Goal: Task Accomplishment & Management: Manage account settings

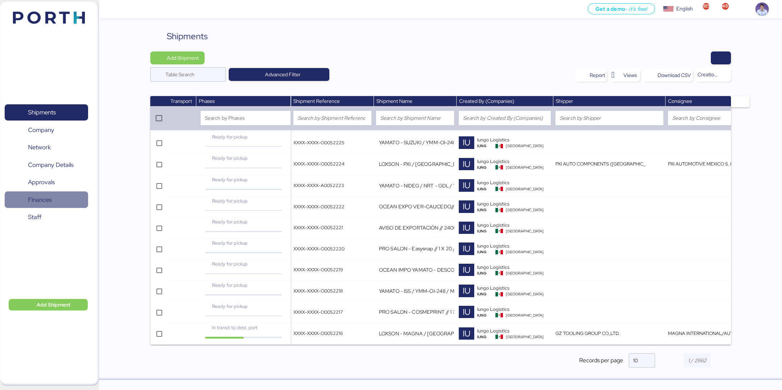
click at [58, 195] on span "Finances" at bounding box center [46, 200] width 77 height 10
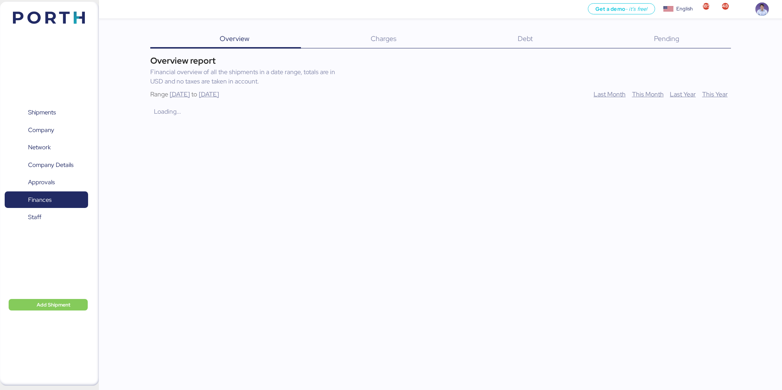
click at [528, 44] on div "Debt 0" at bounding box center [516, 39] width 136 height 19
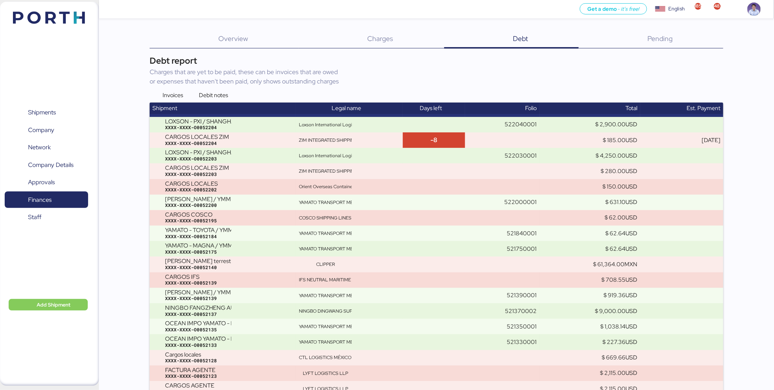
click at [425, 89] on div "Invoices Debit notes" at bounding box center [436, 94] width 573 height 10
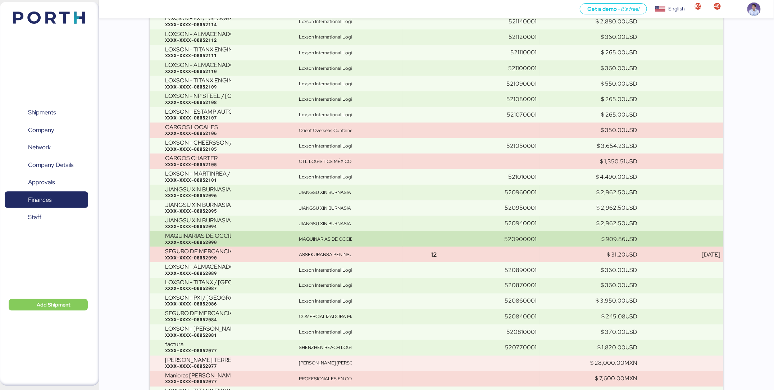
click at [344, 237] on div "MAQUINARIAS DE OCCIDENTE SYLAS" at bounding box center [325, 239] width 53 height 6
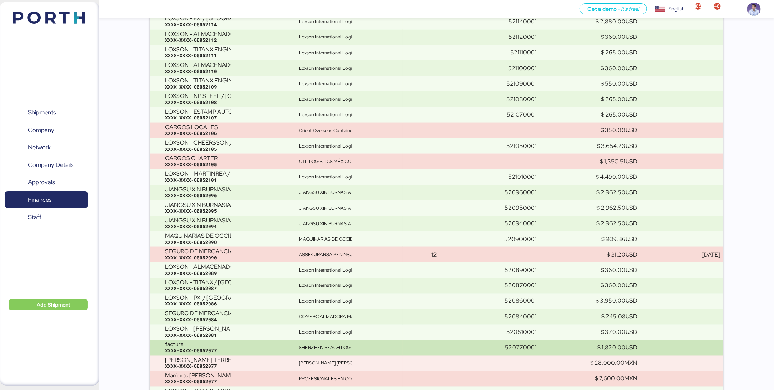
click at [288, 343] on div "factura XXXX-XXXX-O0052077" at bounding box center [229, 347] width 128 height 13
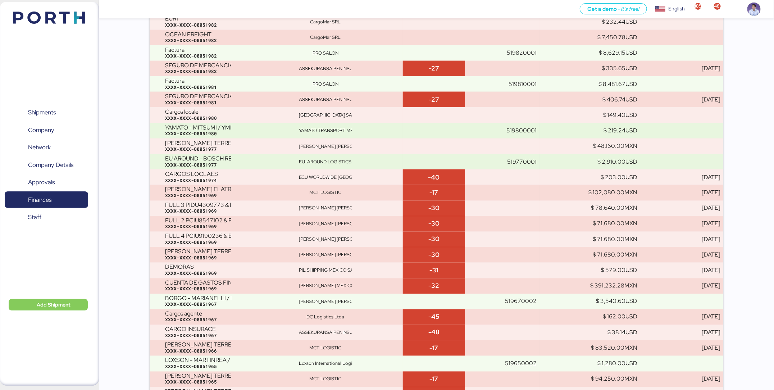
scroll to position [2354, 0]
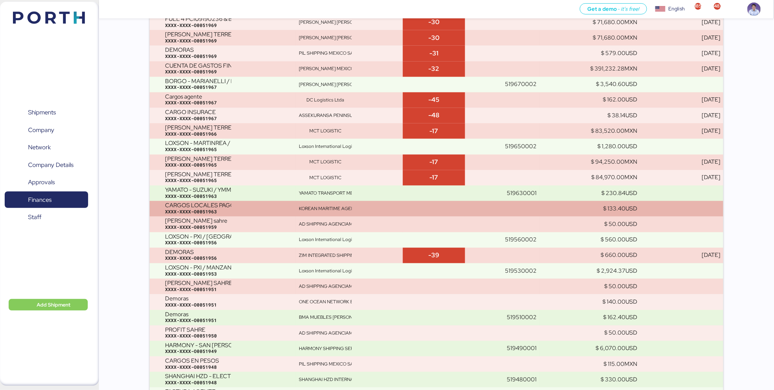
click at [321, 214] on td "KOREAN MARITIME AGENCIA" at bounding box center [349, 208] width 107 height 15
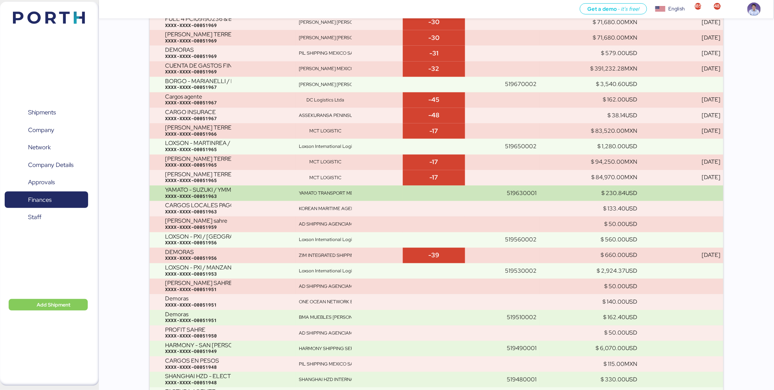
click at [283, 194] on div "XXXX-XXXX-O0051963" at bounding box center [229, 196] width 128 height 6
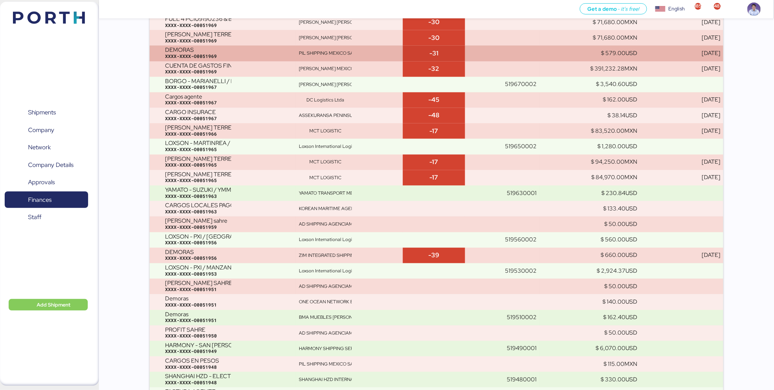
click at [280, 45] on td "DEMORAS XXXX-XXXX-O0051969" at bounding box center [223, 52] width 146 height 15
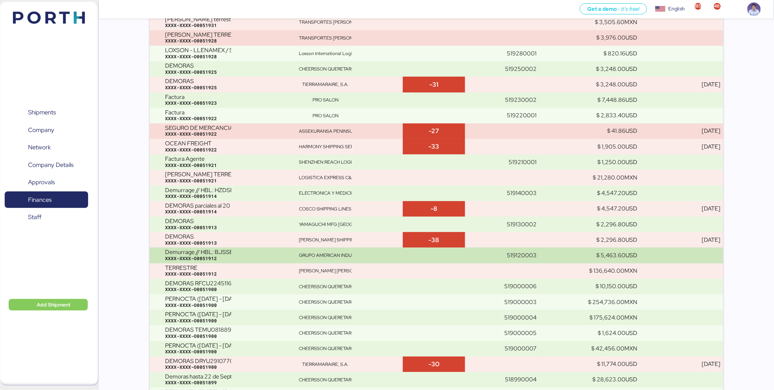
scroll to position [3070, 0]
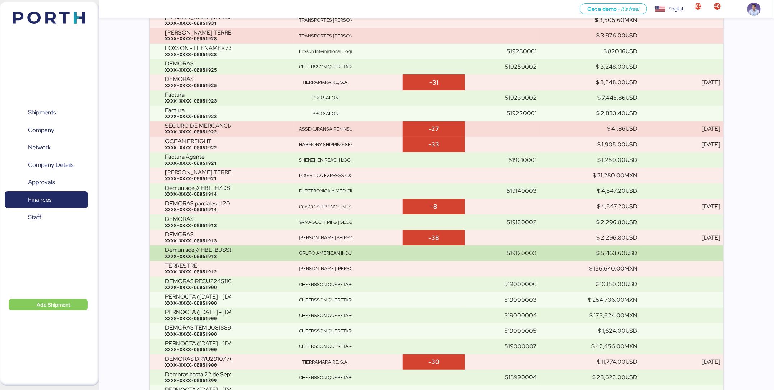
click at [230, 253] on div "XXXX-XXXX-O0051912" at bounding box center [229, 256] width 128 height 6
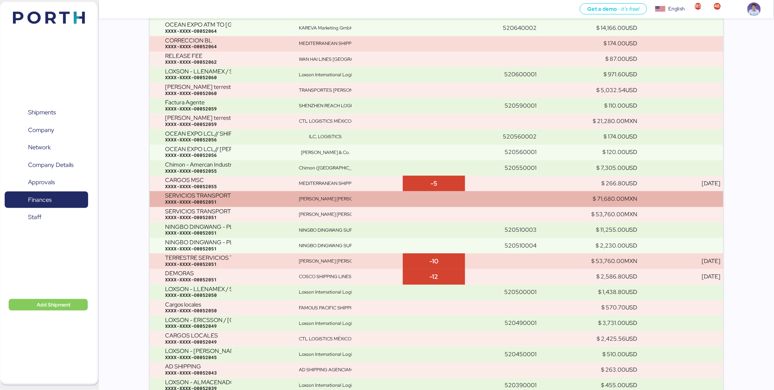
click at [332, 200] on div "[PERSON_NAME]" at bounding box center [325, 199] width 53 height 6
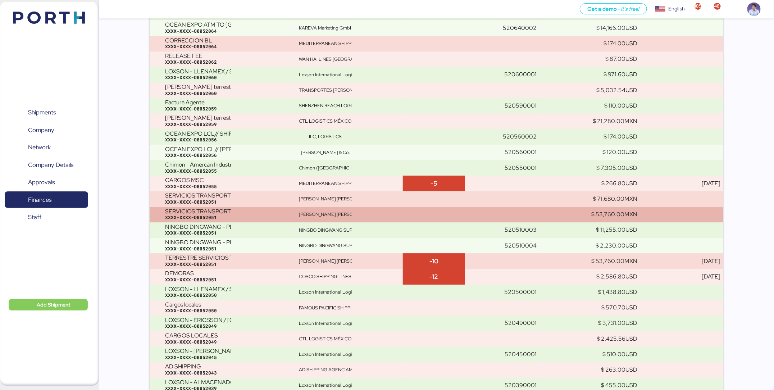
scroll to position [3876, 0]
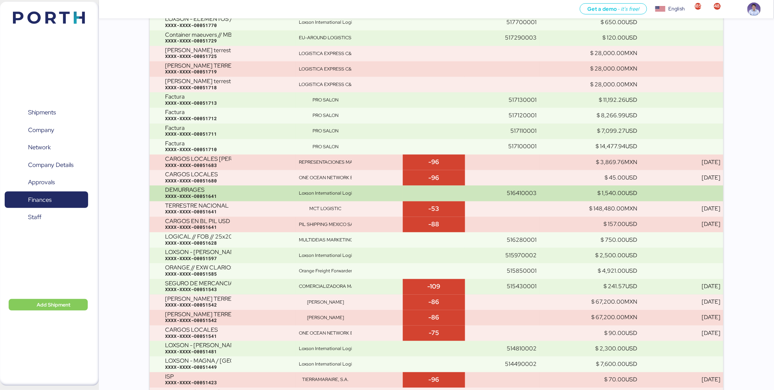
click at [362, 195] on td "Loxson International Logistics" at bounding box center [349, 192] width 107 height 15
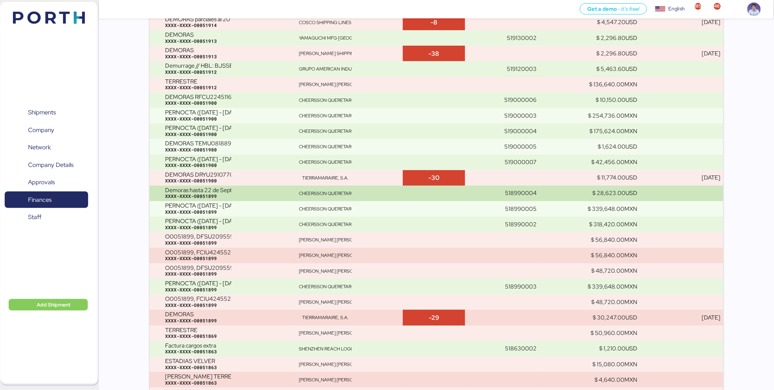
click at [238, 193] on div "XXXX-XXXX-O0051899" at bounding box center [229, 196] width 128 height 6
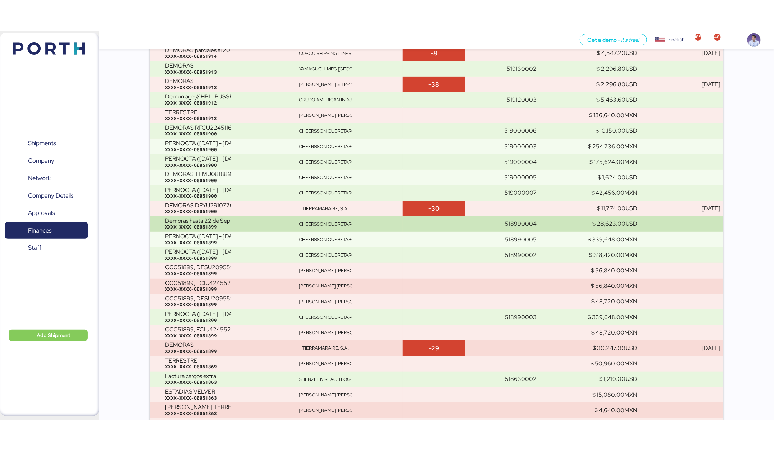
scroll to position [3252, 0]
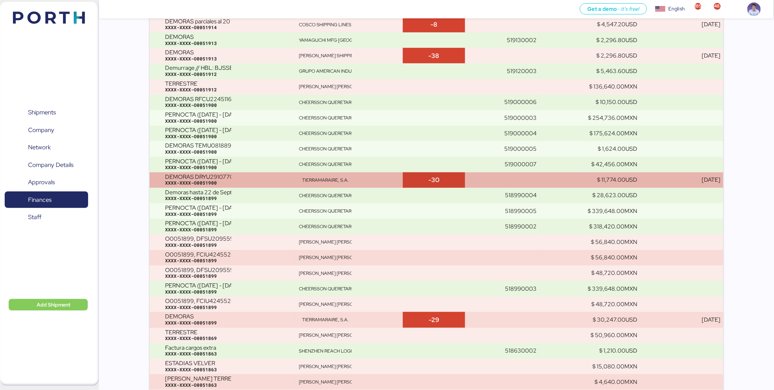
click at [247, 182] on div "XXXX-XXXX-O0051900" at bounding box center [229, 183] width 128 height 6
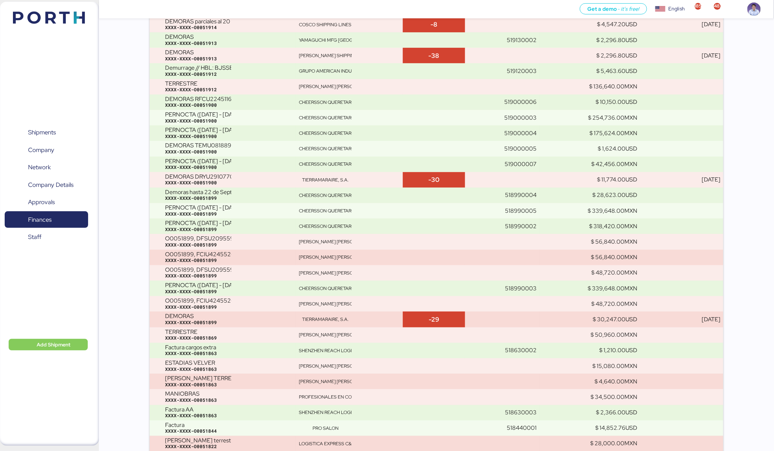
scroll to position [1106, 0]
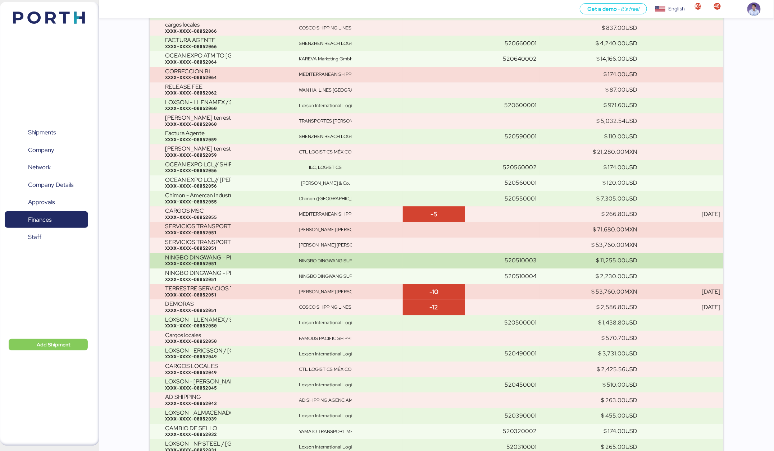
click at [388, 258] on div "NINGBO DINGWANG SUPPLY CHAIN MANAGEMENT" at bounding box center [349, 261] width 101 height 6
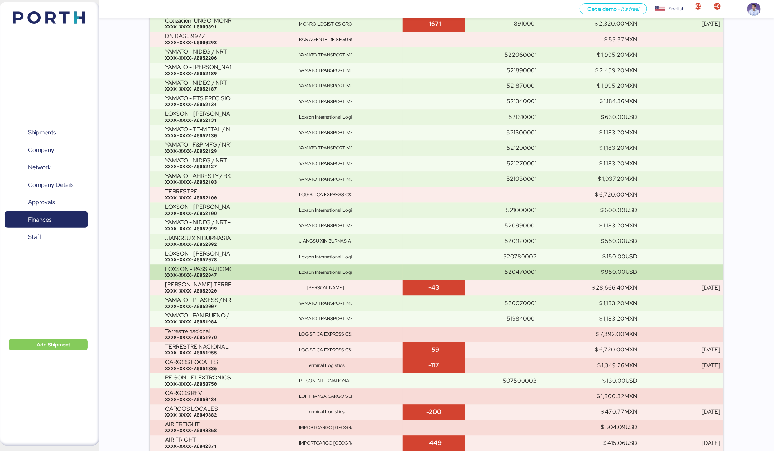
scroll to position [500, 0]
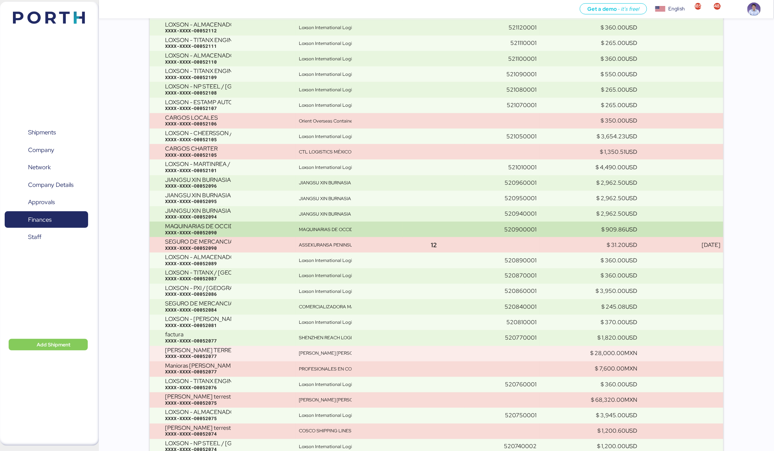
click at [332, 232] on div "MAQUINARIAS DE OCCIDENTE SYLAS" at bounding box center [325, 230] width 53 height 6
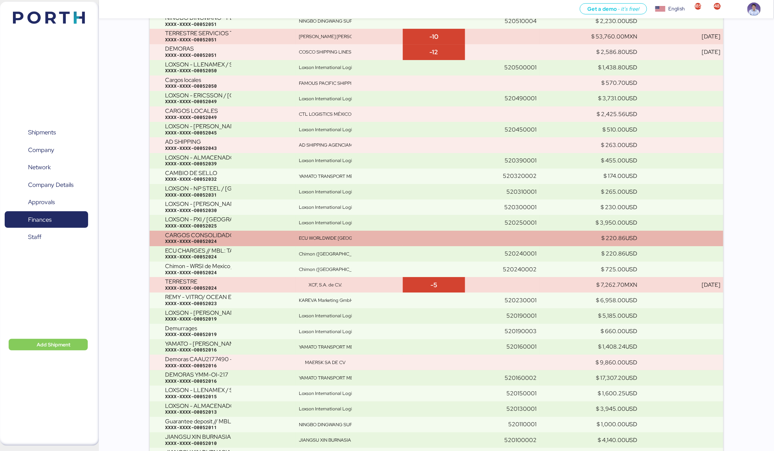
click at [332, 235] on div "ECU WORLDWIDE MEXICO, SA DE CV" at bounding box center [325, 238] width 53 height 6
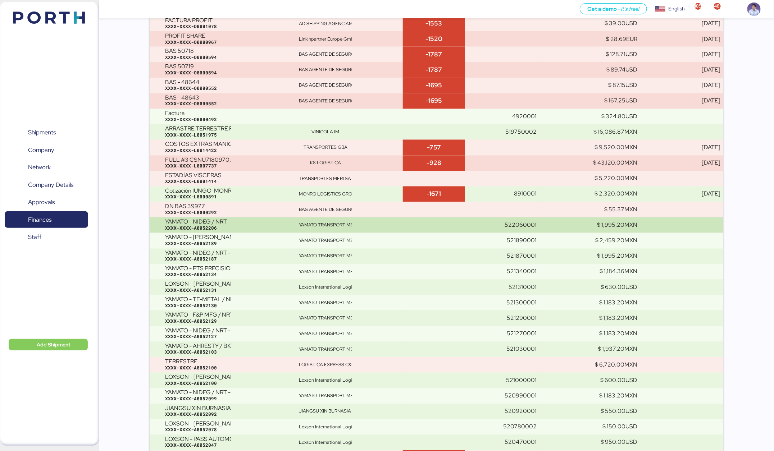
click at [333, 222] on div "YAMATO TRANSPORT MEXICO" at bounding box center [325, 225] width 53 height 6
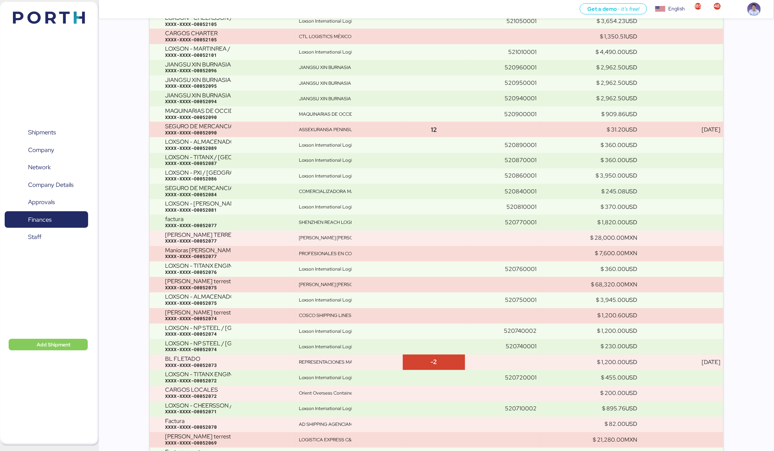
click at [333, 220] on div "SHENZHEN REACH LOGISTICS COMPANY LIMITED" at bounding box center [325, 223] width 53 height 6
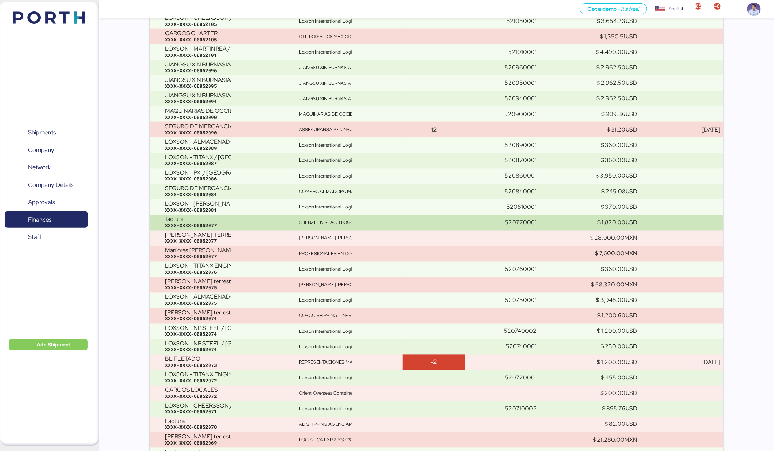
scroll to position [3720, 0]
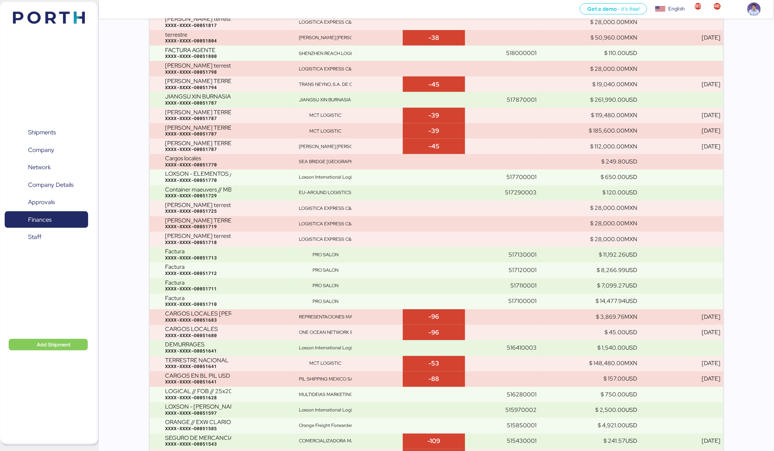
click at [333, 221] on div "LOGISTICA EXPRESS C&M" at bounding box center [325, 224] width 53 height 6
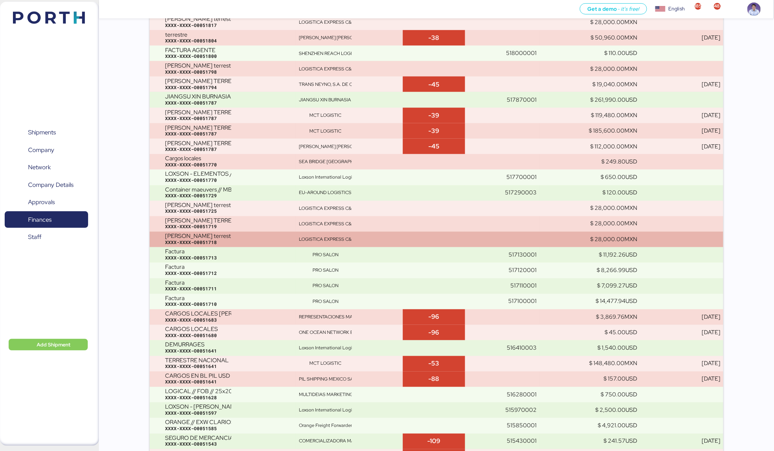
click at [334, 233] on td "LOGISTICA EXPRESS C&M" at bounding box center [349, 239] width 107 height 15
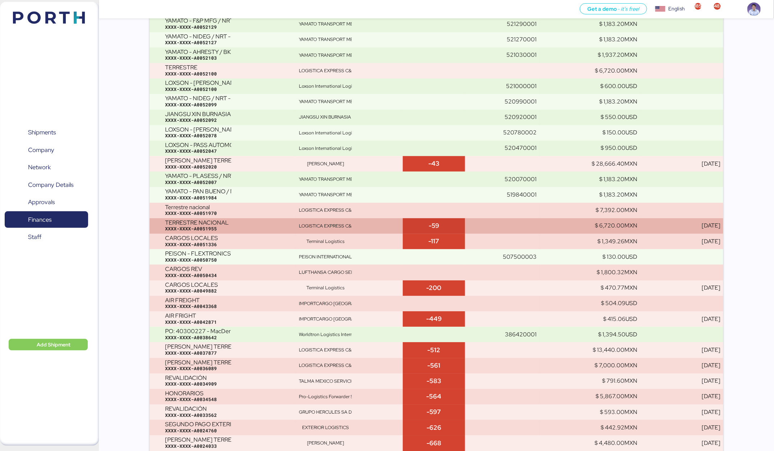
click at [336, 227] on td "LOGISTICA EXPRESS C&M" at bounding box center [349, 225] width 107 height 15
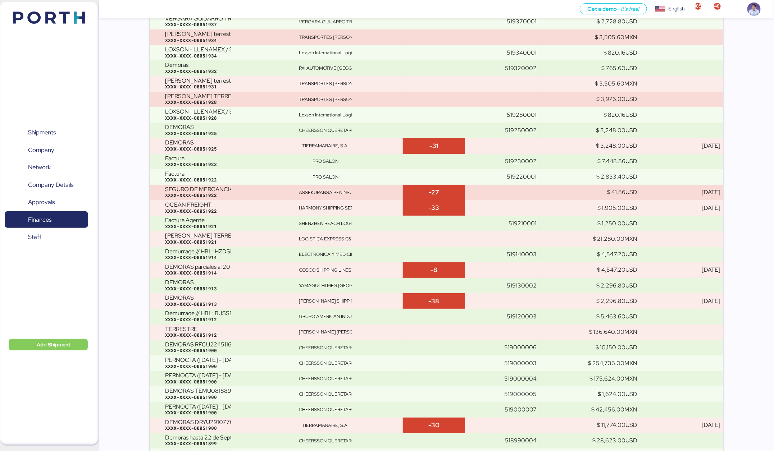
click at [336, 227] on td "SHENZHEN REACH LOGISTICS COMPANY LIMITED" at bounding box center [349, 223] width 107 height 15
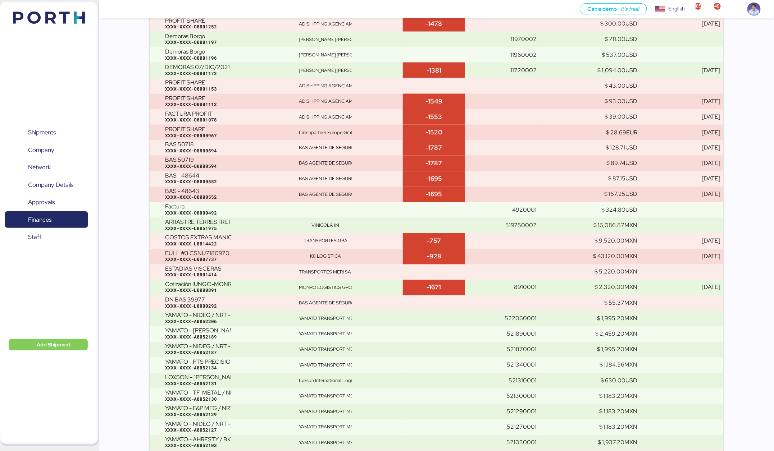
scroll to position [8750, 0]
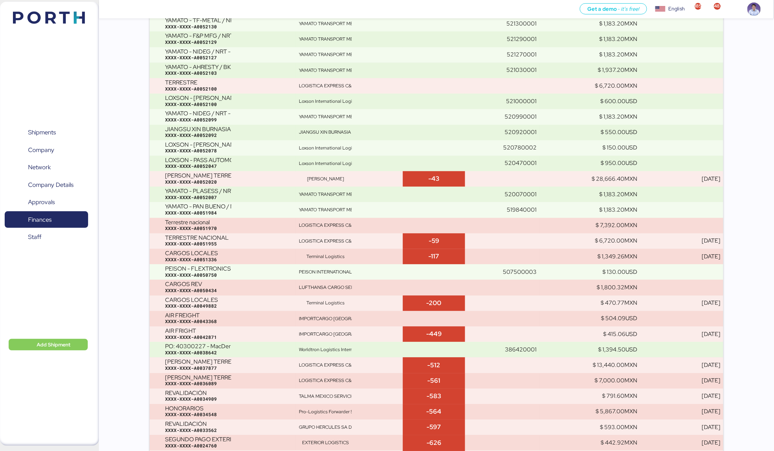
click at [336, 227] on td "LOGISTICA EXPRESS C&M" at bounding box center [349, 225] width 107 height 15
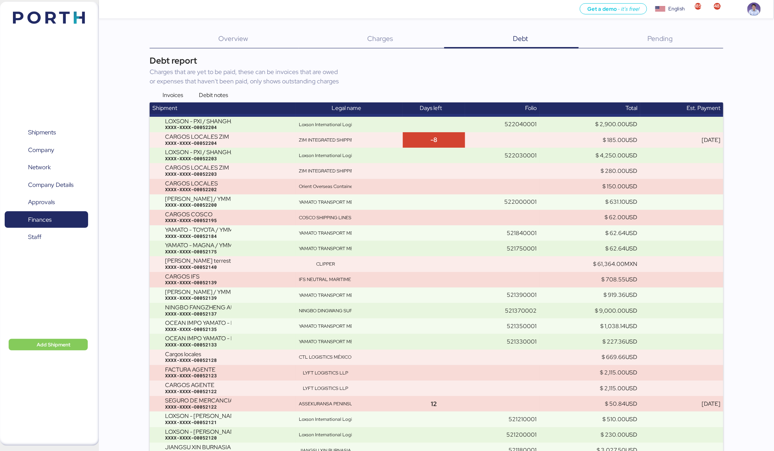
scroll to position [1454, 0]
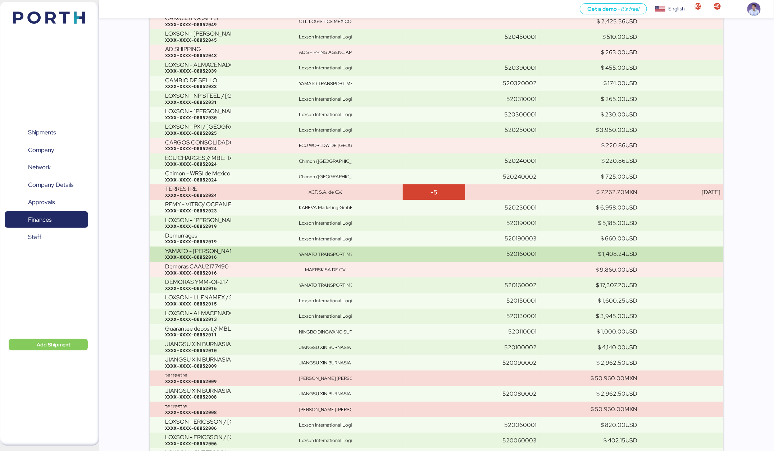
click at [337, 253] on div "YAMATO TRANSPORT MEXICO" at bounding box center [325, 254] width 53 height 6
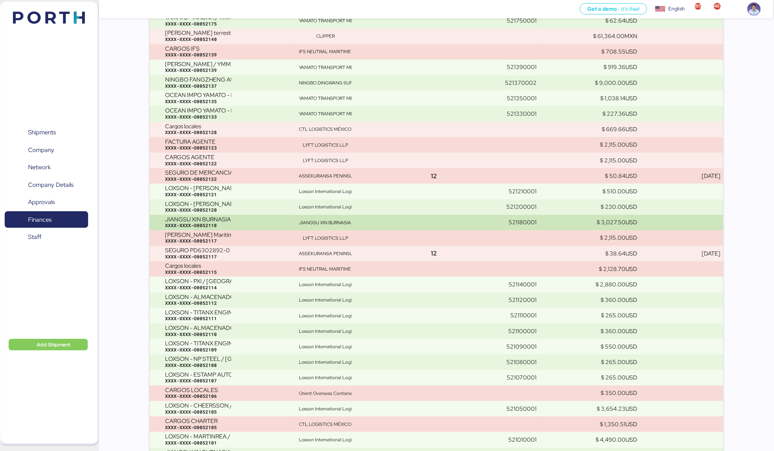
click at [337, 218] on td "JIANGSU XIN BURNASIA INTERNATIONAL LOGISTICS CO.,LTD" at bounding box center [349, 222] width 107 height 15
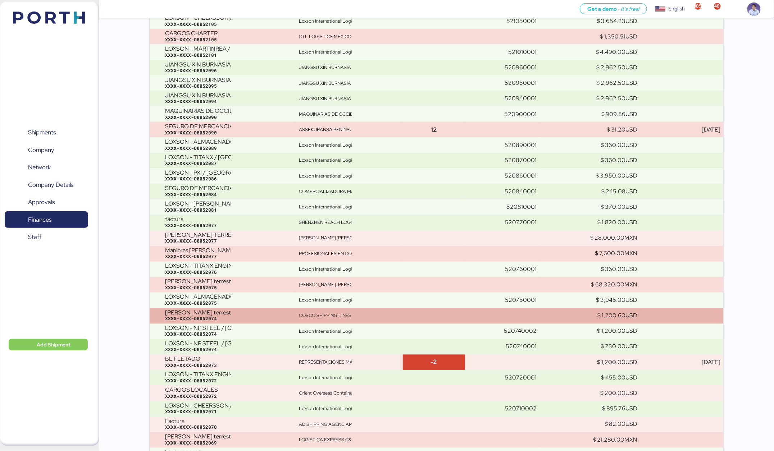
click at [282, 316] on div "XXXX-XXXX-O0052074" at bounding box center [229, 319] width 128 height 6
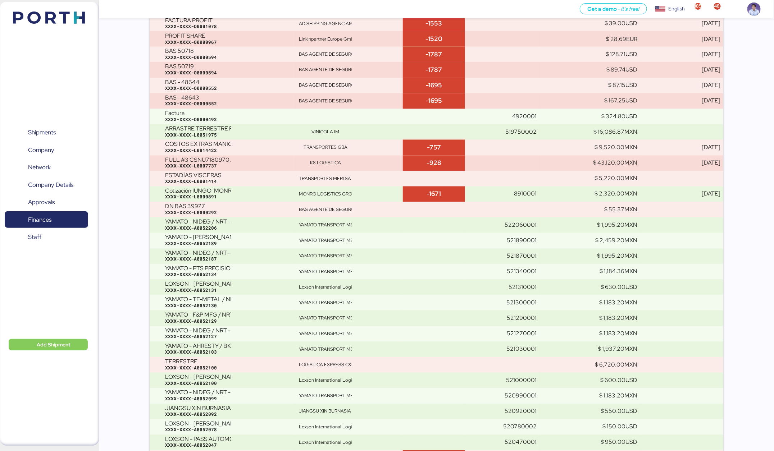
scroll to position [0, 0]
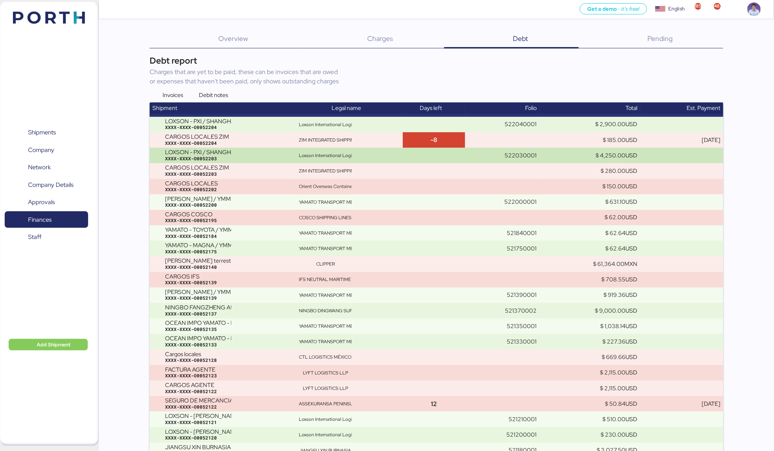
click at [292, 158] on div "XXXX-XXXX-O0052203" at bounding box center [229, 159] width 128 height 6
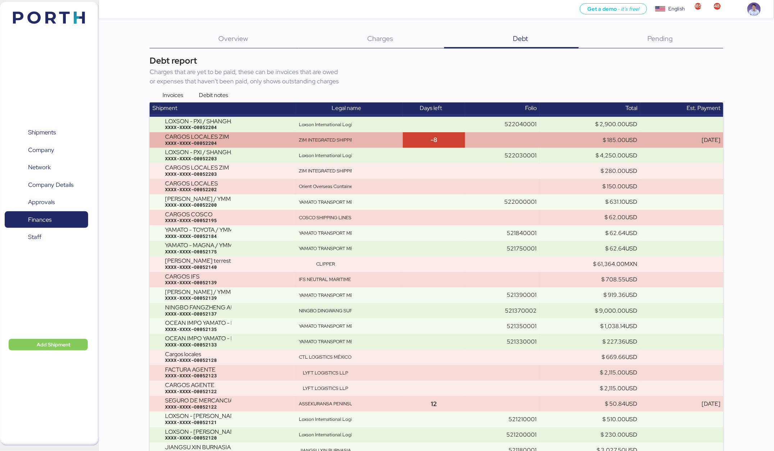
click at [309, 143] on td "ZIM INTEGRATED SHIPPING SERVICES LTD" at bounding box center [349, 139] width 107 height 15
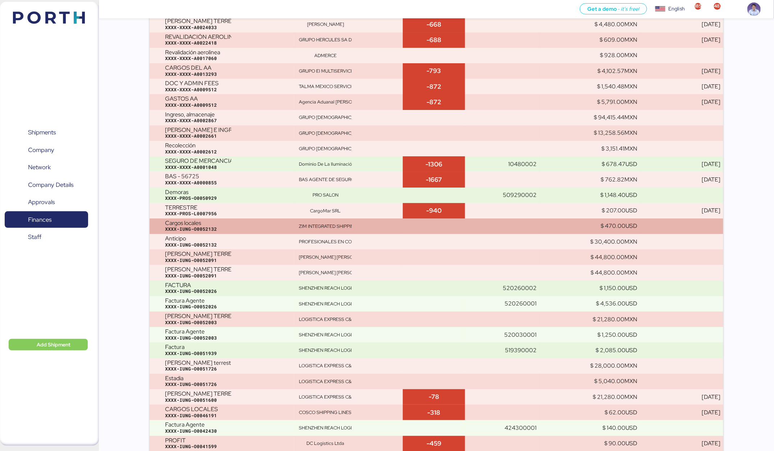
click at [296, 221] on td "Cargos locales XXXX-IUNG-O0052132" at bounding box center [223, 226] width 146 height 15
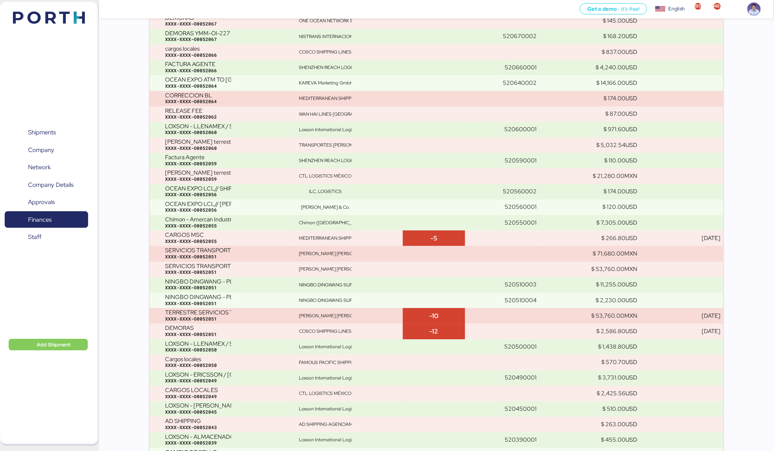
click at [296, 221] on td "Chimon - Amercan Industries // DAP // 1x40HQ + 1x20DV // Dalian - Manzanillo //…" at bounding box center [223, 222] width 146 height 15
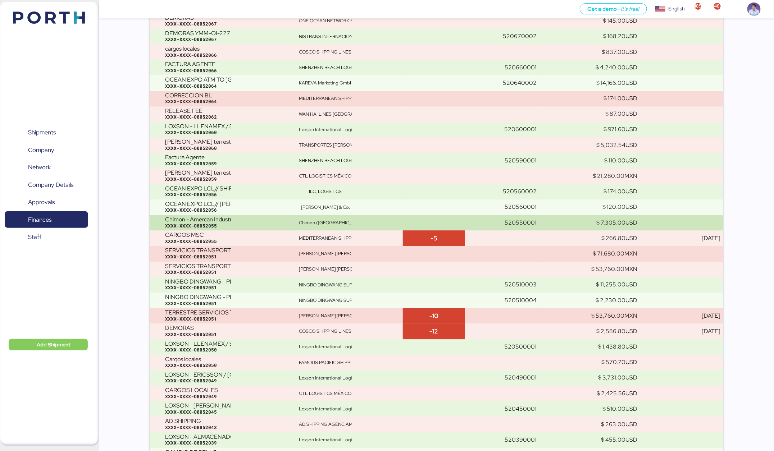
scroll to position [3037, 0]
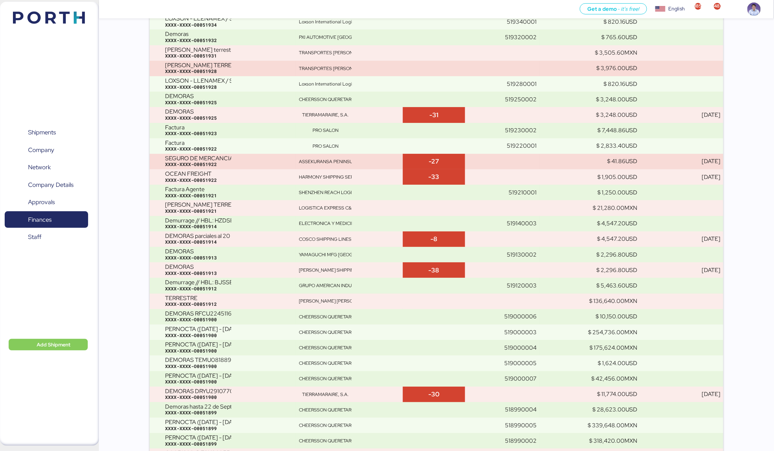
click at [296, 221] on td "Demurrage // HBL: HZDSE2507060 - MBL: 6423572120 XXXX-XXXX-O0051914" at bounding box center [223, 223] width 146 height 15
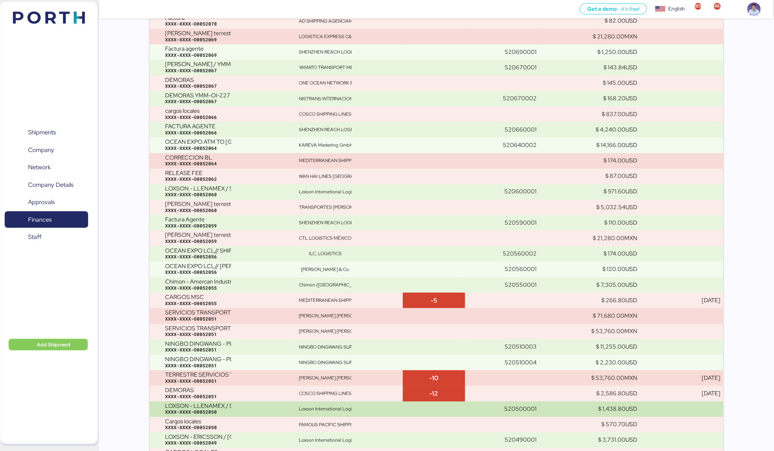
click at [220, 389] on div "LOXSON - LLENAMEX / SHANGHAI - MANZANILLO / MBL: PENDIENTE - HBL: KSSE250809018…" at bounding box center [198, 406] width 66 height 6
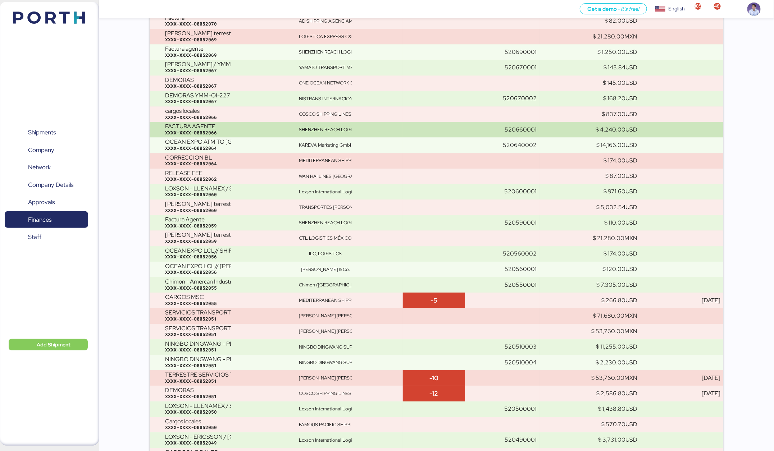
click at [266, 131] on div "XXXX-XXXX-O0052066" at bounding box center [229, 133] width 128 height 6
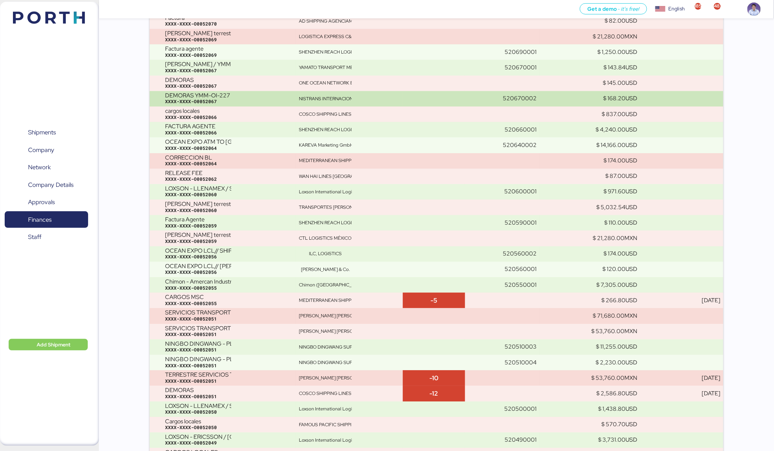
click at [279, 100] on div "XXXX-XXXX-O0052067" at bounding box center [229, 102] width 128 height 6
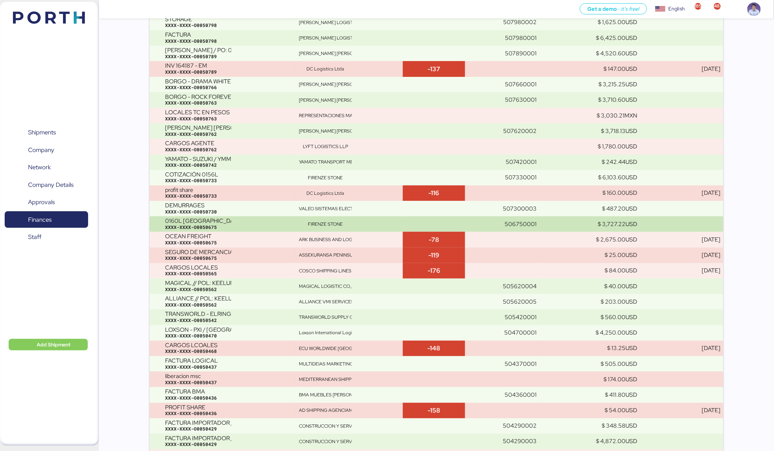
click at [284, 218] on div "0160L Firenze /ALEJANDRIA-ALTAMIRA // 1X20 XXXX-XXXX-O0050675" at bounding box center [229, 224] width 128 height 13
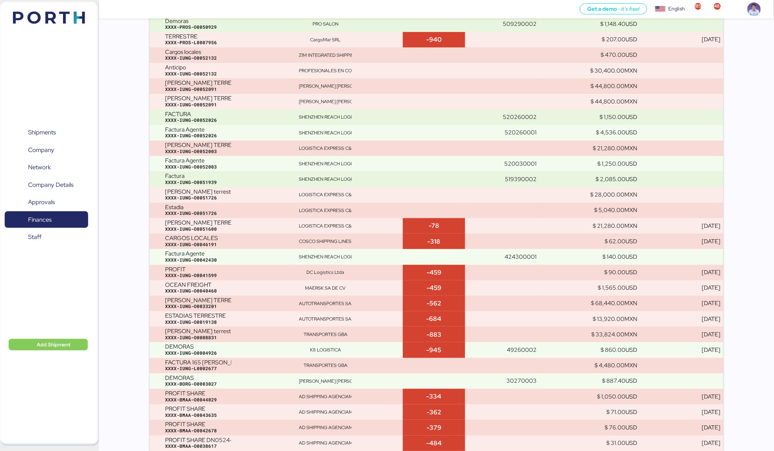
scroll to position [2215, 0]
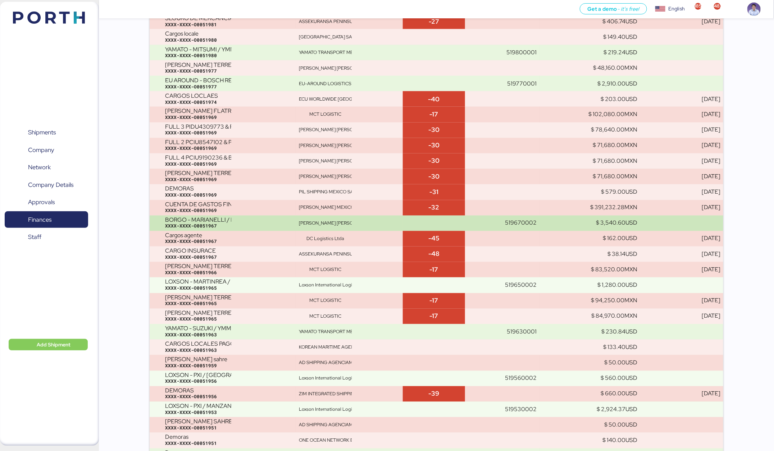
click at [218, 221] on div "BORGO - MARIANELLI / PO: 10007 / VITORIA - ALTAMIRA / 1x20' / TARAGO" at bounding box center [198, 220] width 66 height 6
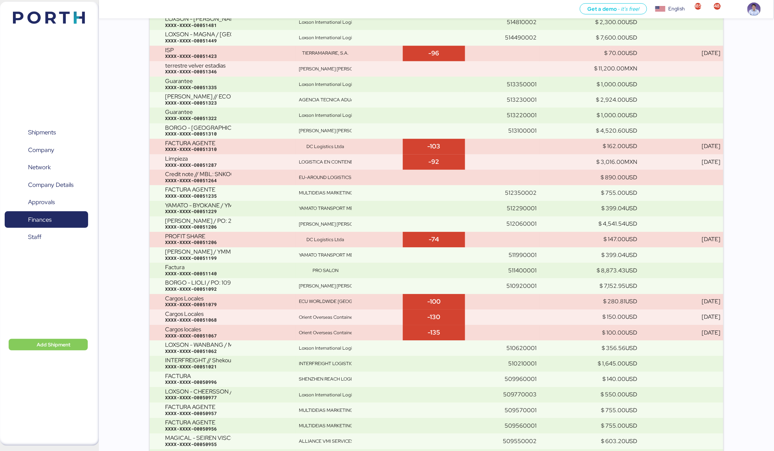
click at [218, 221] on div "BORGO - ANDRADE / PO: 2566 / VITORIA - ALTAMIRA / 1x20' / TARJUN" at bounding box center [198, 221] width 66 height 6
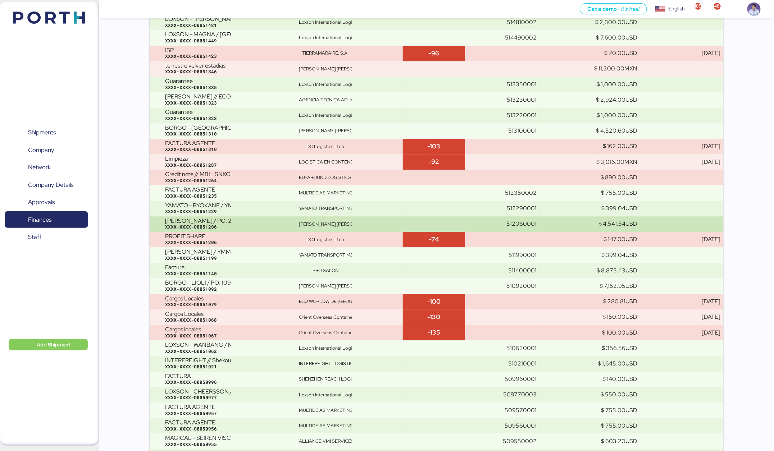
scroll to position [4543, 0]
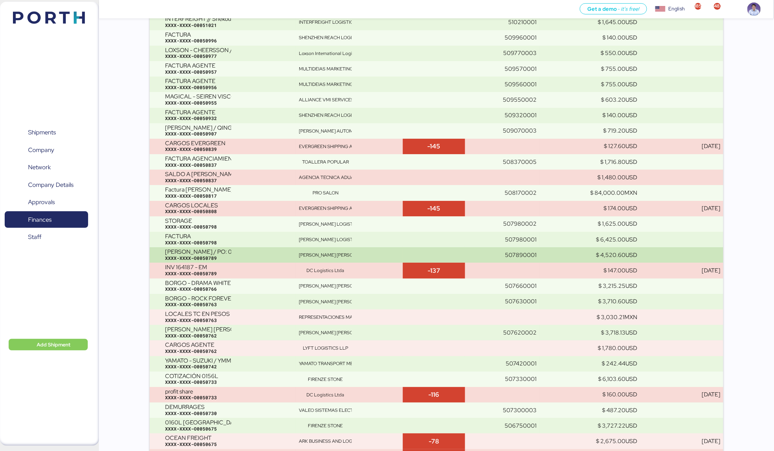
click at [230, 257] on div "XXXX-XXXX-O0050789" at bounding box center [229, 258] width 128 height 6
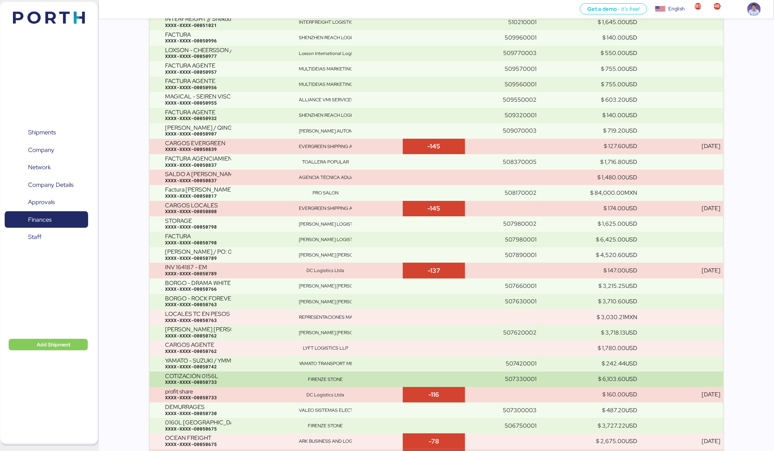
click at [221, 380] on div "XXXX-XXXX-O0050733" at bounding box center [229, 382] width 128 height 6
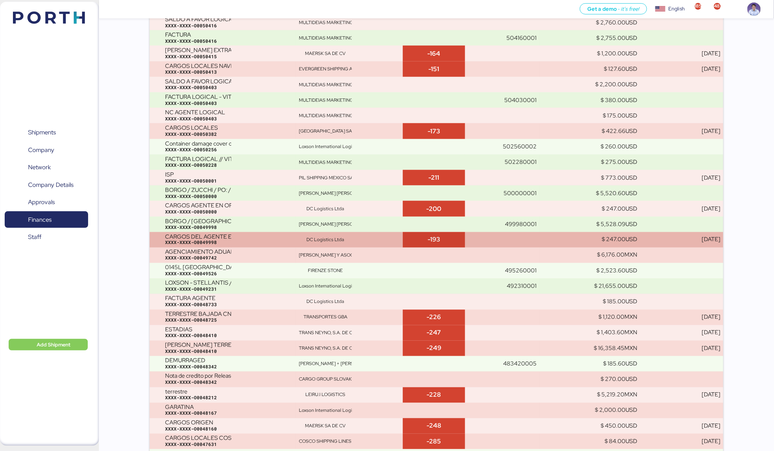
click at [252, 242] on div "XXXX-XXXX-O0049998" at bounding box center [229, 243] width 128 height 6
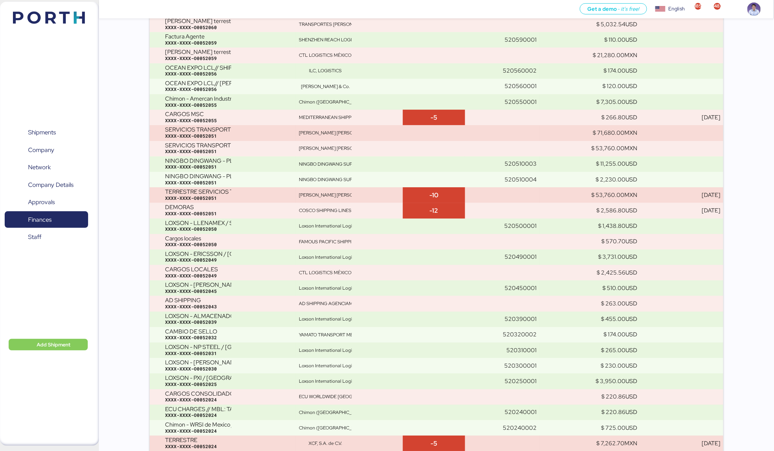
scroll to position [5148, 0]
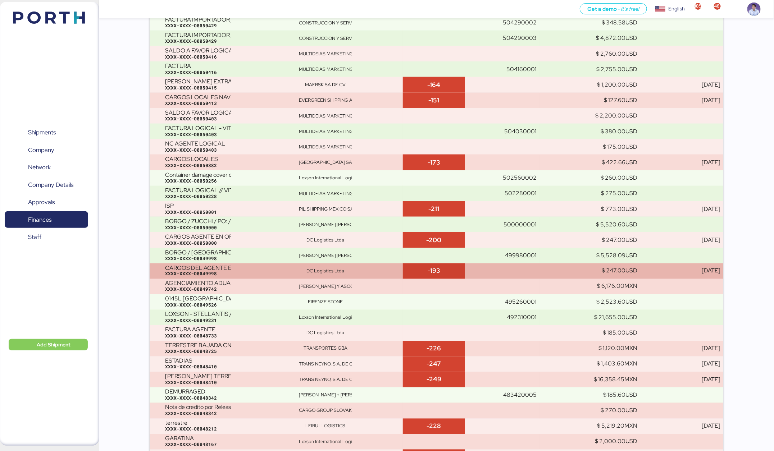
click at [252, 242] on div "XXXX-XXXX-O0050000" at bounding box center [229, 243] width 128 height 6
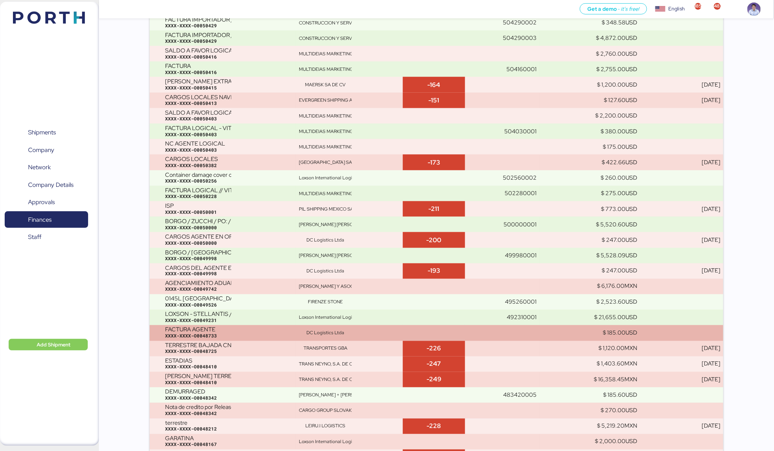
click at [241, 330] on div "FACTURA AGENTE XXXX-XXXX-O0048733" at bounding box center [229, 333] width 128 height 13
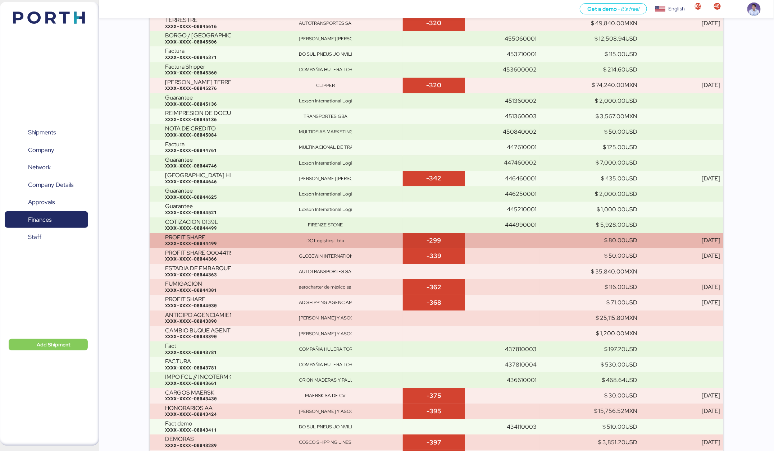
click at [252, 241] on div "XXXX-XXXX-O0044499" at bounding box center [229, 244] width 128 height 6
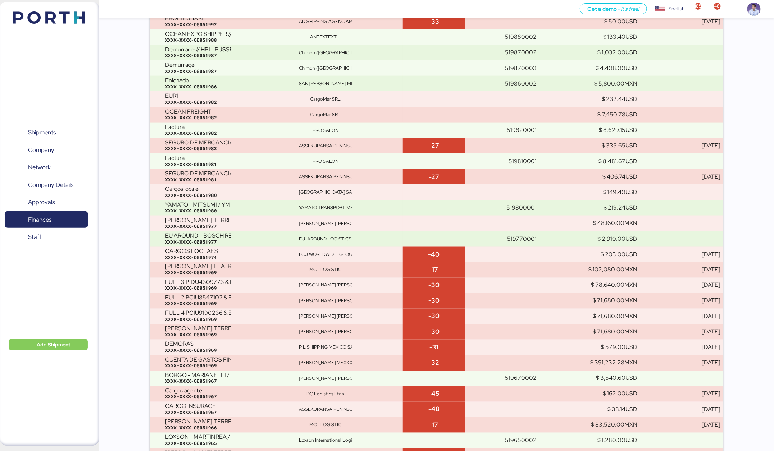
scroll to position [2727, 0]
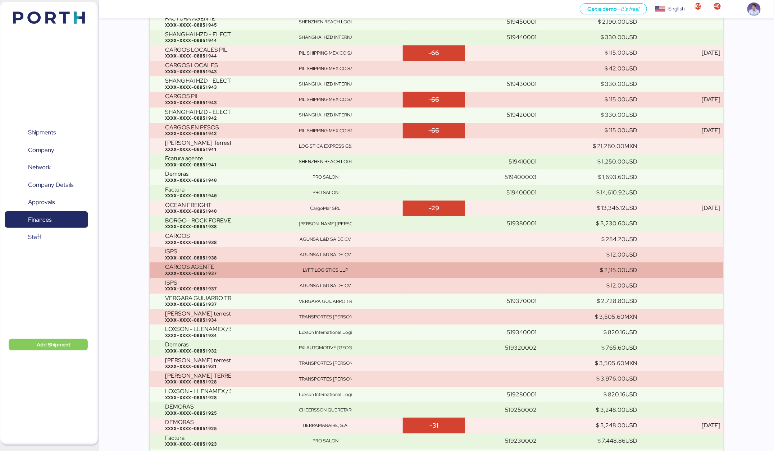
click at [251, 270] on div "XXXX-XXXX-O0051937" at bounding box center [229, 273] width 128 height 6
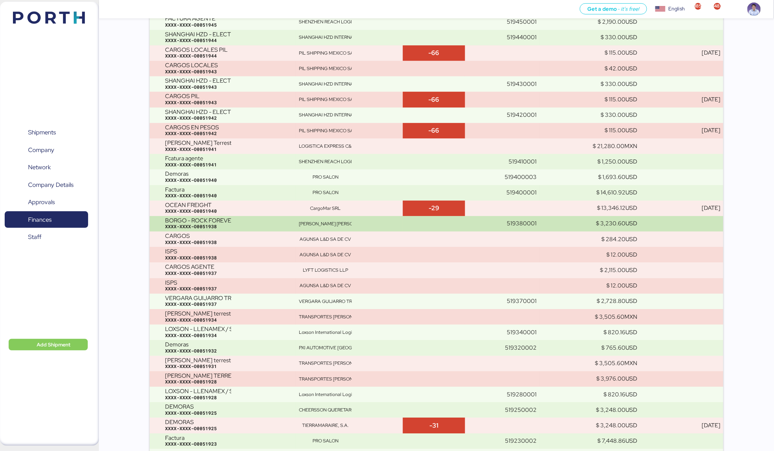
click at [251, 221] on div "BORGO - ROCK FOREVER / PO: RF2648 / MUNDRA - MANZANILLO / 1x20 / TARJUL XXXX-XX…" at bounding box center [229, 224] width 128 height 13
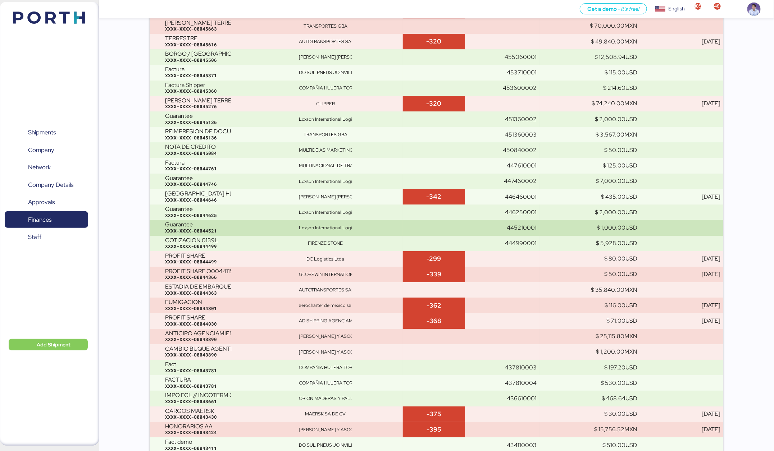
scroll to position [414, 0]
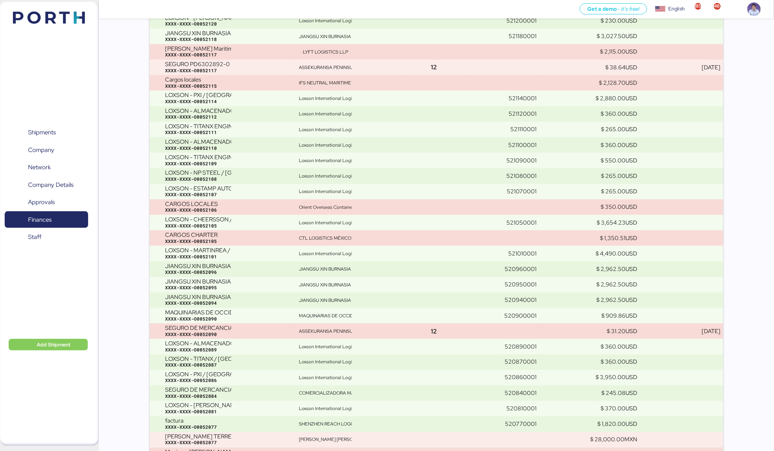
click at [250, 225] on div "XXXX-XXXX-O0052105" at bounding box center [229, 226] width 128 height 6
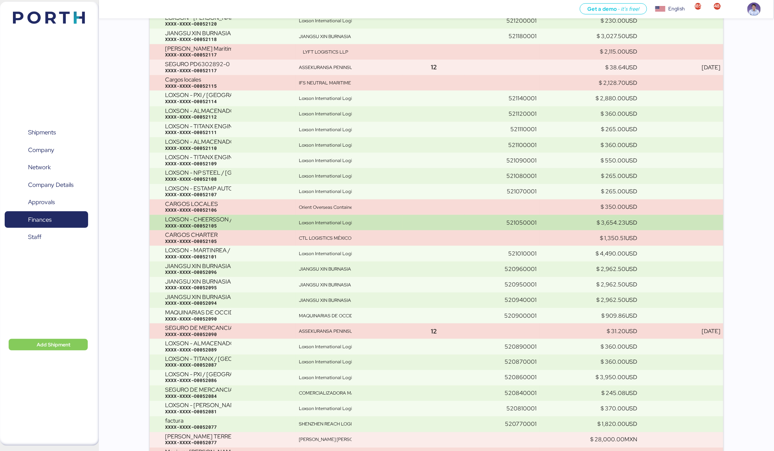
scroll to position [1236, 0]
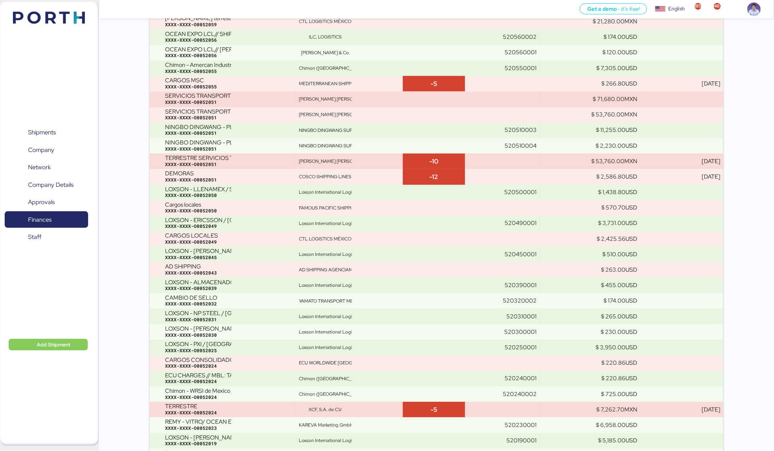
click at [250, 225] on div "XXXX-XXXX-O0052049" at bounding box center [229, 226] width 128 height 6
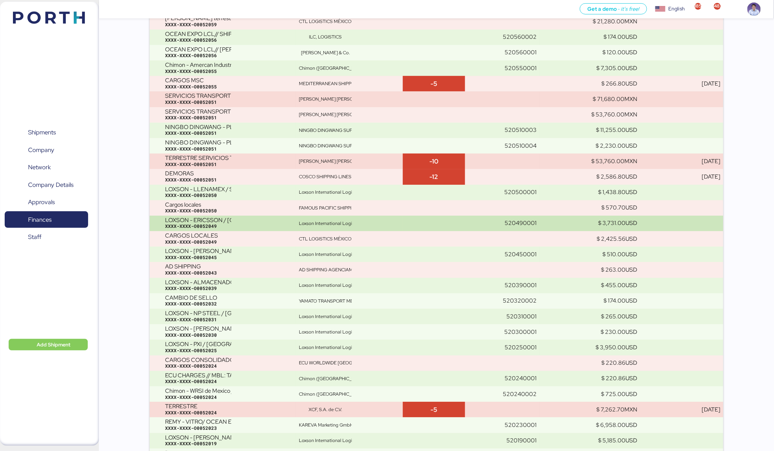
scroll to position [3037, 0]
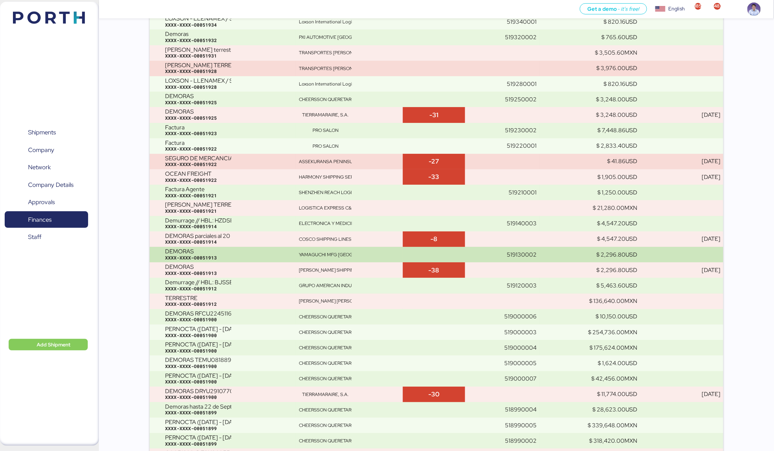
click at [250, 251] on div "DEMORAS XXXX-XXXX-O0051913" at bounding box center [229, 254] width 128 height 13
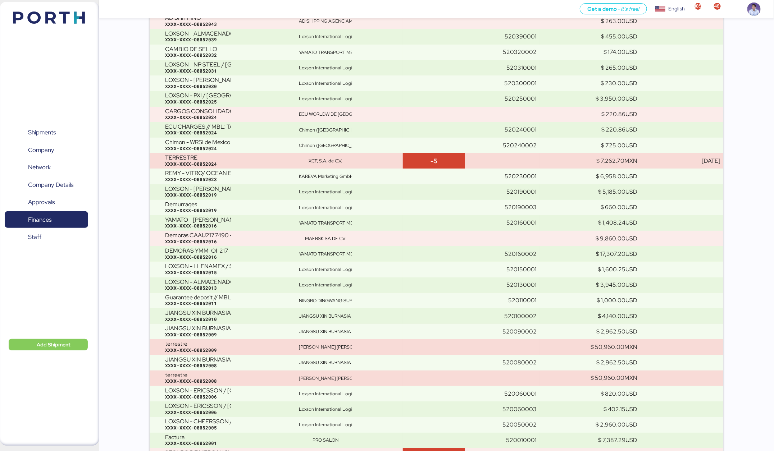
click at [250, 251] on div "DEMORAS YMM-OI-217 XXXX-XXXX-O0052016" at bounding box center [229, 254] width 128 height 13
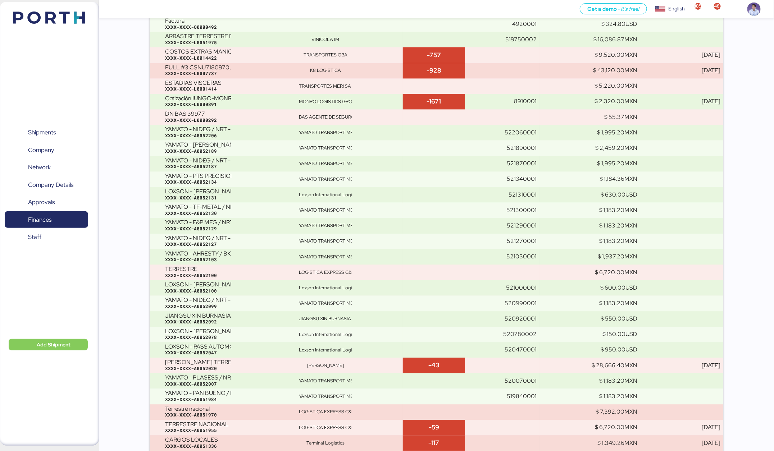
scroll to position [135, 0]
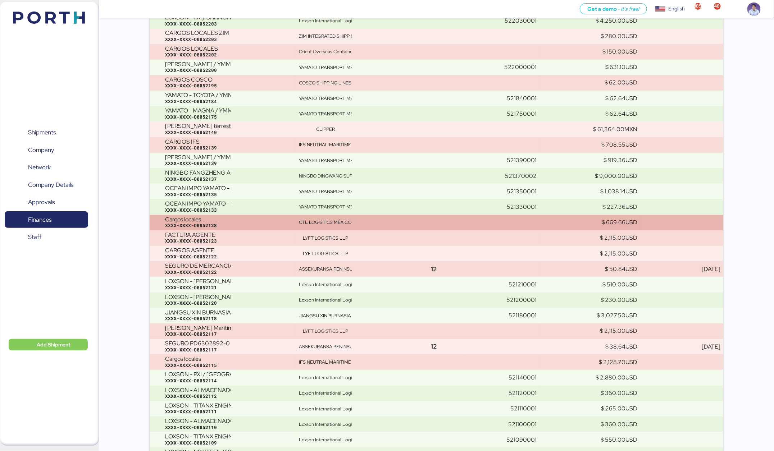
click at [261, 224] on div "XXXX-XXXX-O0052128" at bounding box center [229, 226] width 128 height 6
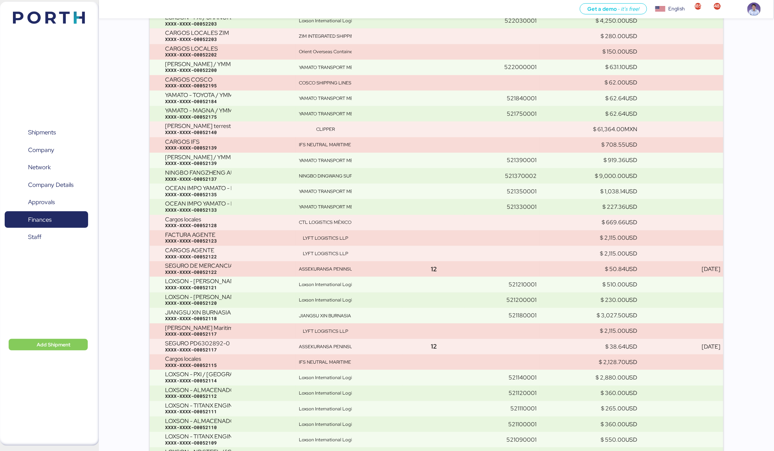
scroll to position [833, 0]
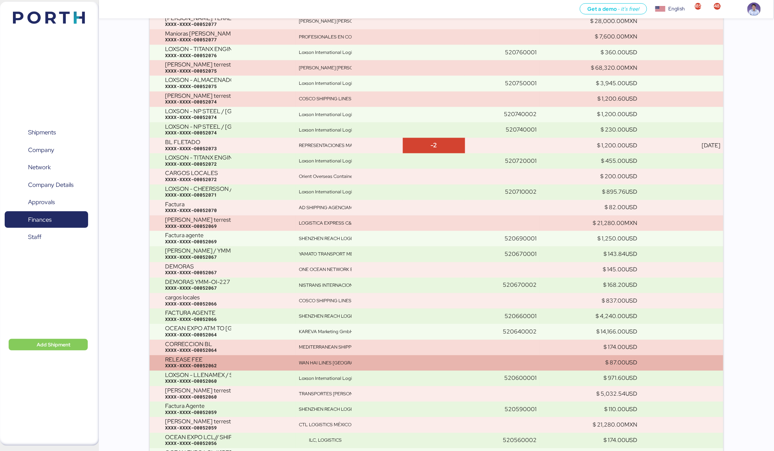
click at [269, 367] on div "XXXX-XXXX-O0052062" at bounding box center [229, 366] width 128 height 6
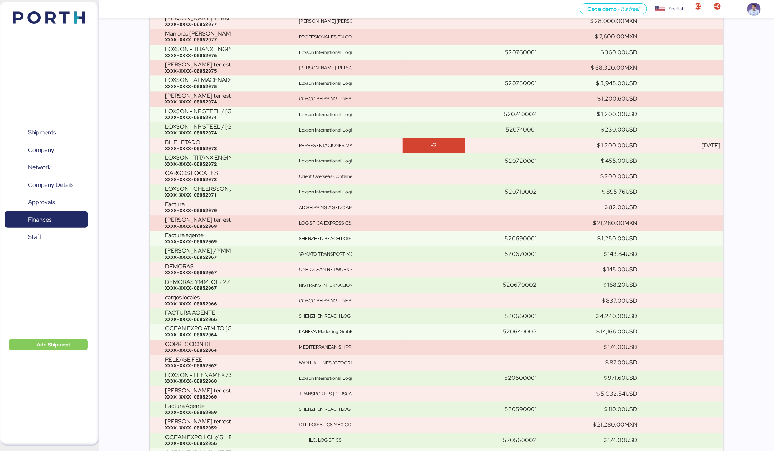
scroll to position [2479, 0]
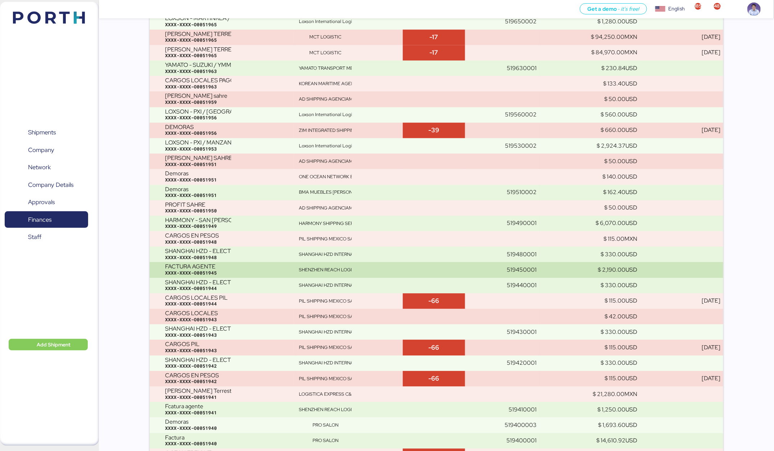
click at [214, 267] on div "FACTURA AGENTE" at bounding box center [198, 267] width 66 height 6
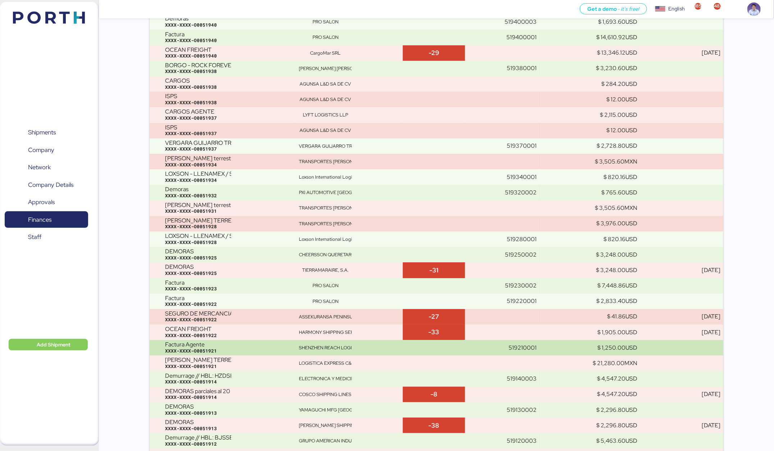
click at [214, 342] on div "Factura Agente" at bounding box center [198, 345] width 66 height 6
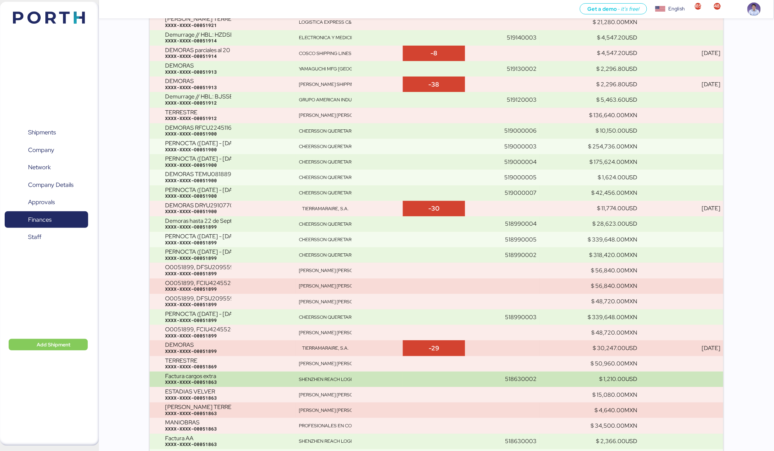
click at [202, 381] on div "XXXX-XXXX-O0051863" at bounding box center [229, 382] width 128 height 6
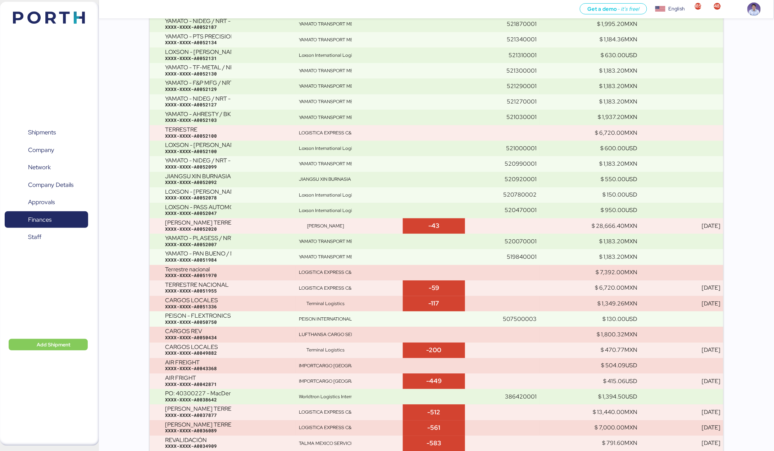
scroll to position [9247, 0]
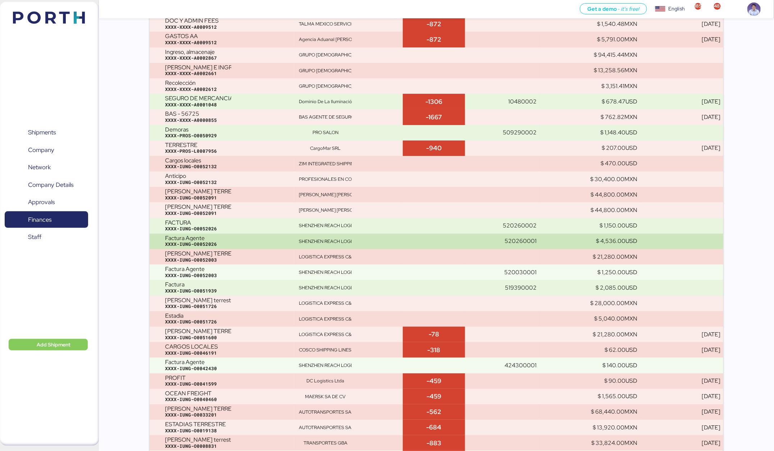
click at [220, 242] on div "XXXX-IUNG-O0052026" at bounding box center [229, 244] width 128 height 6
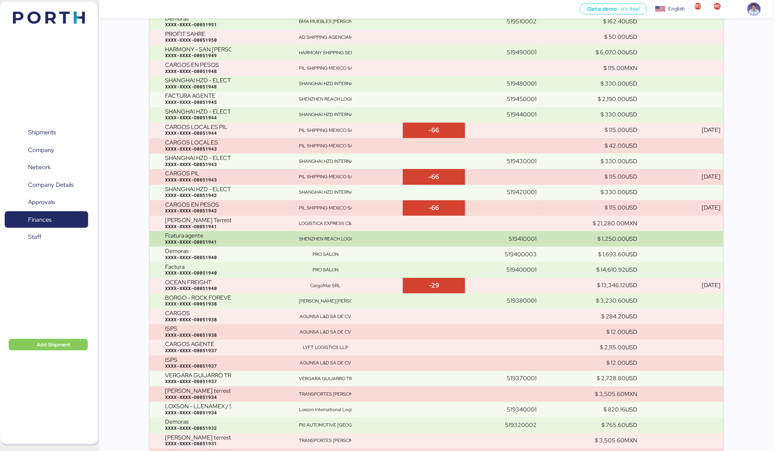
click at [220, 242] on div "XXXX-XXXX-O0051941" at bounding box center [229, 242] width 128 height 6
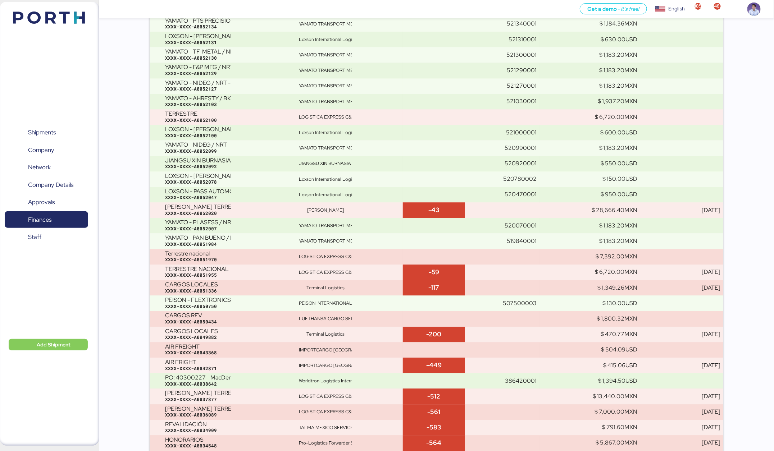
scroll to position [9277, 0]
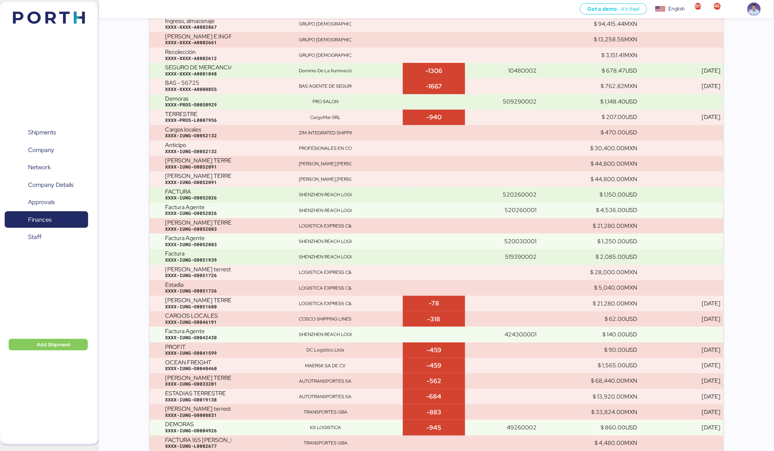
click at [220, 242] on div "XXXX-IUNG-O0052003" at bounding box center [229, 245] width 128 height 6
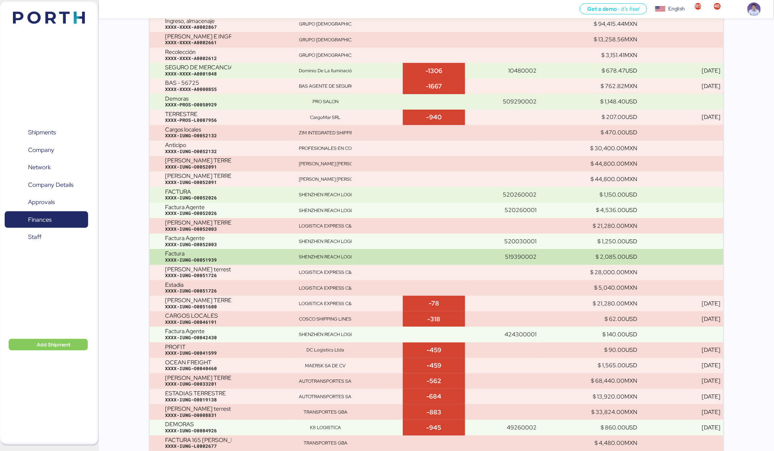
click at [221, 251] on div "Factura" at bounding box center [198, 254] width 66 height 6
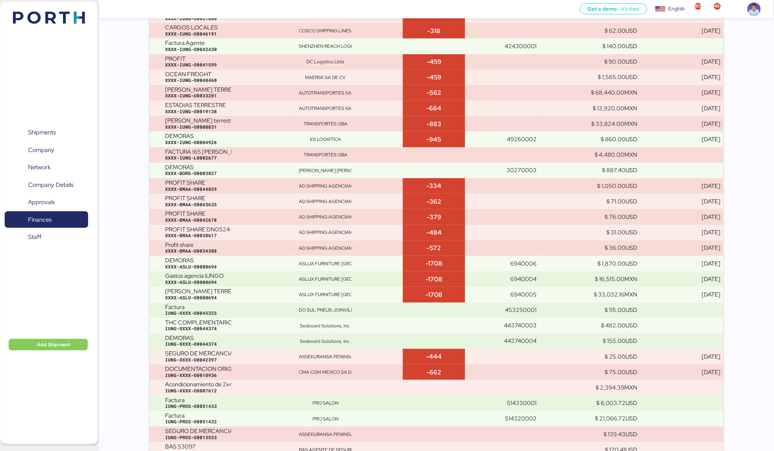
scroll to position [4854, 0]
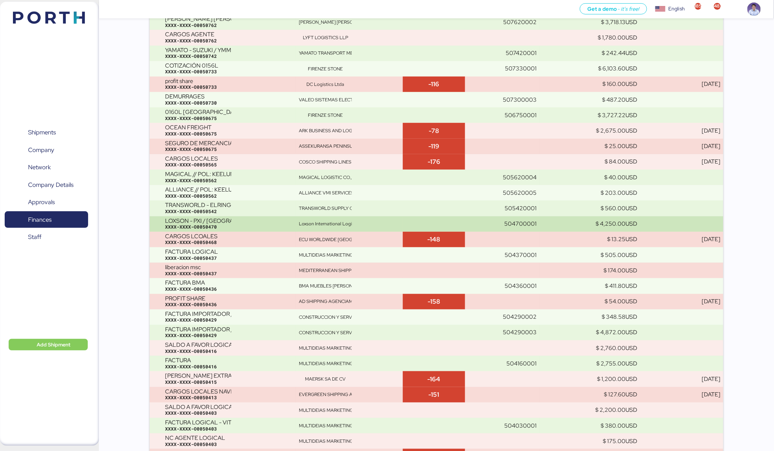
click at [219, 224] on div "XXXX-XXXX-O0050470" at bounding box center [229, 227] width 128 height 6
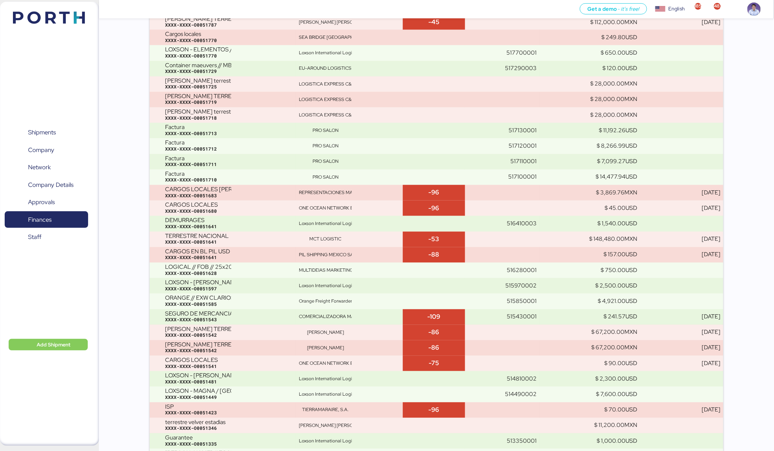
click at [219, 224] on div "XXXX-XXXX-O0051641" at bounding box center [229, 227] width 128 height 6
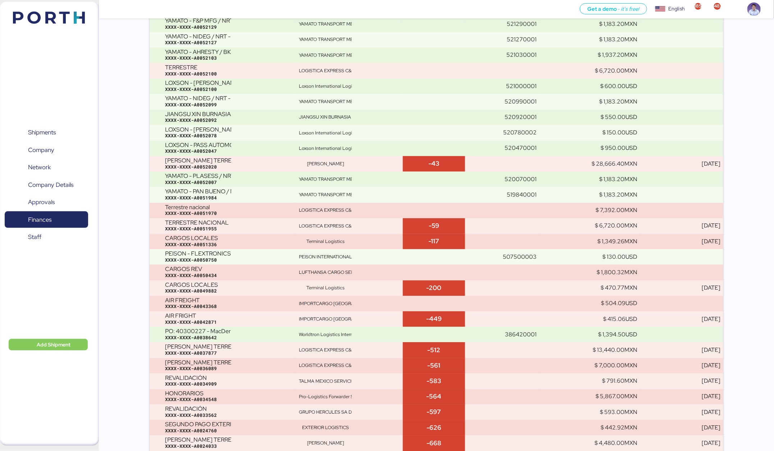
scroll to position [2370, 0]
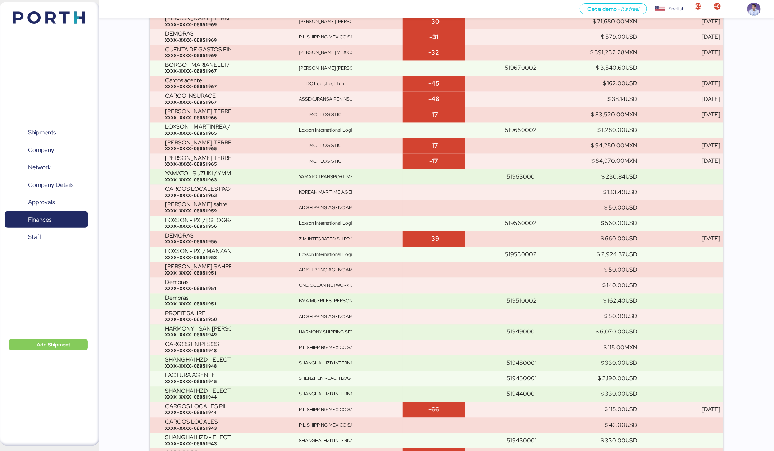
click at [219, 223] on div "XXXX-XXXX-O0051956" at bounding box center [229, 226] width 128 height 6
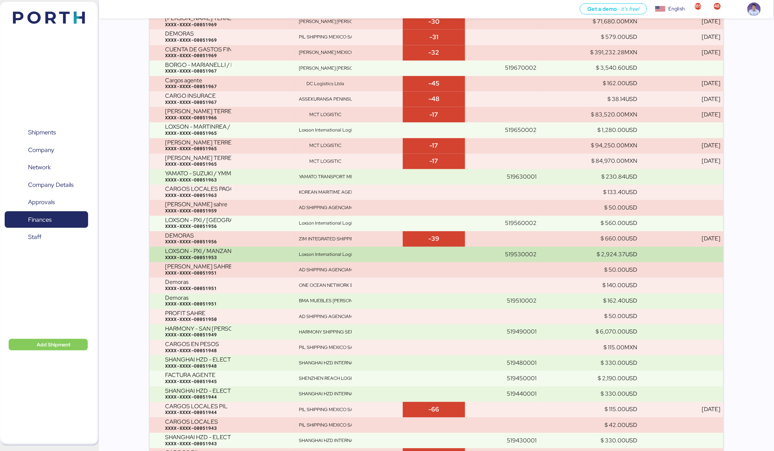
click at [223, 252] on div "LOXSON - PXI / MANZANILLO - SHANGHAI / MBL: ZLO/SHA/16387 / LCL" at bounding box center [198, 251] width 66 height 6
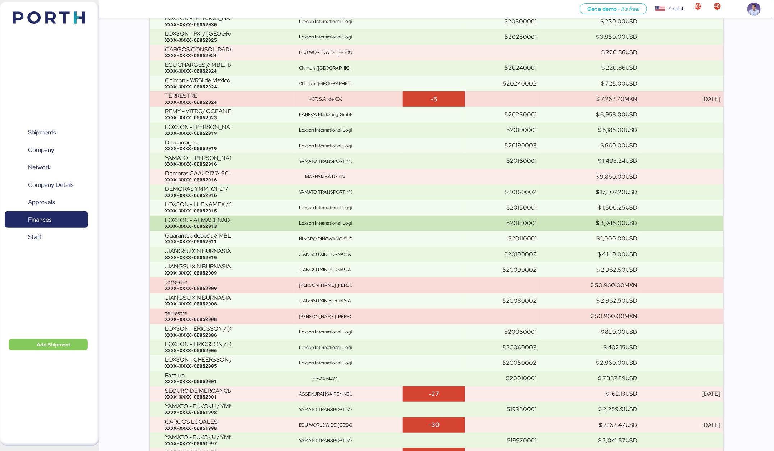
click at [246, 227] on div "XXXX-XXXX-O0052013" at bounding box center [229, 226] width 128 height 6
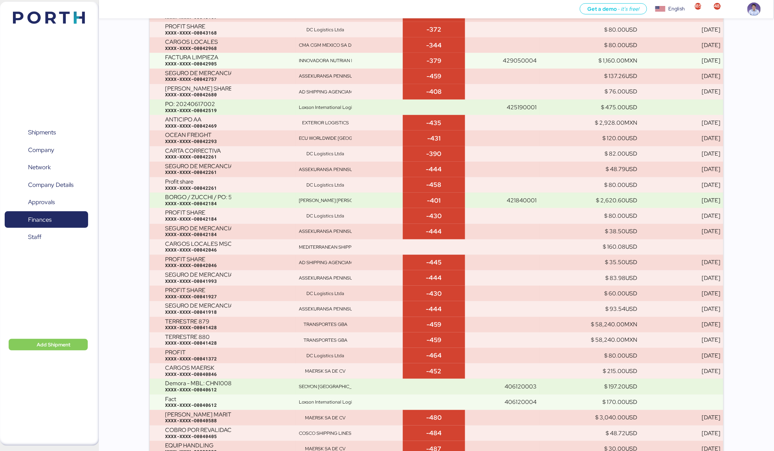
scroll to position [1330, 0]
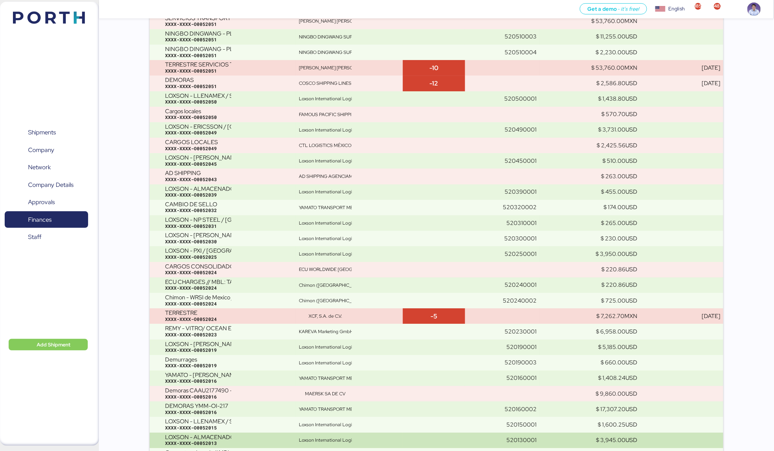
click at [246, 227] on div "XXXX-XXXX-O0052031" at bounding box center [229, 226] width 128 height 6
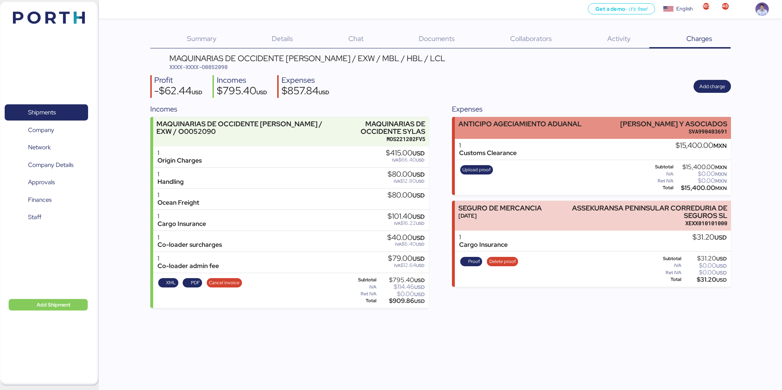
click at [494, 134] on div "ANTICIPO AGECIAMIENTO ADUANAL [PERSON_NAME] Y ASOCIADOS SVA990403691" at bounding box center [593, 128] width 276 height 22
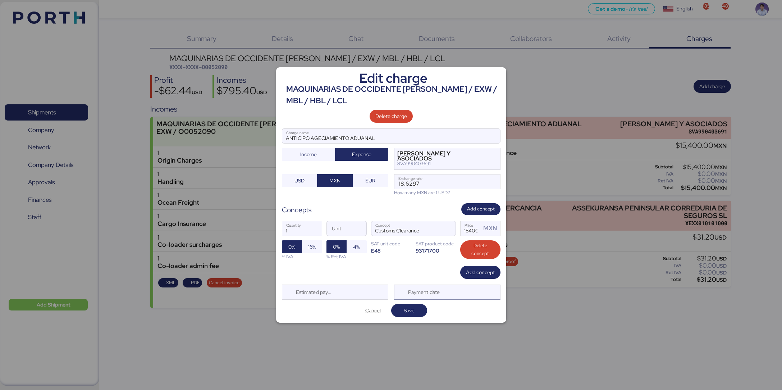
click at [435, 260] on div "Payment date" at bounding box center [424, 292] width 43 height 14
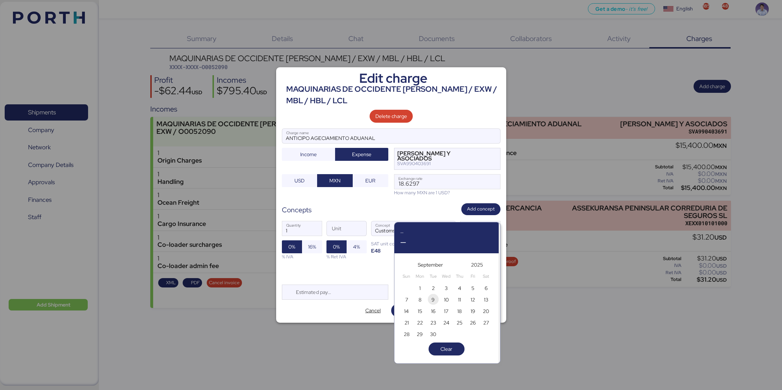
click at [431, 260] on span "9" at bounding box center [432, 299] width 3 height 9
type input "Sep 9, 2025"
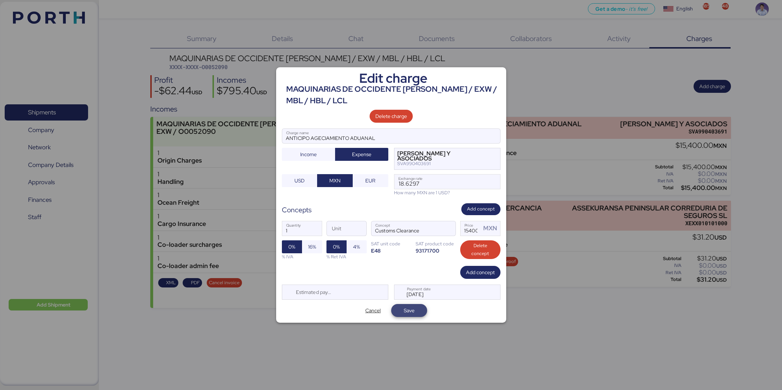
click at [420, 260] on span "Save" at bounding box center [409, 310] width 24 height 10
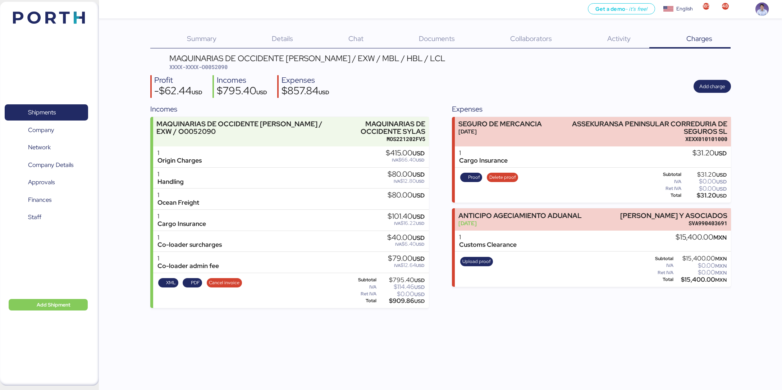
click at [485, 260] on div "Get a demo - it’s free! Get a demo English Inglés English 1852 483 Shipments 0 …" at bounding box center [391, 195] width 782 height 390
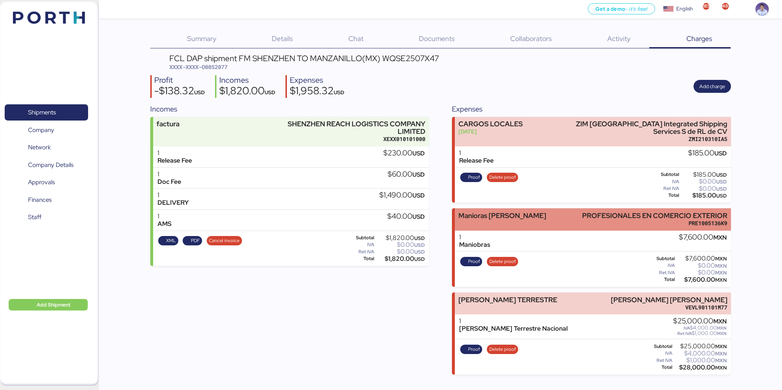
click at [521, 217] on div "Manioras de vacio PROFESIONALES EN COMERCIO EXTERIOR PRE1005136K9" at bounding box center [593, 219] width 276 height 22
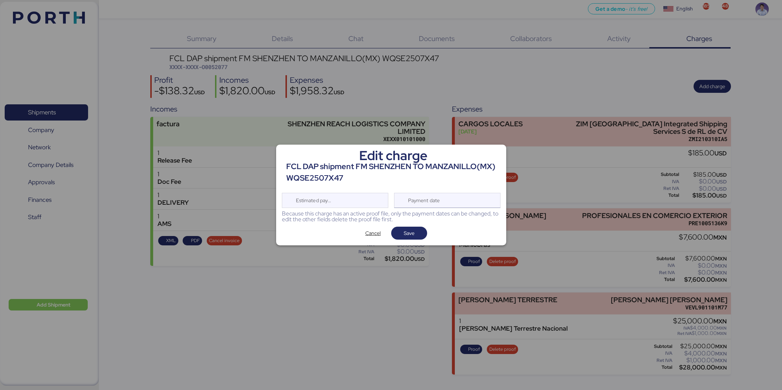
click at [448, 196] on div "Payment date" at bounding box center [447, 200] width 106 height 15
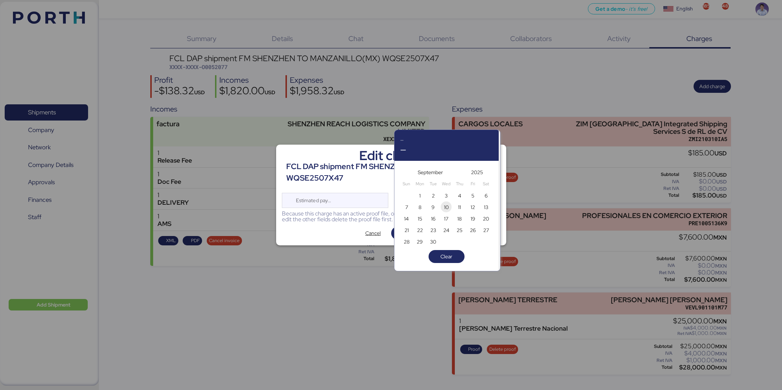
click at [448, 208] on span "10" at bounding box center [446, 207] width 5 height 9
type input "Sep 10, 2025"
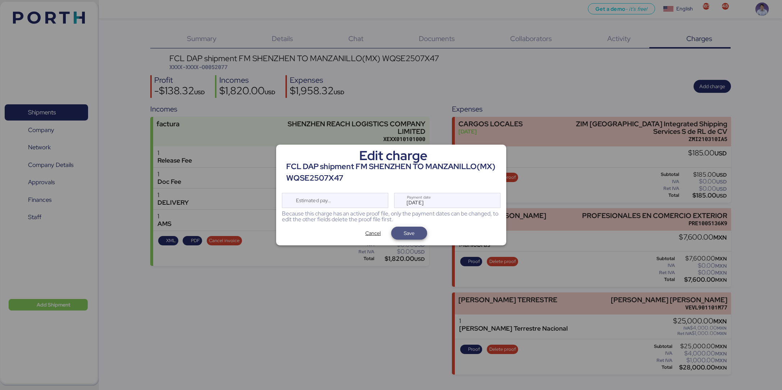
click at [419, 234] on span "Save" at bounding box center [409, 233] width 24 height 10
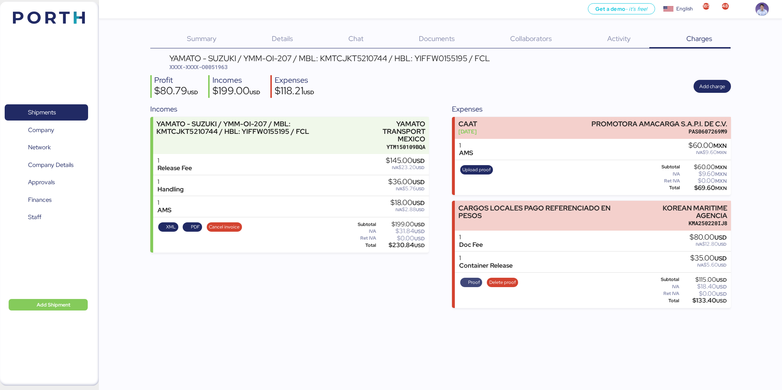
click at [472, 282] on span "Proof" at bounding box center [474, 282] width 12 height 8
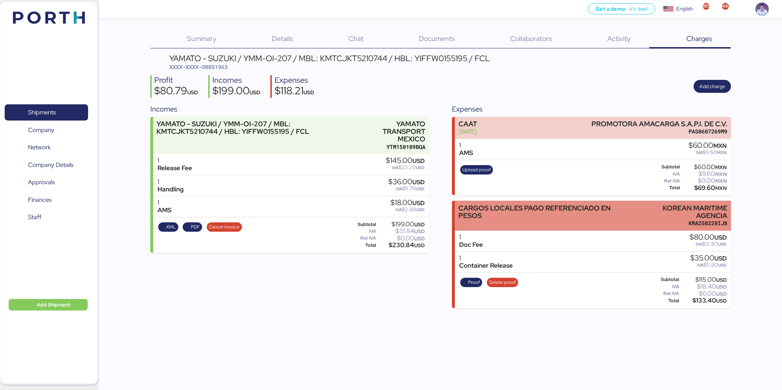
click at [484, 204] on div "CARGOS LOCALES PAGO REFERENCIADO EN PESOS" at bounding box center [543, 211] width 171 height 15
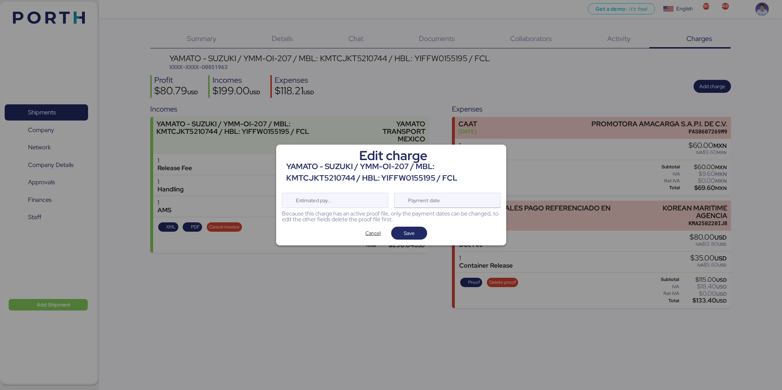
click at [471, 200] on div "Payment date" at bounding box center [447, 200] width 106 height 15
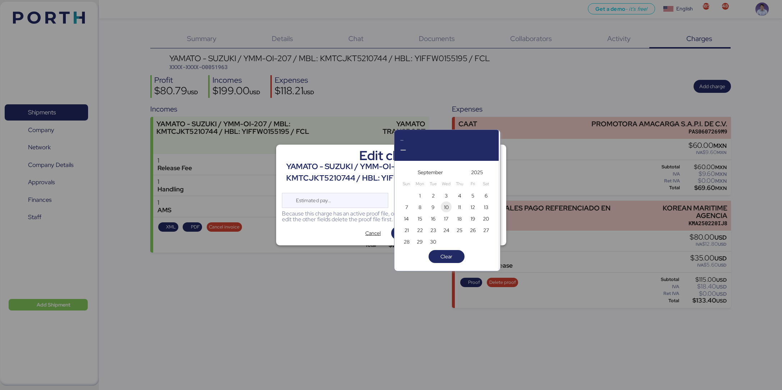
click at [445, 208] on span "10" at bounding box center [446, 207] width 5 height 9
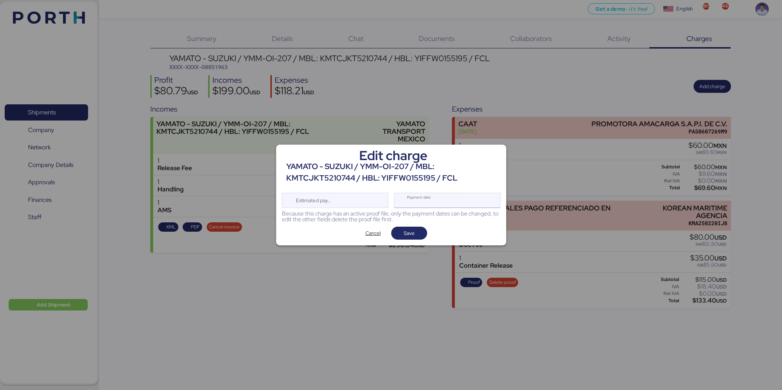
type input "Sep 10, 2025"
click at [413, 230] on span "Save" at bounding box center [409, 233] width 11 height 9
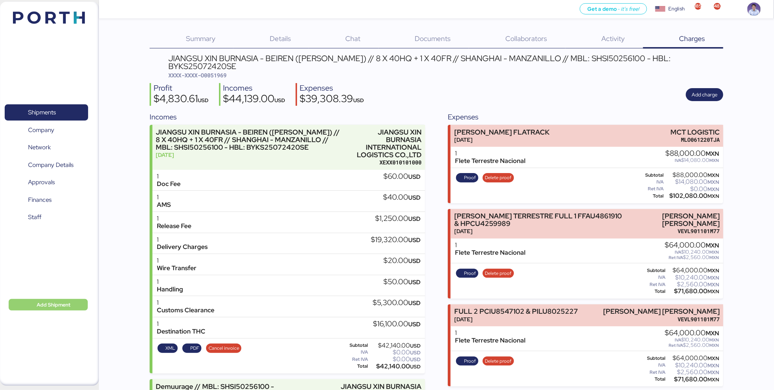
scroll to position [295, 0]
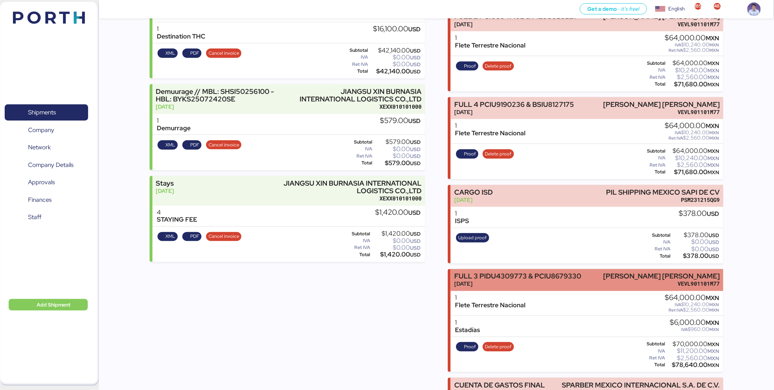
click at [567, 280] on div "[DATE]" at bounding box center [517, 284] width 127 height 8
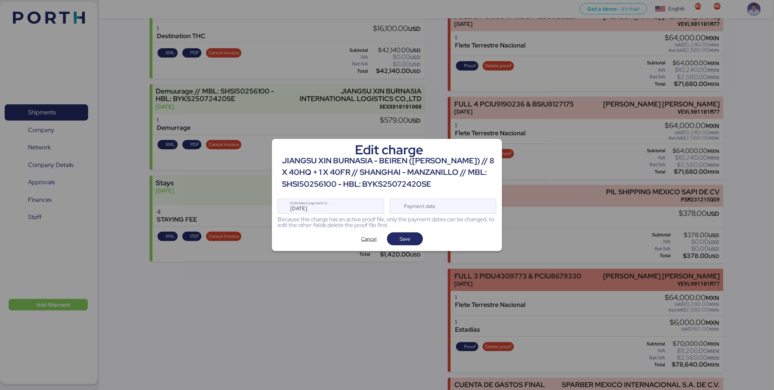
scroll to position [0, 0]
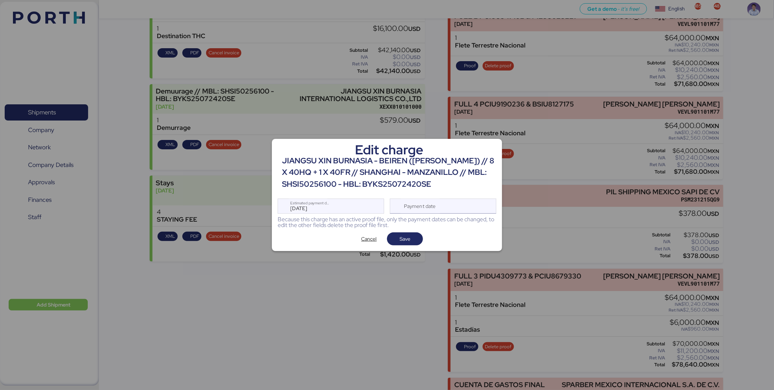
click at [433, 204] on div "Payment date" at bounding box center [420, 206] width 43 height 14
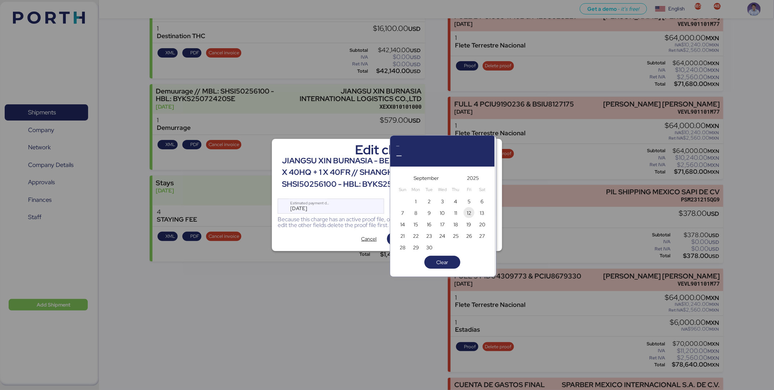
click at [467, 214] on span "12" at bounding box center [469, 213] width 4 height 9
type input "[DATE]"
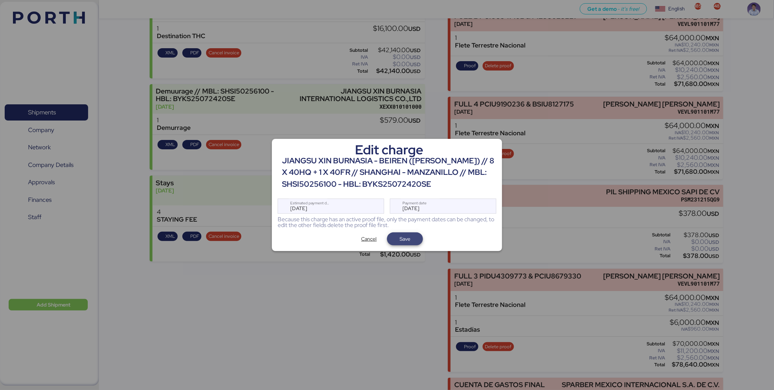
click at [413, 234] on span "Save" at bounding box center [405, 239] width 24 height 10
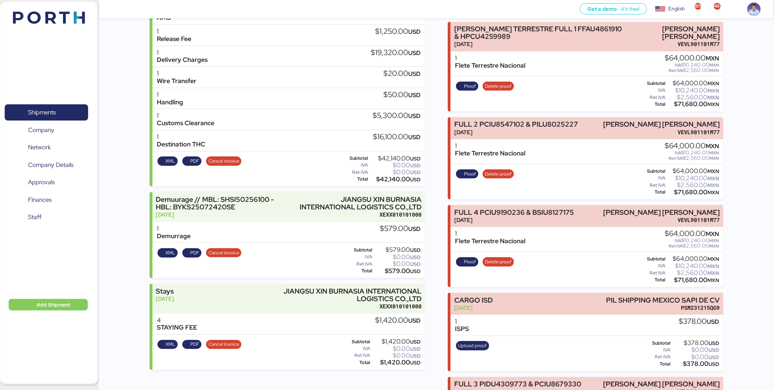
scroll to position [183, 0]
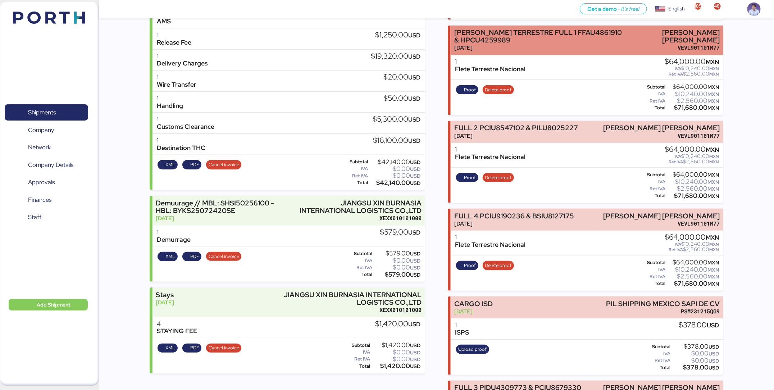
click at [531, 44] on div "Aug 28, 2025" at bounding box center [540, 48] width 173 height 8
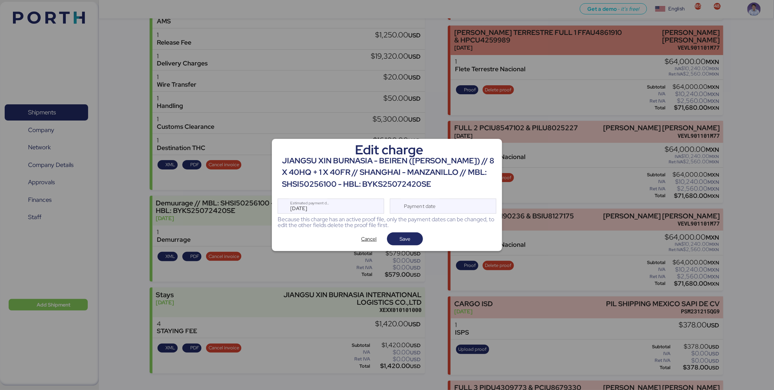
scroll to position [0, 0]
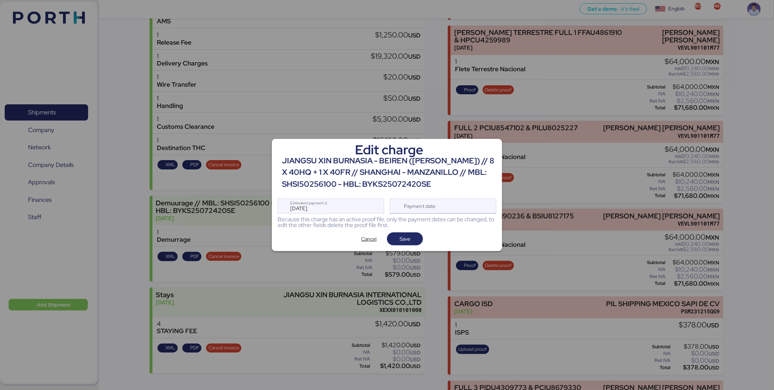
click at [435, 209] on div "Payment date" at bounding box center [420, 206] width 43 height 14
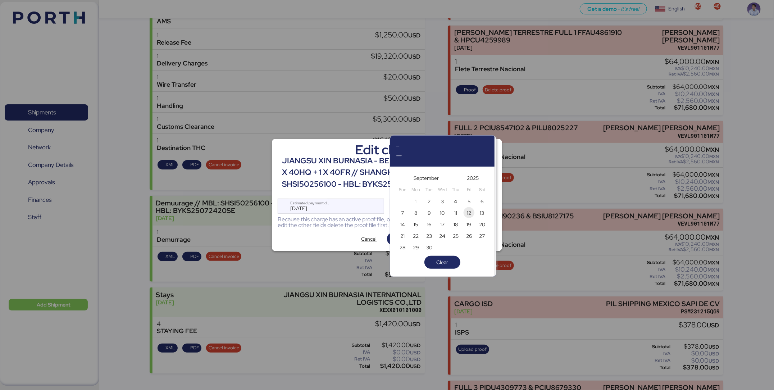
click at [464, 213] on span "12" at bounding box center [468, 212] width 11 height 11
type input "Sep 12, 2025"
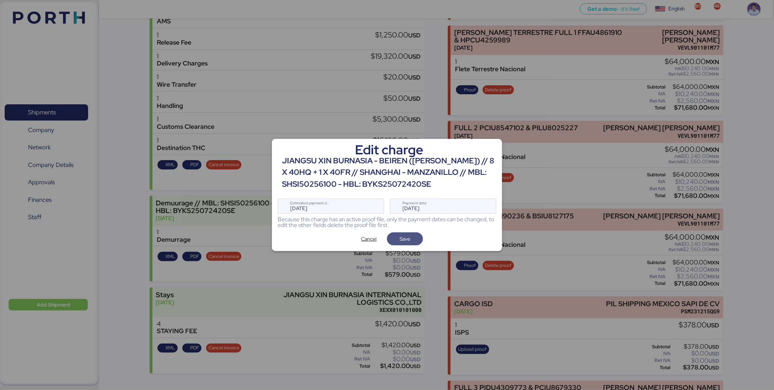
click at [416, 239] on span "Save" at bounding box center [405, 239] width 24 height 10
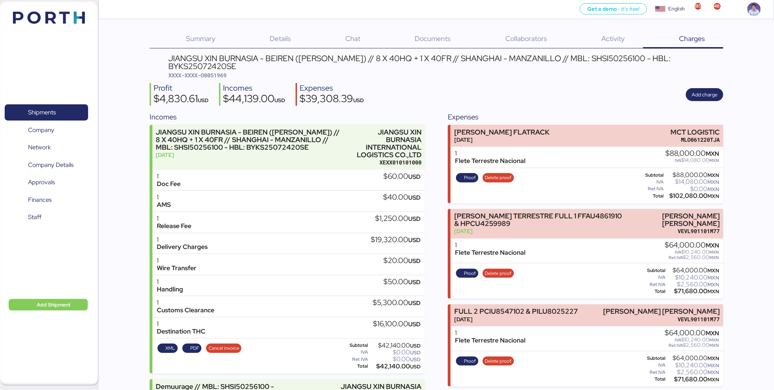
scroll to position [253, 0]
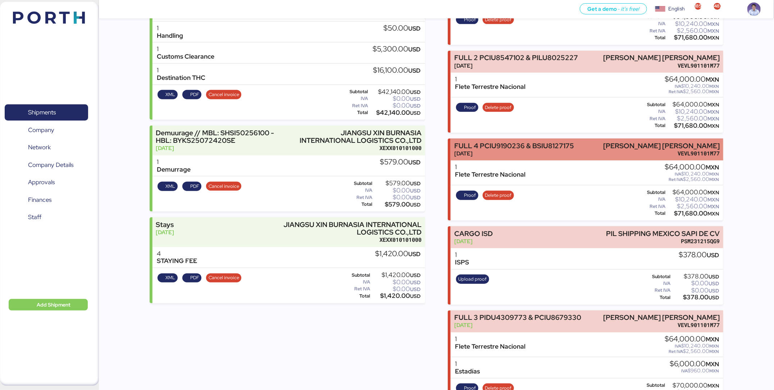
click at [520, 150] on div "Aug 28, 2025" at bounding box center [514, 154] width 120 height 8
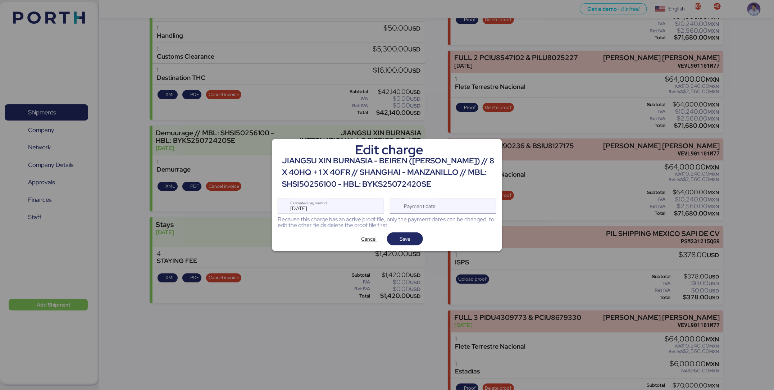
click at [434, 207] on div "Payment date" at bounding box center [420, 206] width 43 height 14
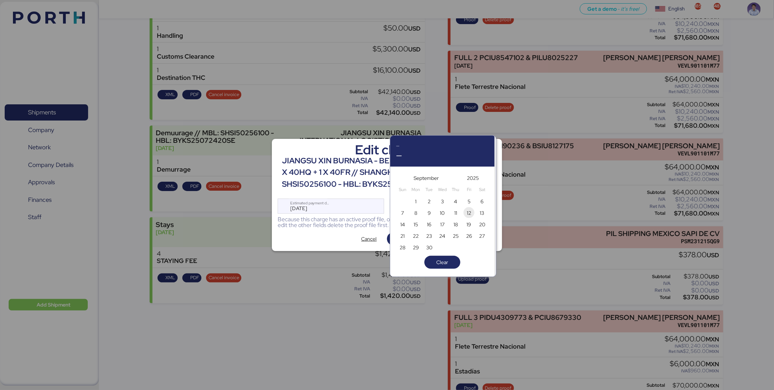
click at [465, 212] on span "12" at bounding box center [469, 213] width 8 height 9
type input "Sep 12, 2025"
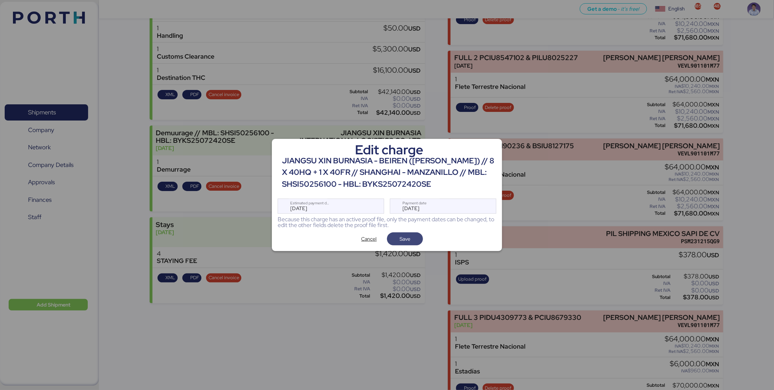
click at [419, 238] on span "Save" at bounding box center [405, 238] width 36 height 13
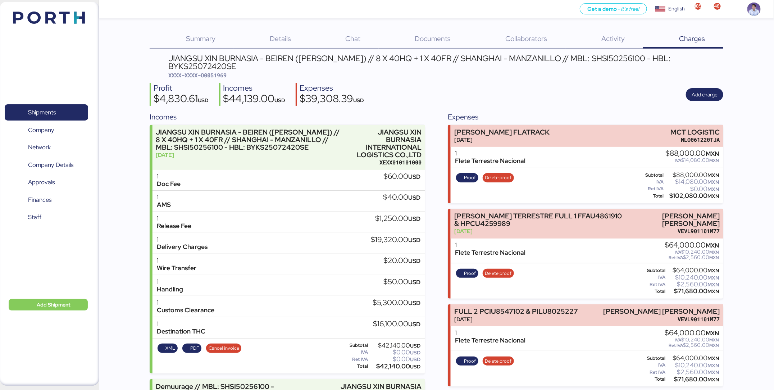
scroll to position [253, 0]
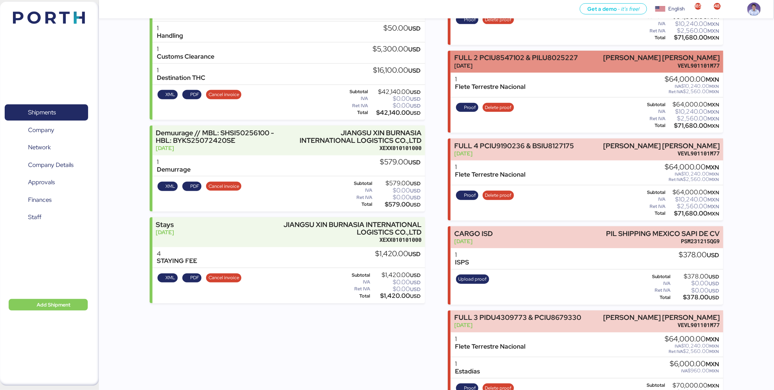
click at [507, 62] on div "Aug 28, 2025" at bounding box center [516, 66] width 124 height 8
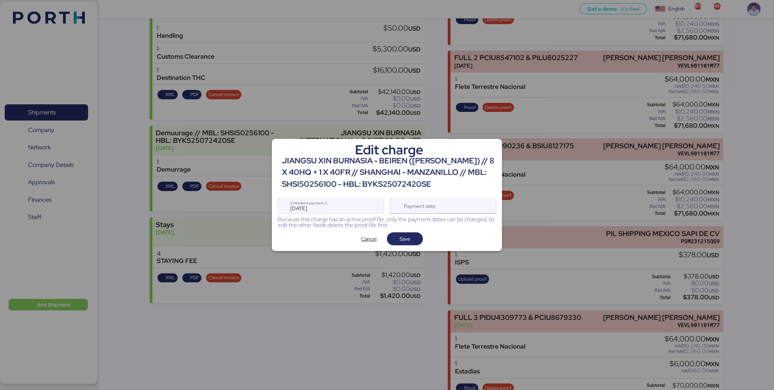
click at [448, 210] on div "Payment date" at bounding box center [443, 205] width 106 height 15
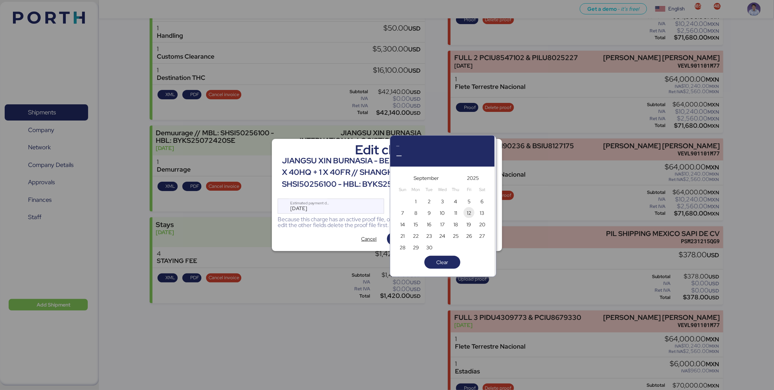
click at [465, 213] on span "12" at bounding box center [469, 213] width 8 height 9
type input "Sep 12, 2025"
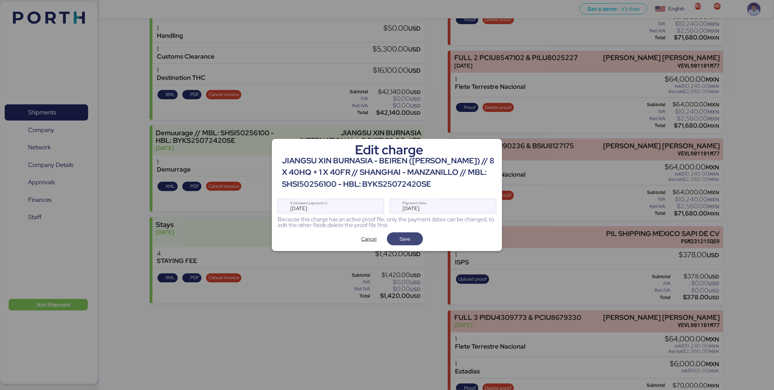
click at [407, 241] on span "Save" at bounding box center [404, 238] width 11 height 9
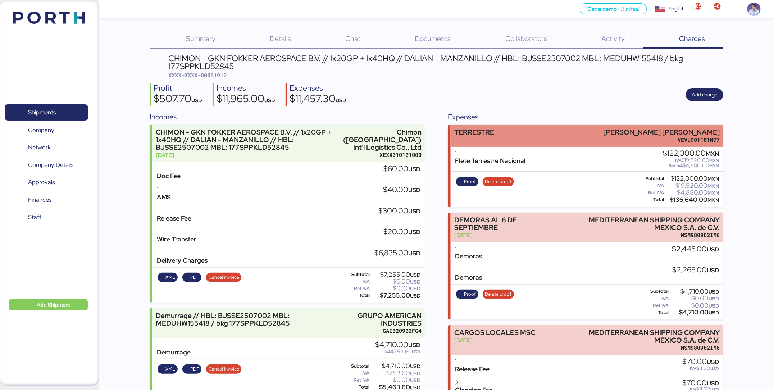
click at [495, 137] on div "TERRESTRE [PERSON_NAME] [PERSON_NAME] VEVL901101M77" at bounding box center [587, 136] width 273 height 22
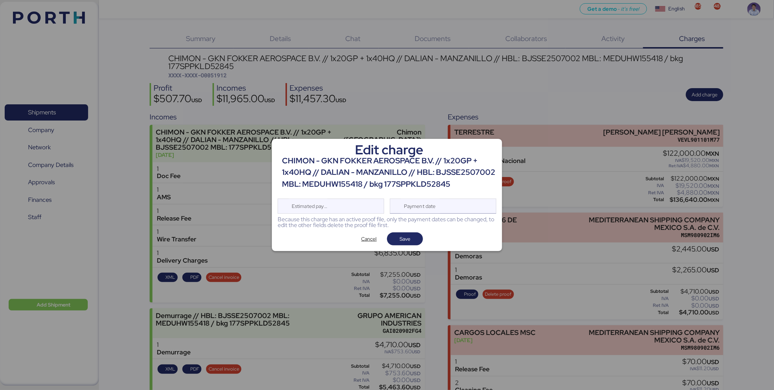
click at [470, 209] on div "Payment date" at bounding box center [443, 205] width 106 height 15
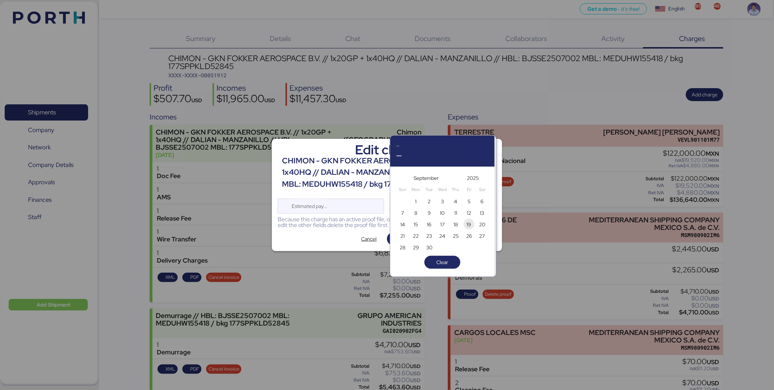
click at [470, 224] on span "19" at bounding box center [468, 224] width 5 height 9
type input "[DATE]"
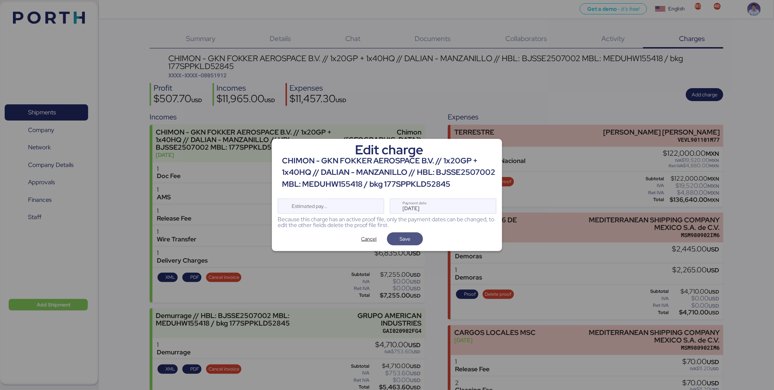
click at [411, 239] on span "Save" at bounding box center [405, 239] width 24 height 10
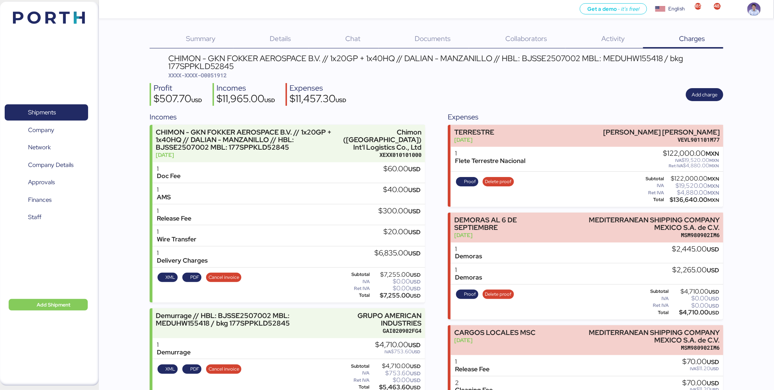
click at [456, 81] on div "CHIMON - GKN FOKKER AEROSPACE B.V. // 1x20GP + 1x40HQ // DALIAN - MANZANILLO //…" at bounding box center [436, 264] width 573 height 420
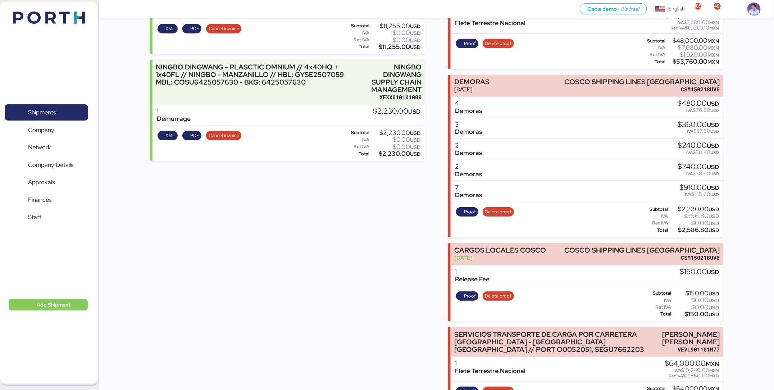
scroll to position [375, 0]
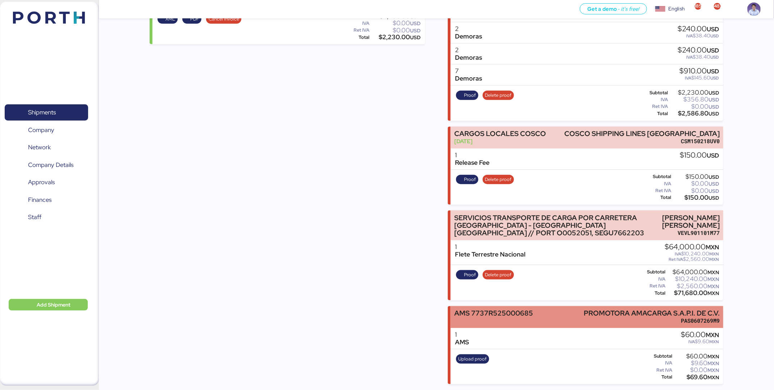
click at [492, 321] on div "AMS 7737R525000685" at bounding box center [493, 316] width 79 height 15
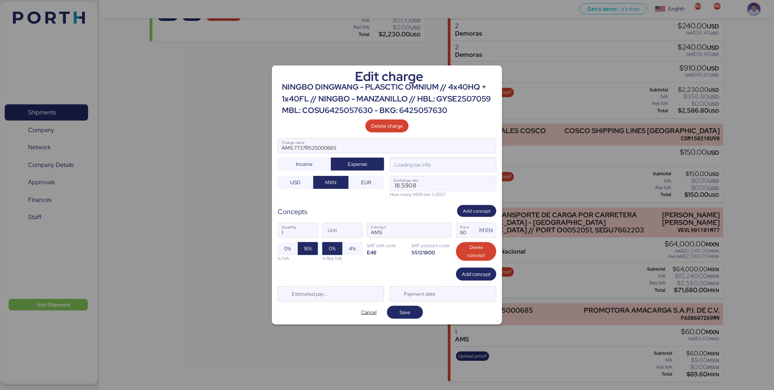
scroll to position [0, 0]
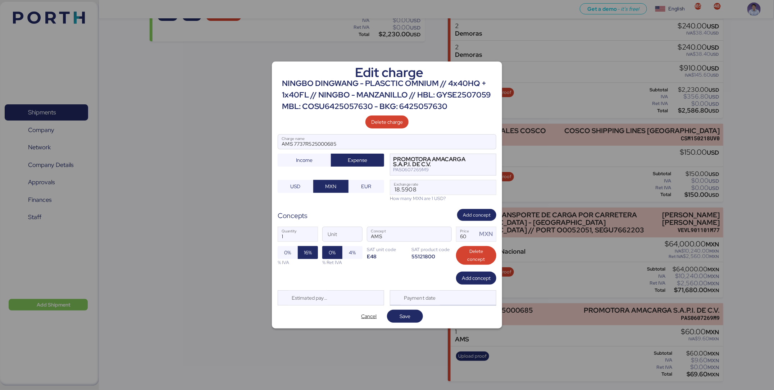
click at [456, 294] on div "Payment date" at bounding box center [443, 297] width 106 height 15
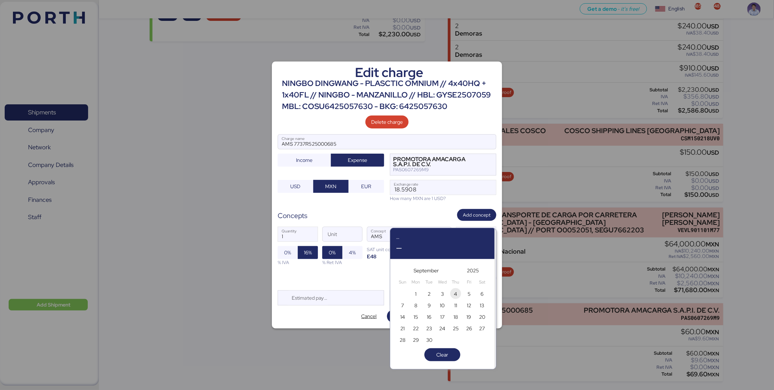
click at [454, 297] on span "4" at bounding box center [455, 293] width 3 height 9
type input "[DATE]"
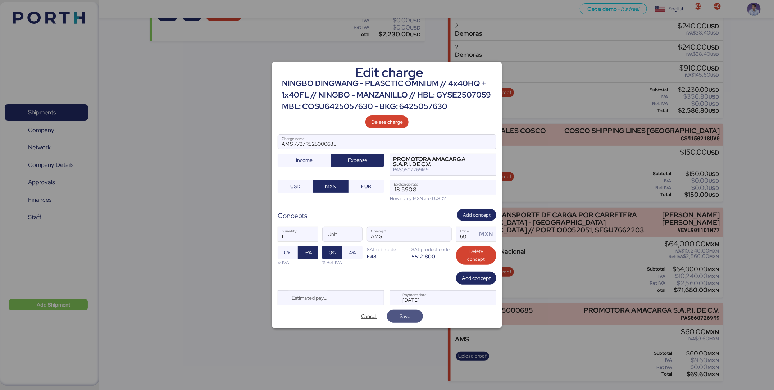
click at [416, 316] on span "Save" at bounding box center [405, 316] width 24 height 10
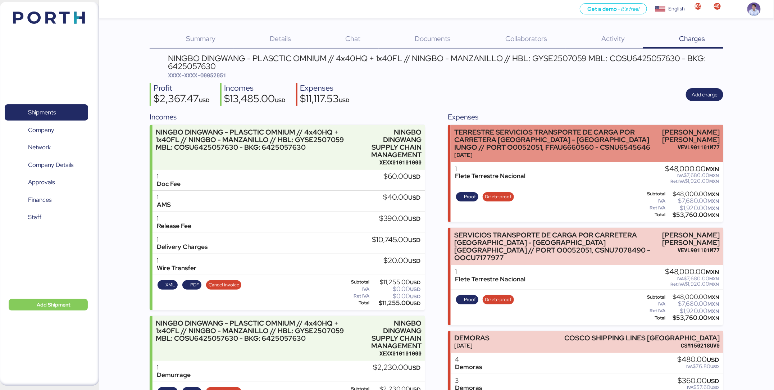
click at [515, 157] on div "[DATE]" at bounding box center [556, 155] width 205 height 8
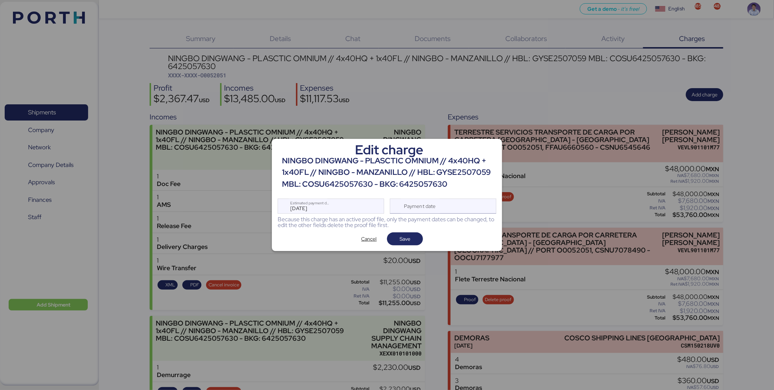
click at [481, 205] on div "Payment date" at bounding box center [443, 205] width 106 height 15
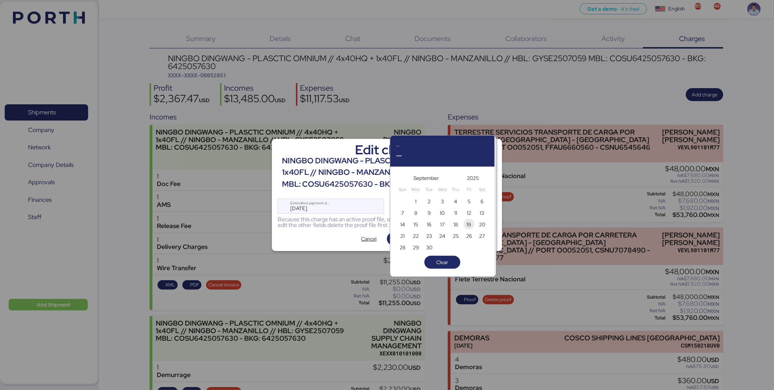
click at [470, 225] on span "19" at bounding box center [468, 224] width 5 height 9
type input "[DATE]"
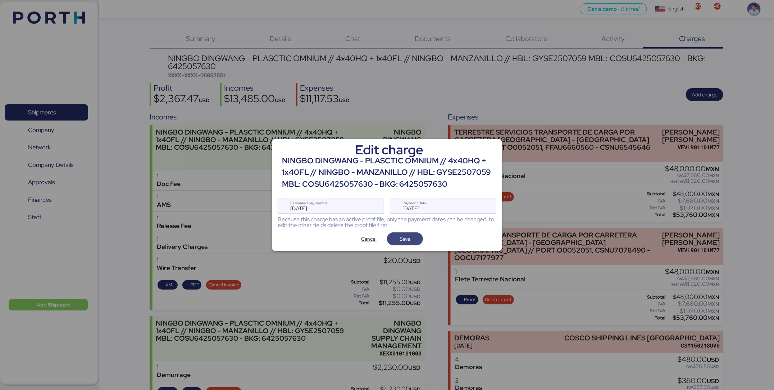
click at [418, 242] on span "Save" at bounding box center [405, 238] width 36 height 13
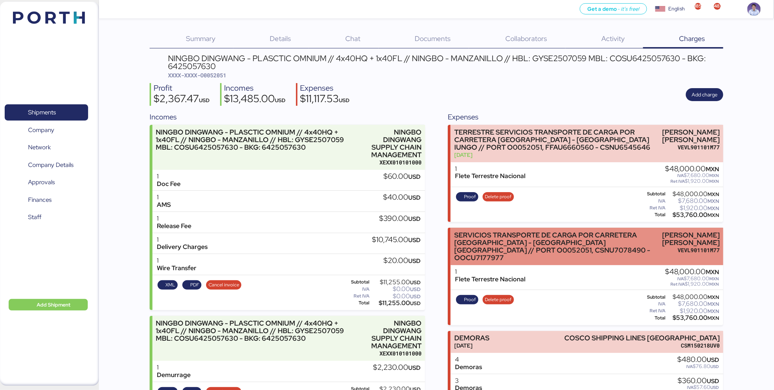
click at [531, 253] on div "SERVICIOS TRANSPORTE DE CARGA POR CARRETERA MANZANILLO - LEÓN IUNGO // PORT O00…" at bounding box center [556, 246] width 205 height 31
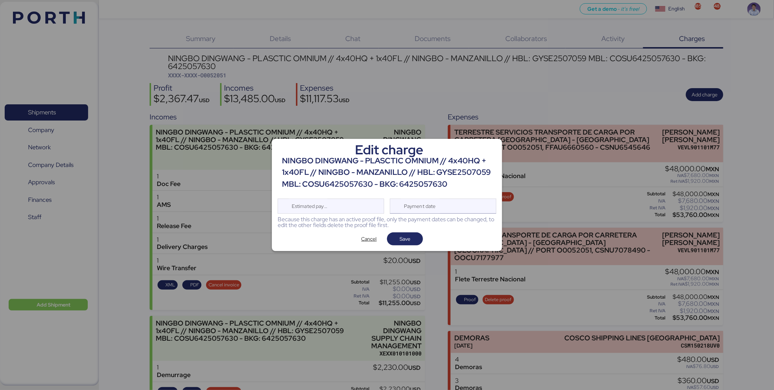
click at [445, 205] on div "Payment date" at bounding box center [443, 205] width 106 height 15
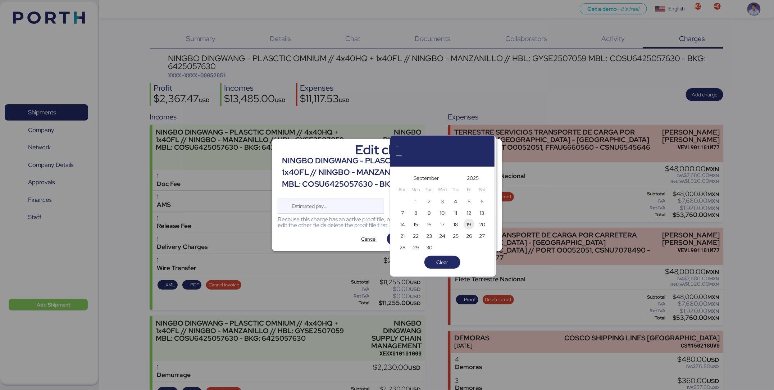
click at [466, 223] on span "19" at bounding box center [468, 224] width 5 height 9
type input "Sep 19, 2025"
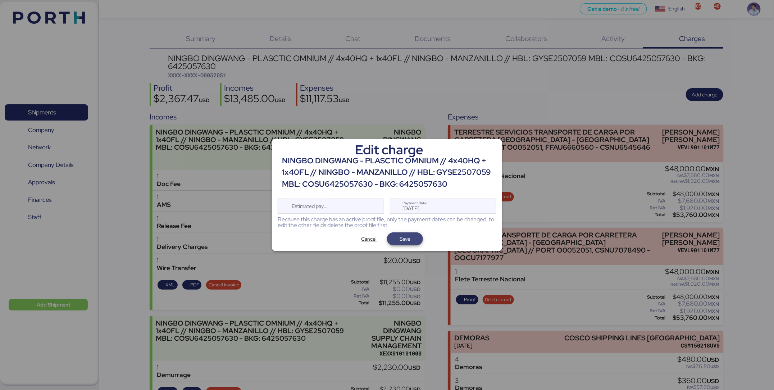
click at [418, 237] on span "Save" at bounding box center [405, 238] width 36 height 13
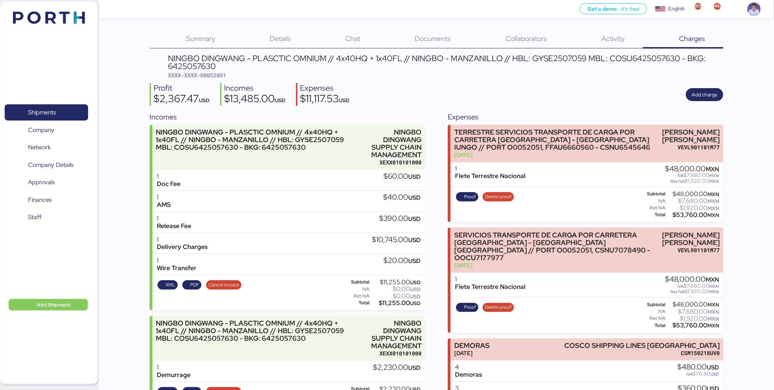
click at [450, 90] on div "Profit $2,367.47 USD Incomes $13,485.00 USD Expenses $11,117.53 USD Add charge" at bounding box center [436, 94] width 573 height 23
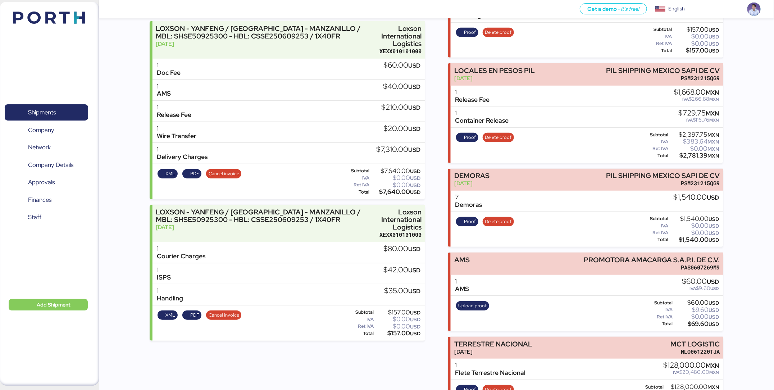
scroll to position [203, 0]
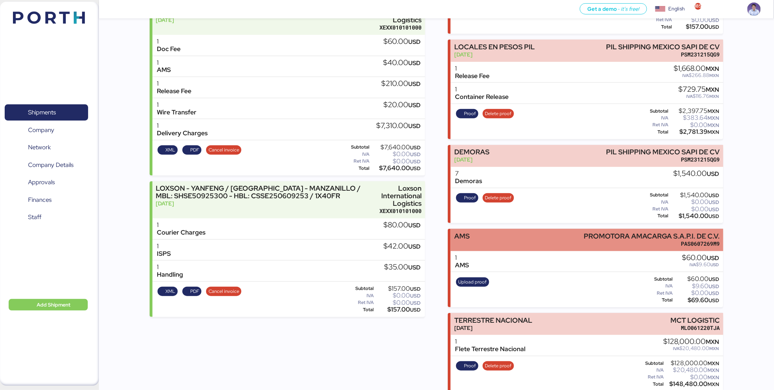
click at [530, 230] on div "AMS PROMOTORA AMACARGA S.A.P.I. DE C.V. PAS0607269M9" at bounding box center [587, 240] width 273 height 22
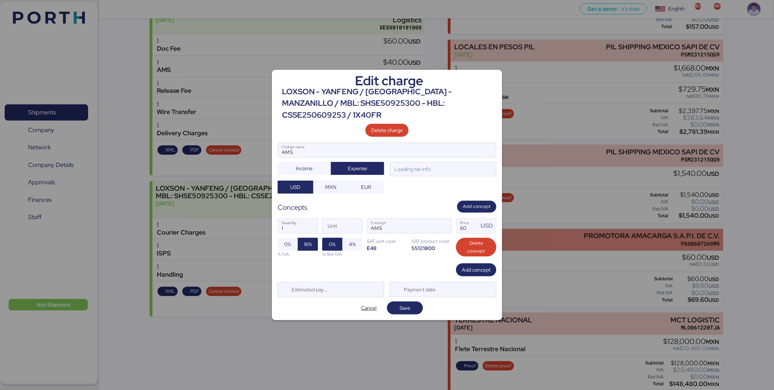
scroll to position [0, 0]
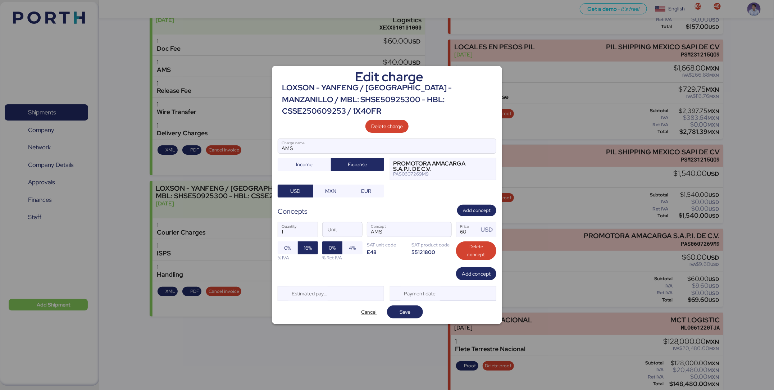
click at [461, 289] on div "Payment date" at bounding box center [443, 293] width 106 height 15
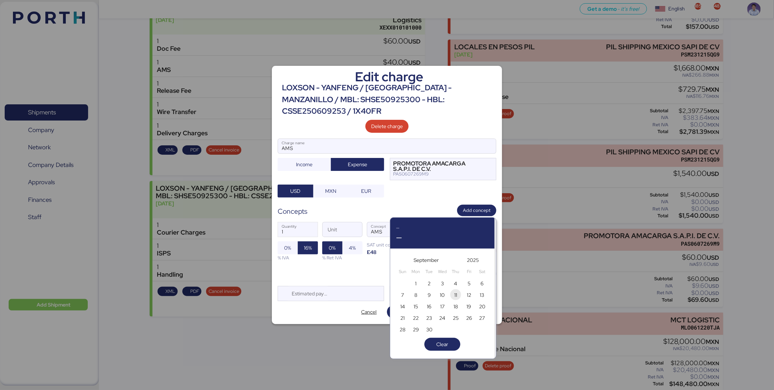
click at [457, 297] on span "11" at bounding box center [456, 295] width 8 height 9
type input "Sep 11, 2025"
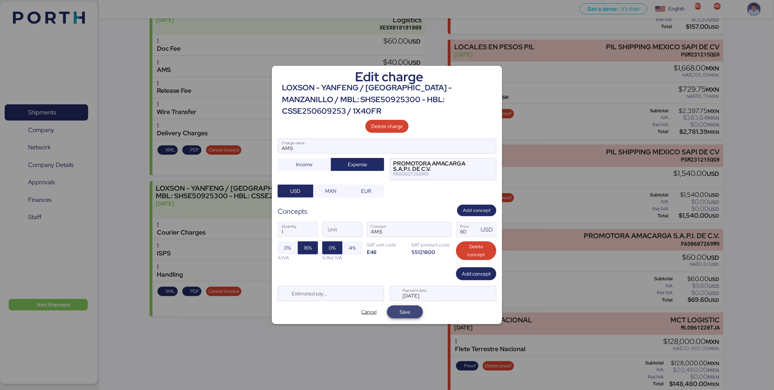
click at [417, 309] on span "Save" at bounding box center [405, 311] width 36 height 13
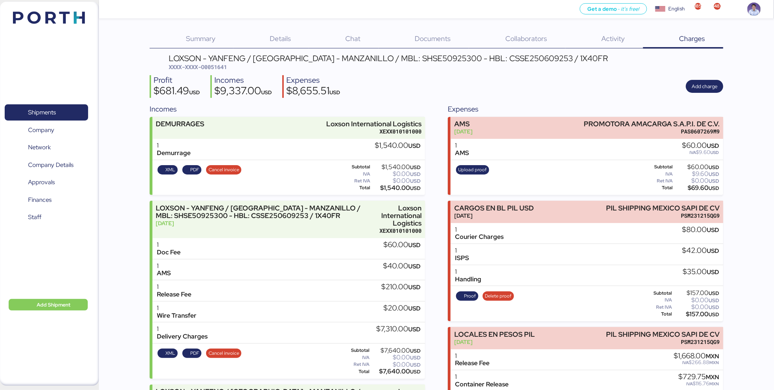
scroll to position [203, 0]
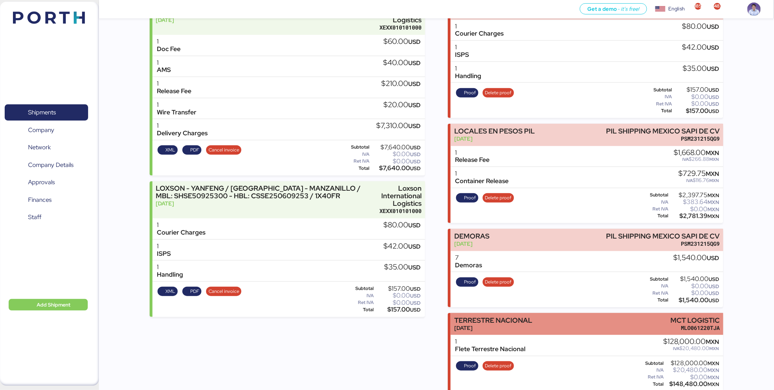
click at [489, 316] on div "TERRESTRE NACIONAL" at bounding box center [493, 320] width 78 height 8
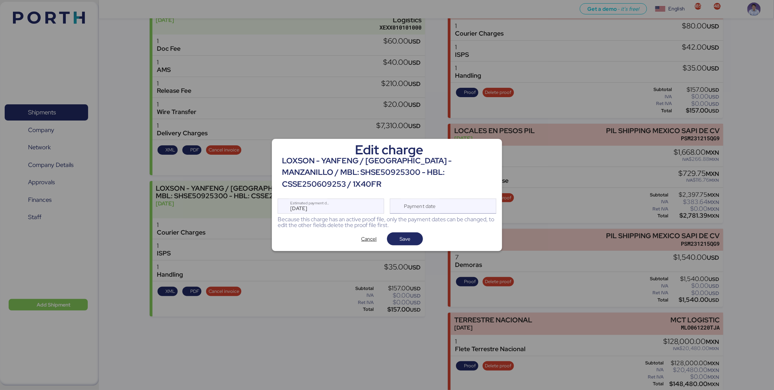
click at [461, 199] on div "Payment date" at bounding box center [443, 205] width 106 height 15
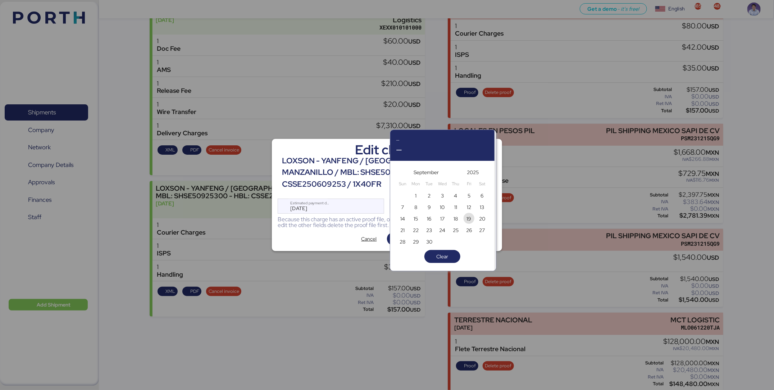
drag, startPoint x: 468, startPoint y: 220, endPoint x: 458, endPoint y: 226, distance: 11.8
click at [467, 220] on span "19" at bounding box center [468, 218] width 5 height 9
type input "Sep 19, 2025"
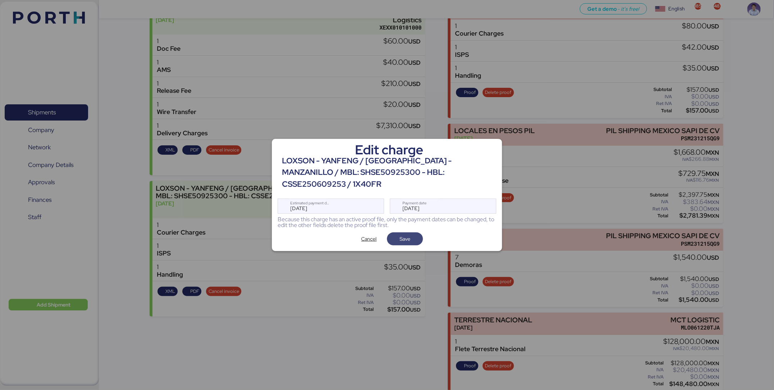
click at [410, 234] on span "Save" at bounding box center [405, 239] width 24 height 10
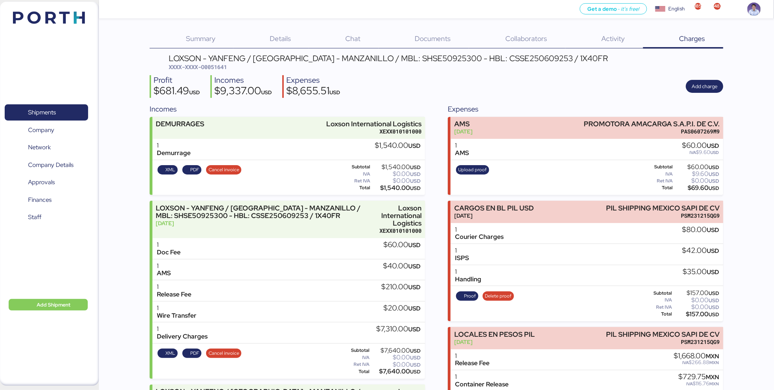
click at [410, 96] on div "Profit $681.49 USD Incomes $9,337.00 USD Expenses $8,655.51 USD Add charge" at bounding box center [436, 86] width 573 height 23
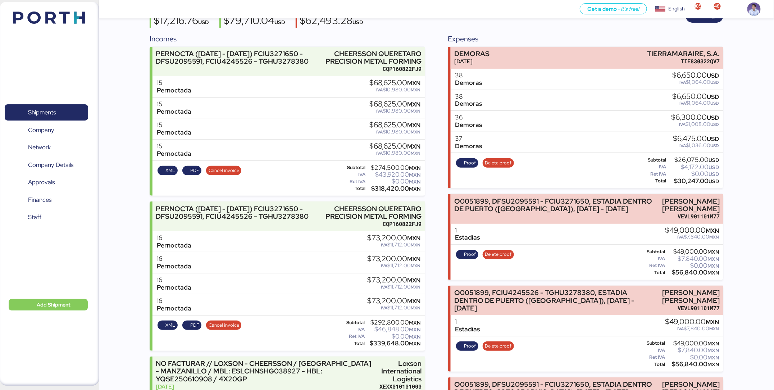
scroll to position [67, 0]
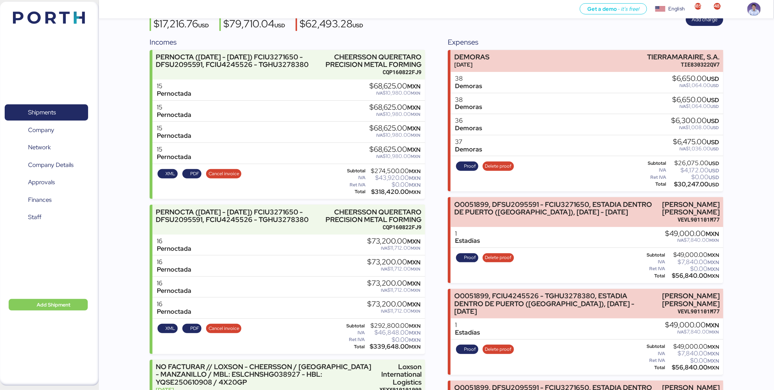
click at [384, 195] on div "$318,420.00 MXN" at bounding box center [394, 191] width 54 height 5
copy div "318,420.00"
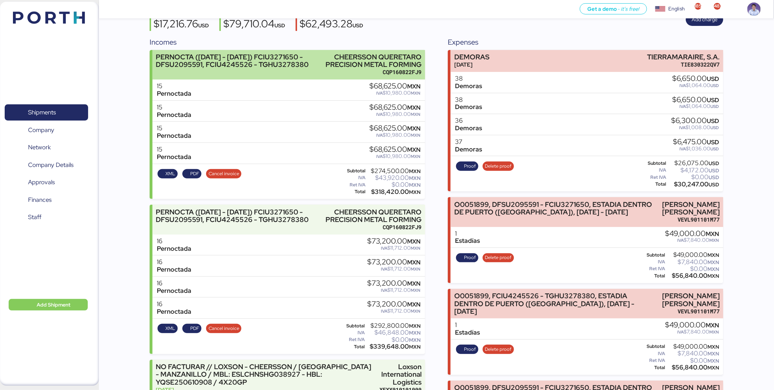
click at [383, 68] on div "CHEERSSON QUERETARO PRECISION METAL FORMING" at bounding box center [372, 60] width 100 height 15
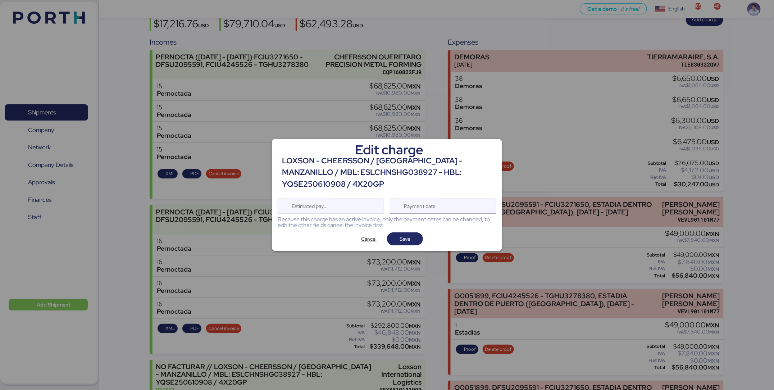
click at [430, 207] on div "Payment date" at bounding box center [420, 206] width 43 height 14
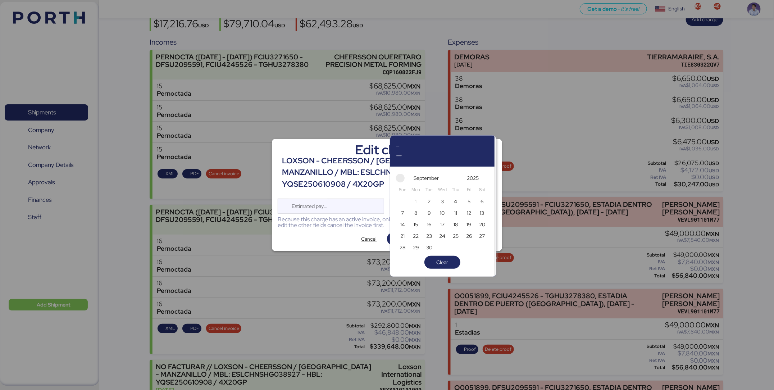
click at [403, 176] on span "button" at bounding box center [400, 178] width 9 height 9
click at [465, 223] on span "15" at bounding box center [469, 224] width 8 height 9
type input "[DATE]"
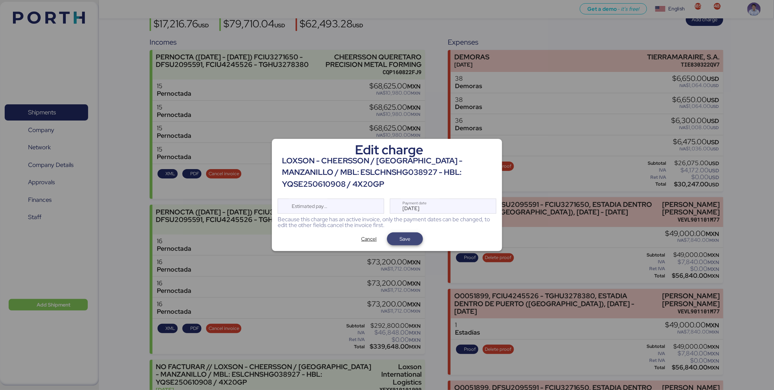
click at [406, 243] on span "Save" at bounding box center [404, 238] width 11 height 9
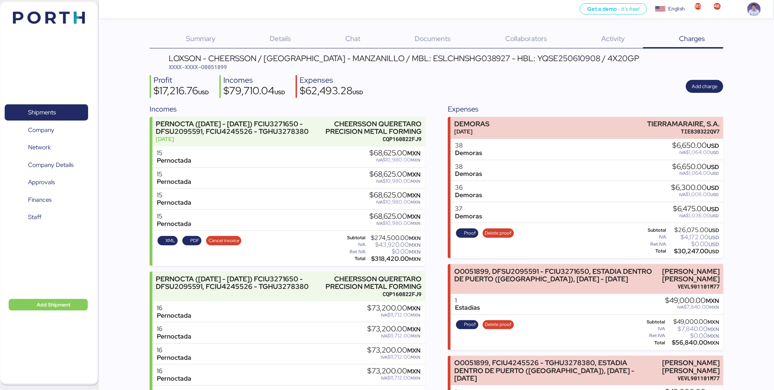
click at [437, 90] on div "Profit $17,216.76 USD Incomes $79,710.04 USD Expenses $62,493.28 USD Add charge" at bounding box center [436, 86] width 573 height 23
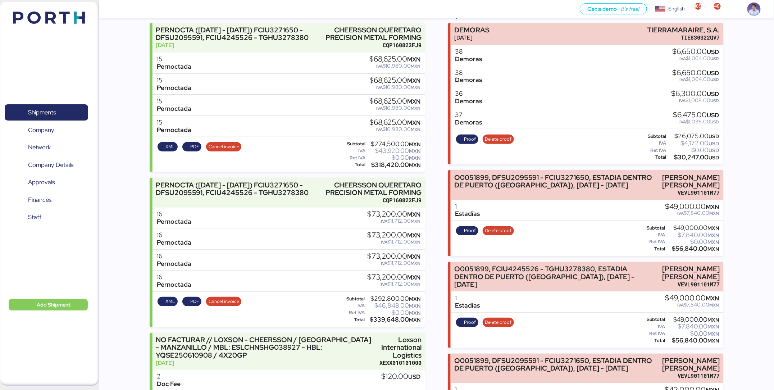
scroll to position [122, 0]
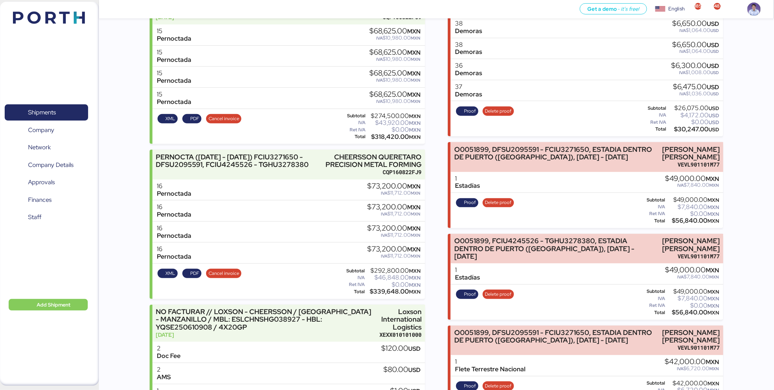
click at [385, 294] on div "$339,648.00 MXN" at bounding box center [393, 291] width 54 height 5
copy div "339,648.00"
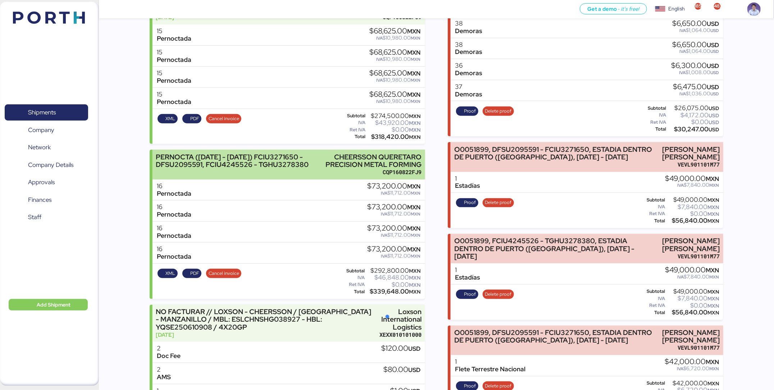
click at [375, 168] on div "CHEERSSON QUERETARO PRECISION METAL FORMING" at bounding box center [372, 160] width 100 height 15
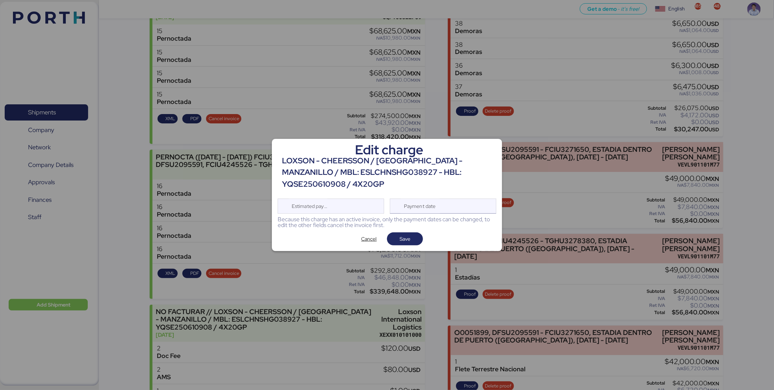
click at [420, 202] on div "Payment date" at bounding box center [420, 206] width 43 height 14
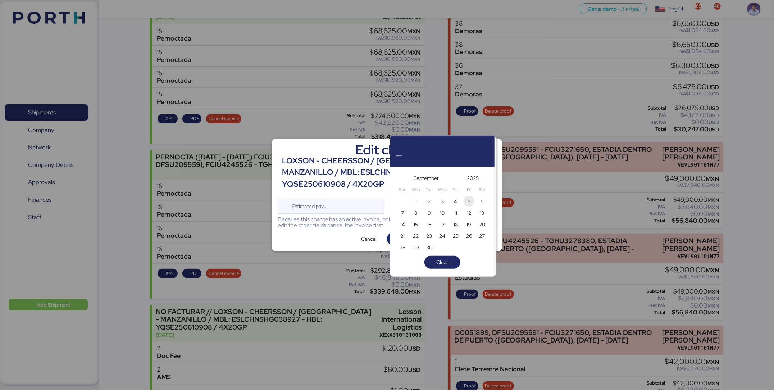
click at [466, 200] on span "5" at bounding box center [469, 201] width 8 height 9
type input "[DATE]"
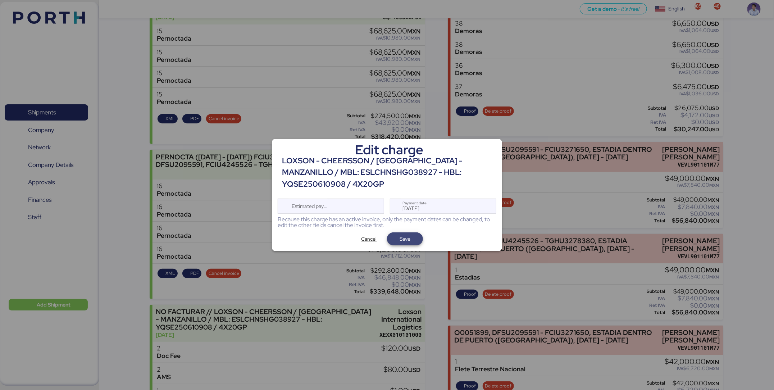
click at [406, 239] on span "Save" at bounding box center [404, 238] width 11 height 9
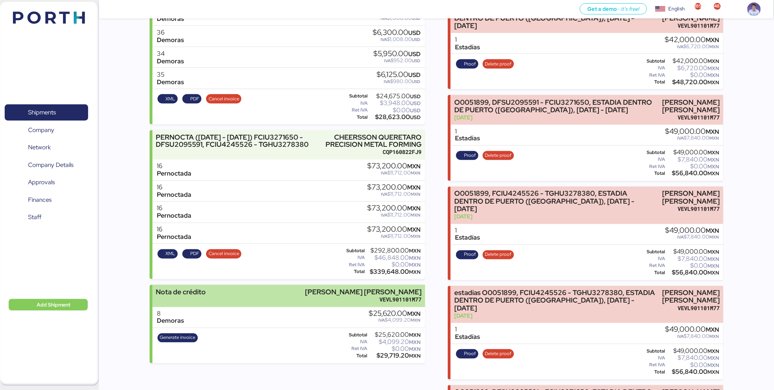
scroll to position [643, 0]
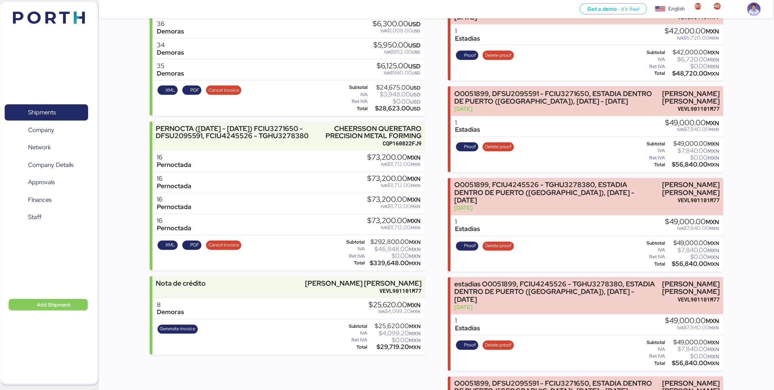
click at [388, 266] on div "$339,648.00 MXN" at bounding box center [393, 263] width 54 height 5
copy div "339,648.00"
click at [390, 111] on div "$28,623.00 USD" at bounding box center [395, 108] width 52 height 5
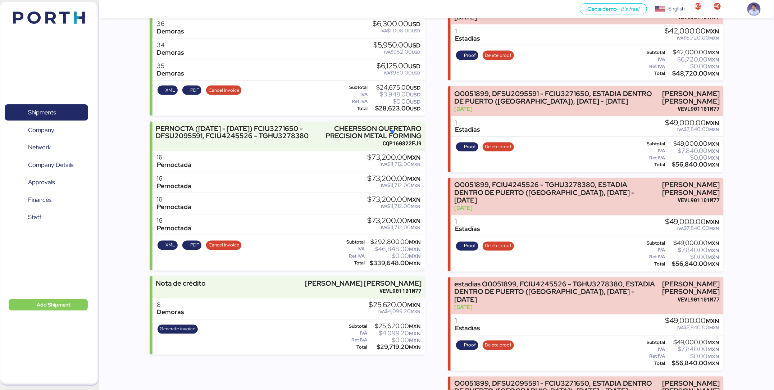
copy div "28,623.00"
click at [392, 266] on div "$339,648.00 MXN" at bounding box center [393, 263] width 54 height 5
copy div "339,648.00"
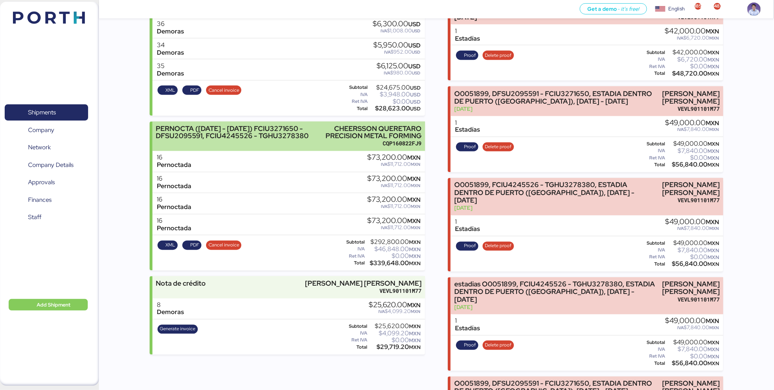
click at [335, 140] on div "CHEERSSON QUERETARO PRECISION METAL FORMING" at bounding box center [372, 132] width 100 height 15
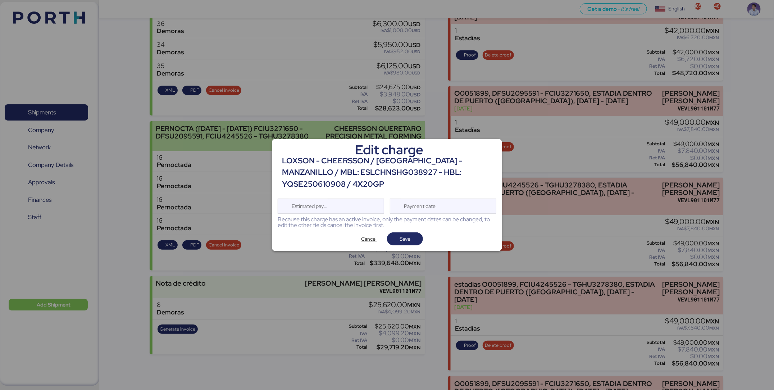
scroll to position [0, 0]
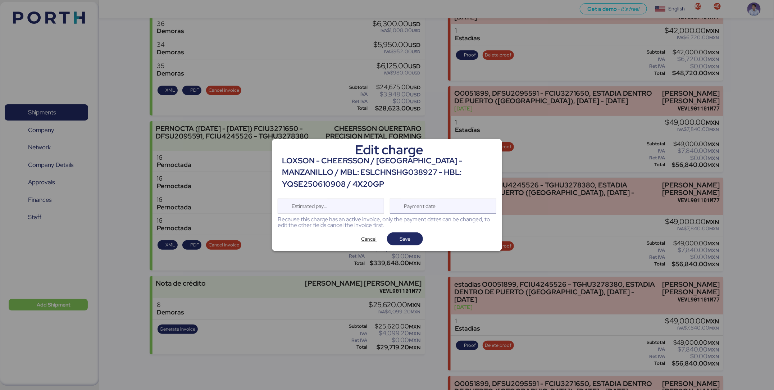
click at [419, 209] on div "Payment date" at bounding box center [420, 206] width 43 height 14
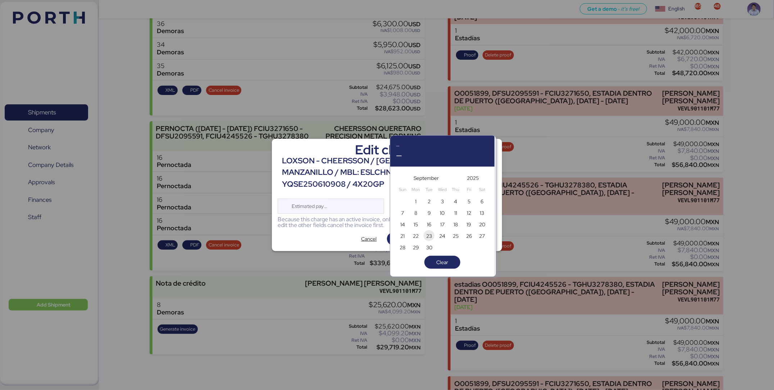
click at [432, 235] on span "23" at bounding box center [429, 236] width 8 height 9
type input "[DATE]"
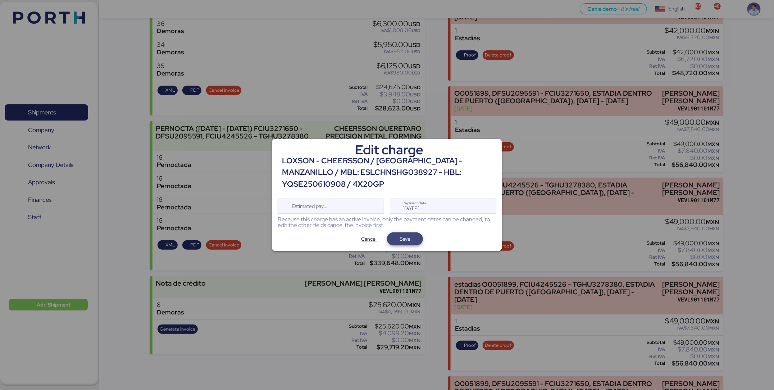
click at [415, 236] on span "Save" at bounding box center [405, 239] width 24 height 10
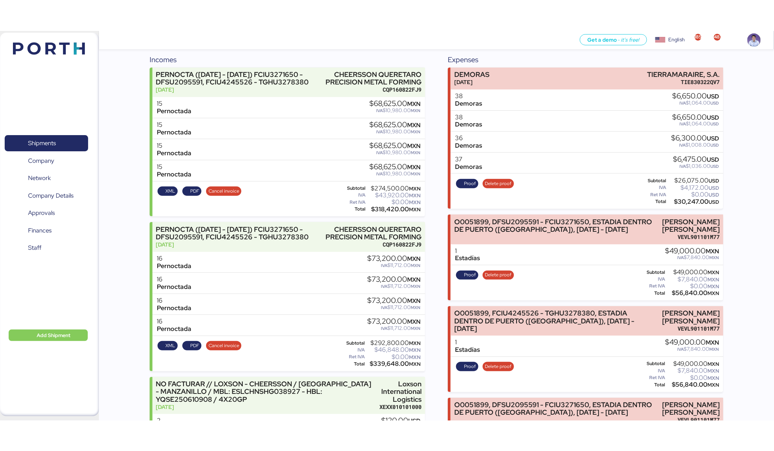
scroll to position [83, 0]
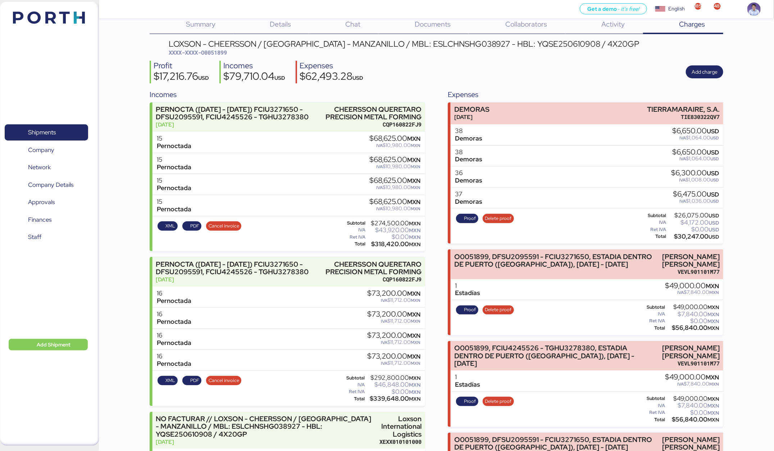
scroll to position [0, 0]
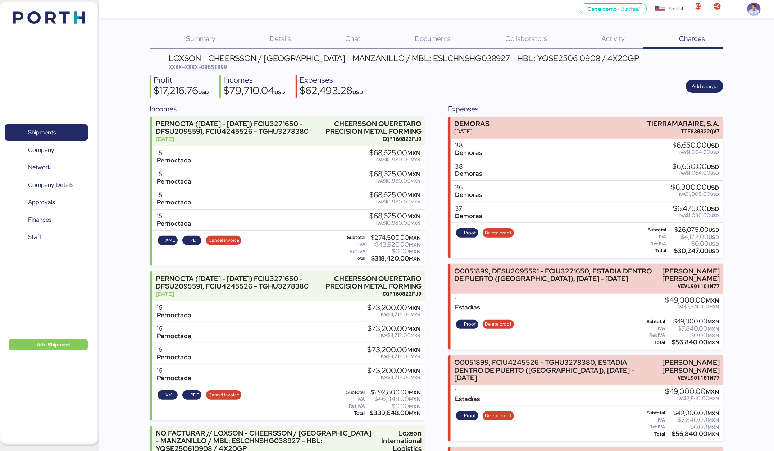
click at [445, 79] on div "Profit $17,216.76 USD Incomes $79,710.04 USD Expenses $62,493.28 USD Add charge" at bounding box center [436, 86] width 573 height 23
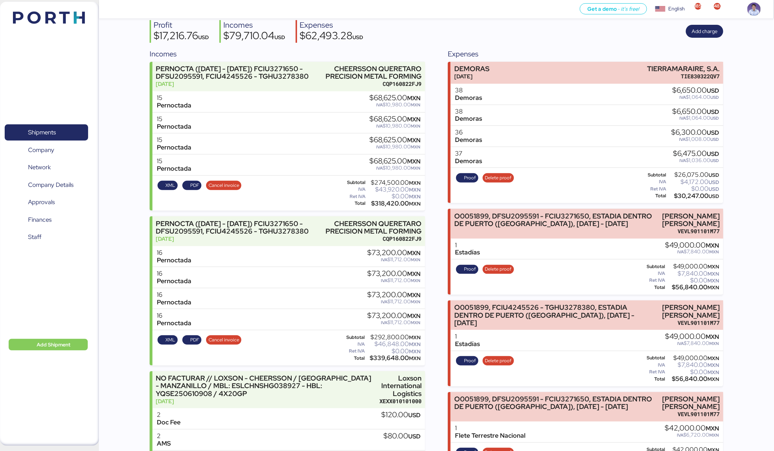
scroll to position [59, 0]
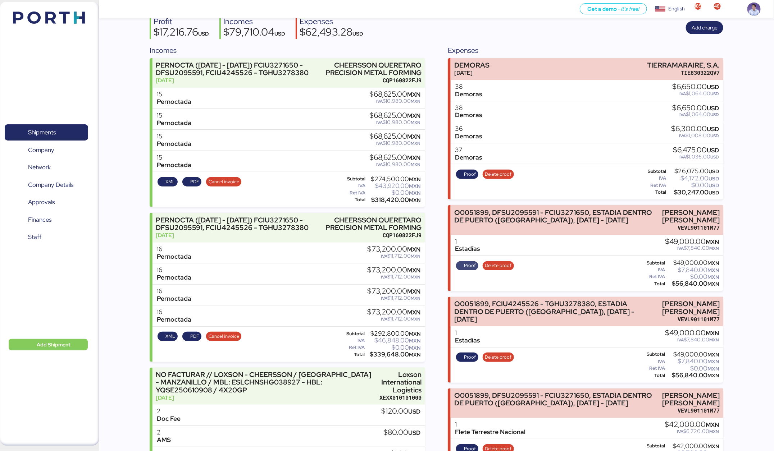
click at [471, 266] on span "Proof" at bounding box center [470, 266] width 12 height 8
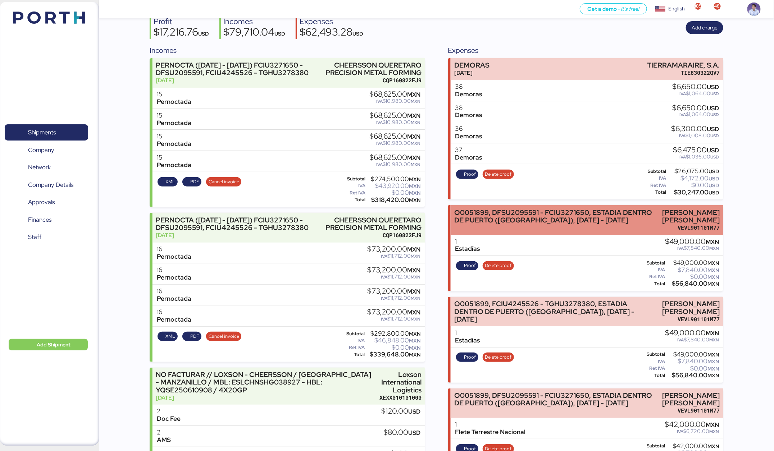
click at [631, 229] on div "O0051899, DFSU2095591 - FCIU3271650, ESTADIA DENTRO DE PUERTO (JAULA), 5/09/202…" at bounding box center [554, 220] width 200 height 23
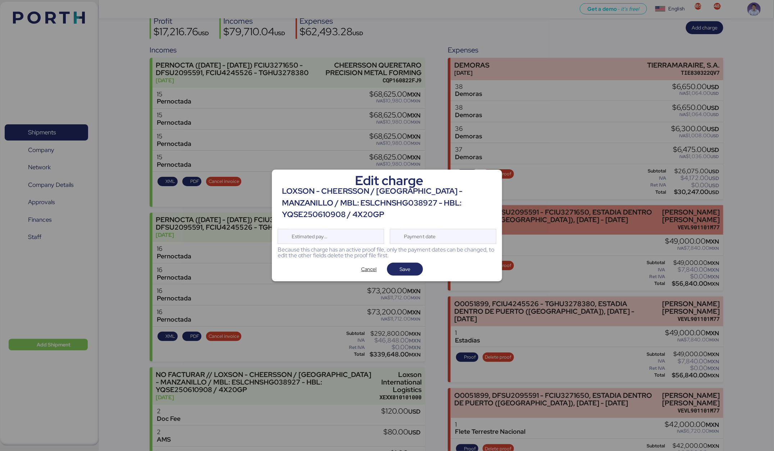
scroll to position [0, 0]
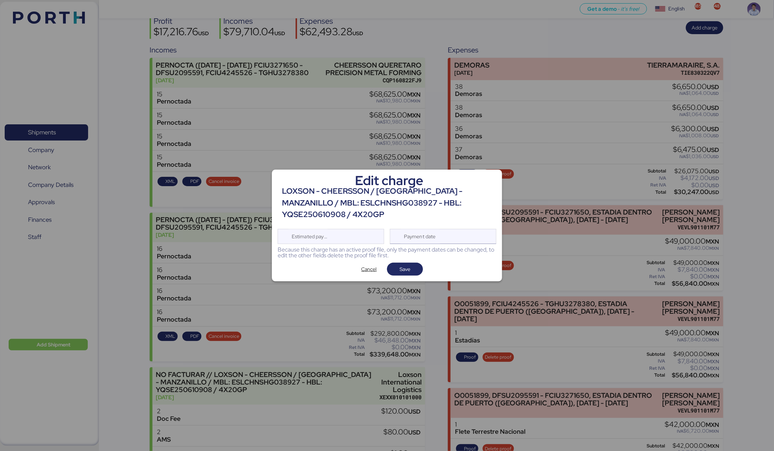
click at [452, 242] on div "Payment date" at bounding box center [443, 236] width 106 height 15
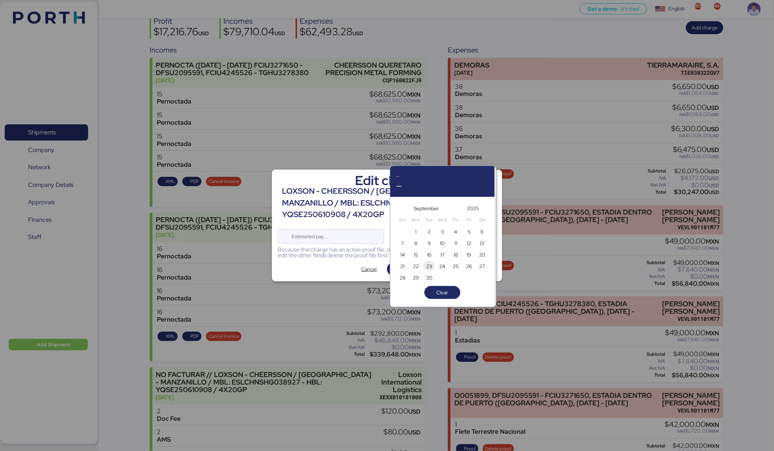
click at [430, 264] on span "23" at bounding box center [429, 266] width 6 height 9
type input "[DATE]"
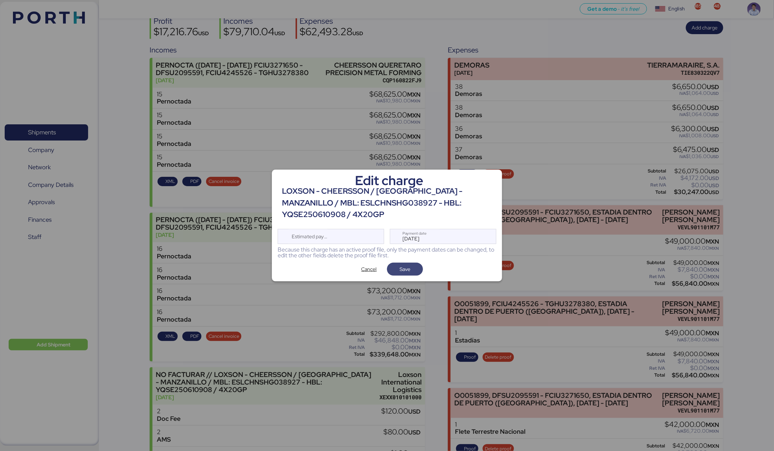
click at [420, 269] on span "Save" at bounding box center [405, 269] width 36 height 13
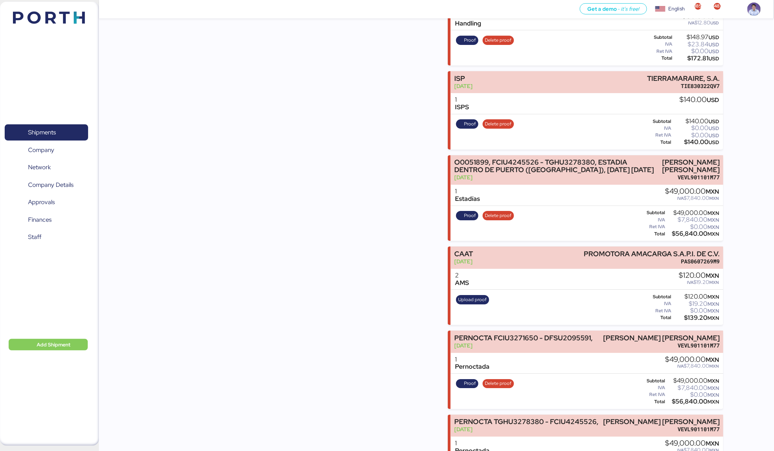
scroll to position [114, 0]
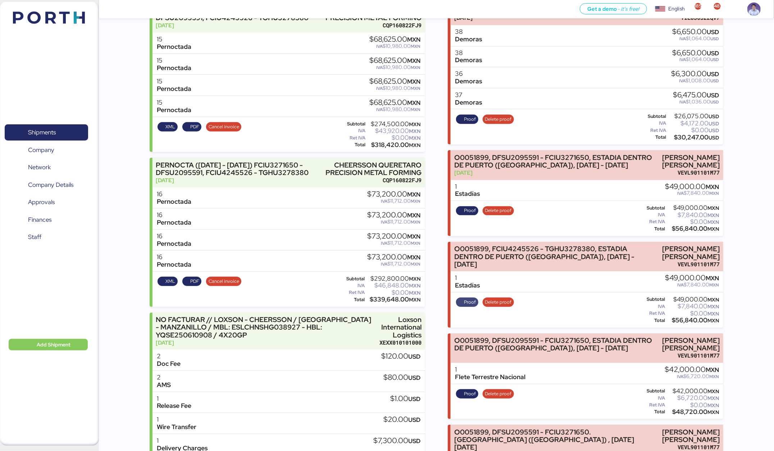
click at [468, 302] on span "Proof" at bounding box center [470, 302] width 12 height 8
drag, startPoint x: 759, startPoint y: 274, endPoint x: 747, endPoint y: 272, distance: 12.4
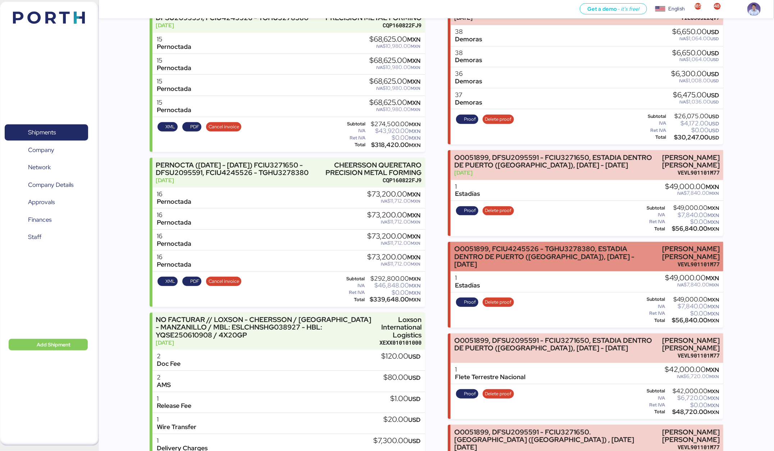
click at [702, 262] on div "VEVL901101M77" at bounding box center [689, 265] width 62 height 8
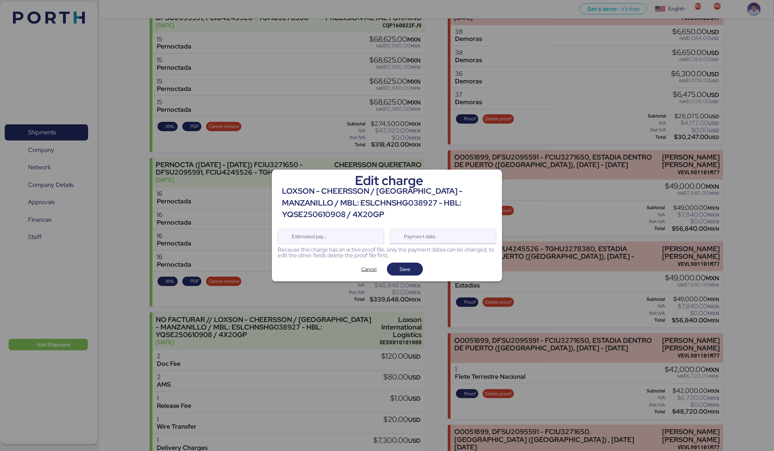
click at [469, 242] on div "Payment date" at bounding box center [443, 236] width 106 height 15
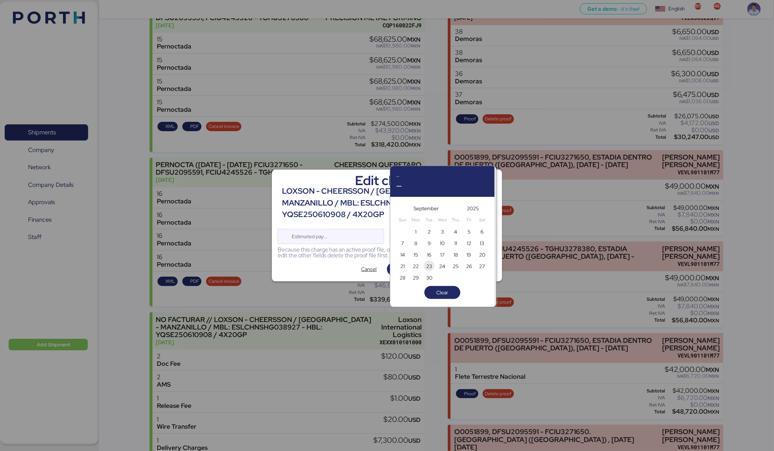
click at [433, 268] on span "23" at bounding box center [429, 266] width 8 height 9
type input "[DATE]"
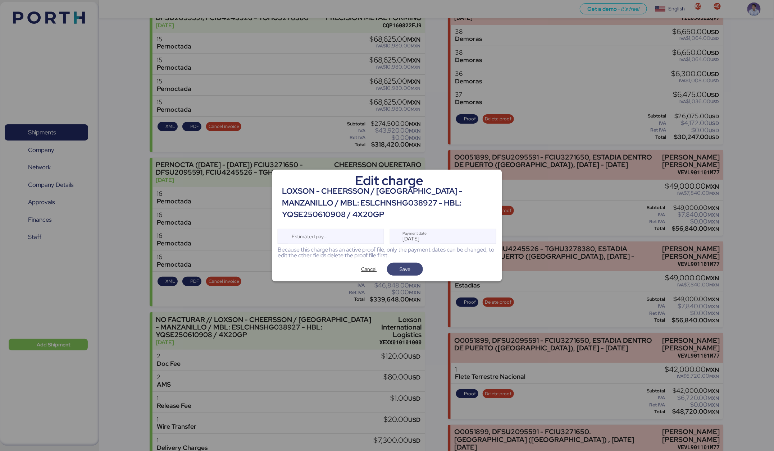
click at [416, 270] on span "Save" at bounding box center [405, 269] width 24 height 10
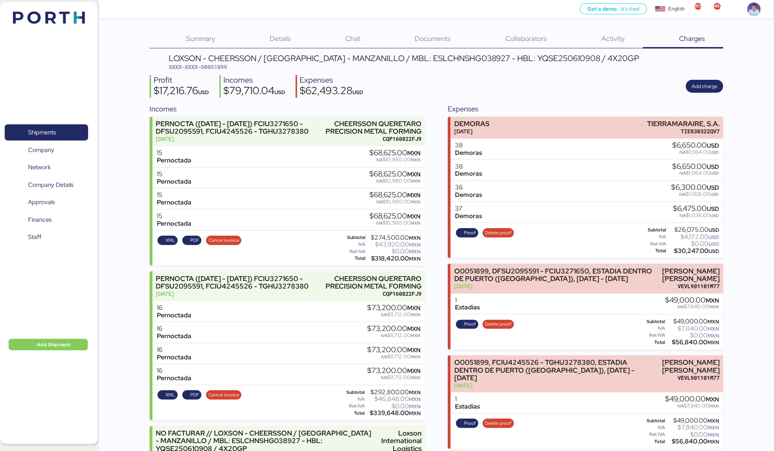
scroll to position [294, 0]
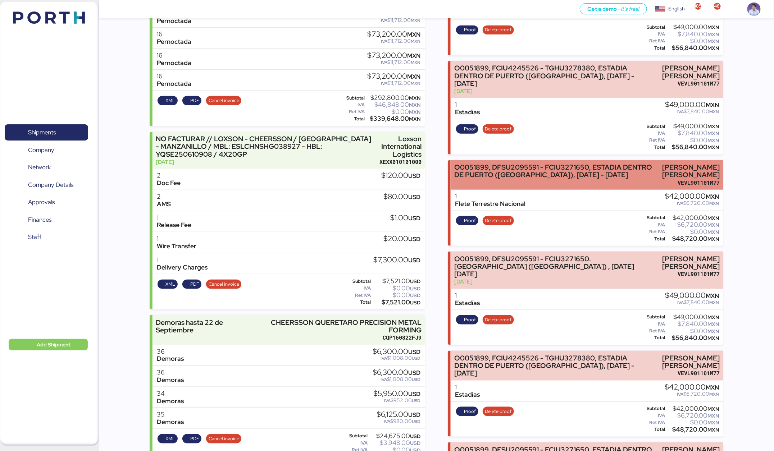
click at [484, 164] on div "O0051899, DFSU2095591 - FCIU3271650, ESTADIA DENTRO DE PUERTO (JAULA), 12/09/20…" at bounding box center [554, 171] width 200 height 15
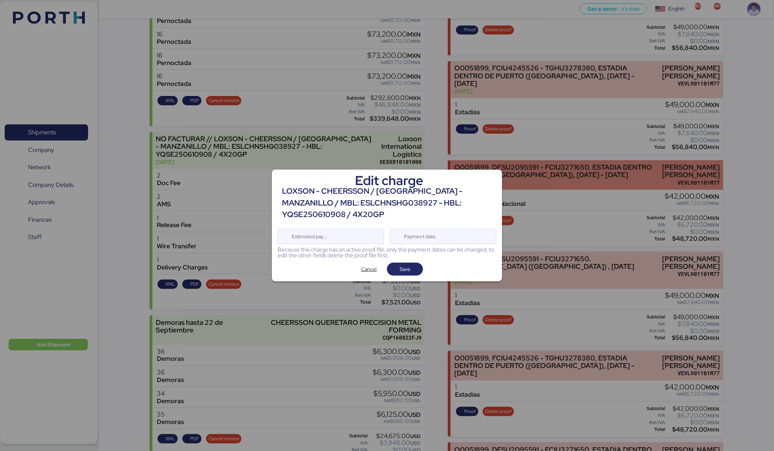
scroll to position [0, 0]
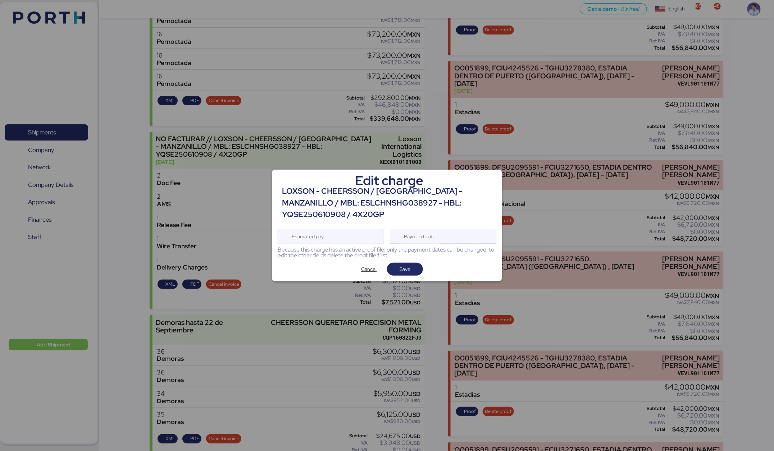
click at [429, 235] on div "Payment date" at bounding box center [420, 236] width 43 height 14
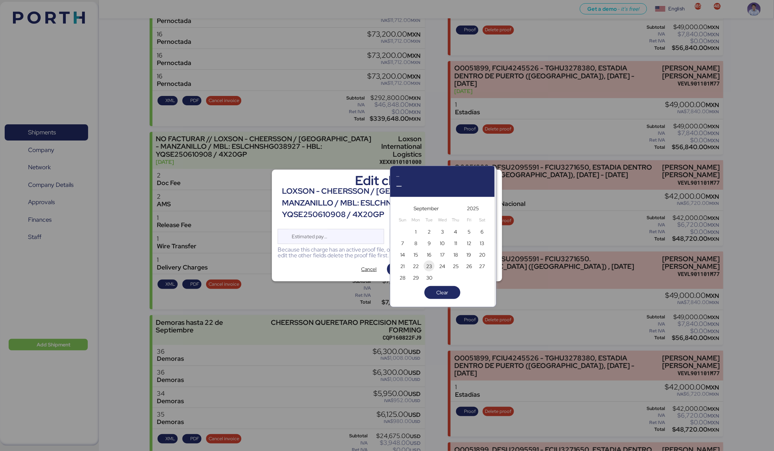
click at [429, 269] on span "23" at bounding box center [429, 266] width 6 height 9
type input "[DATE]"
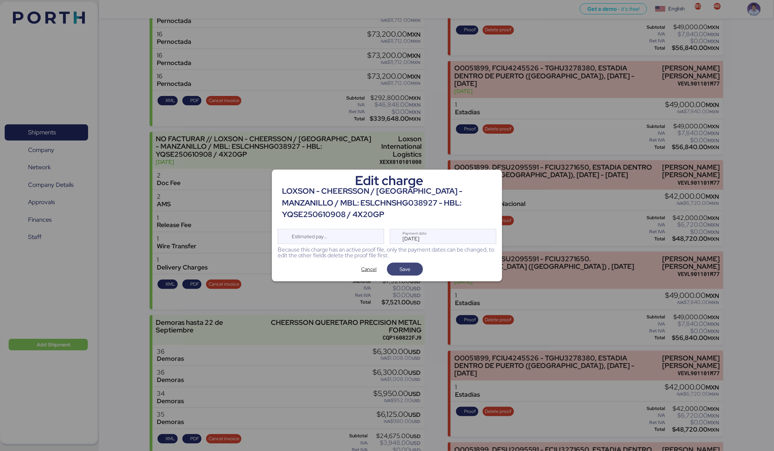
click at [418, 274] on span "Save" at bounding box center [405, 269] width 36 height 13
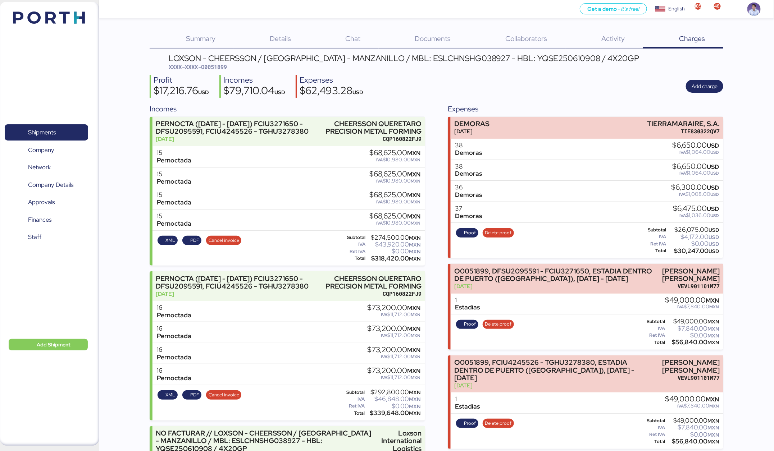
scroll to position [294, 0]
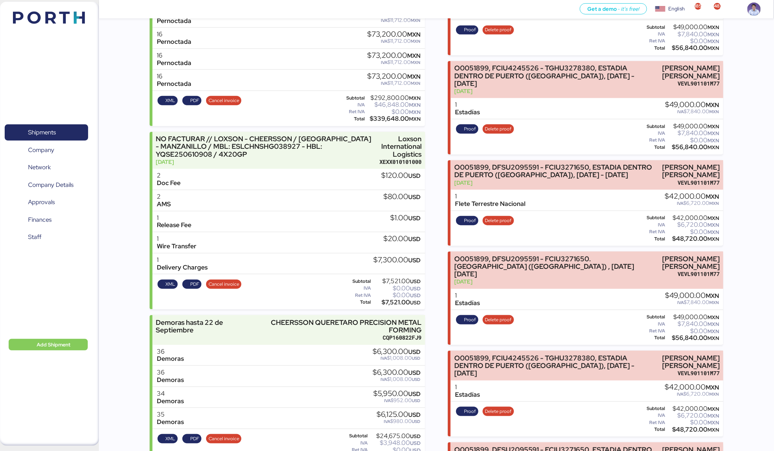
click at [475, 381] on div "1 Estadías $42,000.00 MXN IVA $6,720.00 MXN" at bounding box center [587, 391] width 273 height 21
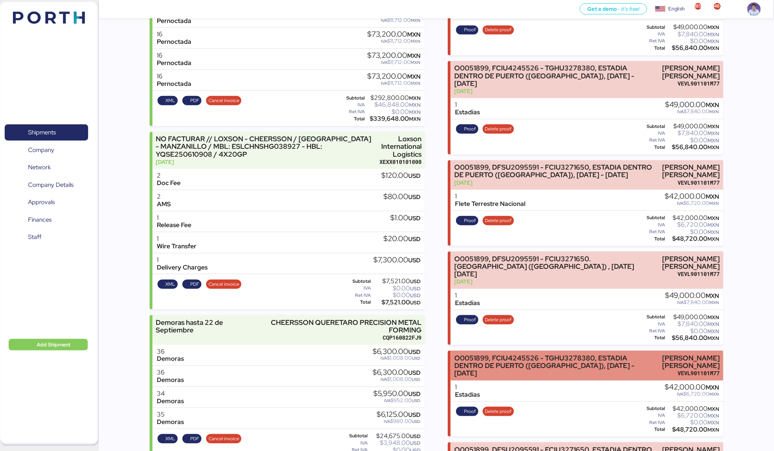
click at [476, 355] on div "O0051899, FCIU4245526 - TGHU3278380, ESTADIA DENTRO DE PUERTO (JAULA), 12/09/20…" at bounding box center [554, 366] width 200 height 23
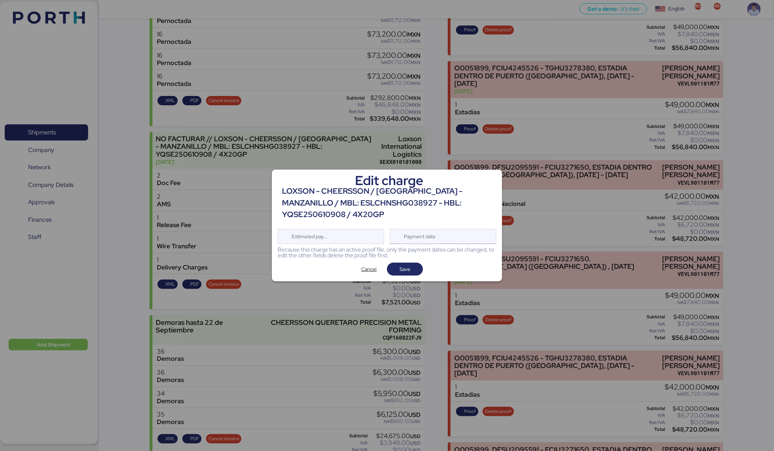
click at [448, 240] on div "Payment date" at bounding box center [443, 236] width 106 height 15
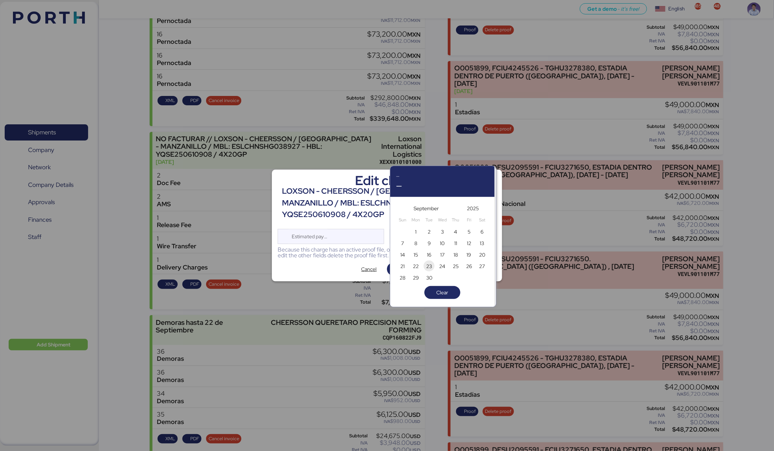
click at [426, 270] on span "23" at bounding box center [429, 266] width 6 height 9
type input "[DATE]"
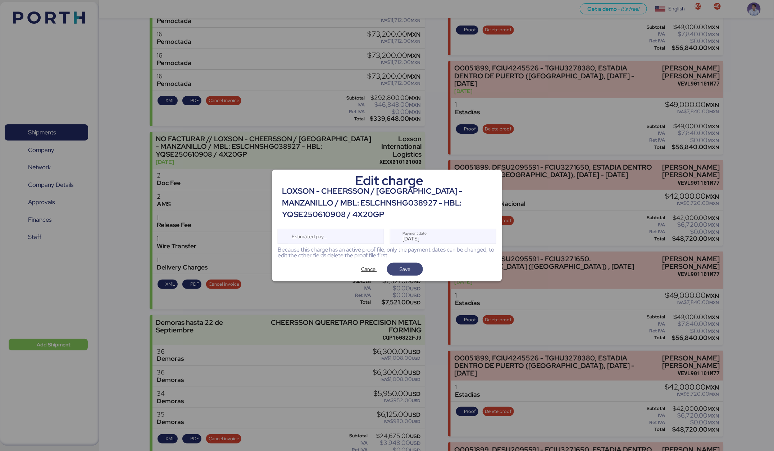
click at [415, 275] on span "Save" at bounding box center [405, 269] width 36 height 13
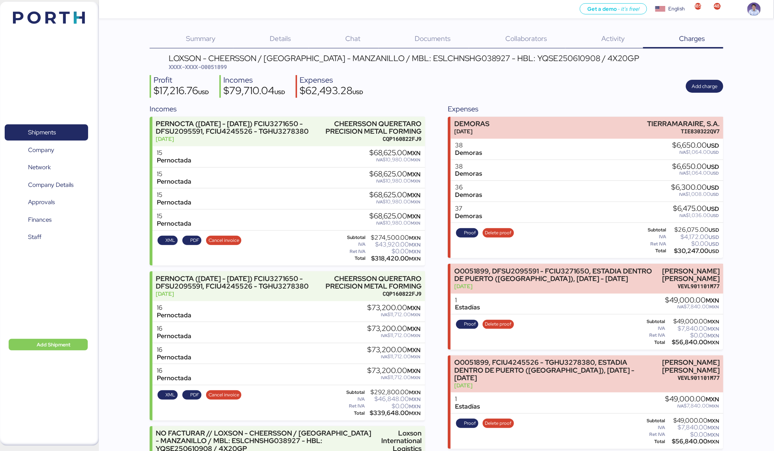
scroll to position [475, 0]
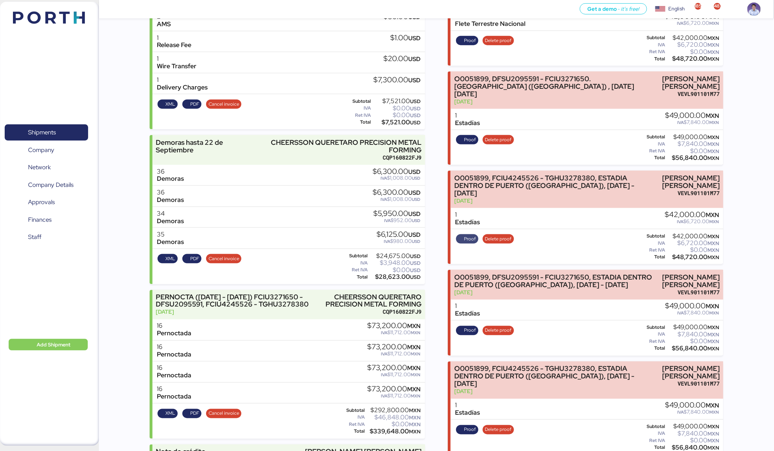
click at [466, 235] on span "Proof" at bounding box center [470, 239] width 12 height 8
click at [124, 256] on div "Summary 0 Details 0 Chat 0 Documents 0 Collaborators 0 Activity 0 Charges 0 LOX…" at bounding box center [387, 435] width 774 height 1821
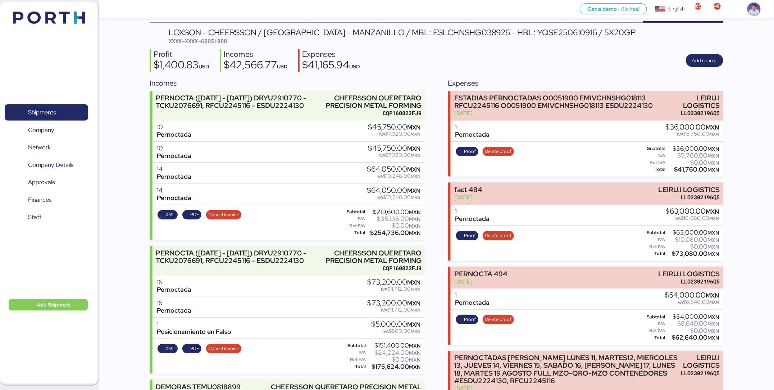
scroll to position [23, 0]
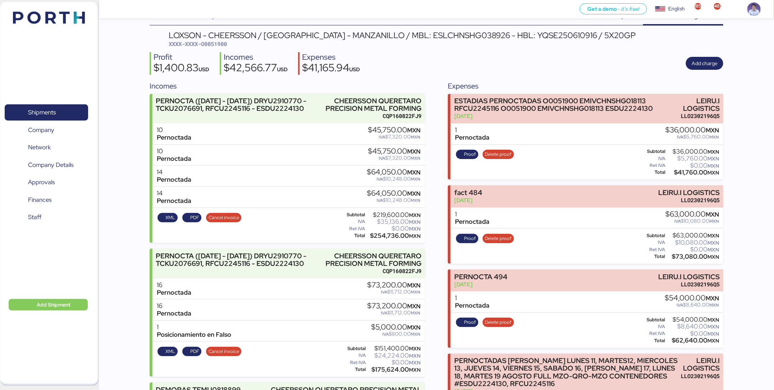
click at [380, 238] on div "$254,736.00 MXN" at bounding box center [393, 235] width 54 height 5
copy div "254,736.00"
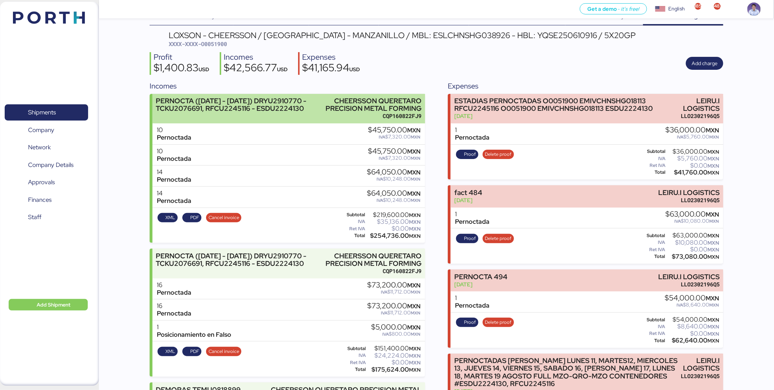
click at [318, 110] on div "PERNOCTA ([DATE] - [DATE]) DRYU2910770 - TCKU2076691, RFCU2245116 - ESDU2224130" at bounding box center [237, 104] width 162 height 15
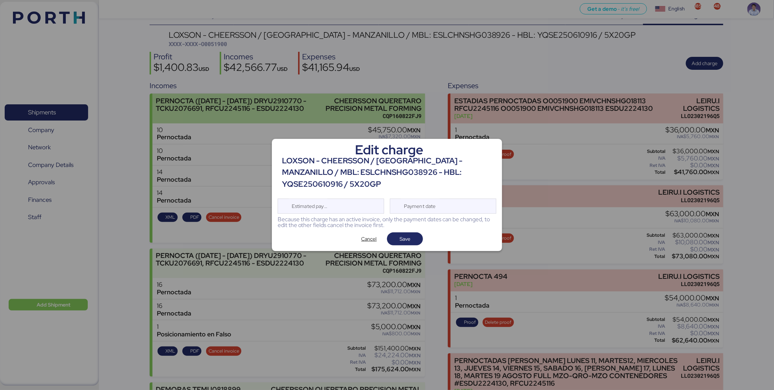
scroll to position [0, 0]
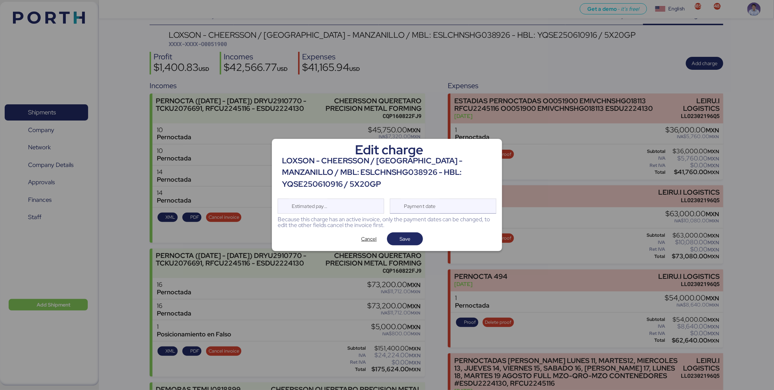
click at [416, 205] on div "Payment date" at bounding box center [420, 206] width 43 height 14
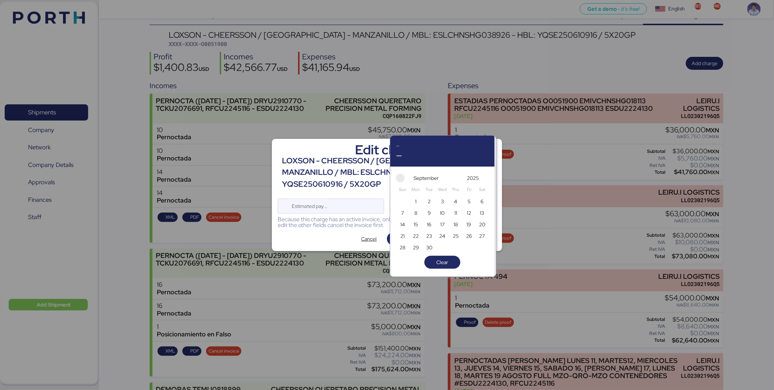
click at [401, 179] on span "button" at bounding box center [400, 178] width 9 height 9
click at [465, 223] on span "15" at bounding box center [469, 224] width 8 height 9
type input "[DATE]"
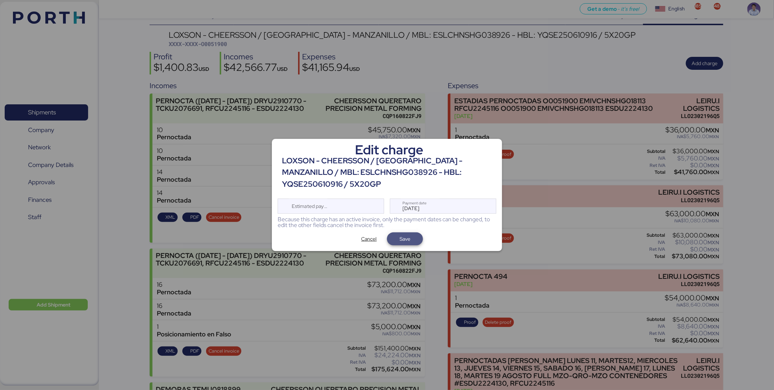
click at [415, 237] on span "Save" at bounding box center [405, 239] width 24 height 10
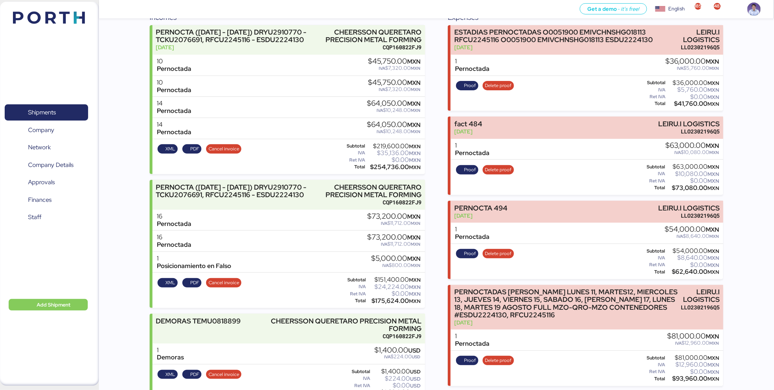
scroll to position [93, 0]
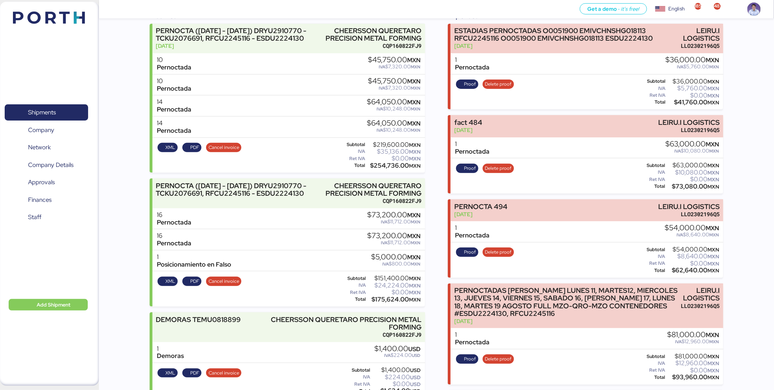
click at [393, 302] on div "$175,624.00 MXN" at bounding box center [394, 299] width 54 height 5
click at [392, 302] on div "$175,624.00 MXN" at bounding box center [394, 299] width 54 height 5
copy div "175,624.00"
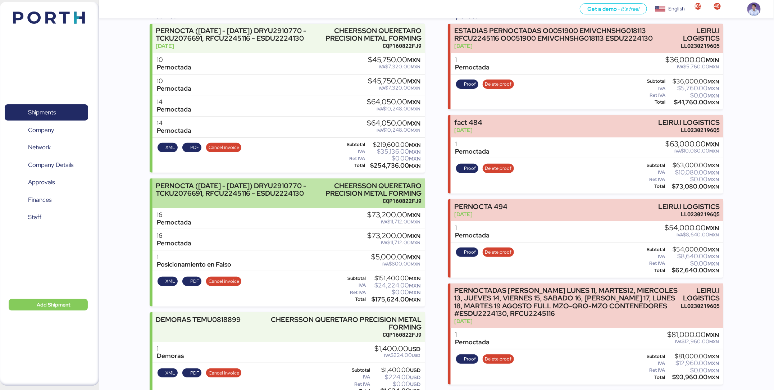
click at [332, 197] on div "CHEERSSON QUERETARO PRECISION METAL FORMING" at bounding box center [371, 189] width 100 height 15
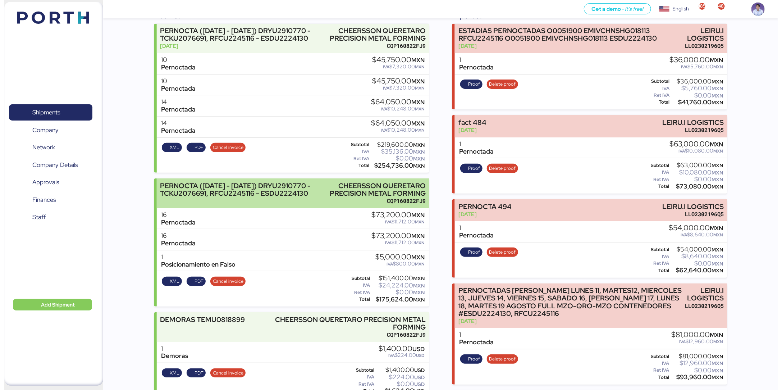
scroll to position [0, 0]
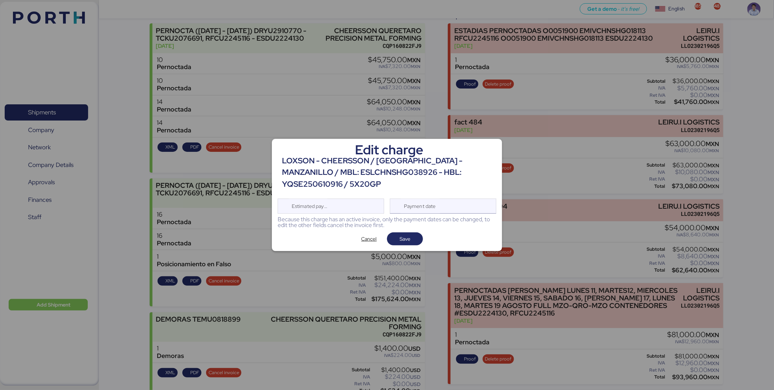
click at [413, 209] on div "Payment date" at bounding box center [420, 206] width 43 height 14
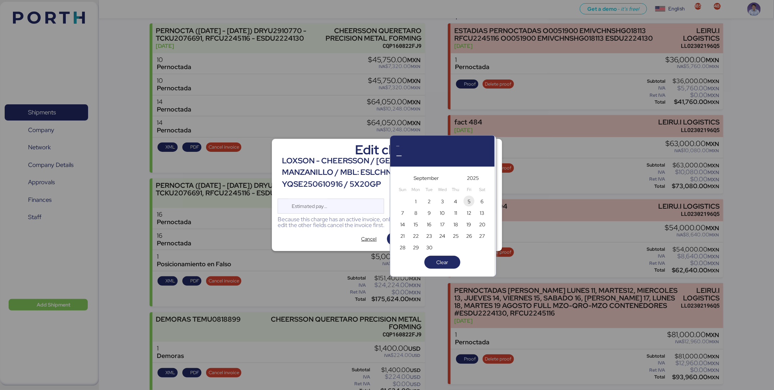
click at [466, 197] on span "5" at bounding box center [469, 201] width 8 height 9
type input "[DATE]"
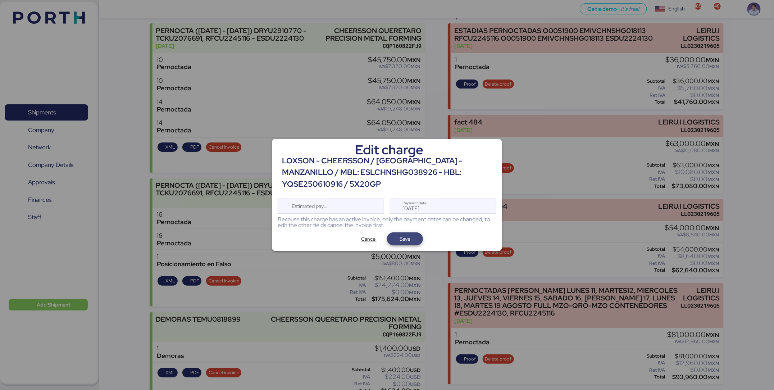
click at [414, 237] on span "Save" at bounding box center [405, 239] width 24 height 10
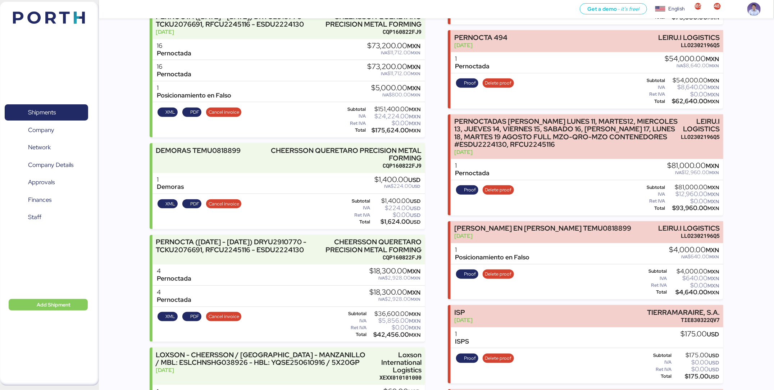
scroll to position [272, 0]
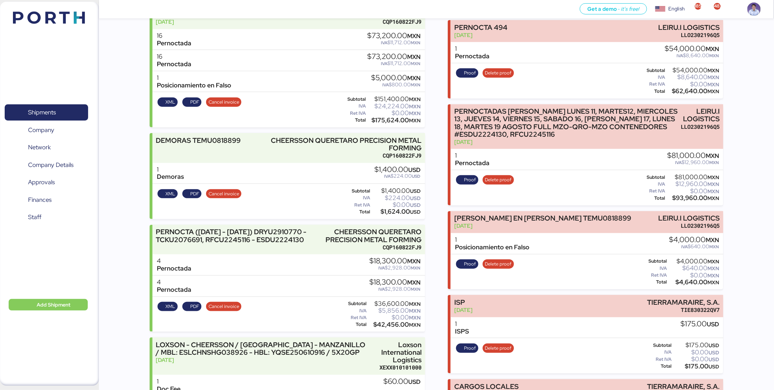
click at [398, 327] on div "$42,456.00 MXN" at bounding box center [394, 324] width 52 height 5
copy div "42,456.00"
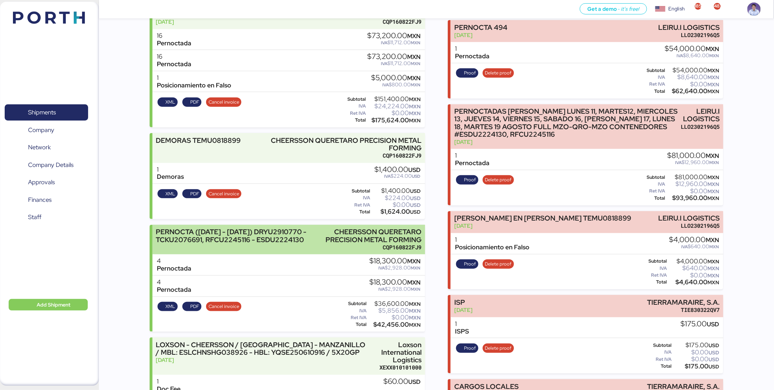
click at [341, 251] on div "CQP160822FJ9" at bounding box center [371, 247] width 100 height 8
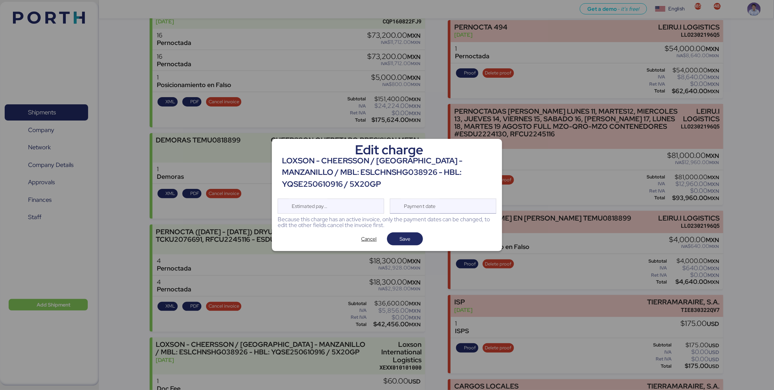
click at [433, 207] on div "Payment date" at bounding box center [420, 206] width 43 height 14
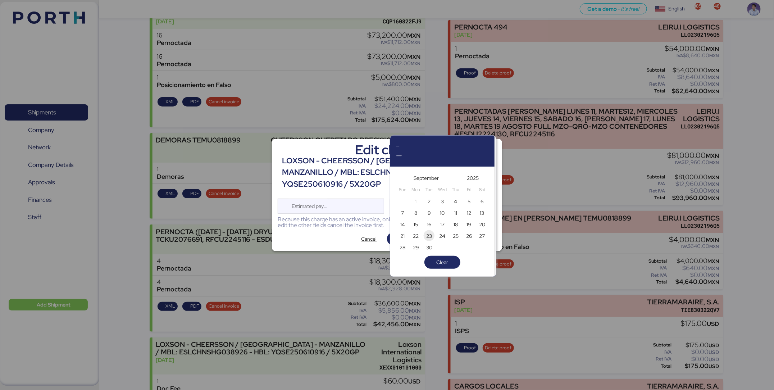
click at [431, 236] on span "23" at bounding box center [429, 236] width 6 height 9
type input "[DATE]"
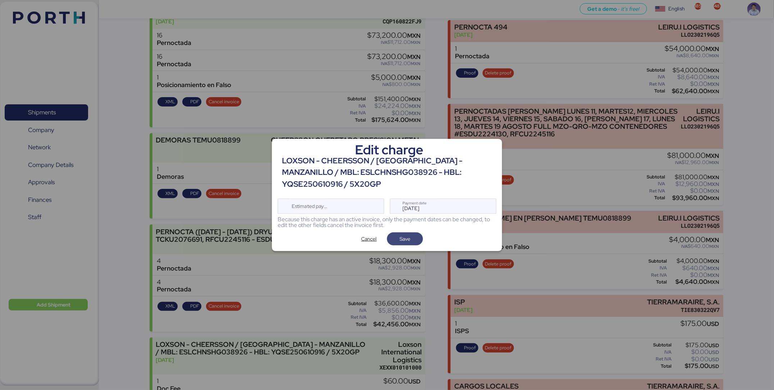
click at [411, 243] on span "Save" at bounding box center [405, 239] width 24 height 10
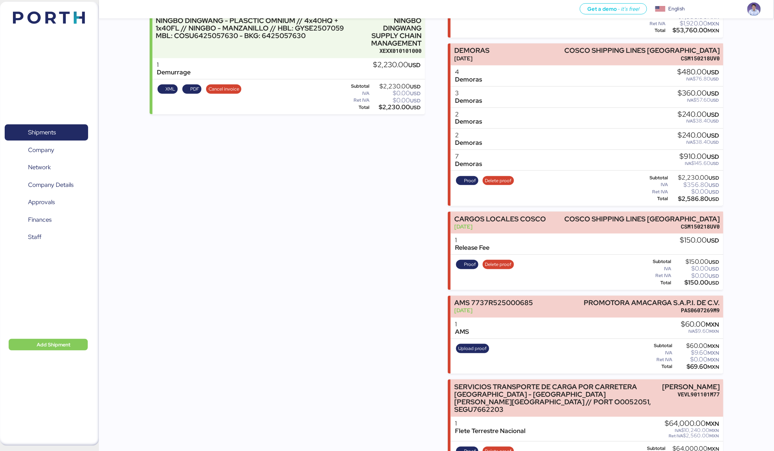
scroll to position [314, 0]
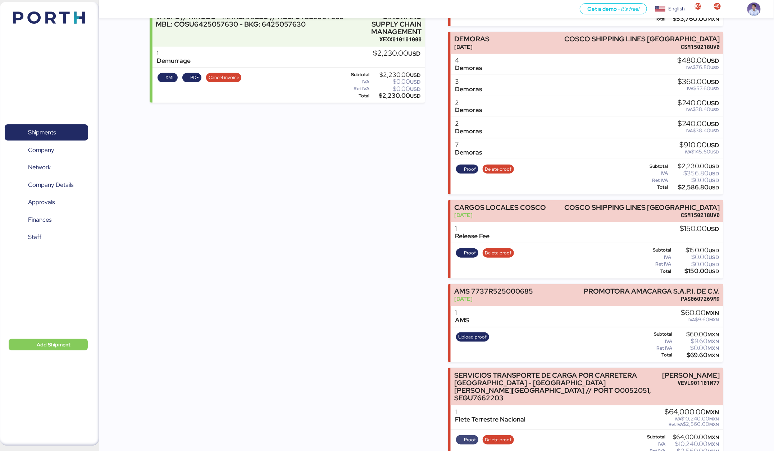
click at [472, 436] on span "Proof" at bounding box center [470, 440] width 12 height 8
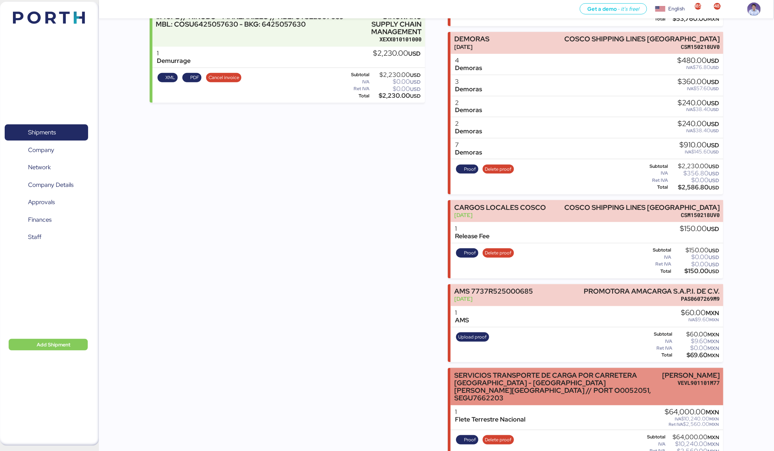
click at [540, 372] on div "SERVICIOS TRANSPORTE DE CARGA POR CARRETERA [GEOGRAPHIC_DATA] - [GEOGRAPHIC_DAT…" at bounding box center [556, 387] width 205 height 31
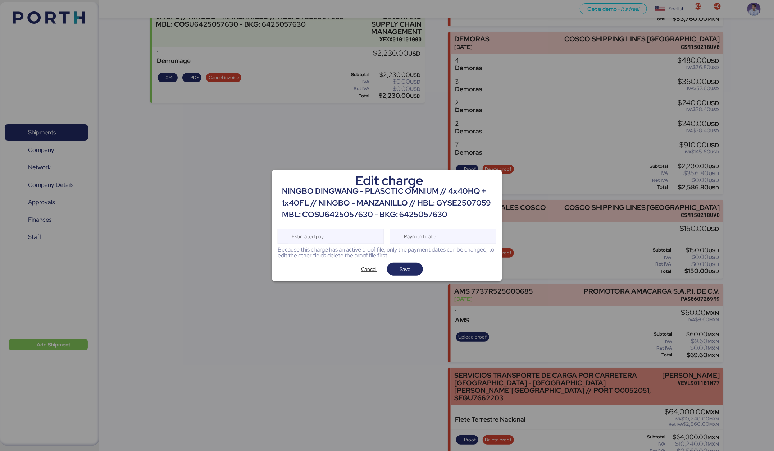
scroll to position [0, 0]
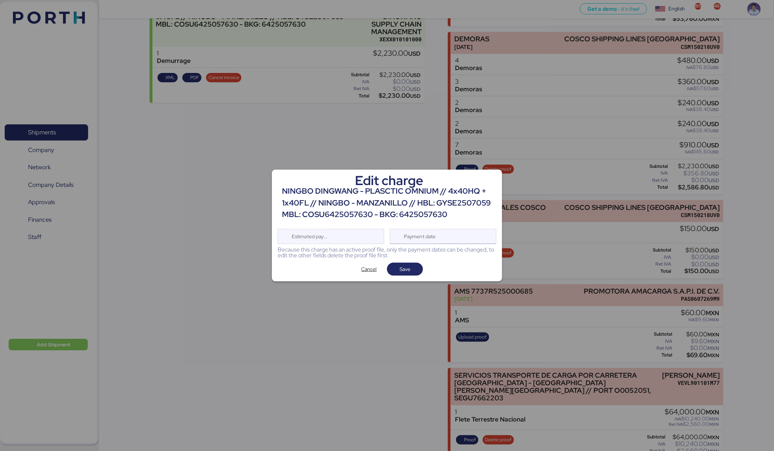
click at [474, 242] on div "Payment date" at bounding box center [443, 236] width 106 height 15
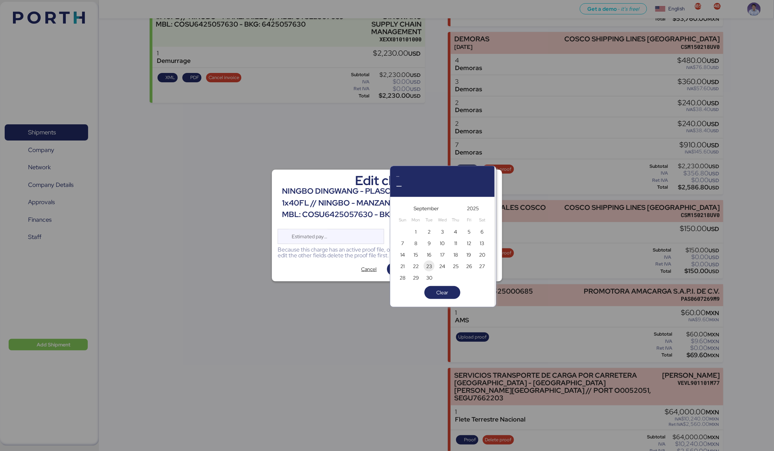
click at [428, 266] on span "23" at bounding box center [429, 266] width 6 height 9
type input "[DATE]"
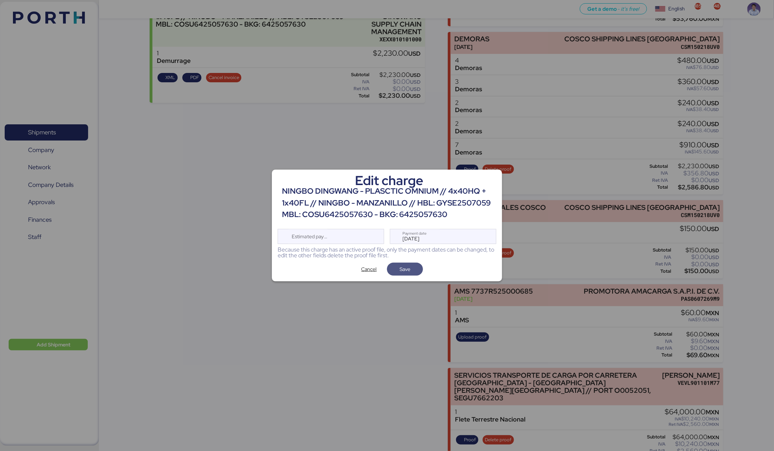
click at [407, 268] on span "Save" at bounding box center [404, 269] width 11 height 9
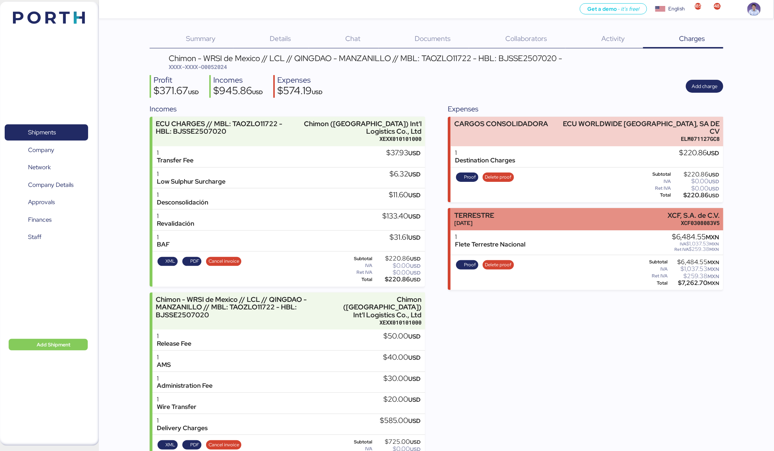
click at [516, 211] on div "TERRESTRE [DATE] XCF, S.A. de C.V. XCF0308083V5" at bounding box center [587, 219] width 273 height 22
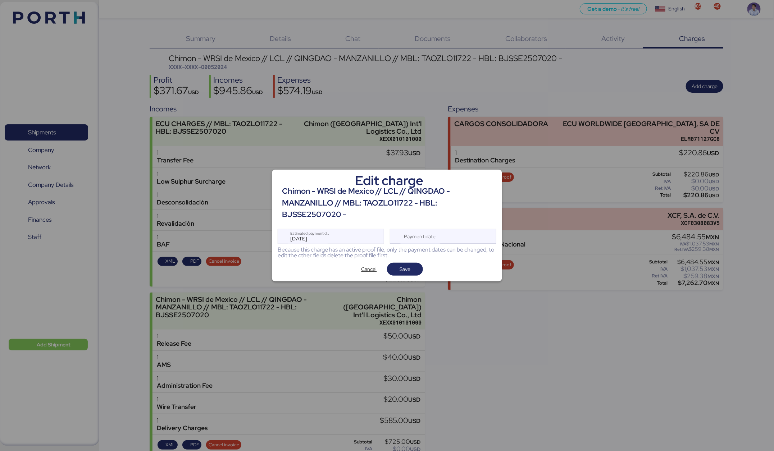
click at [473, 238] on div "Payment date" at bounding box center [443, 236] width 106 height 15
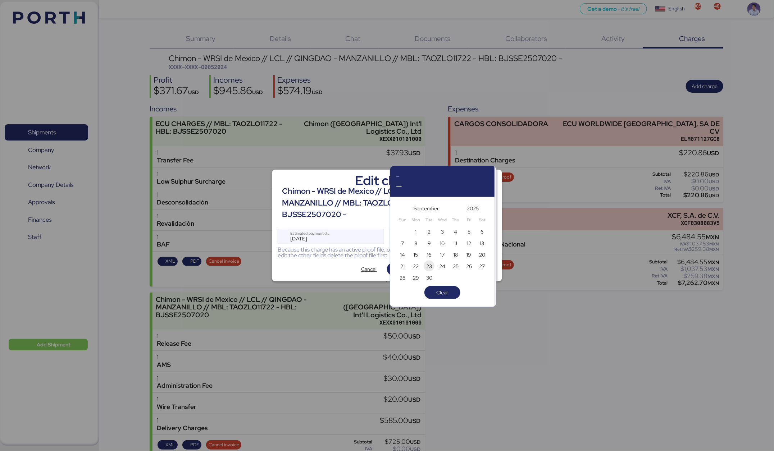
click at [431, 269] on span "23" at bounding box center [429, 266] width 6 height 9
type input "[DATE]"
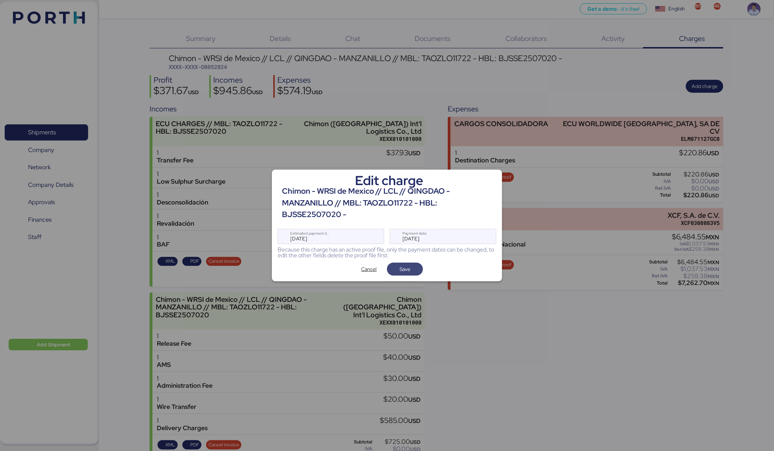
click at [408, 270] on span "Save" at bounding box center [404, 269] width 11 height 9
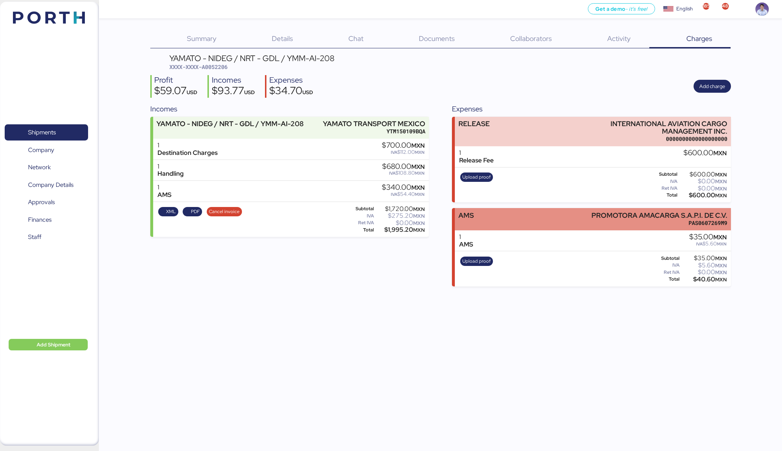
click at [505, 220] on div "AMS PROMOTORA AMACARGA S.A.P.I. DE C.V. PAS0607269M9" at bounding box center [593, 219] width 276 height 22
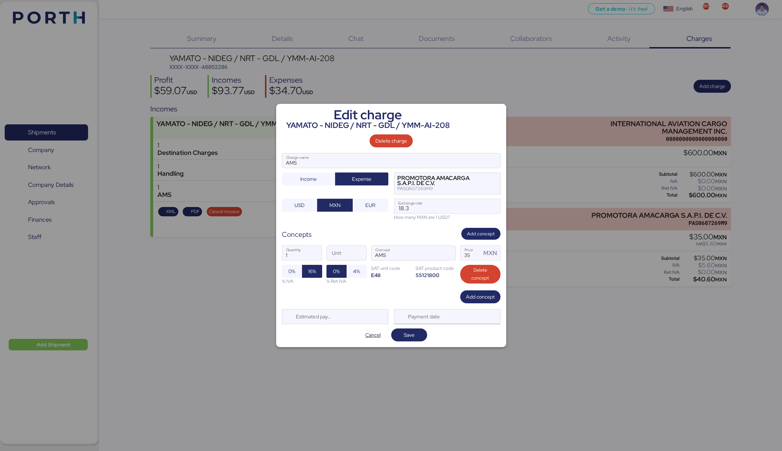
click at [454, 301] on div "Payment date" at bounding box center [447, 316] width 106 height 15
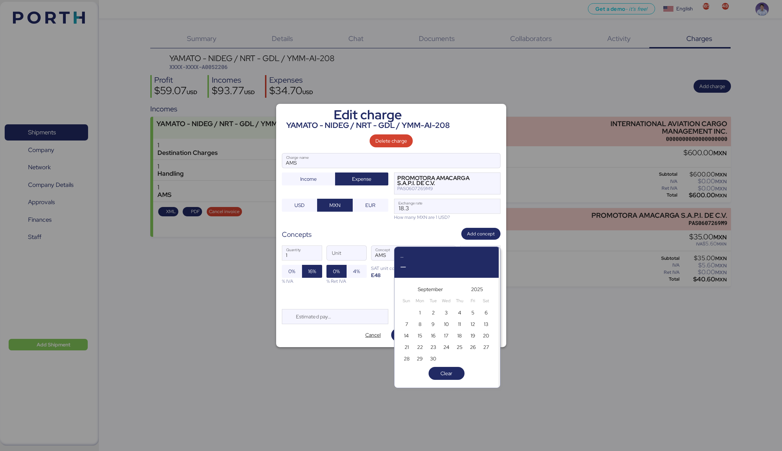
click at [440, 301] on div "10" at bounding box center [446, 324] width 13 height 12
click at [436, 301] on span "9" at bounding box center [433, 324] width 8 height 9
type input "Sep 9, 2025"
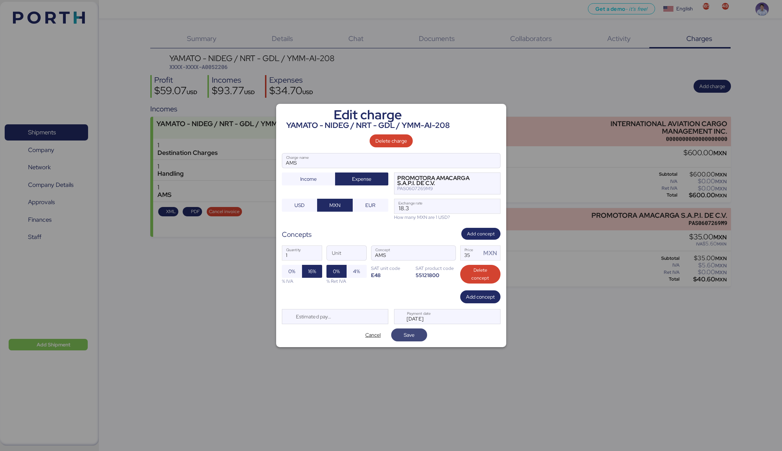
click at [420, 301] on span "Save" at bounding box center [409, 335] width 24 height 10
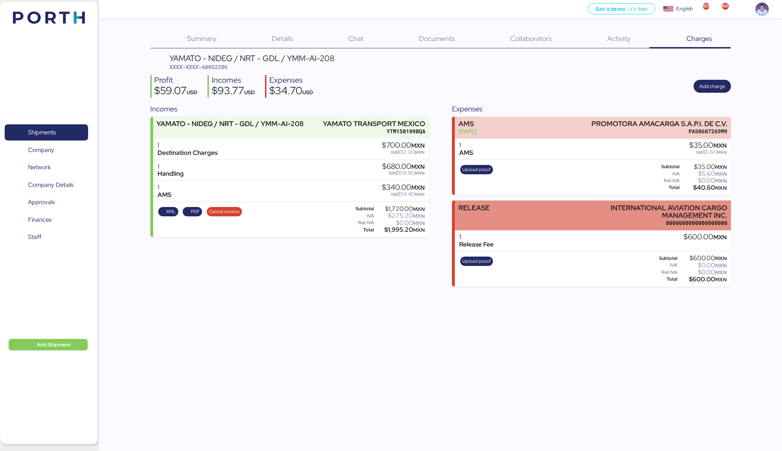
click at [488, 215] on div "RELEASE INTERNATIONAL AVIATION CARGO MANAGEMENT INC. 0000000000000000000" at bounding box center [593, 216] width 276 height 30
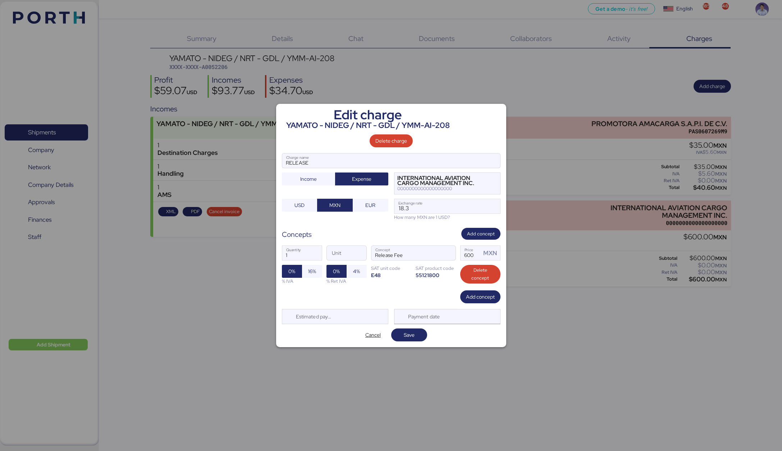
click at [446, 301] on div "Payment date" at bounding box center [447, 316] width 106 height 15
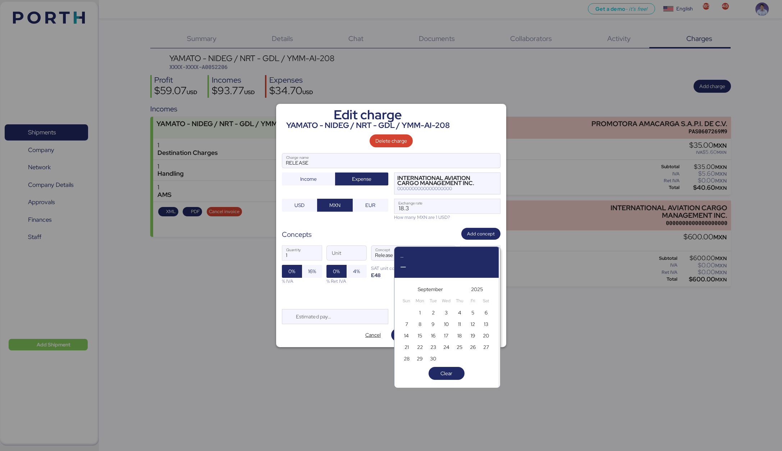
click at [433, 301] on div "31 1 2 3 4 5 6 7 8 9 10 11 12 13 14 15 16 17 18 19 20 21 22 23 24 25 26 27 28 2…" at bounding box center [446, 336] width 93 height 58
click at [433, 301] on span "23" at bounding box center [433, 347] width 6 height 9
type input "Sep 23, 2025"
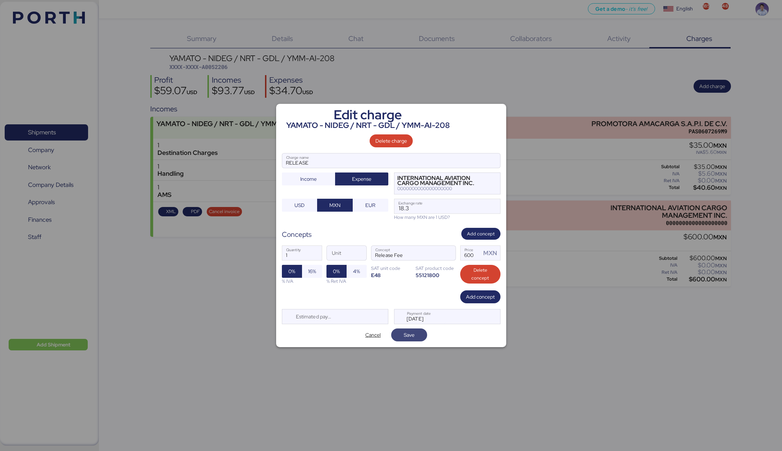
click at [415, 301] on span "Save" at bounding box center [409, 335] width 36 height 13
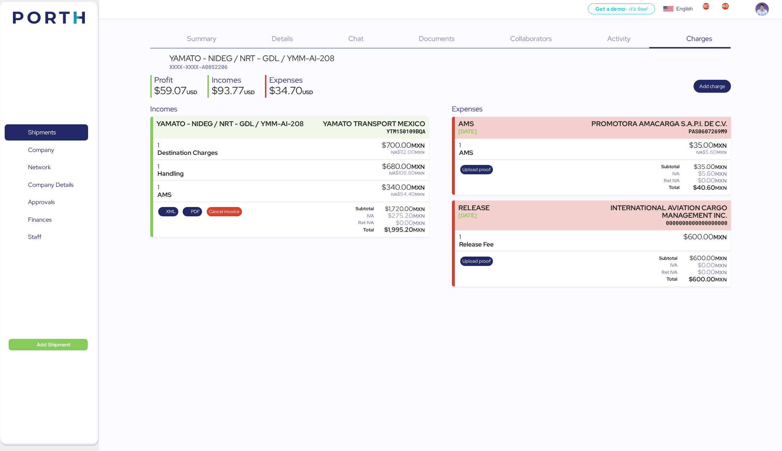
click at [428, 279] on div "Incomes YAMATO - NIDEG / NRT - GDL / YMM-AI-208 YAMATO TRANSPORT MEXICO YTM1501…" at bounding box center [289, 195] width 279 height 183
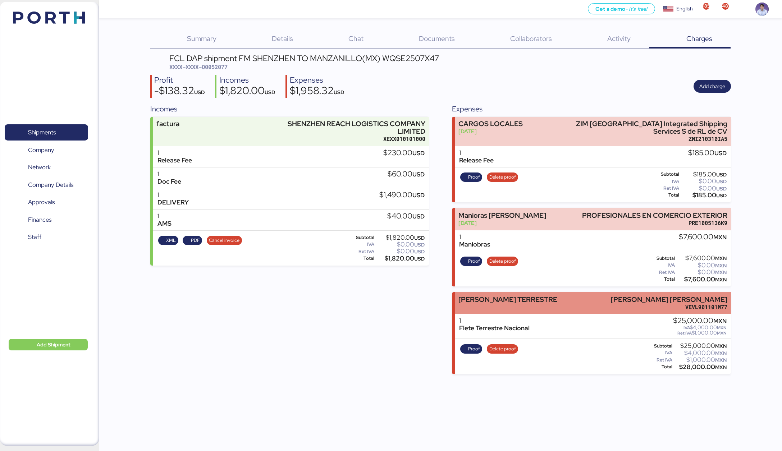
click at [485, 296] on div "[PERSON_NAME] TERRESTRE" at bounding box center [507, 300] width 99 height 8
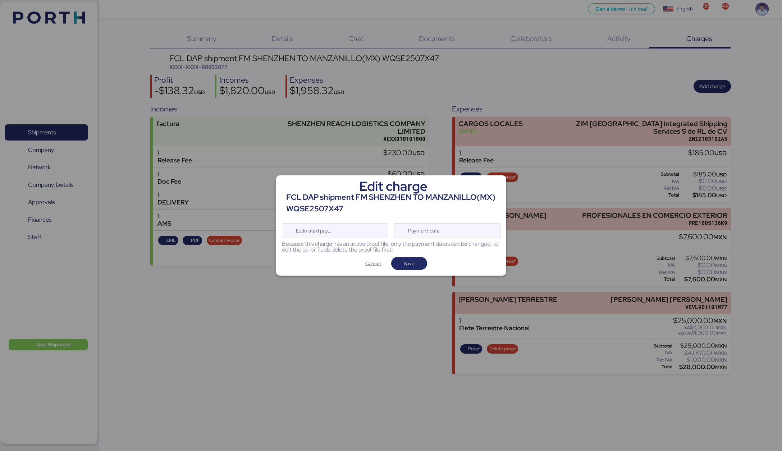
click at [446, 234] on div "Payment date" at bounding box center [447, 230] width 106 height 15
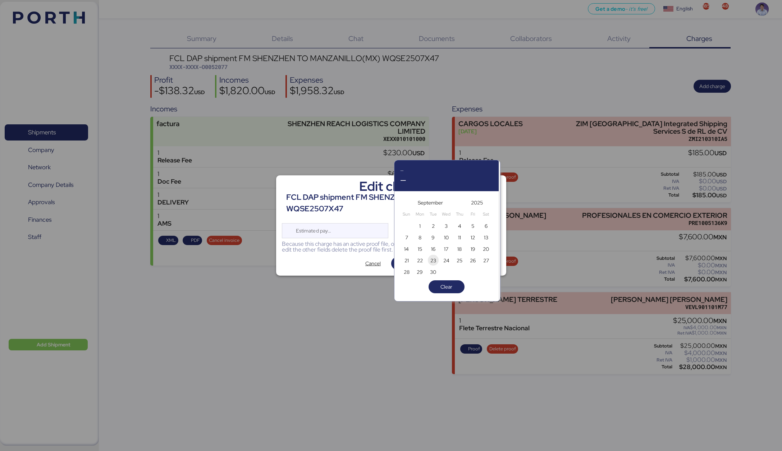
click at [432, 261] on span "23" at bounding box center [433, 260] width 6 height 9
type input "[DATE]"
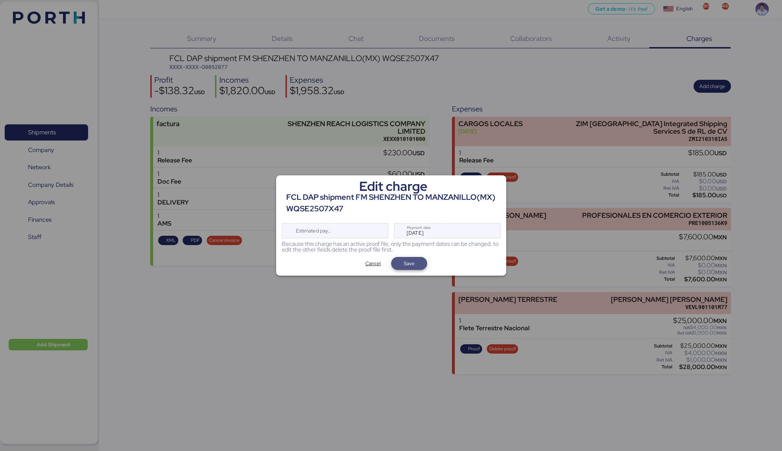
click at [420, 266] on span "Save" at bounding box center [409, 264] width 24 height 10
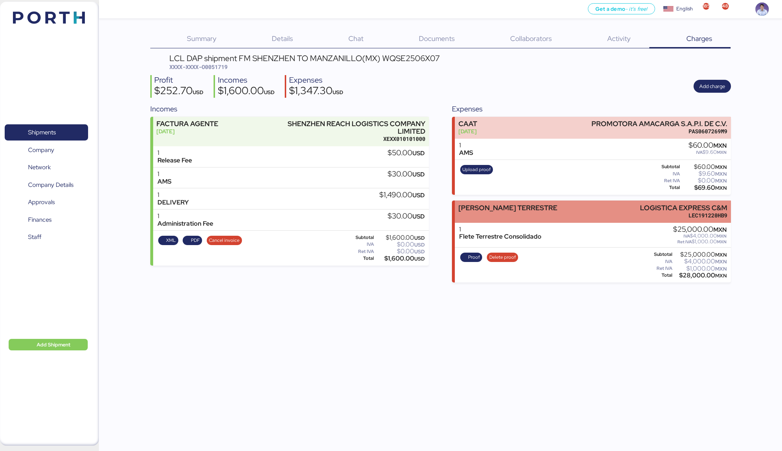
click at [515, 211] on div "[PERSON_NAME] TERRESTRE" at bounding box center [507, 211] width 99 height 15
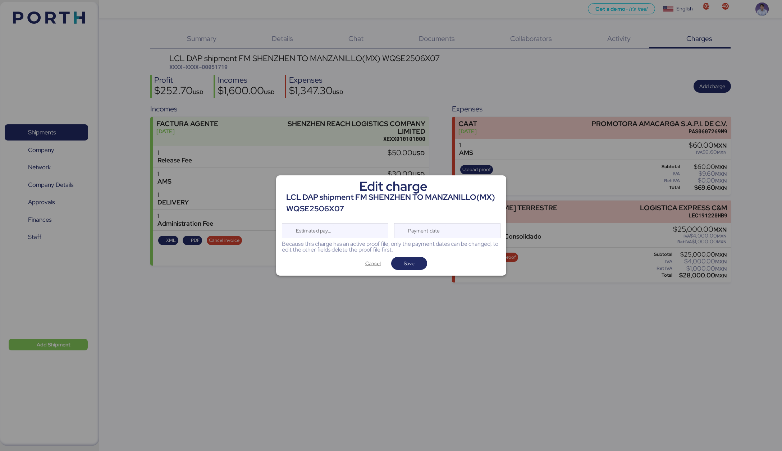
click at [474, 233] on div "Payment date" at bounding box center [447, 230] width 106 height 15
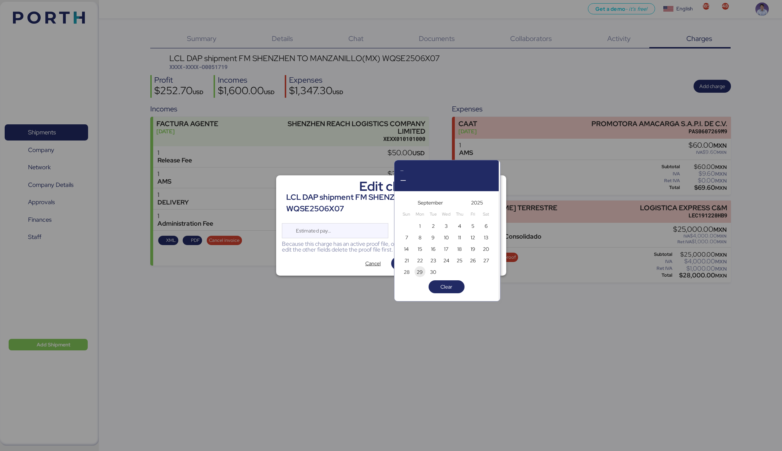
click at [432, 260] on span "23" at bounding box center [433, 260] width 6 height 9
type input "[DATE]"
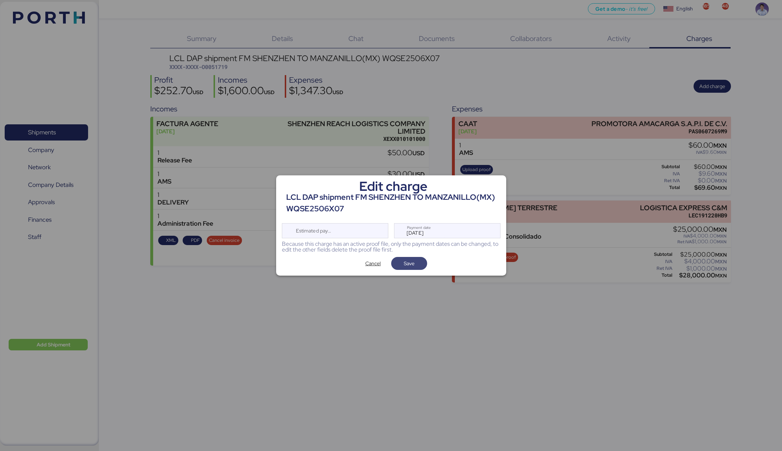
click at [418, 263] on span "Save" at bounding box center [409, 264] width 24 height 10
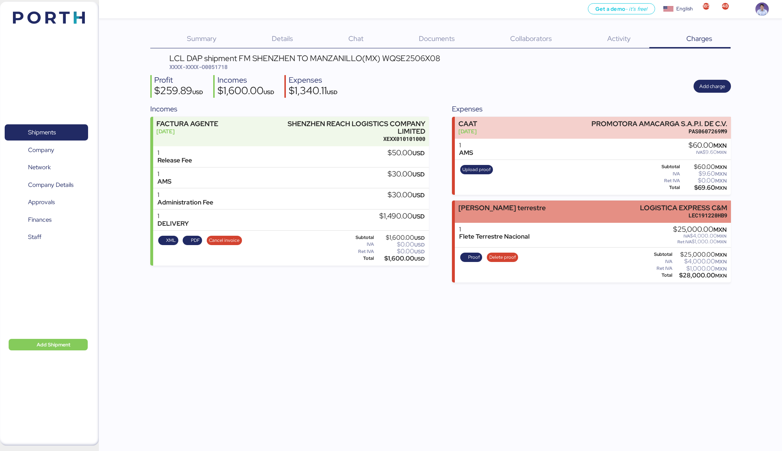
click at [511, 210] on div "[PERSON_NAME] terrestre LOGISTICA EXPRESS C&M LEC191220HB9" at bounding box center [593, 212] width 276 height 22
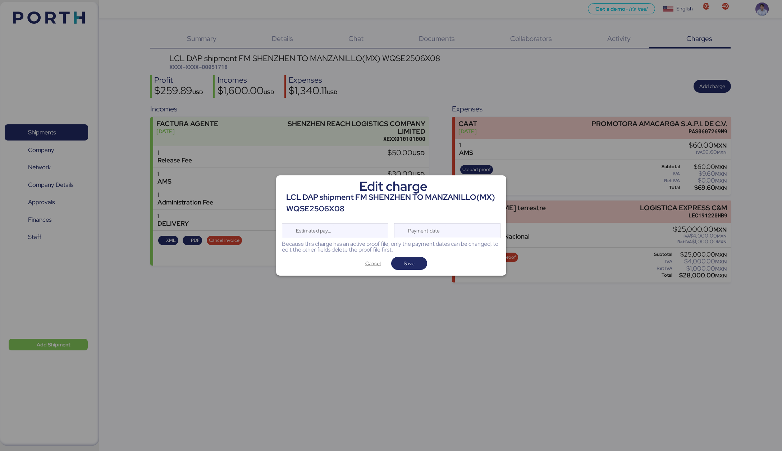
click at [460, 233] on div "Payment date" at bounding box center [447, 230] width 106 height 15
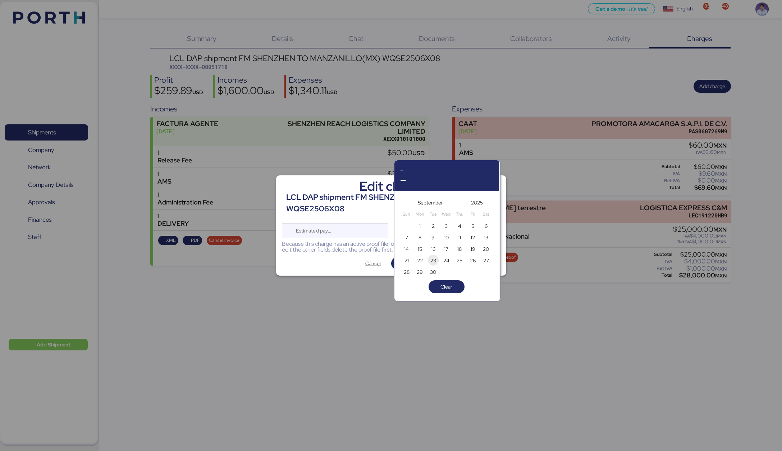
click at [436, 261] on span "23" at bounding box center [433, 260] width 8 height 9
type input "[DATE]"
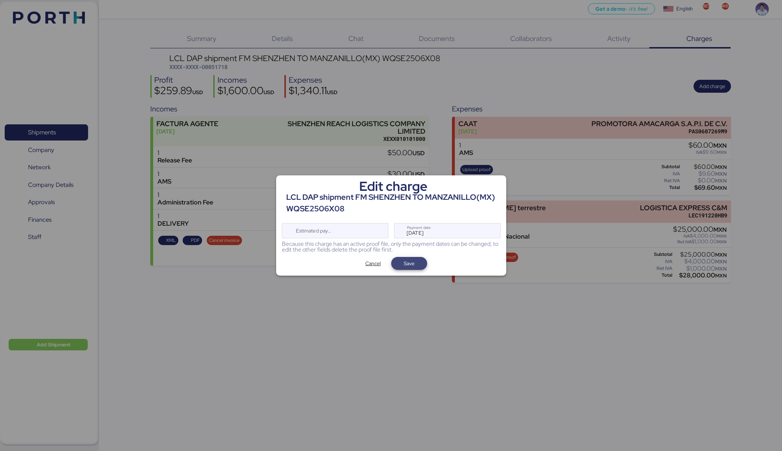
click at [422, 262] on span "Save" at bounding box center [409, 263] width 36 height 13
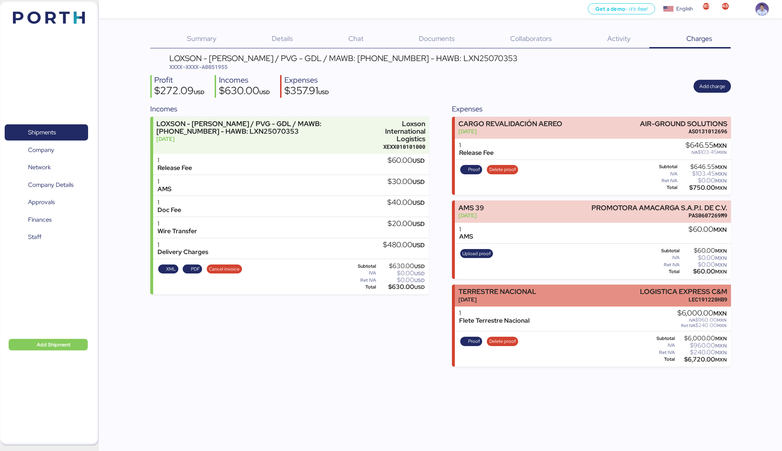
click at [468, 296] on div "Jul 30, 2025" at bounding box center [497, 300] width 78 height 8
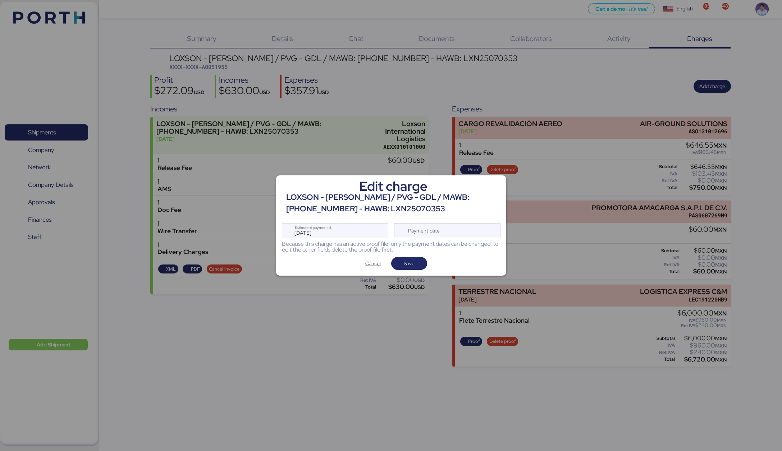
click at [440, 231] on div "Payment date" at bounding box center [424, 231] width 43 height 14
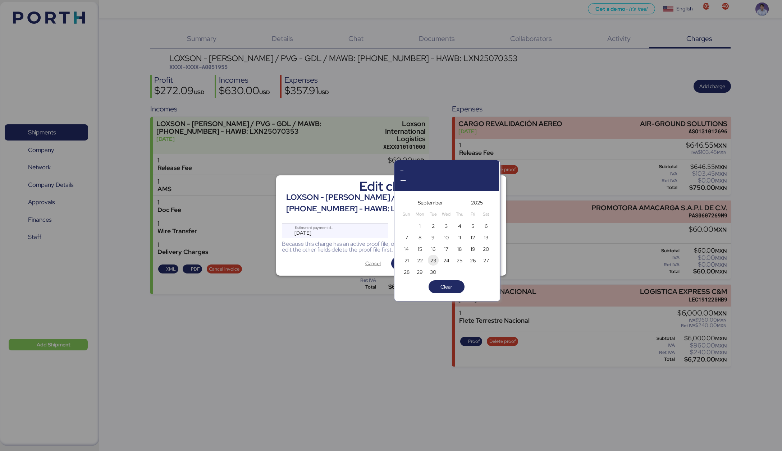
click at [432, 260] on span "23" at bounding box center [433, 260] width 6 height 9
type input "Sep 23, 2025"
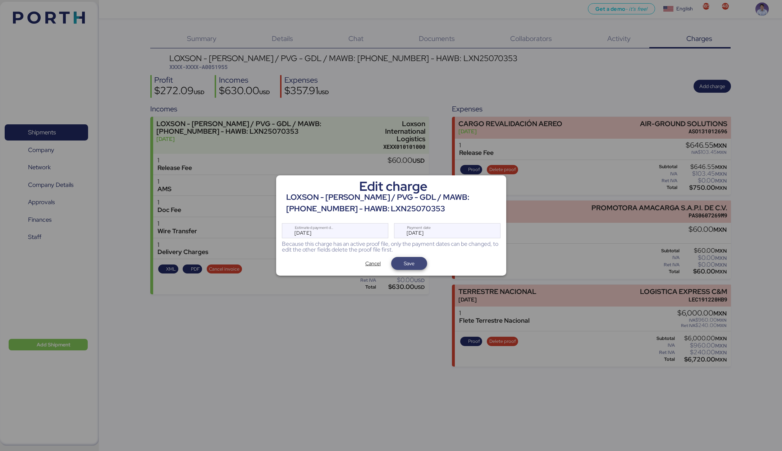
click at [421, 262] on span "Save" at bounding box center [409, 264] width 24 height 10
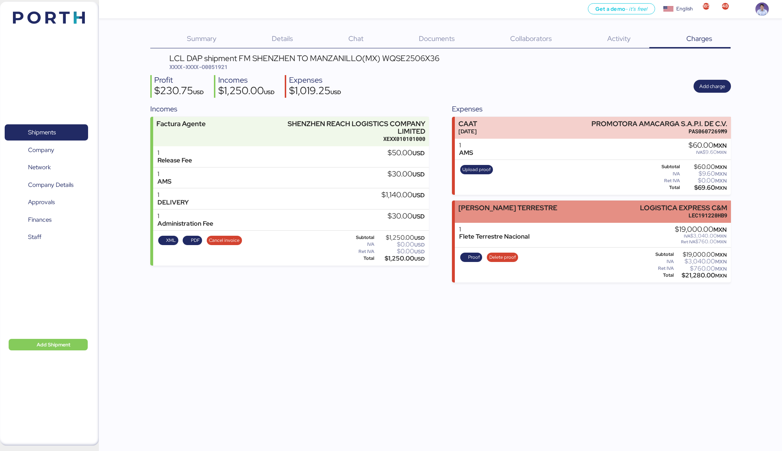
click at [513, 205] on div "[PERSON_NAME] TERRESTRE" at bounding box center [507, 208] width 99 height 8
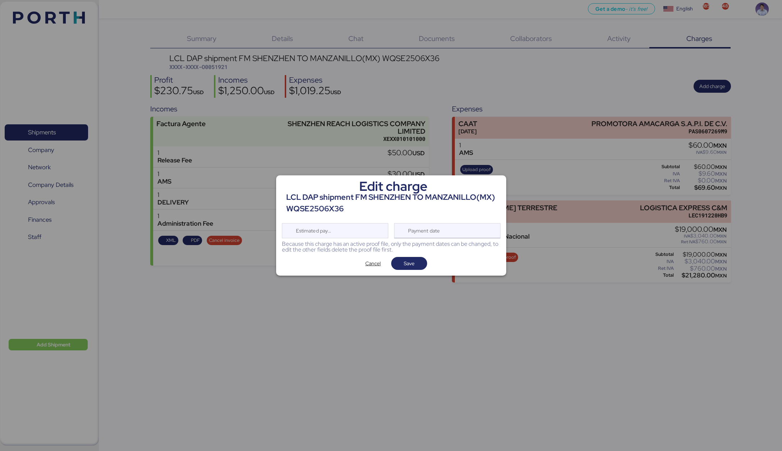
click at [449, 235] on div "Payment date" at bounding box center [447, 230] width 106 height 15
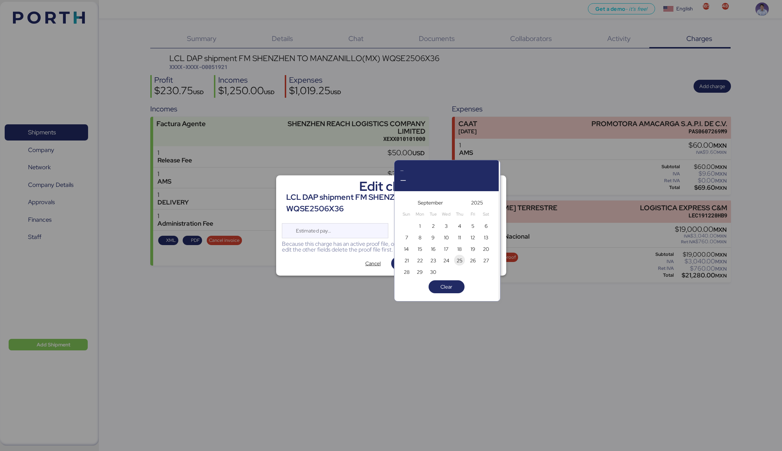
click at [458, 260] on span "25" at bounding box center [460, 260] width 6 height 9
type input "[DATE]"
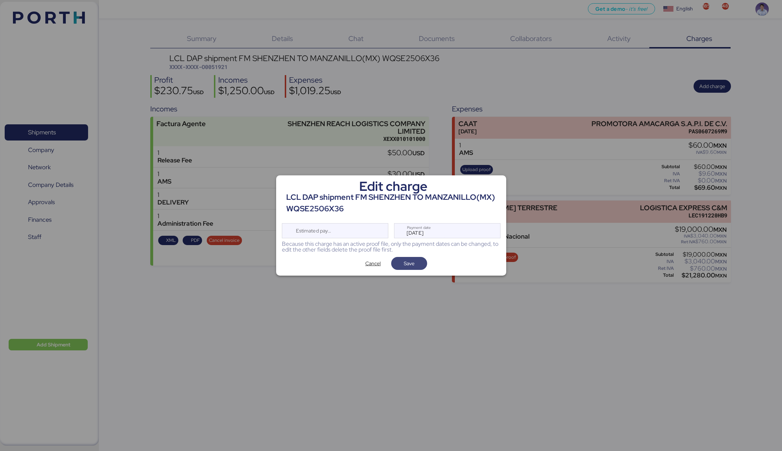
click at [423, 263] on span "Save" at bounding box center [409, 263] width 36 height 13
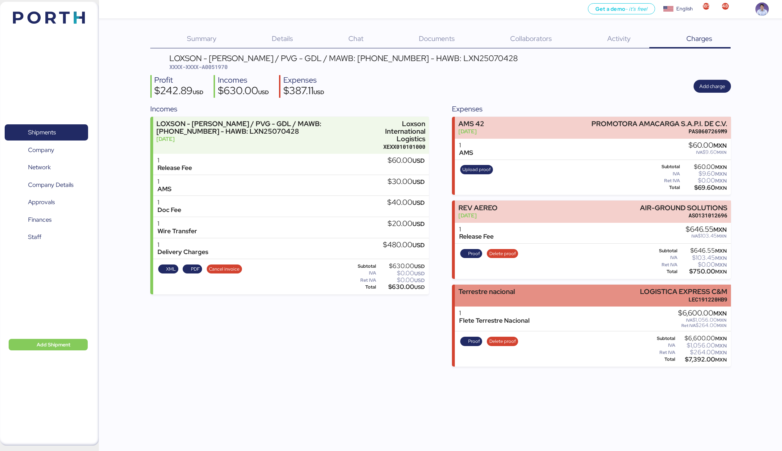
click at [483, 290] on div "Terrestre nacional" at bounding box center [486, 292] width 56 height 8
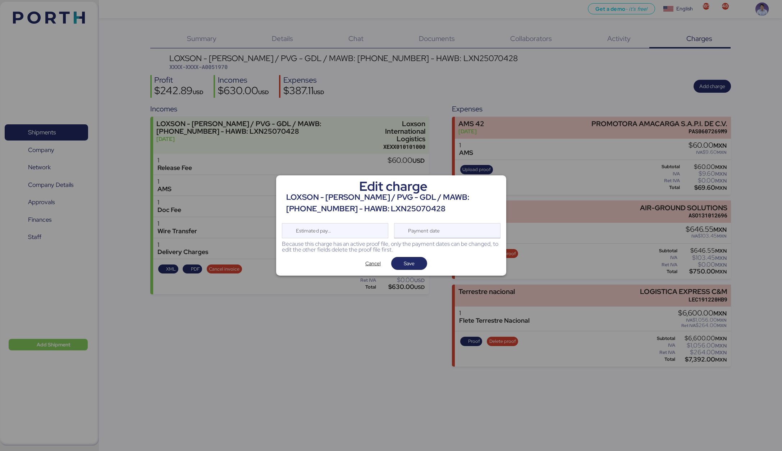
click at [468, 233] on div "Payment date" at bounding box center [447, 230] width 106 height 15
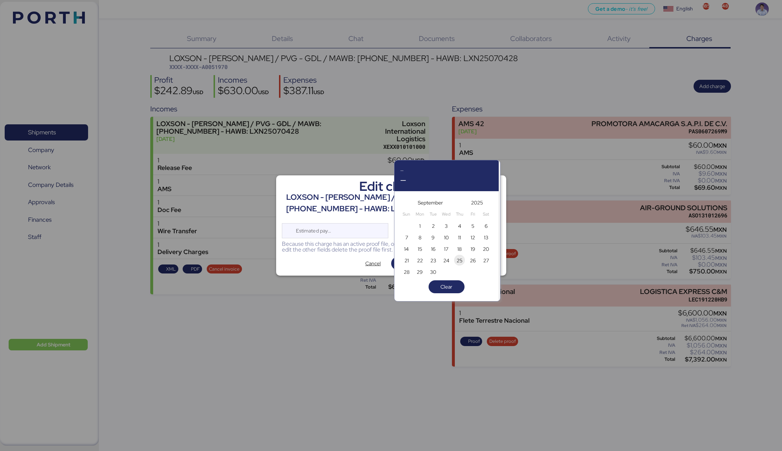
click at [463, 260] on span "25" at bounding box center [460, 260] width 8 height 9
type input "[DATE]"
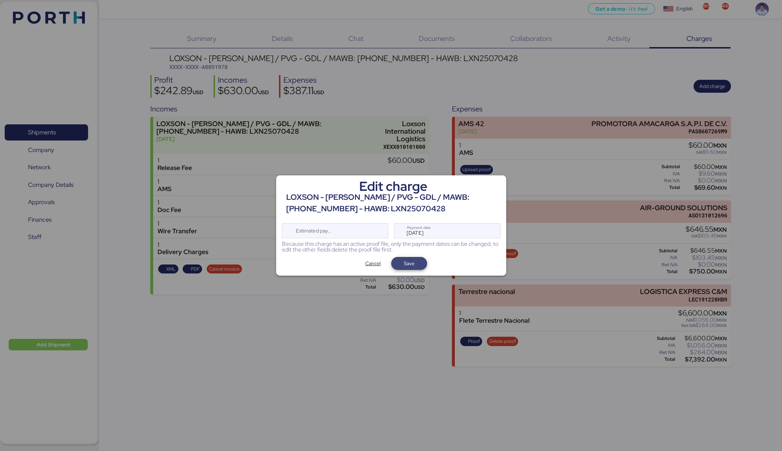
click at [418, 263] on span "Save" at bounding box center [409, 264] width 24 height 10
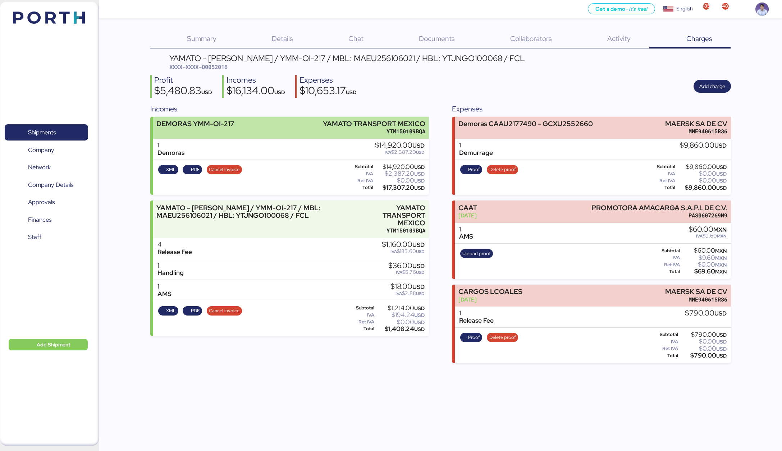
click at [352, 131] on div "YTM150109BQA" at bounding box center [374, 132] width 102 height 8
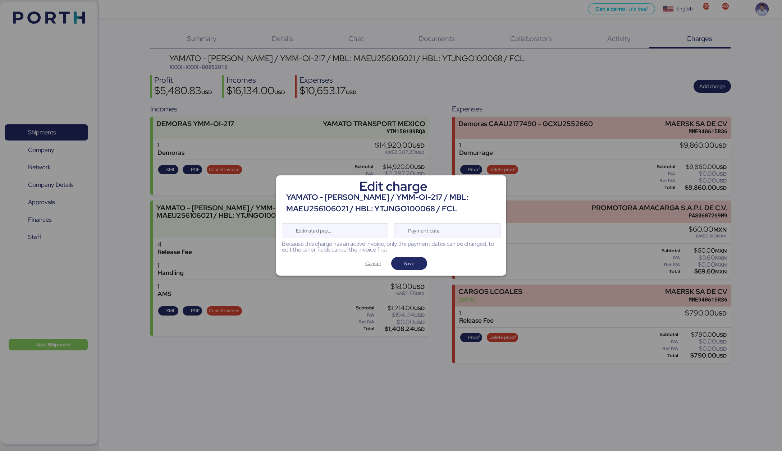
click at [455, 228] on div "Payment date" at bounding box center [447, 230] width 106 height 15
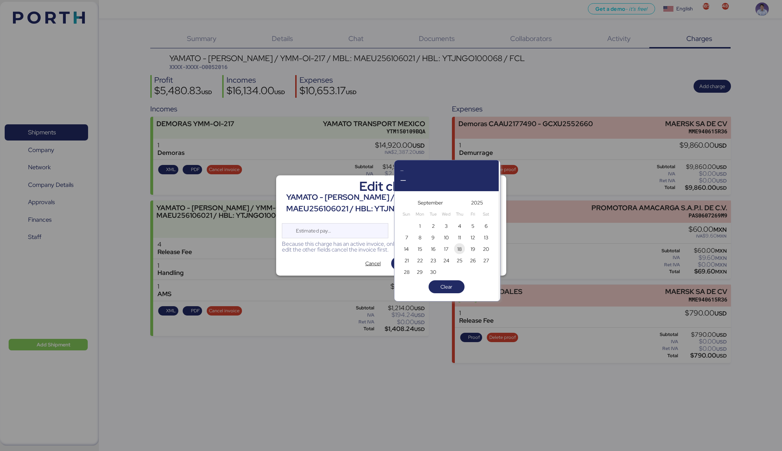
click at [460, 250] on span "18" at bounding box center [459, 249] width 4 height 9
type input "[DATE]"
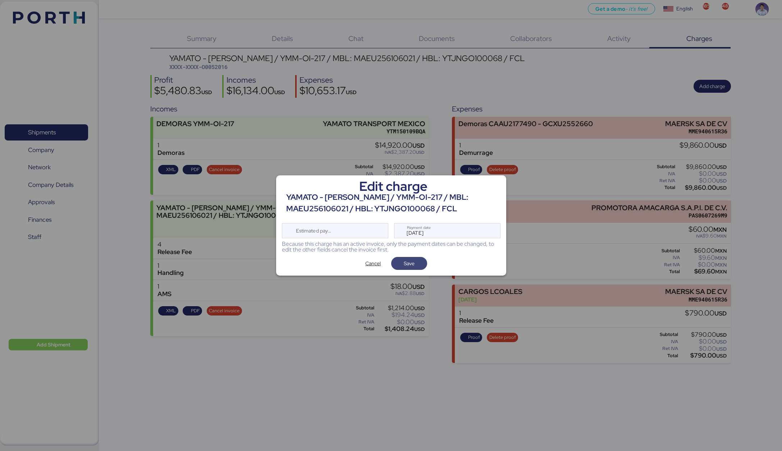
click at [419, 261] on span "Save" at bounding box center [409, 264] width 24 height 10
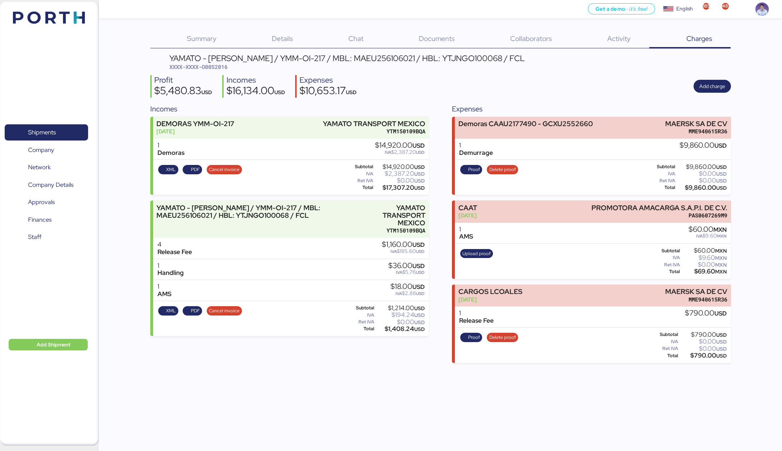
click at [435, 88] on div "Profit $5,480.83 USD Incomes $16,134.00 USD Expenses $10,653.17 USD Add charge" at bounding box center [440, 86] width 581 height 23
click at [417, 92] on div "Profit $5,480.83 USD Incomes $16,134.00 USD Expenses $10,653.17 USD Add charge" at bounding box center [440, 86] width 581 height 23
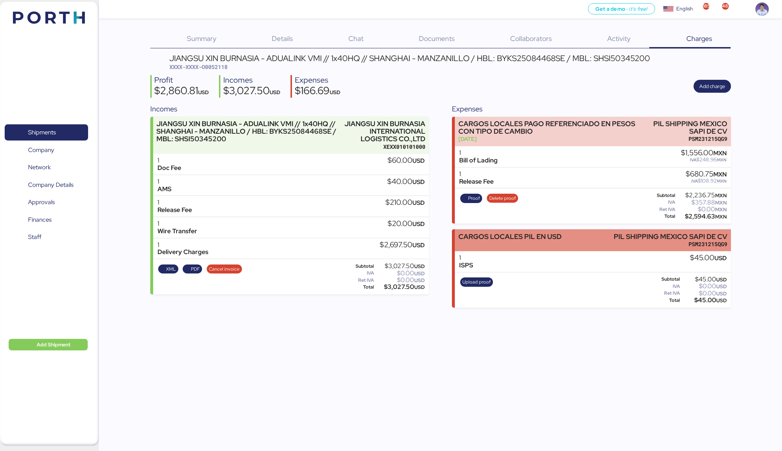
click at [550, 242] on div "CARGOS LOCALES PIL EN USD" at bounding box center [509, 240] width 103 height 15
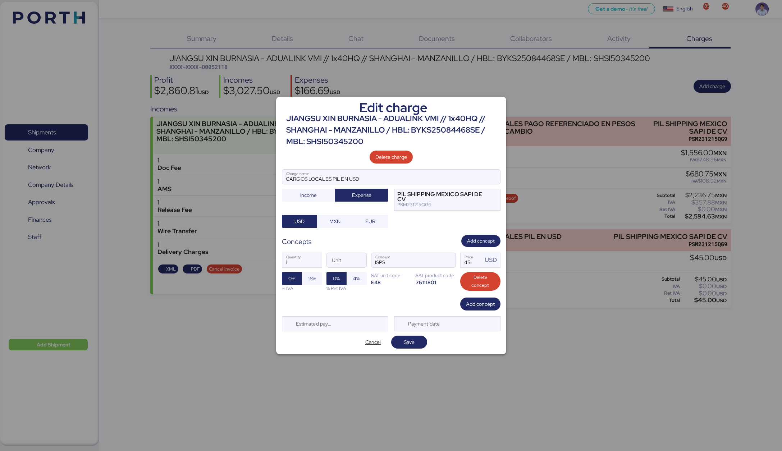
click at [445, 323] on div "Payment date" at bounding box center [424, 324] width 43 height 14
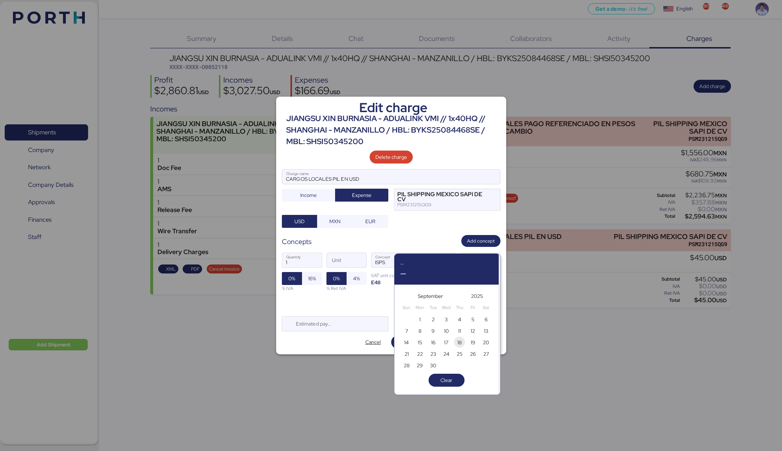
click at [457, 343] on span "18" at bounding box center [459, 342] width 4 height 9
type input "[DATE]"
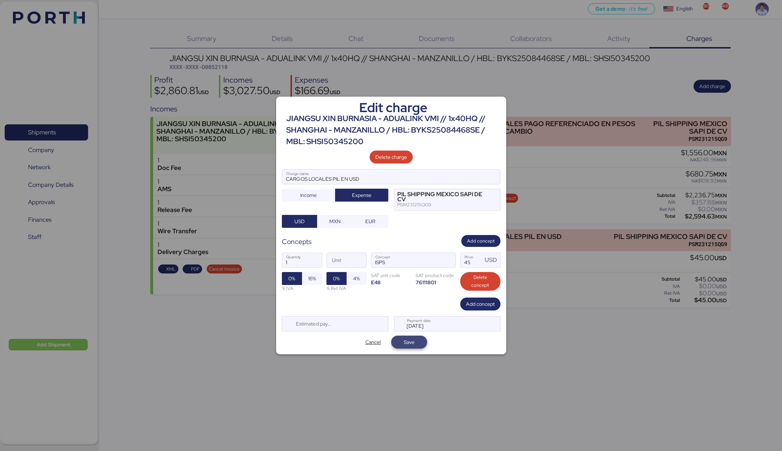
click at [421, 346] on span "Save" at bounding box center [409, 342] width 36 height 13
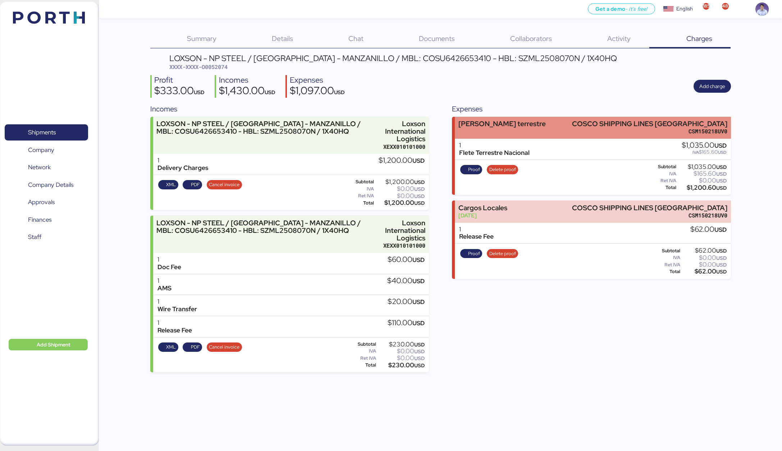
click at [482, 129] on div "[PERSON_NAME] terrestre" at bounding box center [501, 127] width 87 height 15
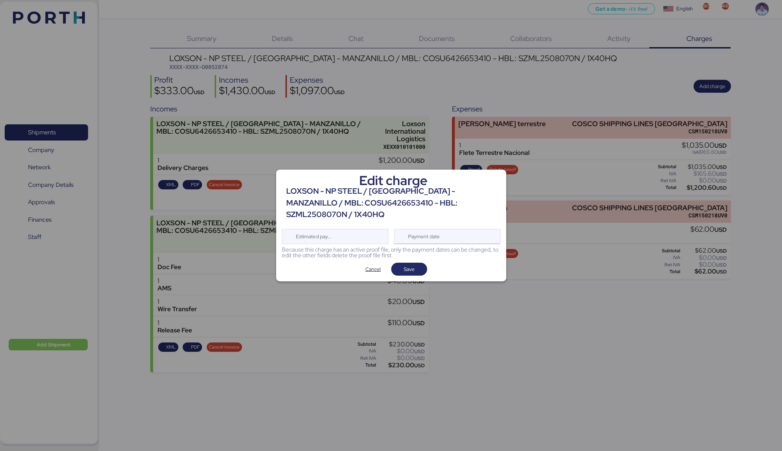
click at [433, 231] on div "Payment date" at bounding box center [424, 236] width 43 height 14
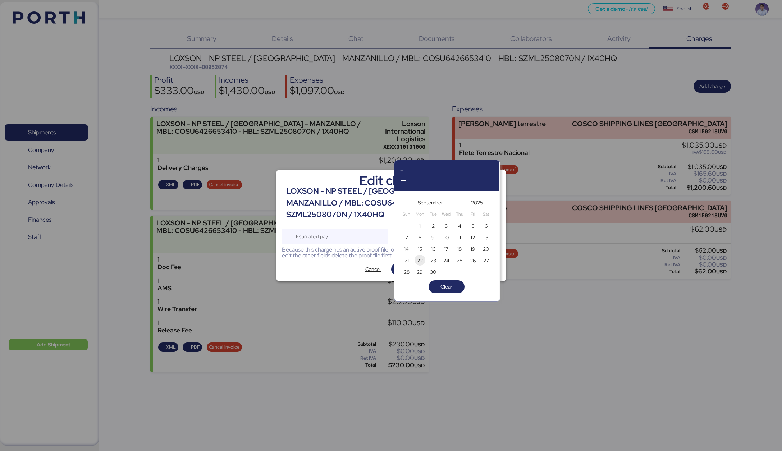
click at [422, 261] on span "22" at bounding box center [420, 260] width 6 height 9
type input "[DATE]"
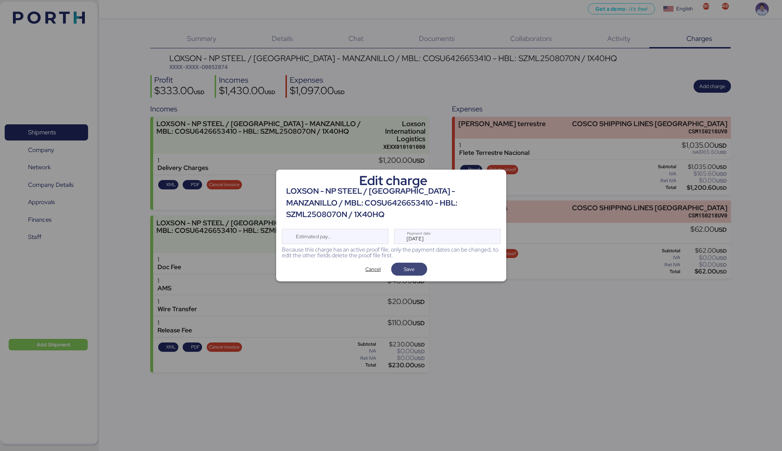
click at [407, 267] on span "Save" at bounding box center [409, 269] width 11 height 9
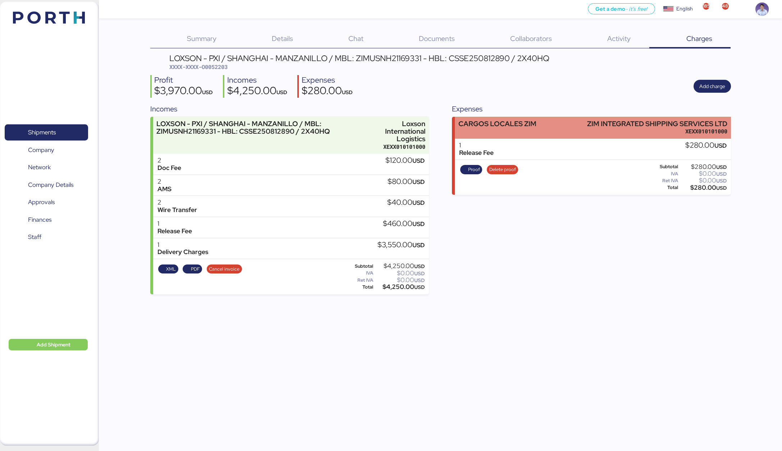
click at [499, 136] on div "CARGOS LOCALES ZIM ZIM INTEGRATED SHIPPING SERVICES LTD XEXX010101000" at bounding box center [593, 128] width 276 height 22
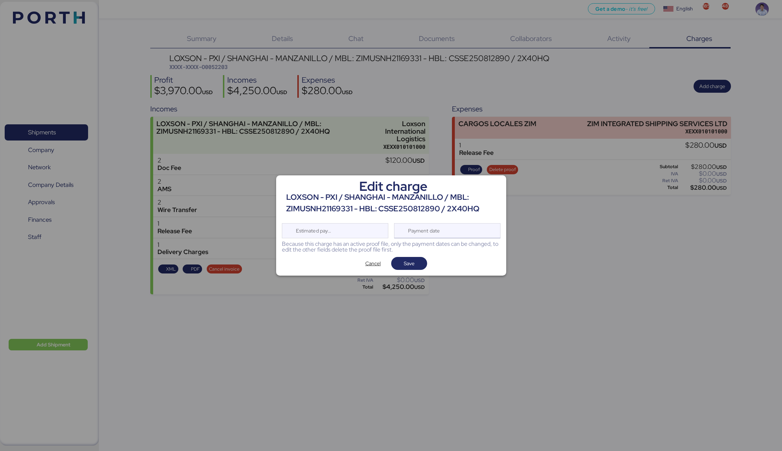
click at [449, 232] on div "Payment date" at bounding box center [447, 230] width 106 height 15
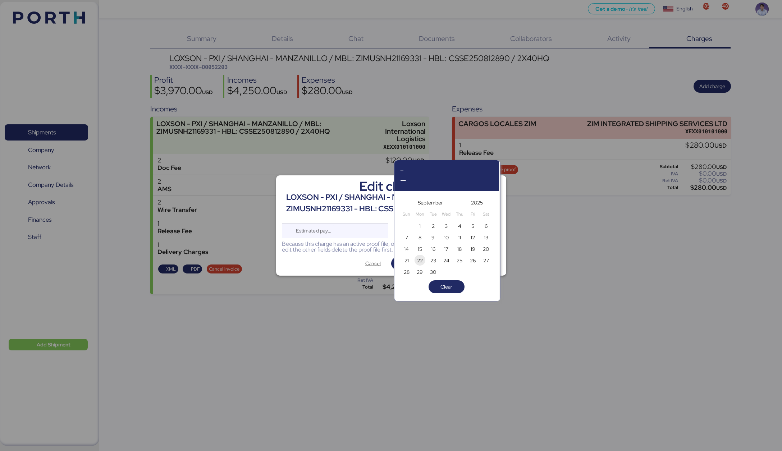
click at [420, 262] on span "22" at bounding box center [420, 260] width 6 height 9
type input "[DATE]"
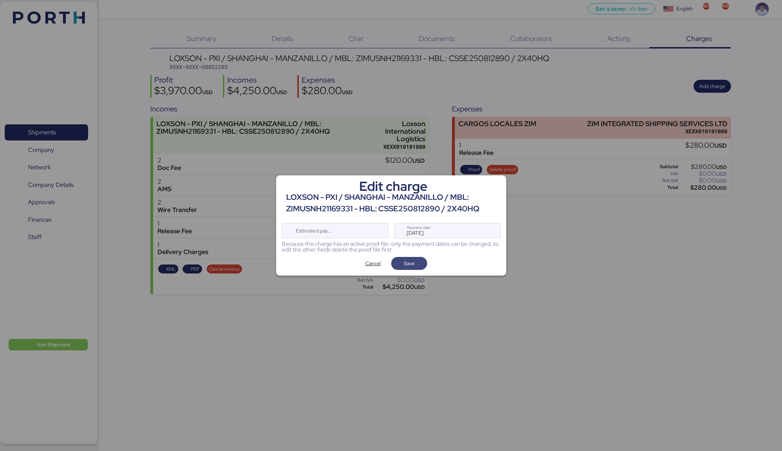
click at [415, 265] on span "Save" at bounding box center [409, 264] width 24 height 10
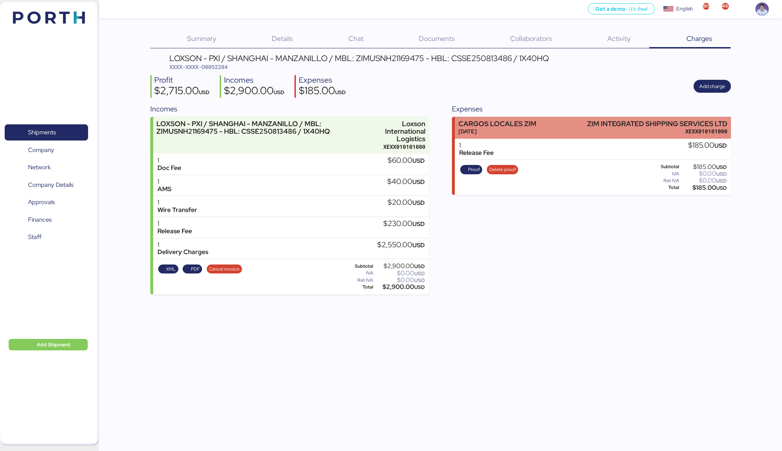
click at [507, 130] on div "[DATE]" at bounding box center [497, 132] width 78 height 8
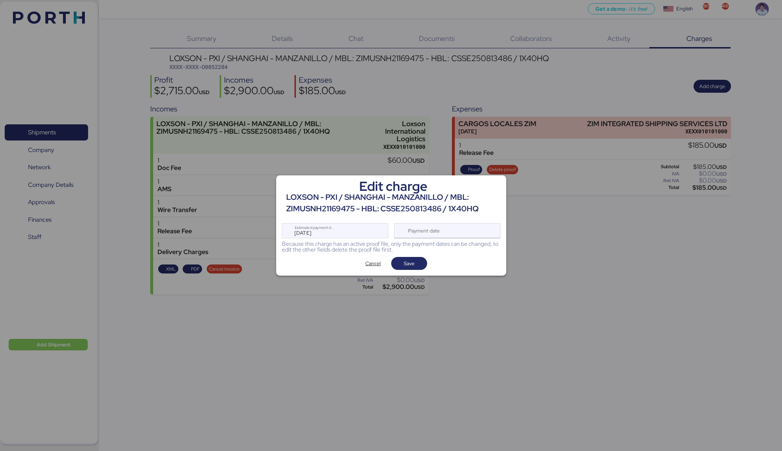
click at [439, 229] on div "Payment date" at bounding box center [424, 231] width 43 height 14
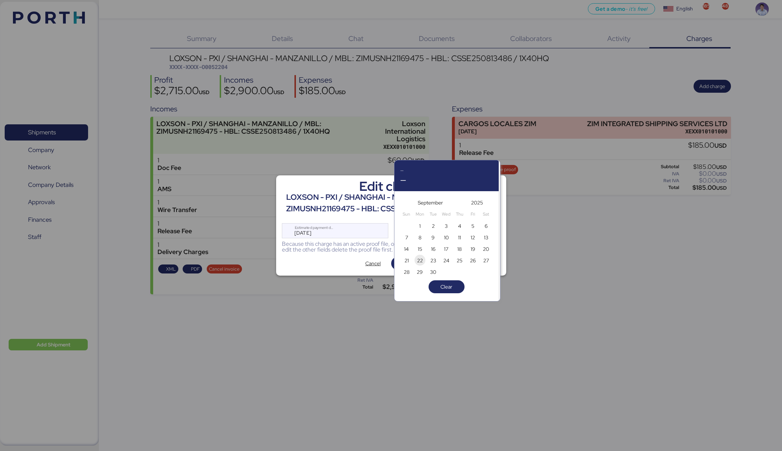
click at [421, 261] on span "22" at bounding box center [420, 260] width 6 height 9
type input "Sep 22, 2025"
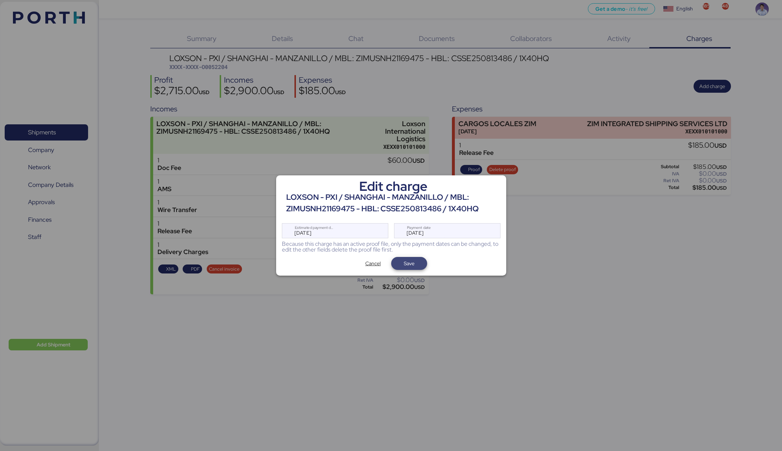
click at [410, 264] on span "Save" at bounding box center [409, 263] width 11 height 9
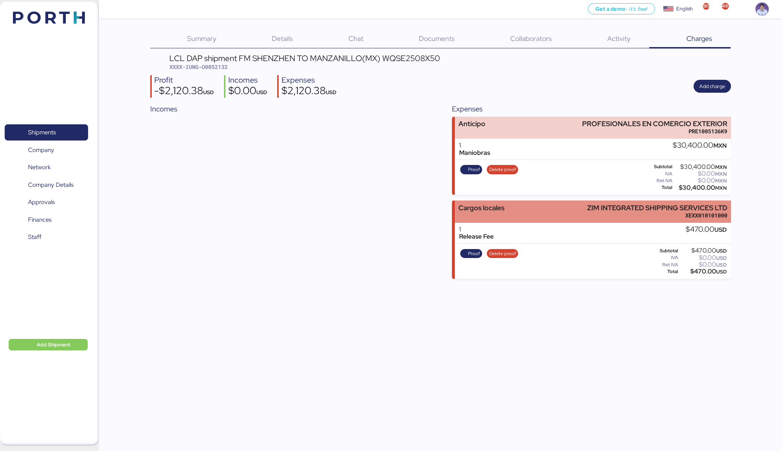
click at [500, 212] on div "Cargos locales" at bounding box center [481, 211] width 46 height 15
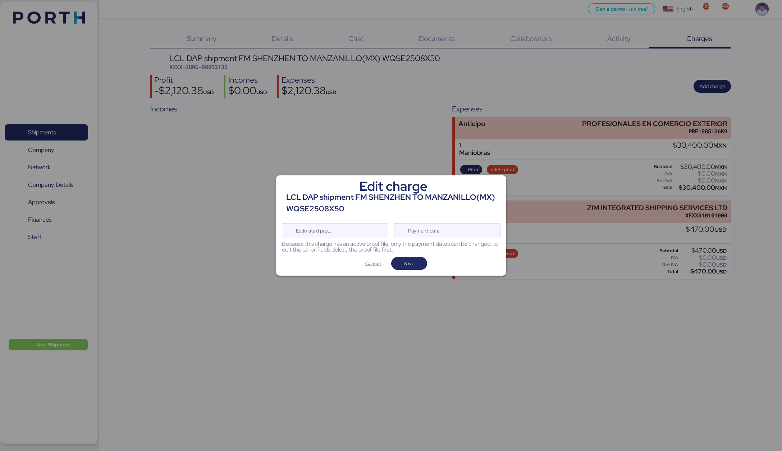
click at [430, 231] on div "Payment date" at bounding box center [424, 231] width 43 height 14
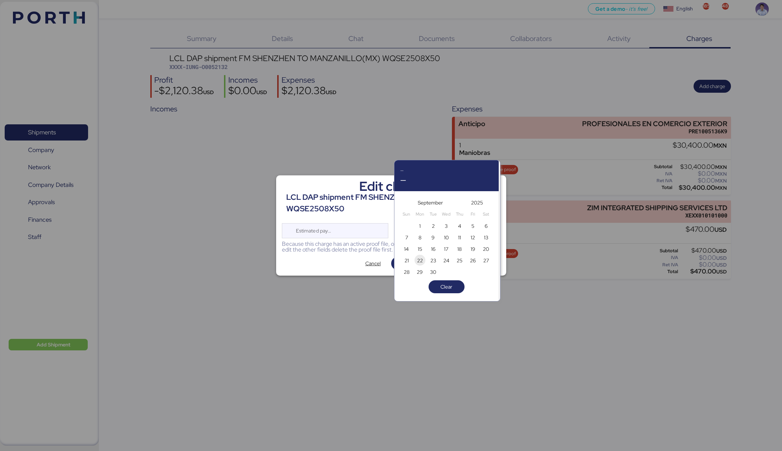
click at [424, 261] on span "22" at bounding box center [420, 260] width 8 height 9
type input "[DATE]"
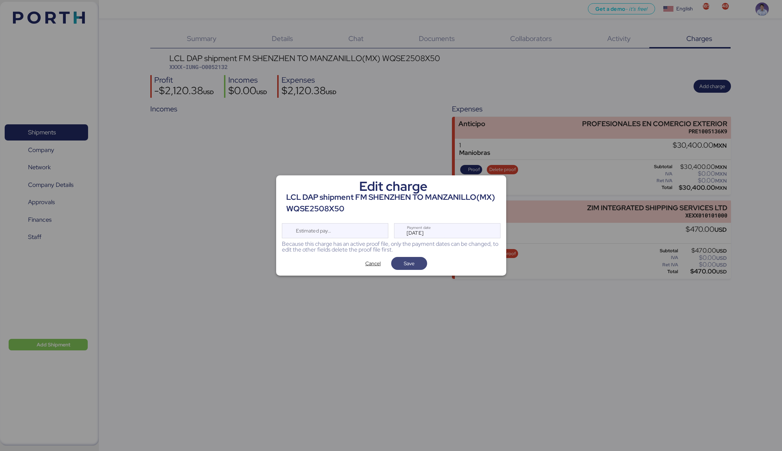
click at [415, 266] on span "Save" at bounding box center [409, 264] width 24 height 10
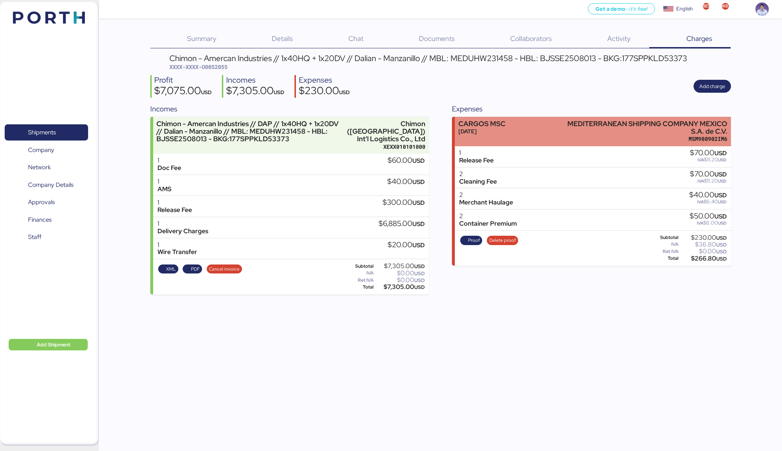
click at [500, 134] on div "Sep 22, 2025" at bounding box center [481, 132] width 47 height 8
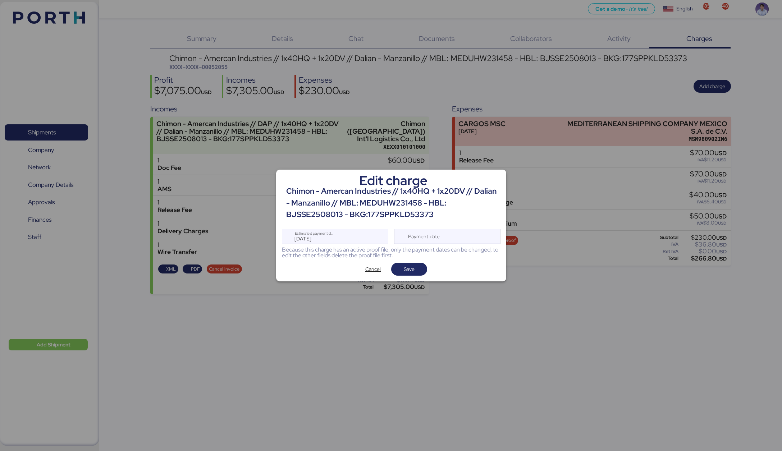
click at [456, 238] on div "Payment date" at bounding box center [447, 236] width 106 height 15
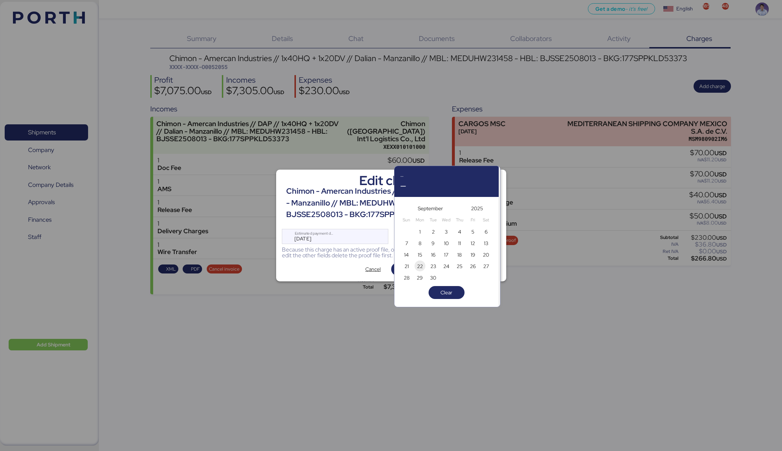
click at [422, 267] on span "22" at bounding box center [420, 266] width 6 height 9
type input "Sep 22, 2025"
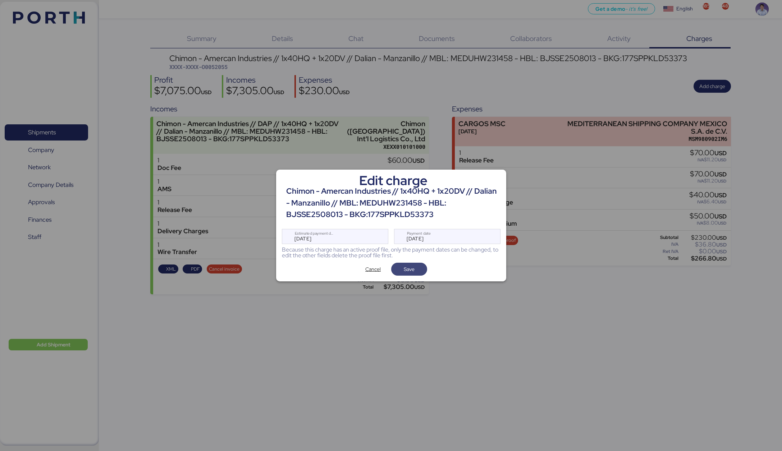
click at [413, 270] on span "Save" at bounding box center [409, 269] width 11 height 9
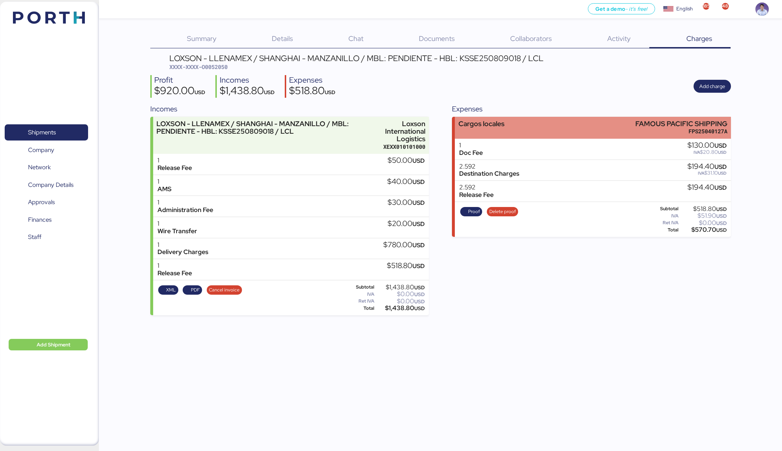
click at [518, 124] on div "Cargos locales FAMOUS PACIFIC SHIPPING FPS25040127A" at bounding box center [593, 128] width 276 height 22
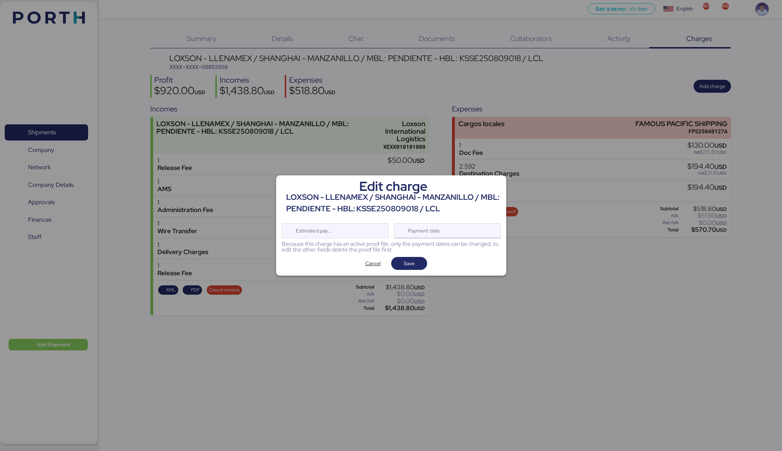
click at [436, 226] on div "Payment date" at bounding box center [424, 231] width 43 height 14
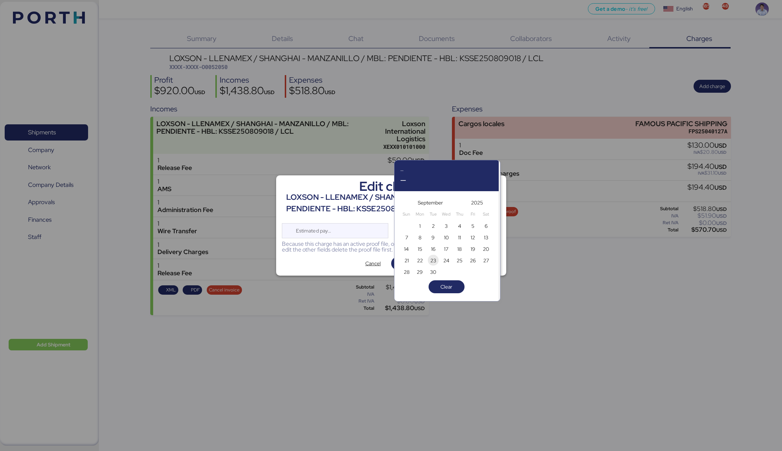
click at [434, 259] on span "23" at bounding box center [433, 260] width 6 height 9
type input "[DATE]"
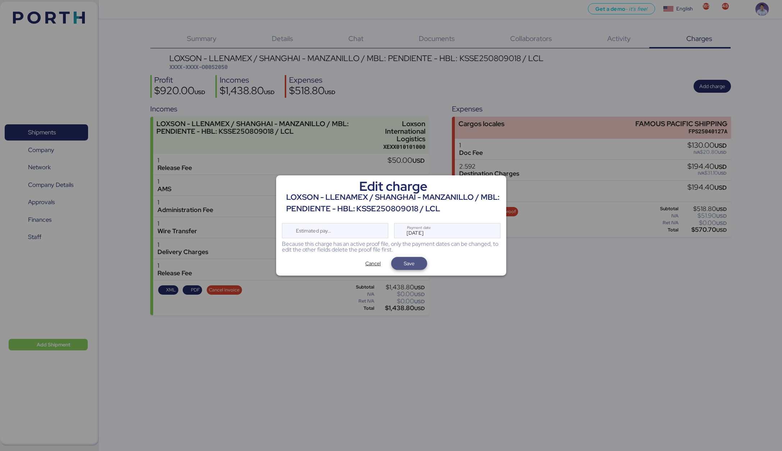
click at [414, 265] on span "Save" at bounding box center [409, 263] width 11 height 9
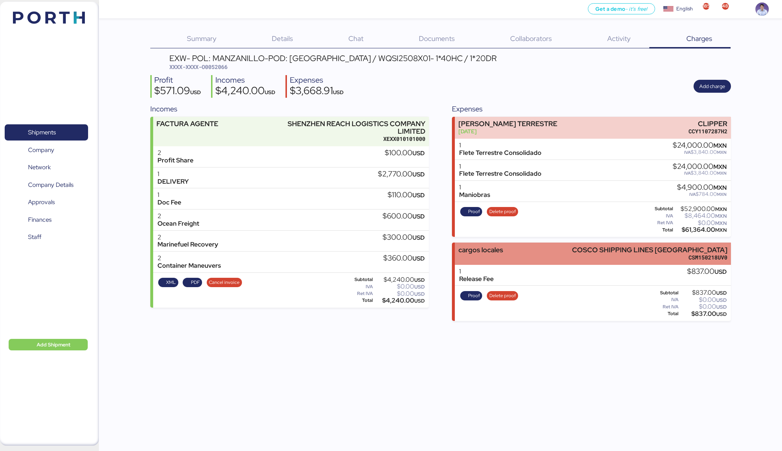
click at [503, 251] on div "cargos locales COSCO SHIPPING LINES [GEOGRAPHIC_DATA] CSM150218UV0" at bounding box center [593, 254] width 276 height 22
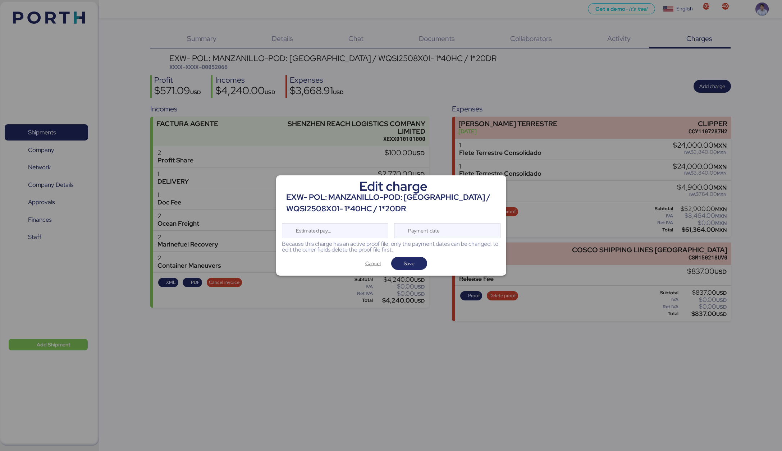
click at [425, 229] on div "Payment date" at bounding box center [424, 231] width 43 height 14
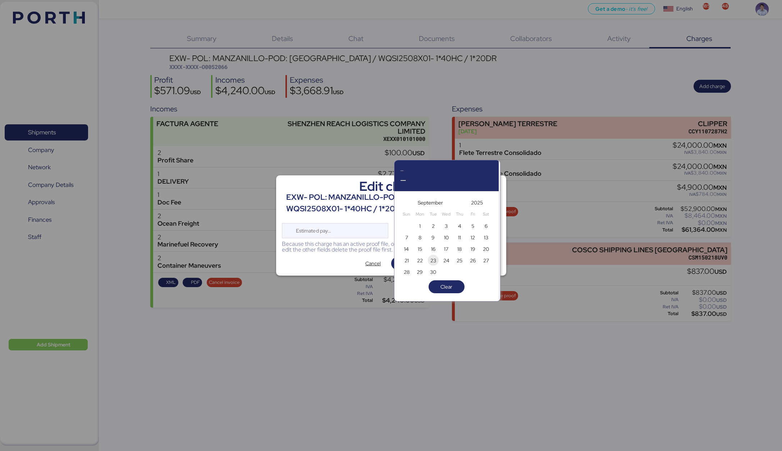
click at [435, 261] on span "23" at bounding box center [433, 260] width 6 height 9
type input "[DATE]"
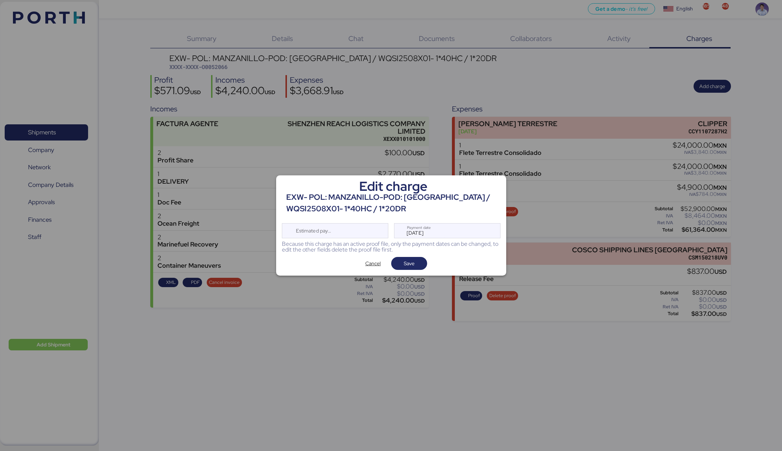
click at [420, 270] on div "Cancel Save" at bounding box center [391, 263] width 219 height 13
click at [419, 268] on span "Save" at bounding box center [409, 264] width 24 height 10
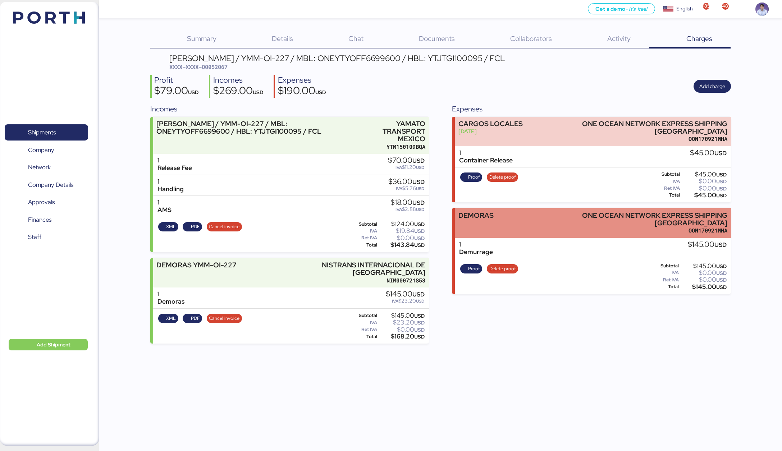
click at [485, 225] on div "DEMORAS" at bounding box center [475, 223] width 35 height 23
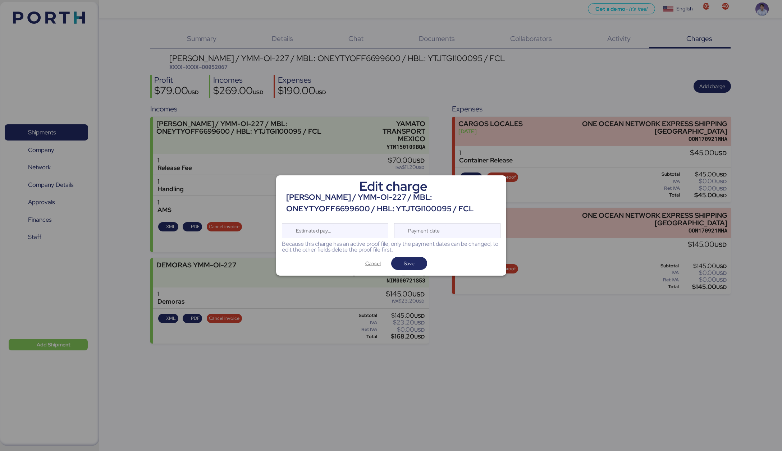
click at [437, 235] on div "Payment date" at bounding box center [424, 231] width 43 height 14
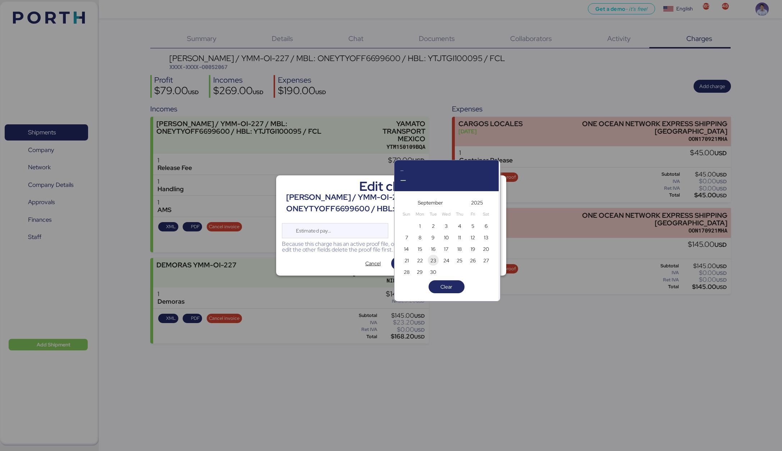
click at [432, 260] on span "23" at bounding box center [433, 260] width 6 height 9
type input "[DATE]"
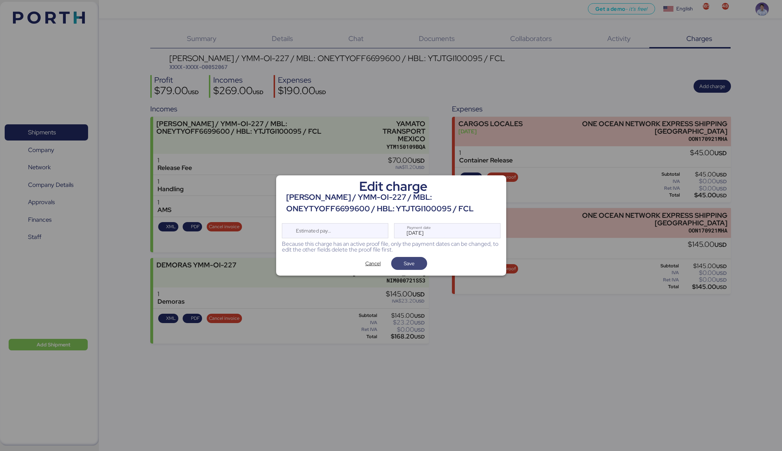
click at [420, 264] on span "Save" at bounding box center [409, 264] width 24 height 10
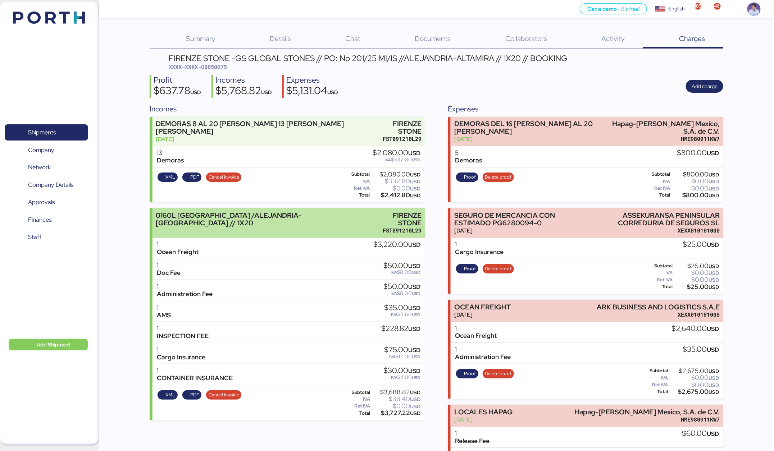
click at [388, 227] on div "FST091210L29" at bounding box center [397, 231] width 47 height 8
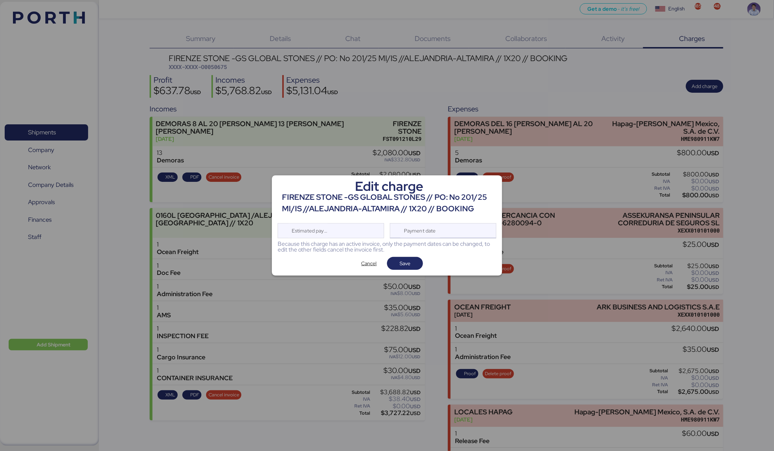
click at [426, 232] on div "Payment date" at bounding box center [420, 231] width 43 height 14
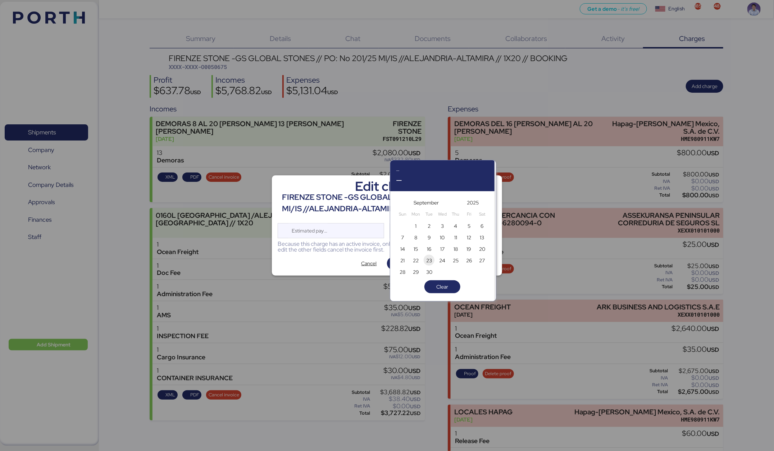
click at [429, 259] on span "23" at bounding box center [429, 260] width 6 height 9
type input "[DATE]"
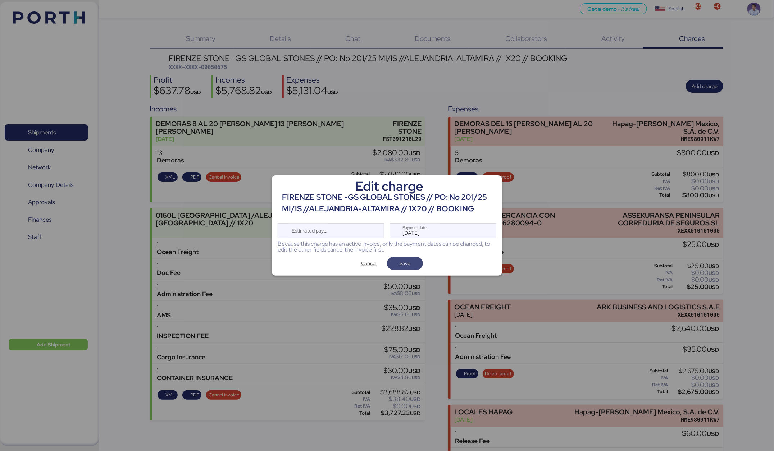
click at [403, 266] on span "Save" at bounding box center [404, 263] width 11 height 9
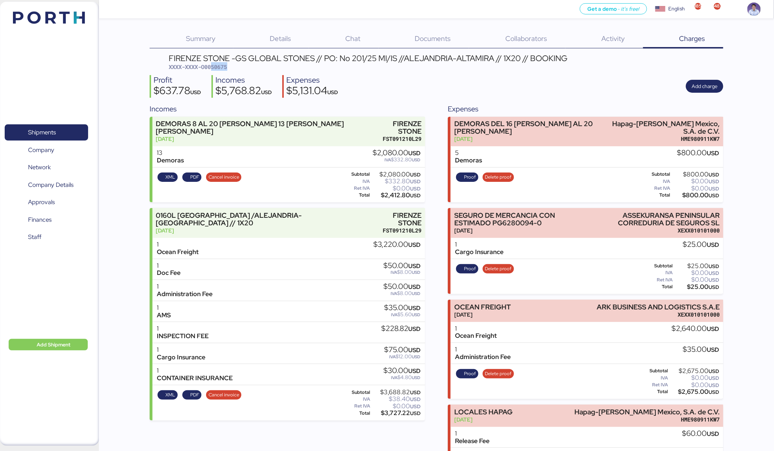
drag, startPoint x: 212, startPoint y: 66, endPoint x: 241, endPoint y: 65, distance: 28.8
click at [241, 65] on div "FIRENZE STONE -GS GLOBAL STONES // PO: No 201/25 MI/IS //ALEJANDRIA-ALTAMIRA //…" at bounding box center [368, 62] width 399 height 17
copy span "50675"
click at [312, 88] on div "$5,131.04 USD" at bounding box center [312, 92] width 52 height 12
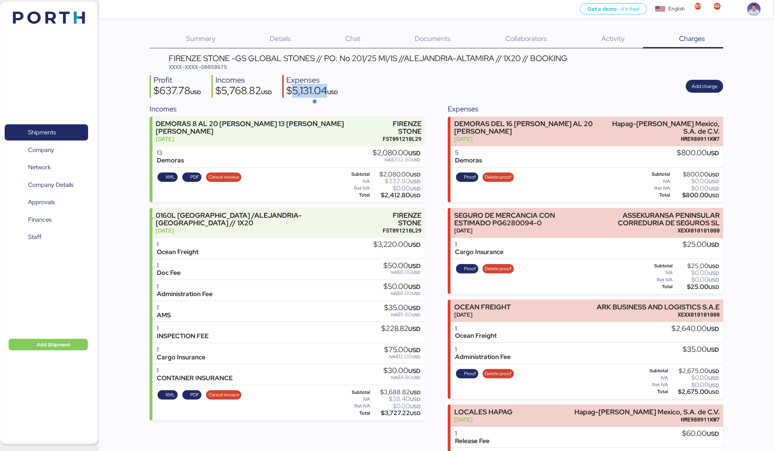
copy div "5,131.04"
click at [245, 90] on div "$5,768.82 USD" at bounding box center [243, 92] width 56 height 12
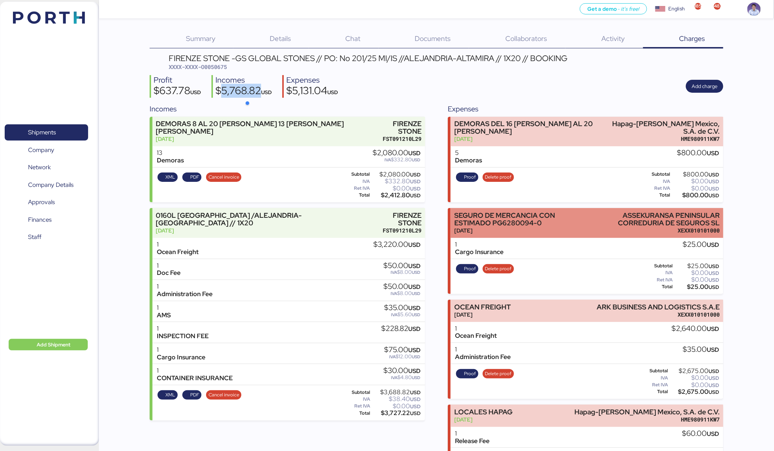
copy div "5,768.82"
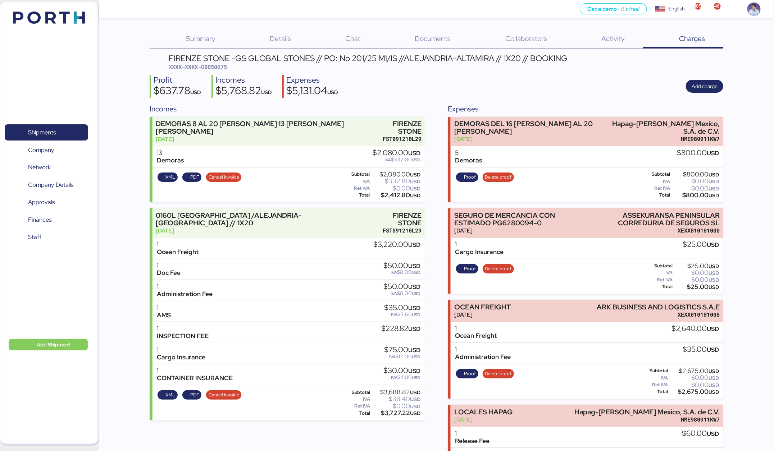
click at [436, 223] on div "Incomes DEMORAS 8 AL 20 de agosto 13 dias de demoras Sep 17, 2025 FIRENZE STONE…" at bounding box center [436, 413] width 573 height 619
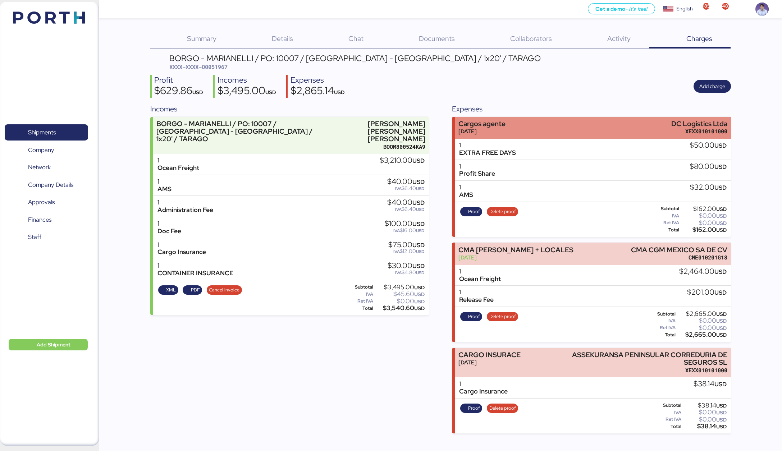
click at [521, 131] on div "Cargos agente [DATE] DC Logistics Ltda XEXX010101000" at bounding box center [593, 128] width 276 height 22
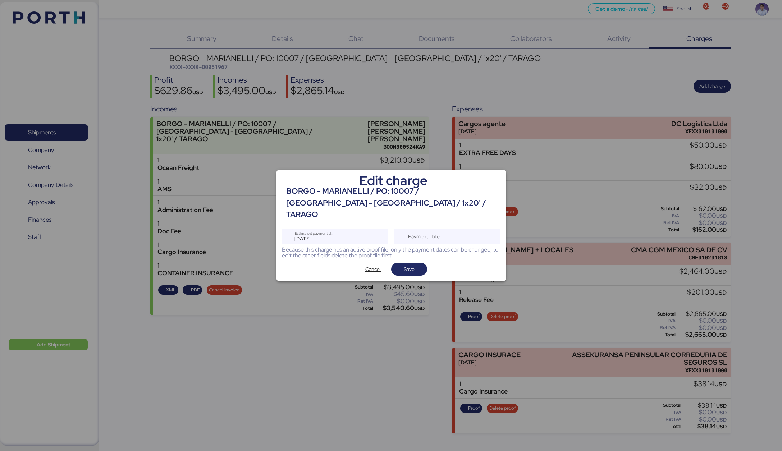
click at [457, 229] on div "Payment date" at bounding box center [447, 236] width 106 height 15
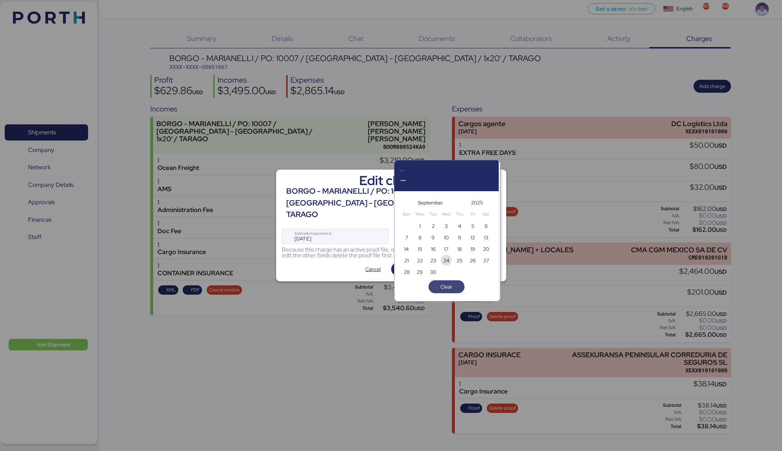
drag, startPoint x: 449, startPoint y: 256, endPoint x: 447, endPoint y: 259, distance: 3.8
click at [449, 256] on span "24" at bounding box center [446, 260] width 8 height 9
type input "Sep 24, 2025"
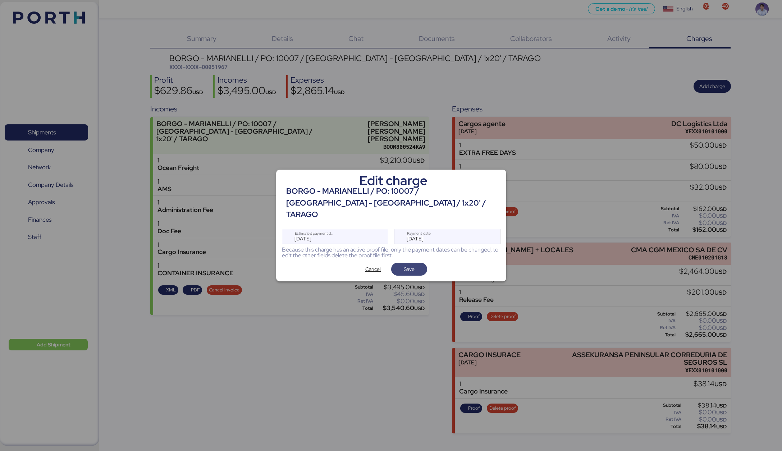
click at [420, 264] on span "Save" at bounding box center [409, 269] width 24 height 10
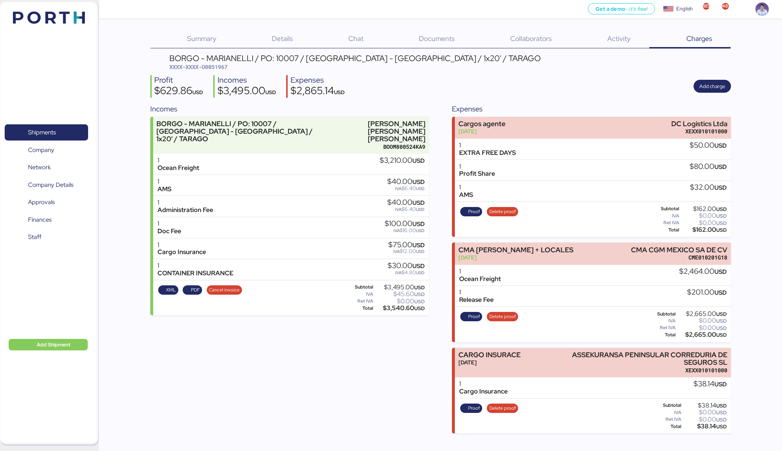
click at [441, 220] on div "Incomes BORGO - MARIANELLI / PO: 10007 / VITORIA - ALTAMIRA / 1x20' / TARAGO MA…" at bounding box center [440, 269] width 581 height 330
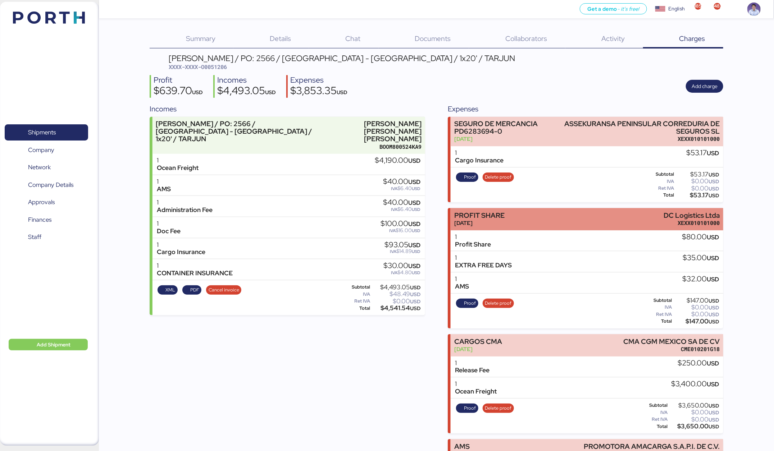
click at [503, 219] on div "[DATE]" at bounding box center [479, 223] width 50 height 8
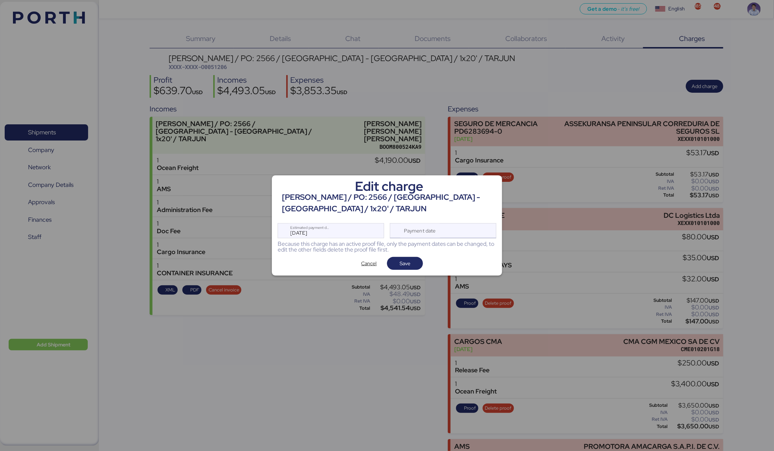
click at [466, 233] on div "Payment date" at bounding box center [443, 230] width 106 height 15
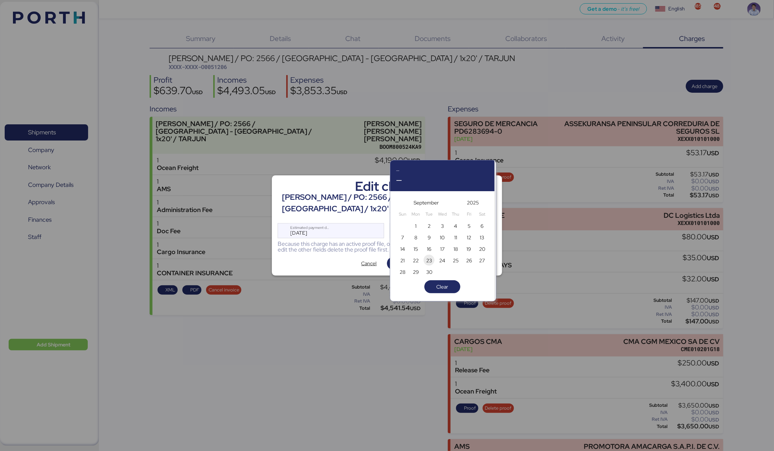
click at [434, 262] on span "23" at bounding box center [429, 260] width 11 height 11
type input "[DATE]"
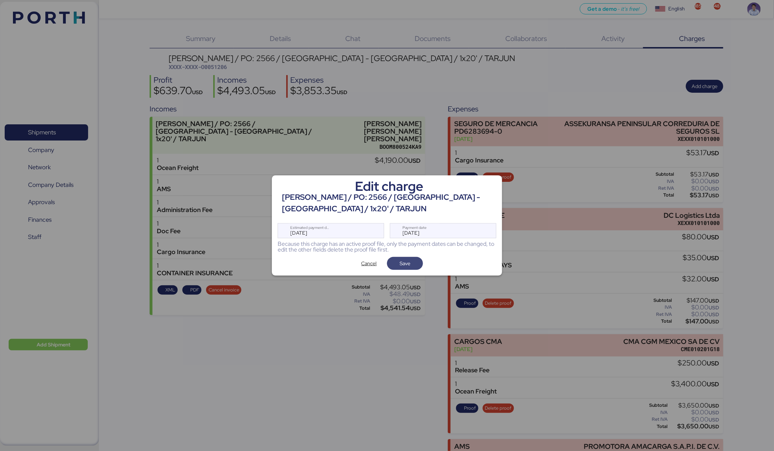
click at [419, 264] on span "Save" at bounding box center [405, 263] width 36 height 13
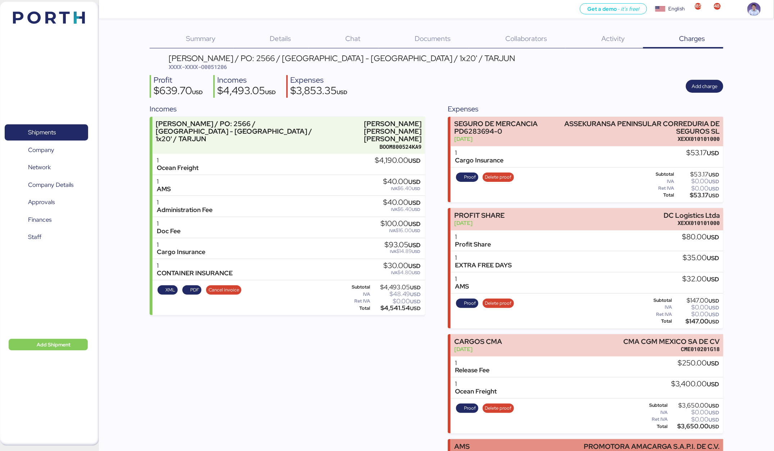
click at [487, 444] on div "AMS PROMOTORA AMACARGA S.A.P.I. DE C.V. PAS0607269M9" at bounding box center [587, 450] width 273 height 22
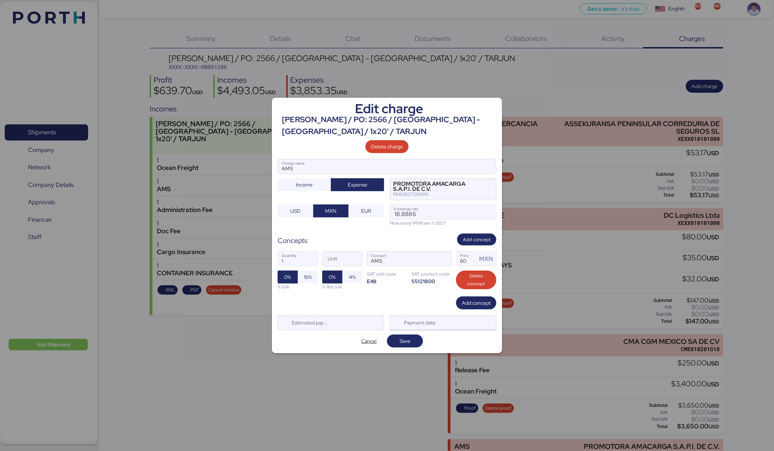
click at [461, 328] on div "Payment date" at bounding box center [443, 322] width 106 height 15
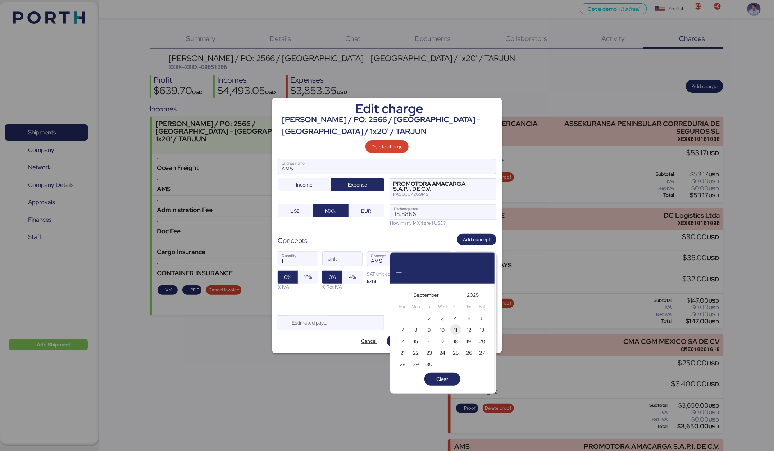
click at [457, 334] on span "11" at bounding box center [455, 329] width 11 height 11
type input "Sep 11, 2025"
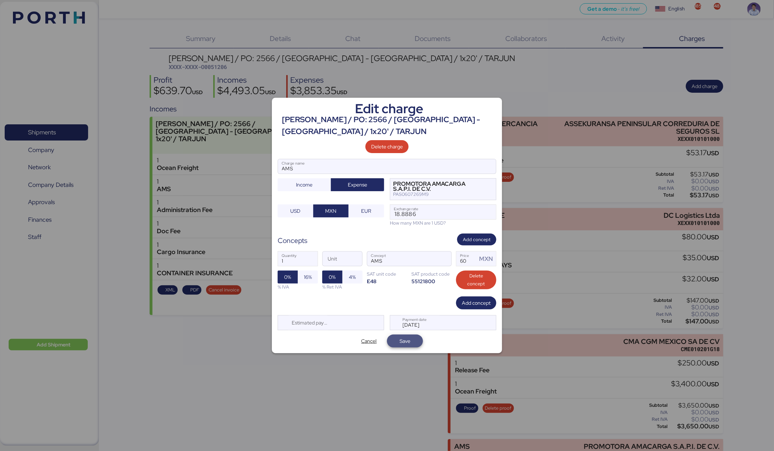
click at [419, 344] on span "Save" at bounding box center [405, 341] width 36 height 13
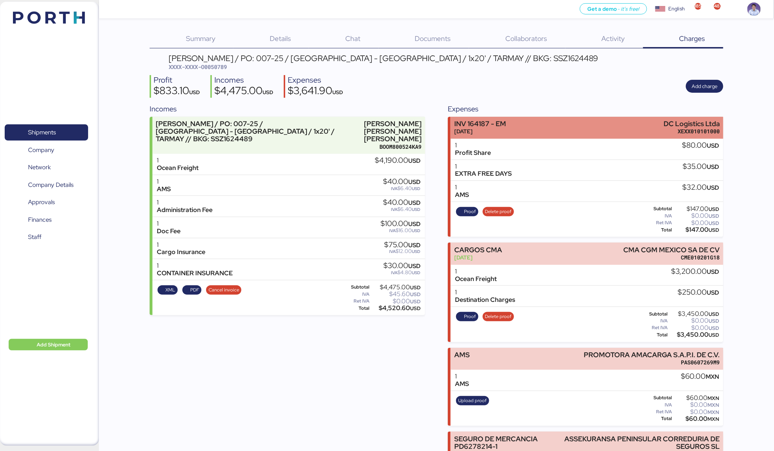
click at [513, 129] on div "INV 164187 - EM May 13, 2025 DC Logistics Ltda XEXX010101000" at bounding box center [587, 128] width 273 height 22
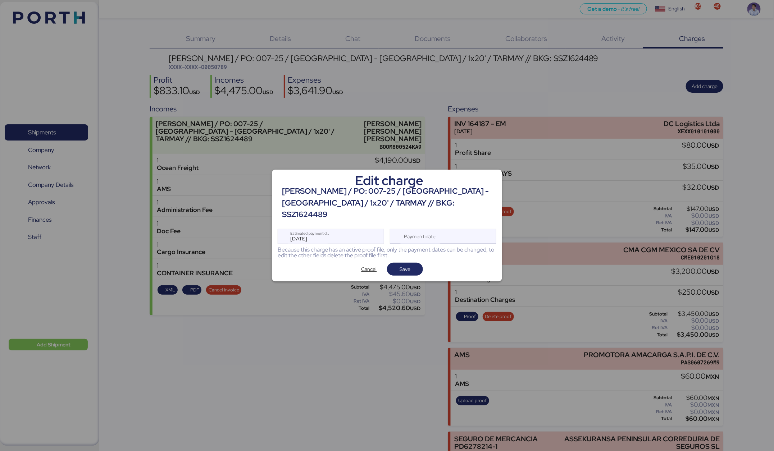
click at [453, 229] on div "Payment date" at bounding box center [443, 236] width 106 height 15
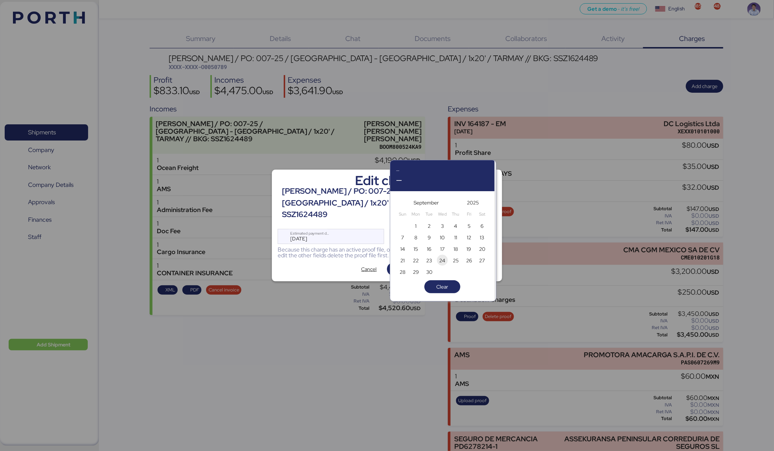
click at [440, 262] on span "24" at bounding box center [442, 260] width 6 height 9
type input "[DATE]"
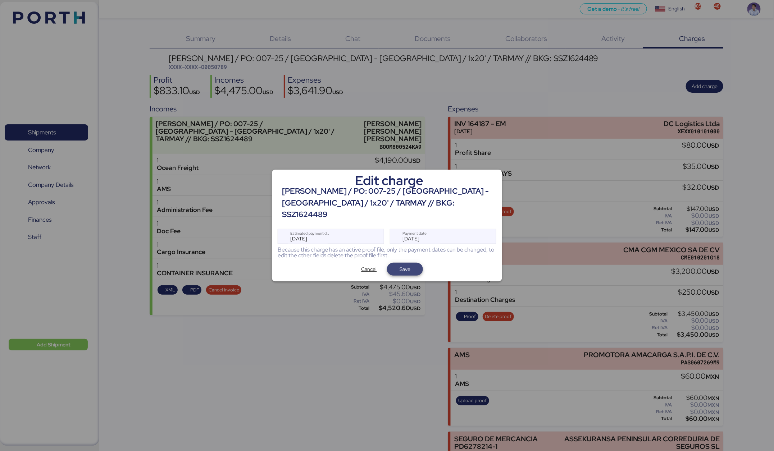
click at [421, 265] on span "Save" at bounding box center [405, 269] width 36 height 13
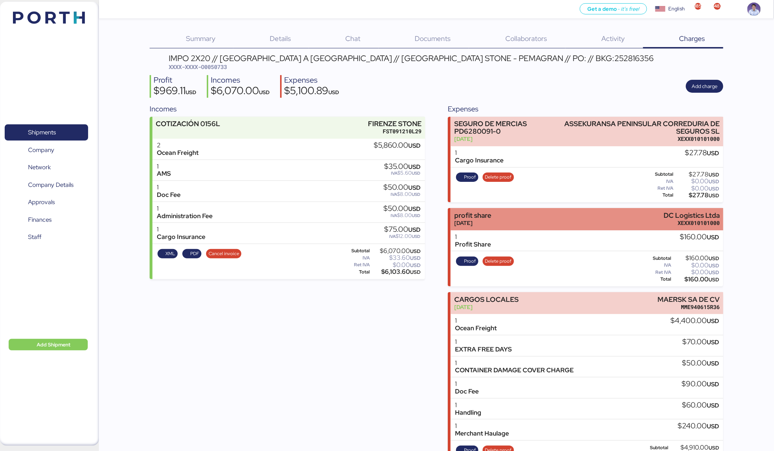
click at [497, 215] on div "profit share [DATE] DC Logistics Ltda XEXX010101000" at bounding box center [587, 219] width 273 height 22
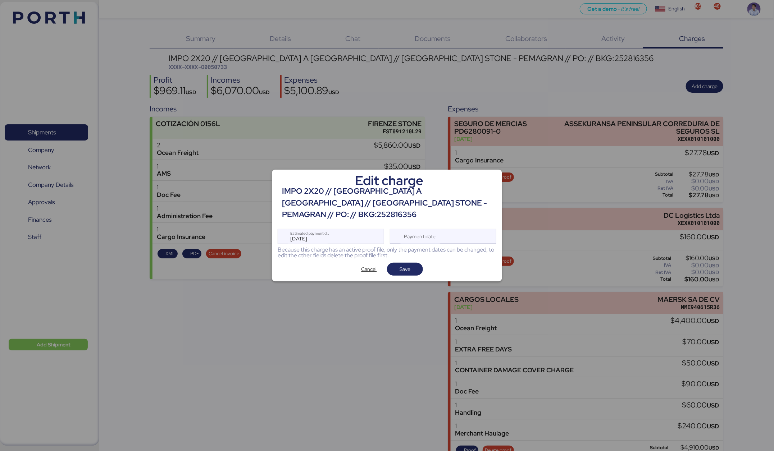
click at [449, 237] on div "Payment date" at bounding box center [443, 236] width 106 height 15
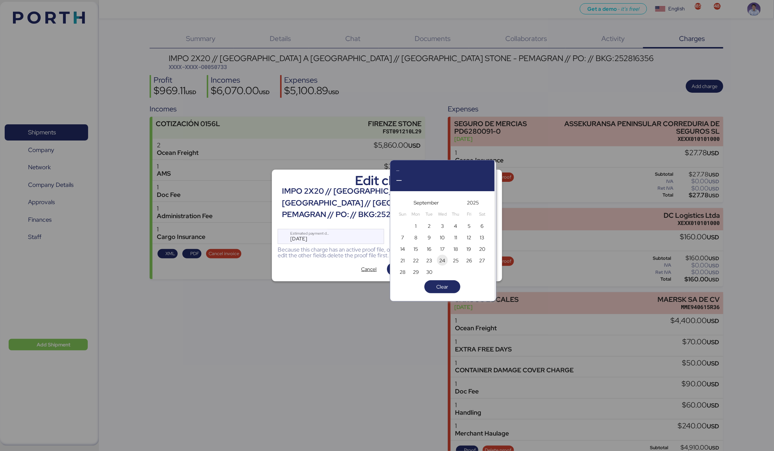
click at [441, 263] on span "24" at bounding box center [442, 260] width 6 height 9
type input "[DATE]"
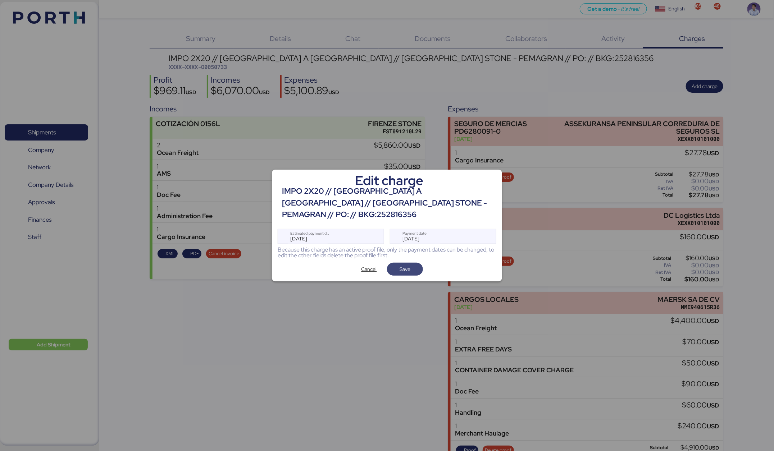
click at [413, 264] on span "Save" at bounding box center [405, 269] width 24 height 10
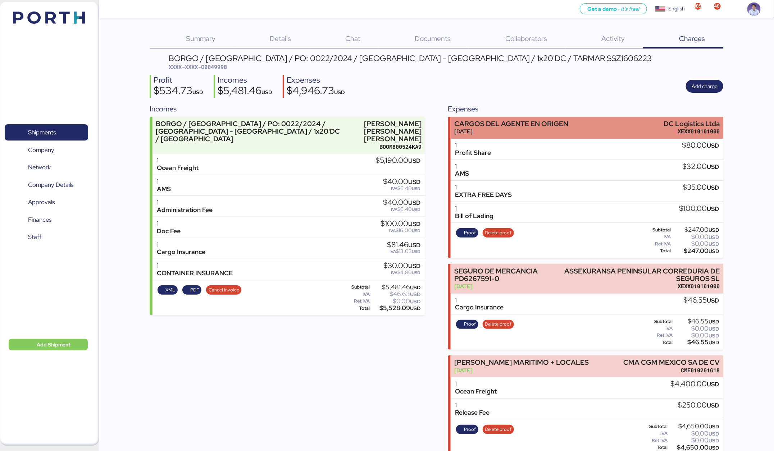
click at [505, 120] on div "CARGOS DEL AGENTE EN ORIGEN" at bounding box center [511, 124] width 114 height 8
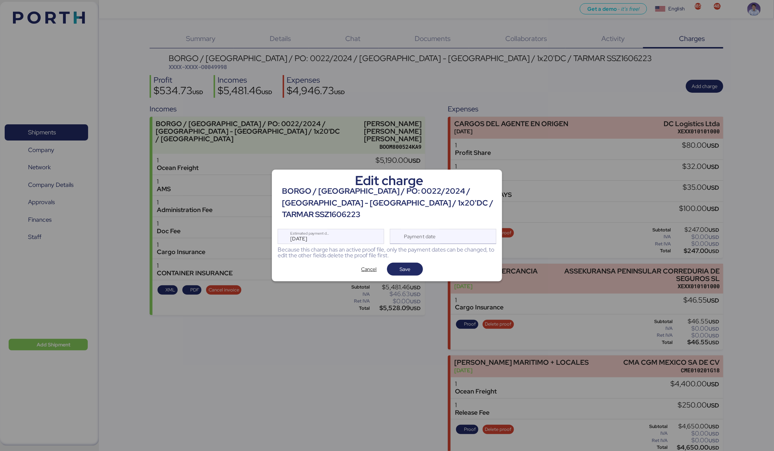
click at [439, 230] on div "Payment date" at bounding box center [420, 236] width 43 height 14
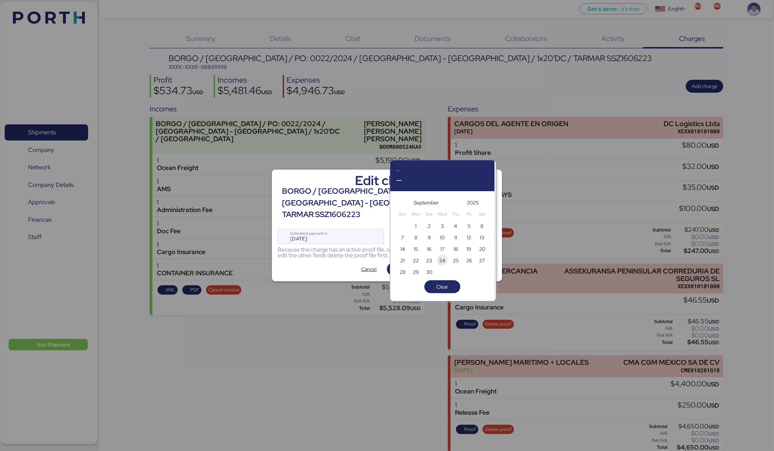
click at [445, 261] on span "24" at bounding box center [442, 260] width 8 height 9
type input "[DATE]"
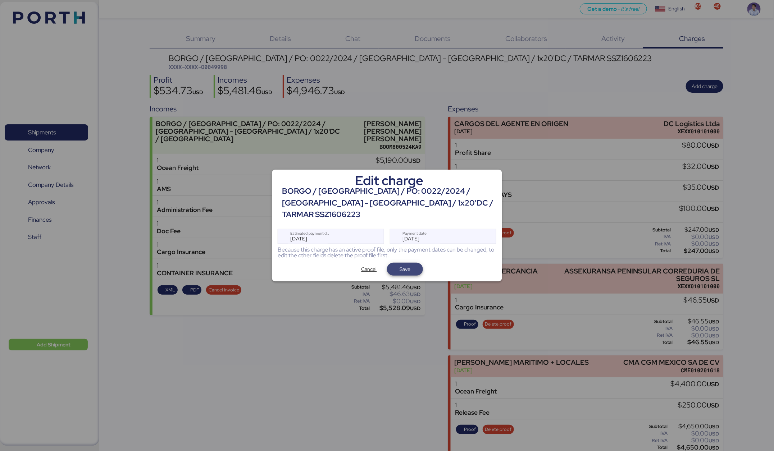
click at [417, 263] on span "Save" at bounding box center [405, 269] width 36 height 13
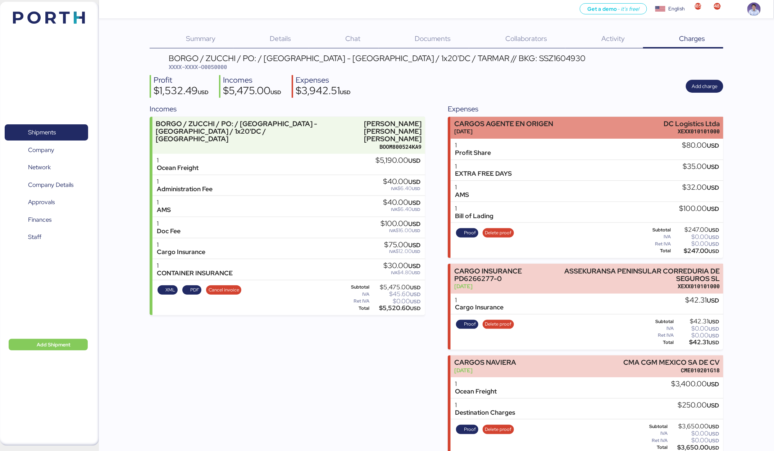
click at [483, 128] on div "Mar 11, 2025" at bounding box center [503, 132] width 99 height 8
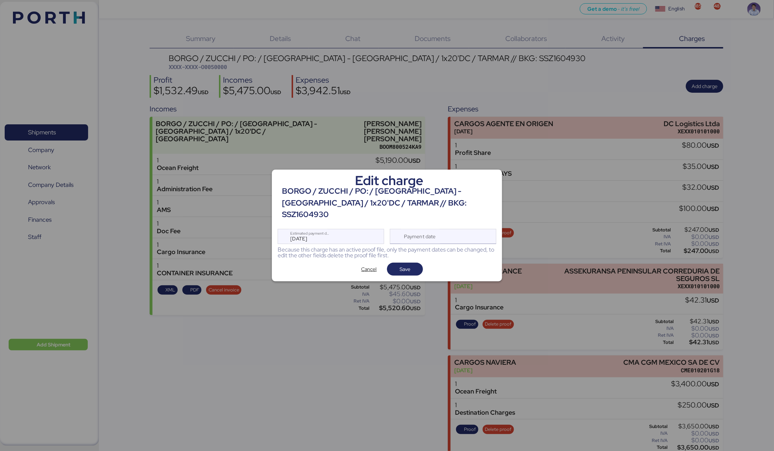
click at [440, 233] on div "Payment date" at bounding box center [420, 236] width 43 height 14
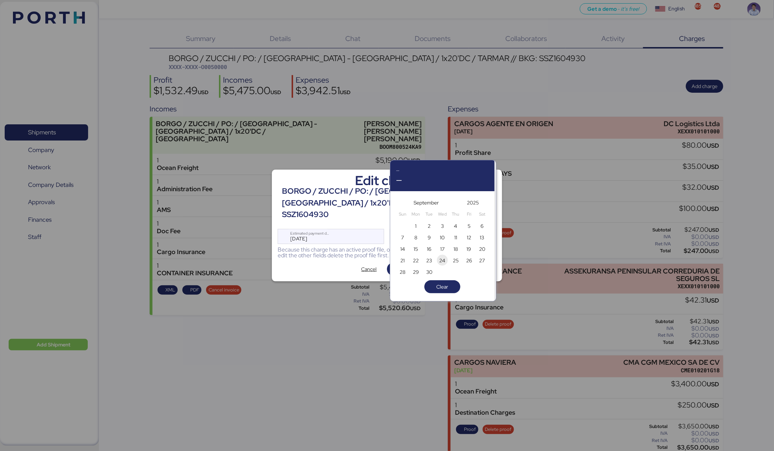
click at [443, 260] on span "24" at bounding box center [442, 260] width 6 height 9
type input "[DATE]"
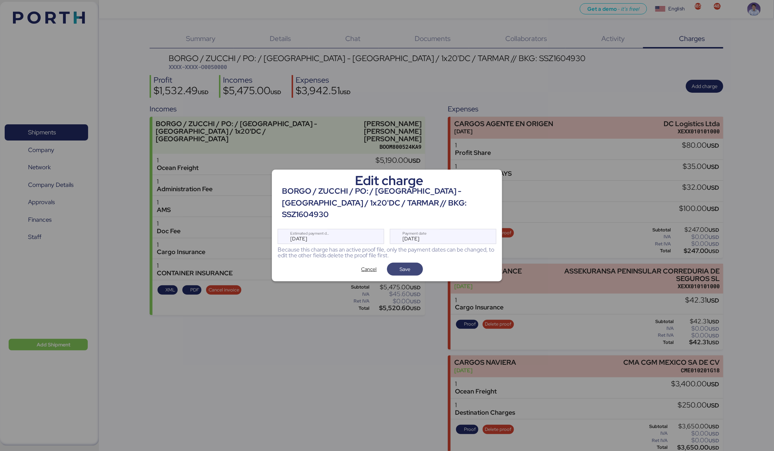
click at [412, 268] on span "Save" at bounding box center [405, 269] width 24 height 10
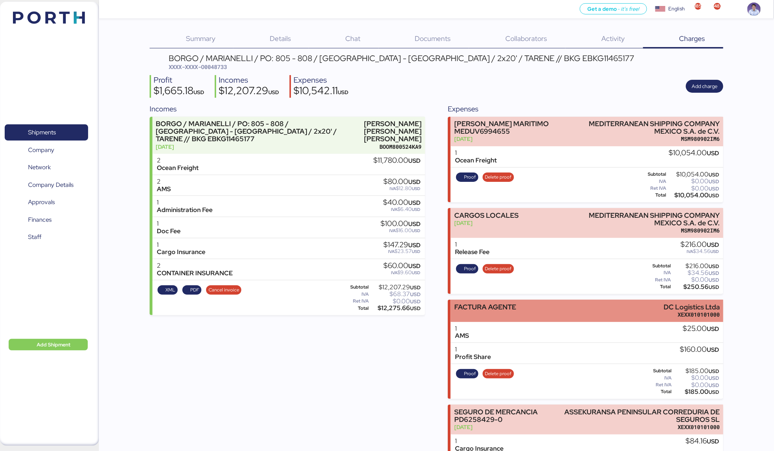
click at [470, 306] on div "FACTURA AGENTE" at bounding box center [485, 307] width 62 height 8
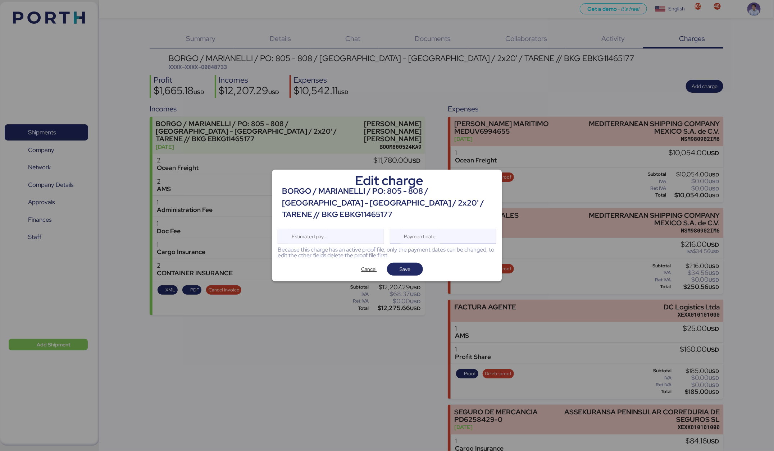
click at [449, 229] on div "Payment date" at bounding box center [443, 236] width 106 height 15
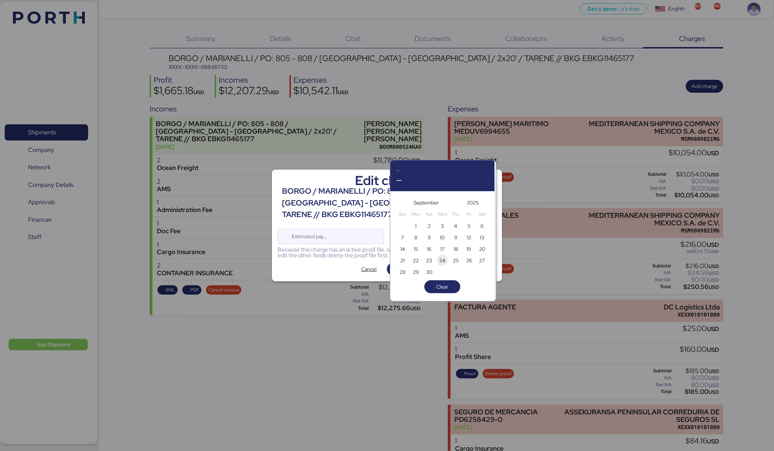
click at [443, 262] on span "24" at bounding box center [442, 260] width 6 height 9
type input "[DATE]"
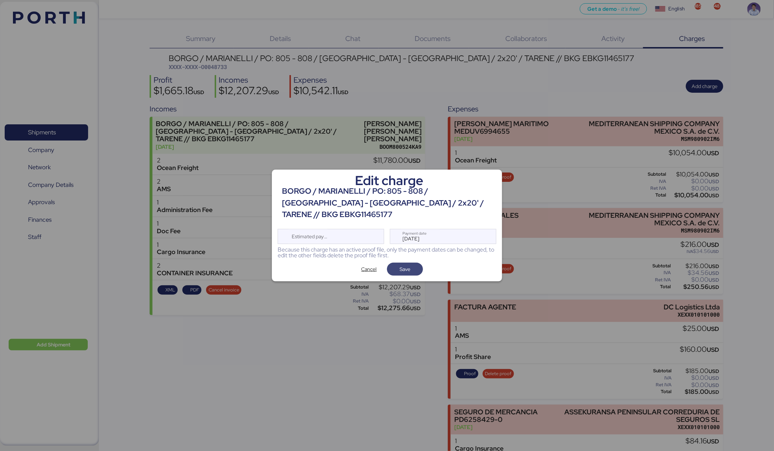
click at [413, 265] on span "Save" at bounding box center [405, 269] width 24 height 10
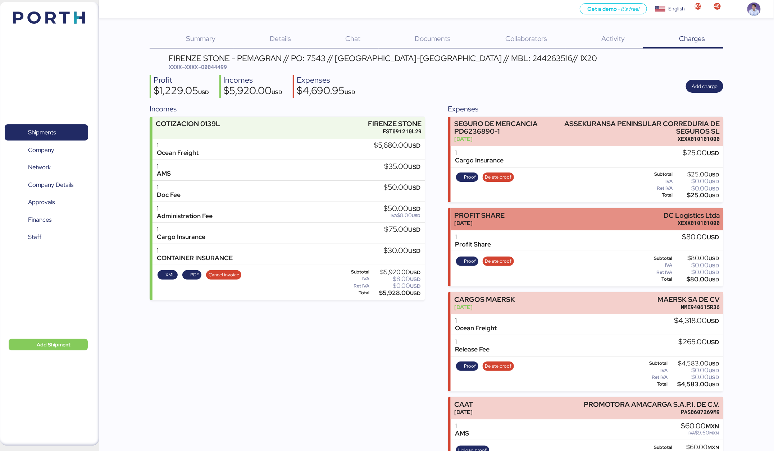
click at [492, 214] on div "PROFIT SHARE" at bounding box center [479, 216] width 50 height 8
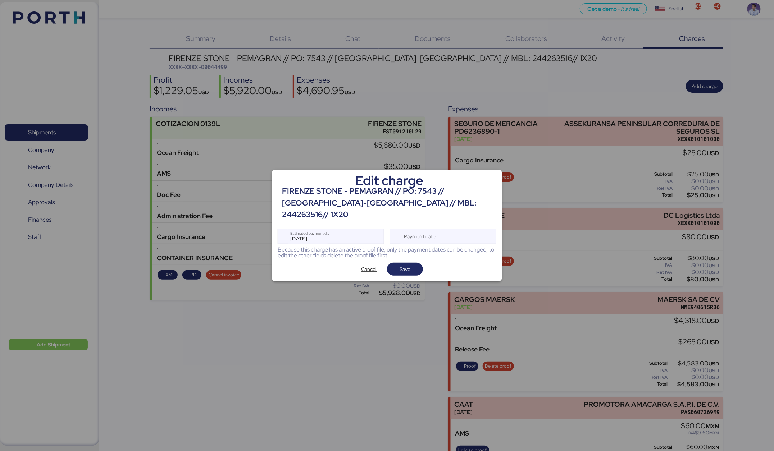
click at [454, 247] on div "Because this charge has an active proof file, only the payment dates can be cha…" at bounding box center [387, 253] width 219 height 12
click at [454, 232] on div "Payment date" at bounding box center [443, 236] width 106 height 15
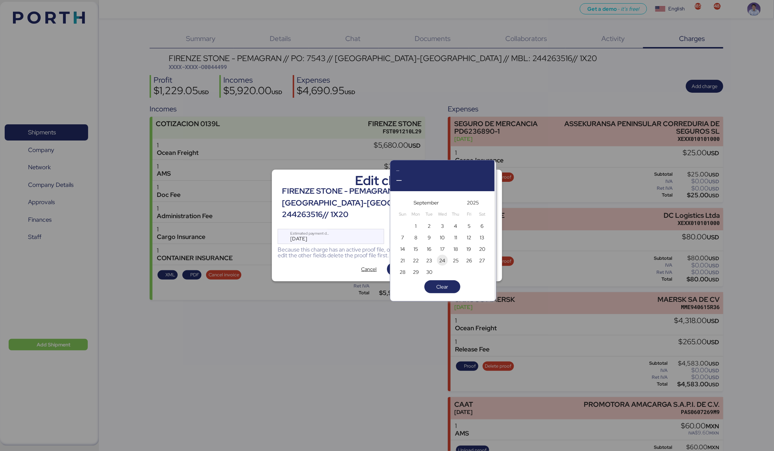
click at [444, 260] on span "24" at bounding box center [442, 260] width 6 height 9
type input "[DATE]"
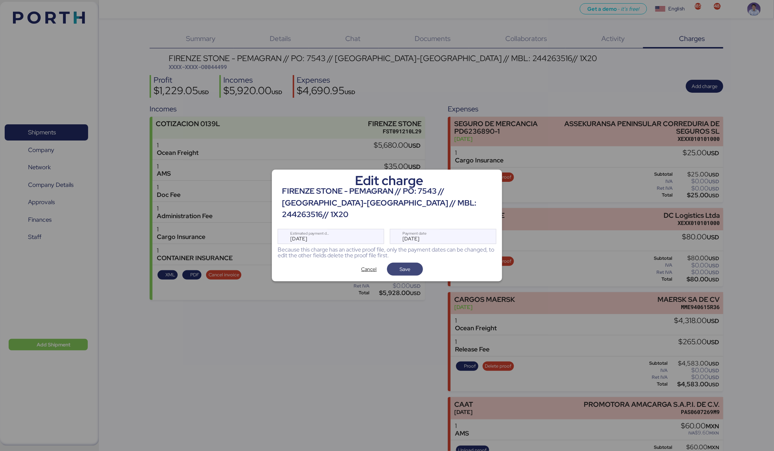
click at [417, 264] on span "Save" at bounding box center [405, 269] width 24 height 10
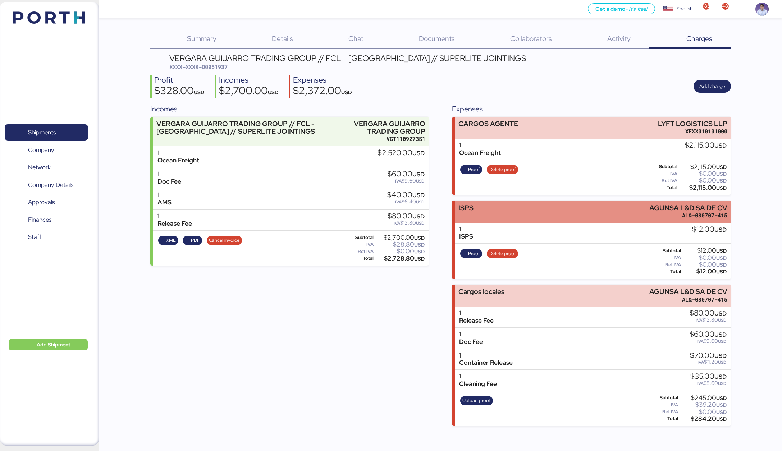
click at [494, 209] on div "ISPS AGUNSA L&D SA DE CV AL&-080707-415" at bounding box center [593, 212] width 276 height 22
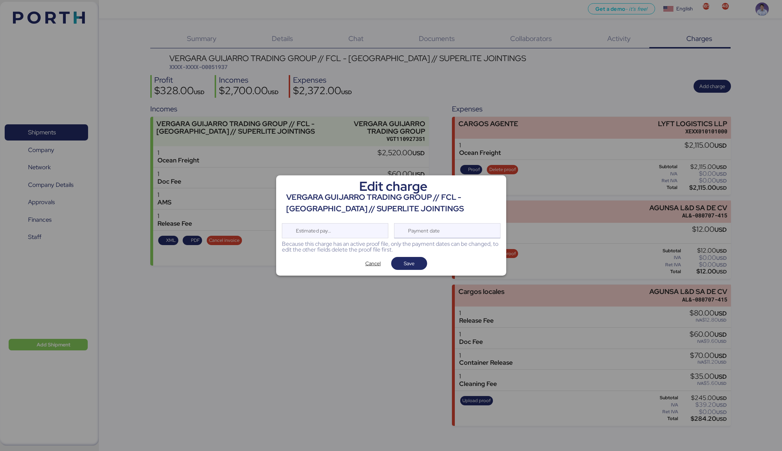
click at [458, 229] on div "Payment date" at bounding box center [447, 230] width 106 height 15
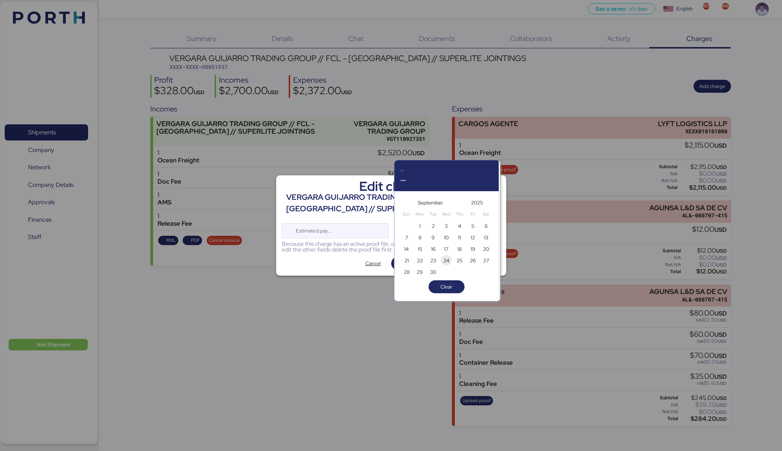
click at [449, 261] on span "24" at bounding box center [446, 260] width 6 height 9
type input "[DATE]"
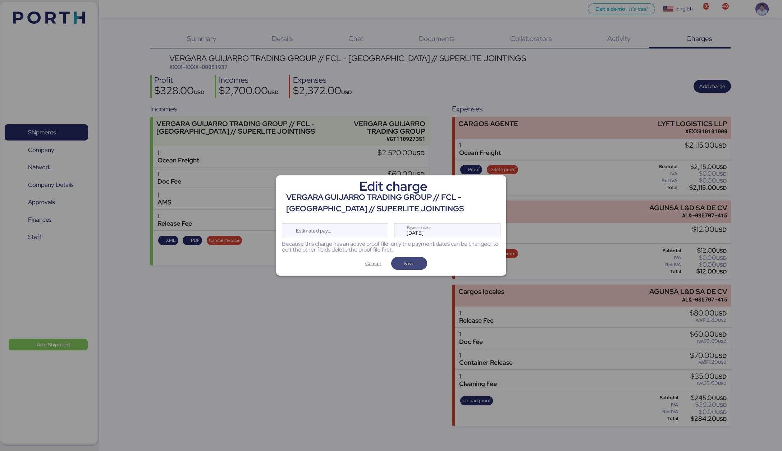
click at [419, 267] on span "Save" at bounding box center [409, 264] width 24 height 10
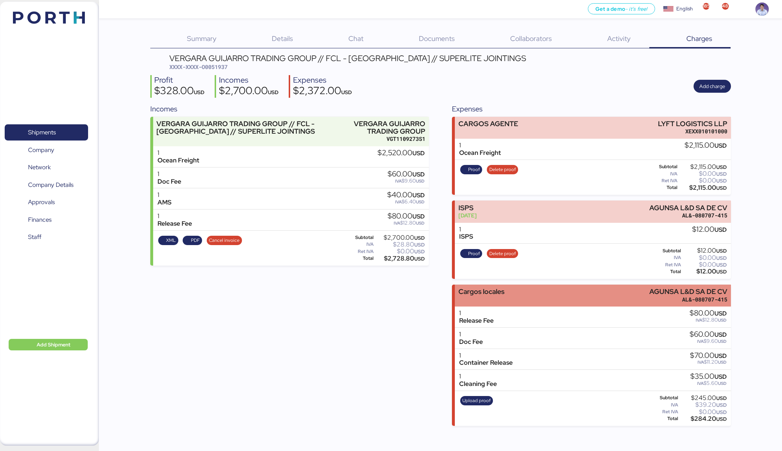
click at [477, 291] on div "Cargos locales" at bounding box center [481, 292] width 46 height 8
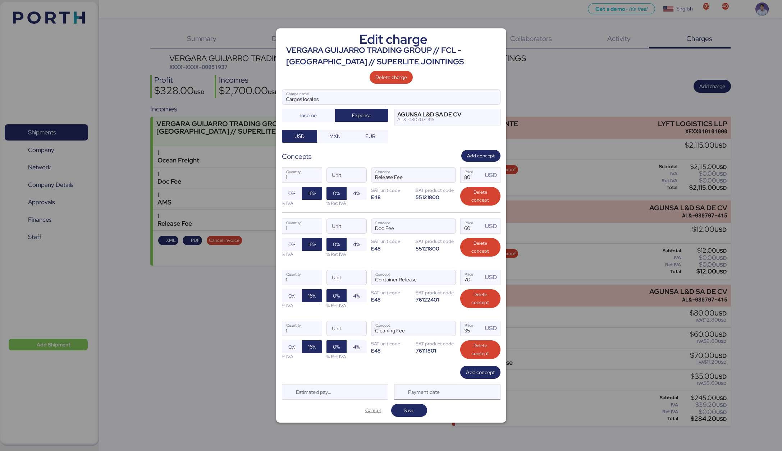
click at [432, 393] on div "Payment date" at bounding box center [424, 392] width 43 height 14
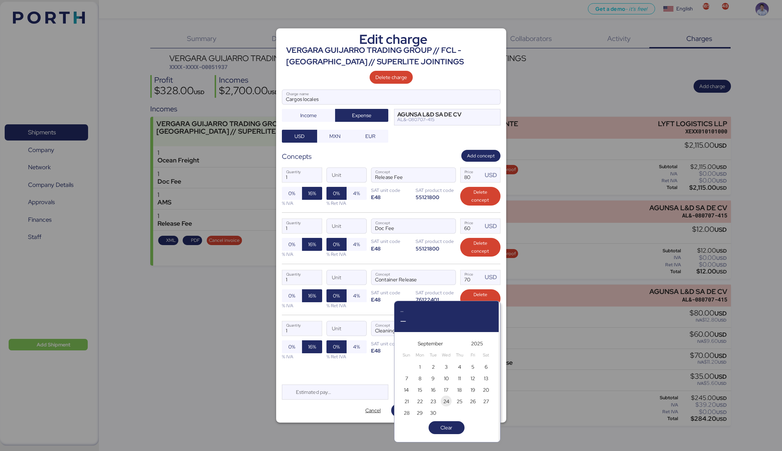
click at [444, 404] on span "24" at bounding box center [446, 401] width 6 height 9
type input "[DATE]"
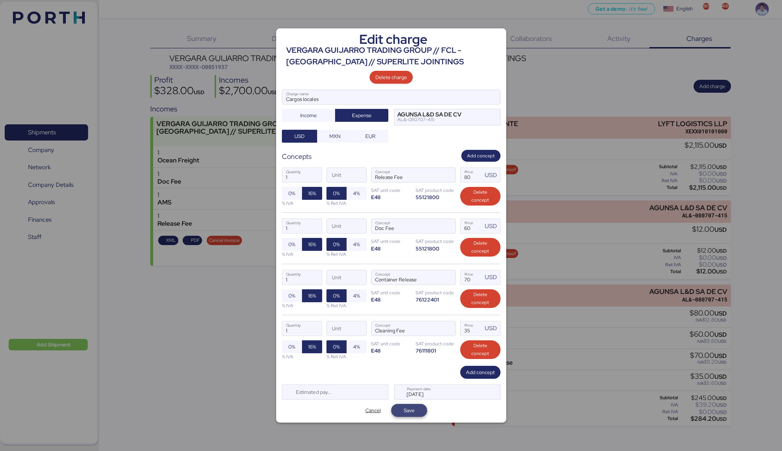
click at [411, 412] on span "Save" at bounding box center [409, 410] width 11 height 9
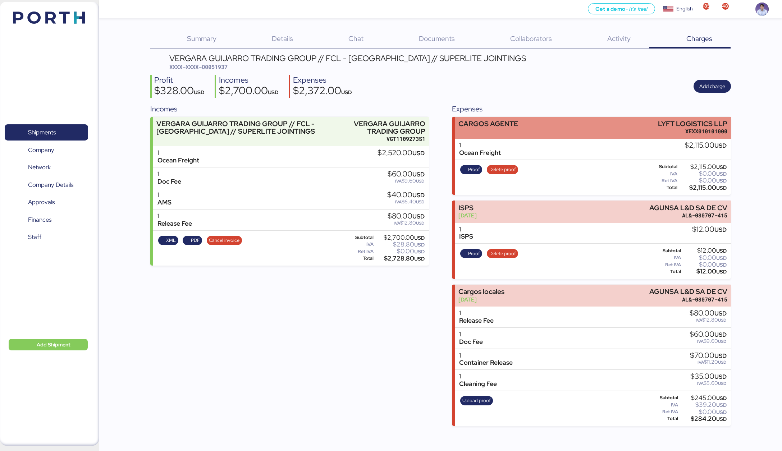
click at [532, 131] on div "CARGOS AGENTE LYFT LOGISTICS LLP XEXX010101000" at bounding box center [593, 128] width 276 height 22
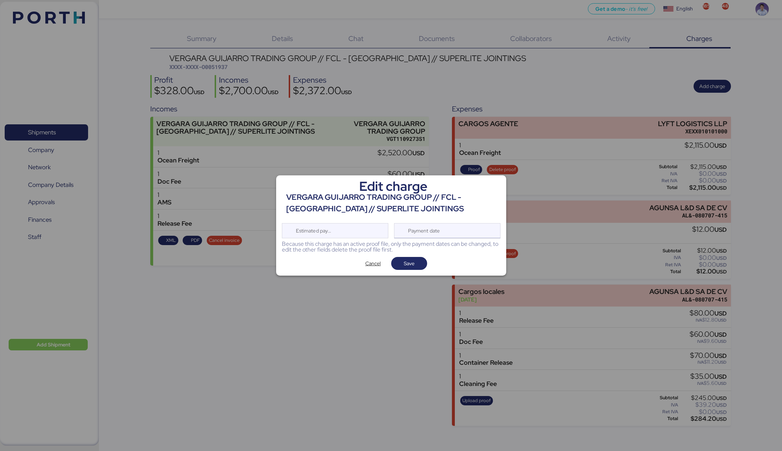
click at [431, 236] on div "Payment date" at bounding box center [424, 231] width 43 height 14
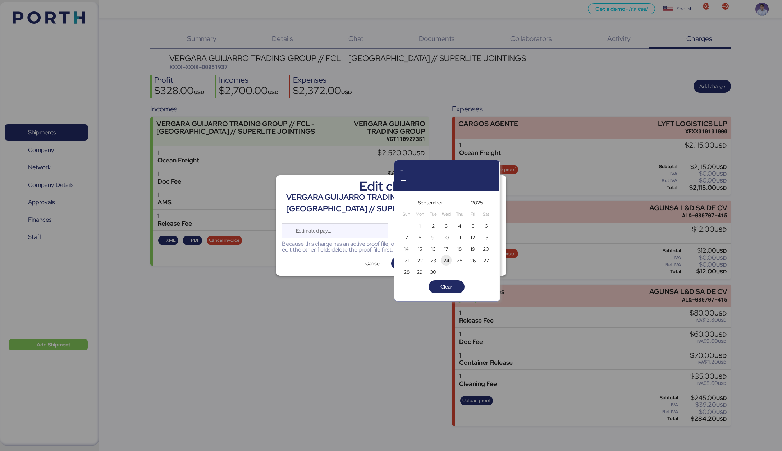
click at [444, 259] on span "24" at bounding box center [446, 260] width 6 height 9
type input "Sep 24, 2025"
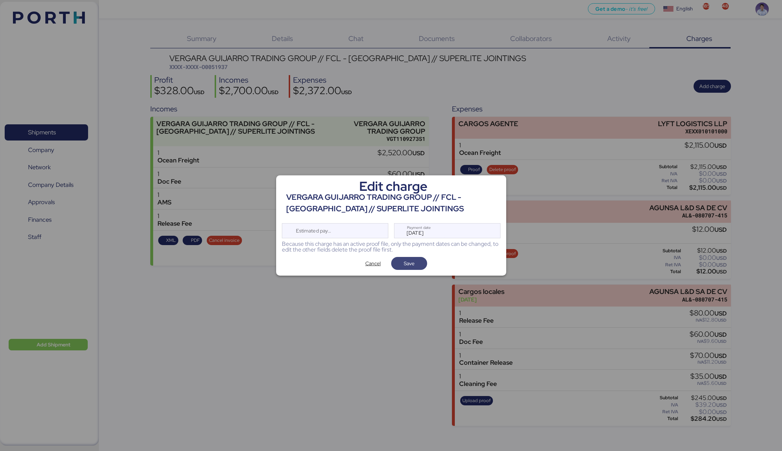
click at [405, 269] on span "Save" at bounding box center [409, 264] width 24 height 10
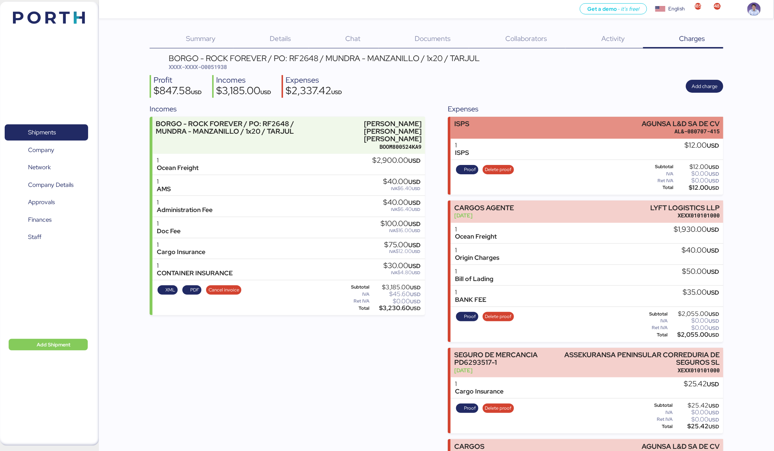
click at [589, 132] on div "ISPS AGUNSA L&D SA DE CV AL&-080707-415" at bounding box center [587, 128] width 273 height 22
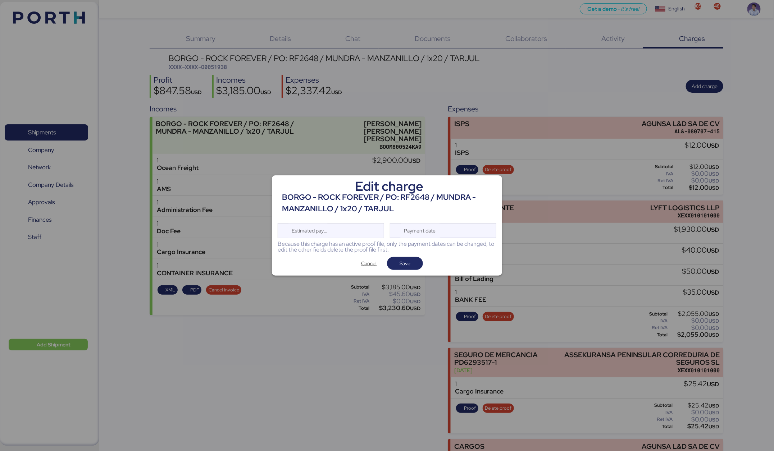
click at [430, 232] on div "Payment date" at bounding box center [420, 231] width 43 height 14
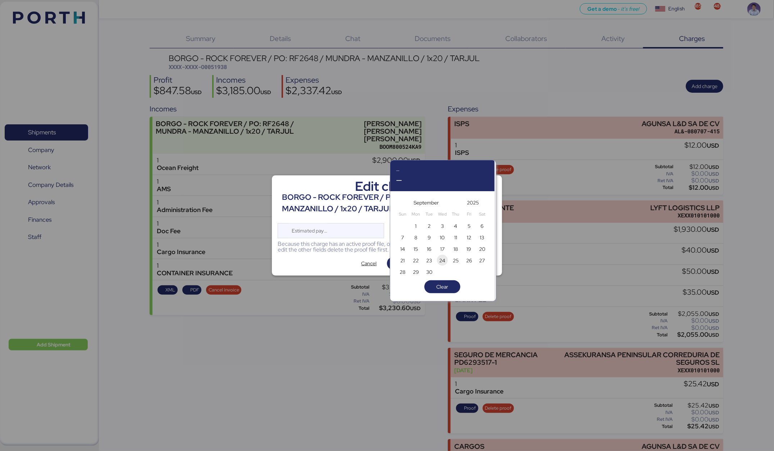
click at [440, 260] on span "24" at bounding box center [442, 260] width 6 height 9
type input "[DATE]"
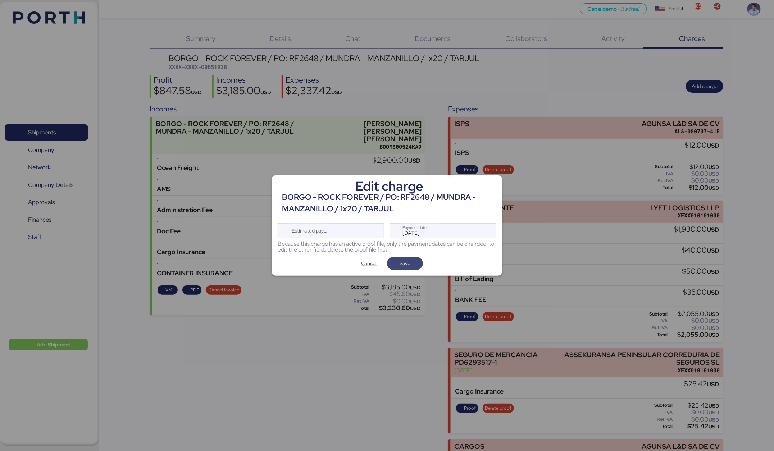
click at [414, 266] on span "Save" at bounding box center [405, 264] width 24 height 10
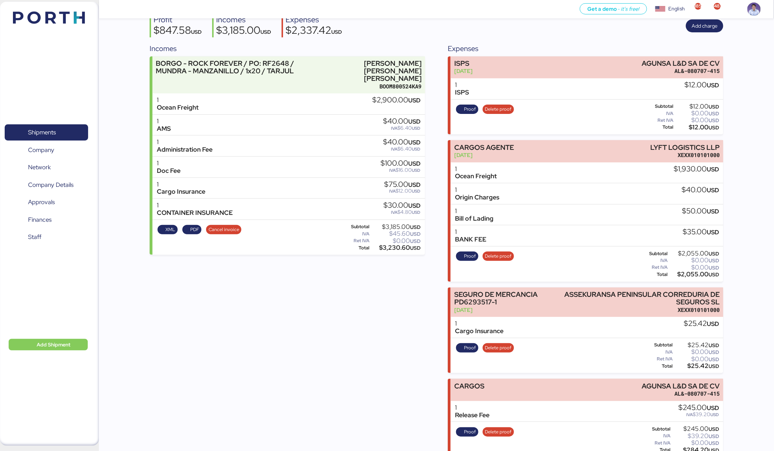
scroll to position [66, 0]
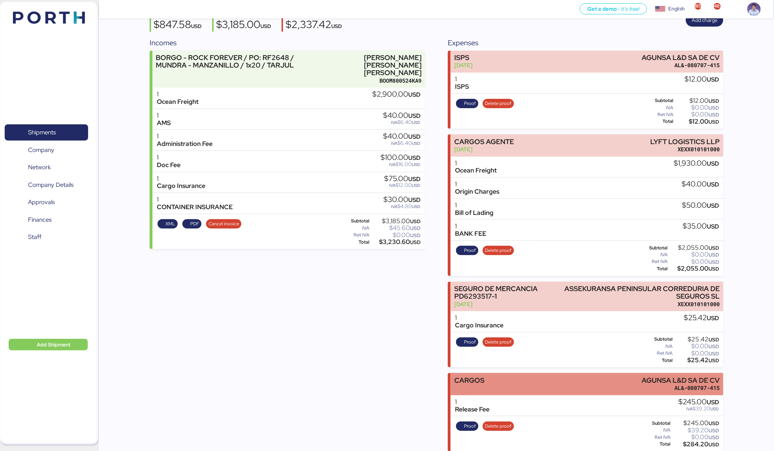
click at [526, 382] on div "CARGOS AGUNSA L&D SA DE CV AL&-080707-415" at bounding box center [587, 384] width 273 height 22
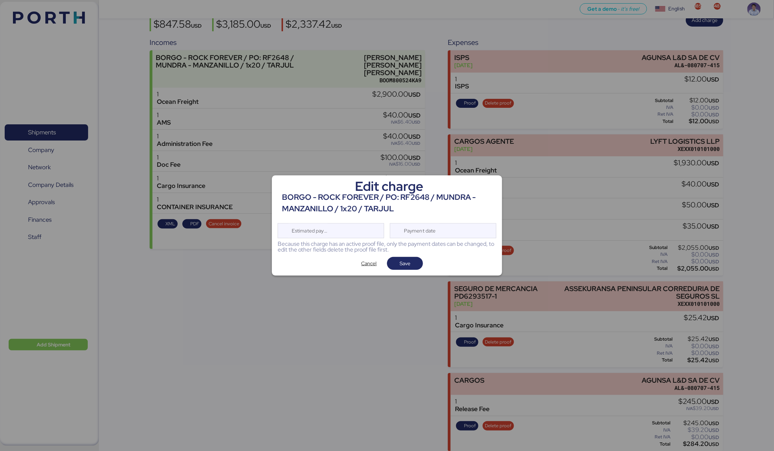
click at [460, 239] on div "Edit charge BORGO - ROCK FOREVER / PO: RF2648 / MUNDRA - MANZANILLO / 1x20 / TA…" at bounding box center [387, 225] width 230 height 101
click at [461, 237] on div "Payment date" at bounding box center [443, 230] width 106 height 15
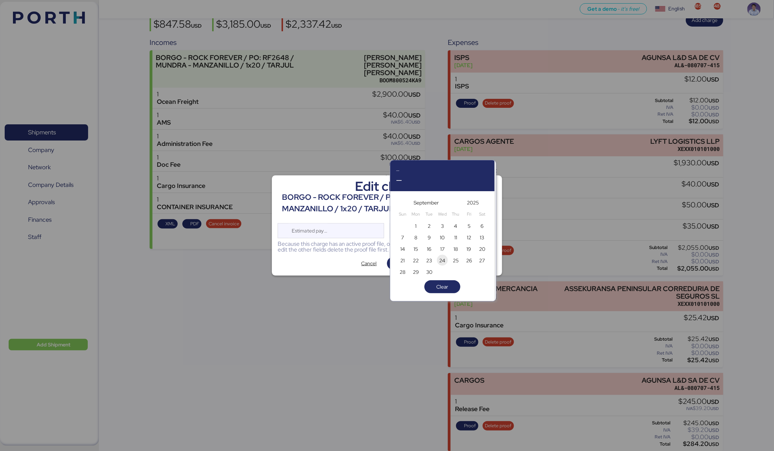
click at [446, 262] on span "24" at bounding box center [442, 260] width 11 height 11
type input "[DATE]"
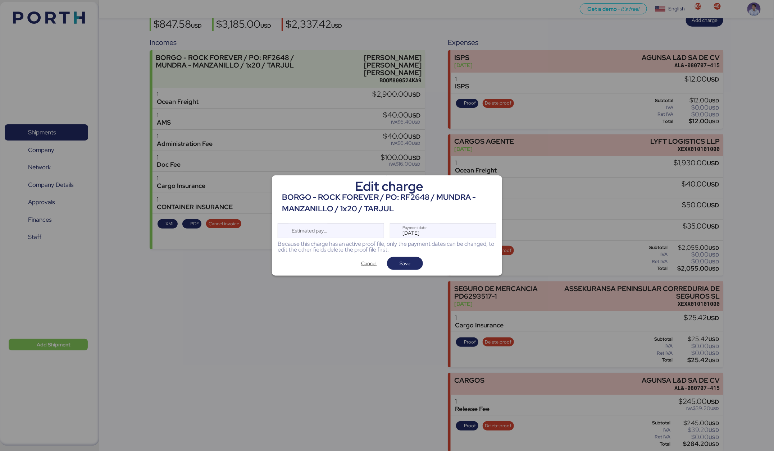
click at [423, 265] on div "Cancel Save" at bounding box center [387, 263] width 219 height 13
click at [419, 266] on span "Save" at bounding box center [405, 263] width 36 height 13
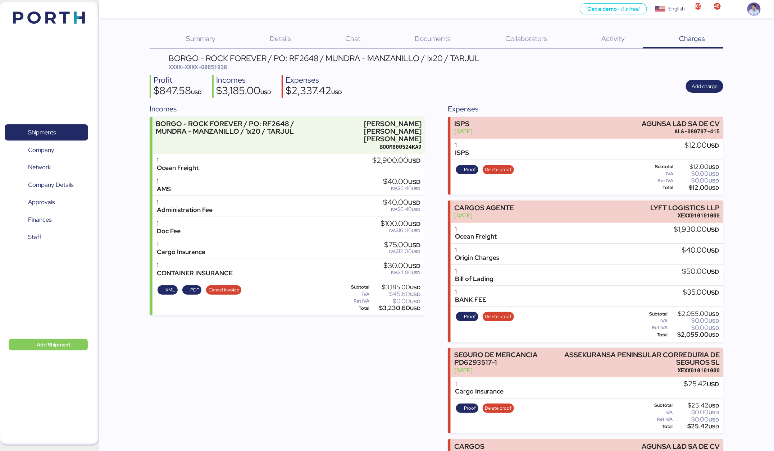
click at [445, 228] on div "Incomes BORGO - ROCK FOREVER / PO: RF2648 / MUNDRA - MANZANILLO / 1x20 / TARJUL…" at bounding box center [436, 311] width 573 height 415
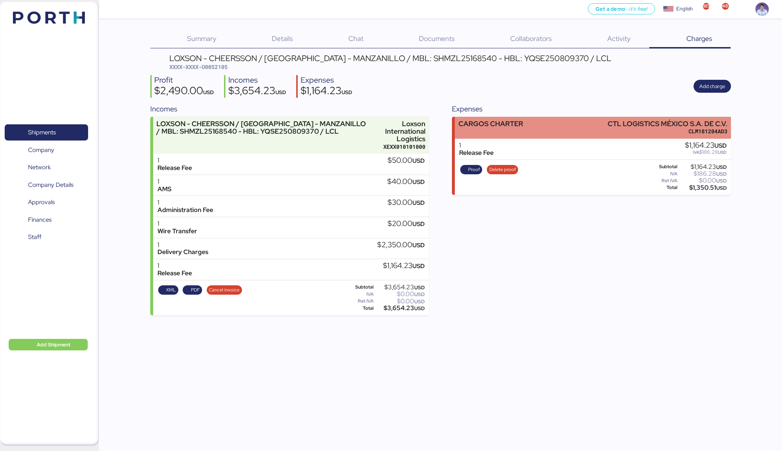
click at [521, 134] on div "CARGOS CHARTER CTL LOGISTICS MÉXICO S.A. DE C.V. CLM181204AD3" at bounding box center [593, 128] width 276 height 22
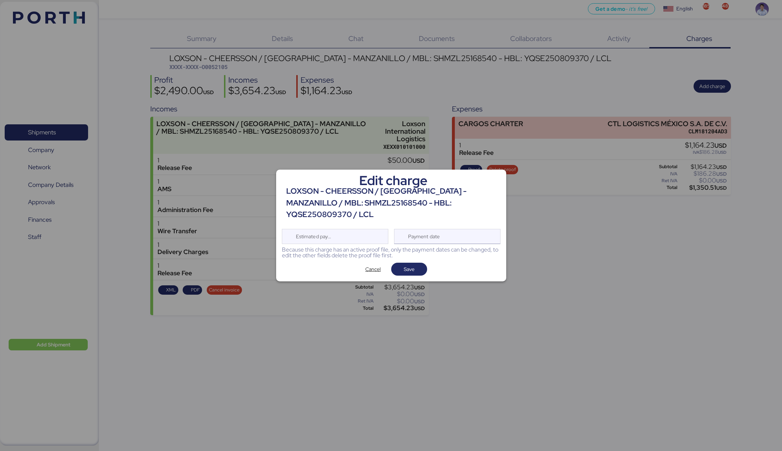
click at [460, 232] on div "Payment date" at bounding box center [447, 236] width 106 height 15
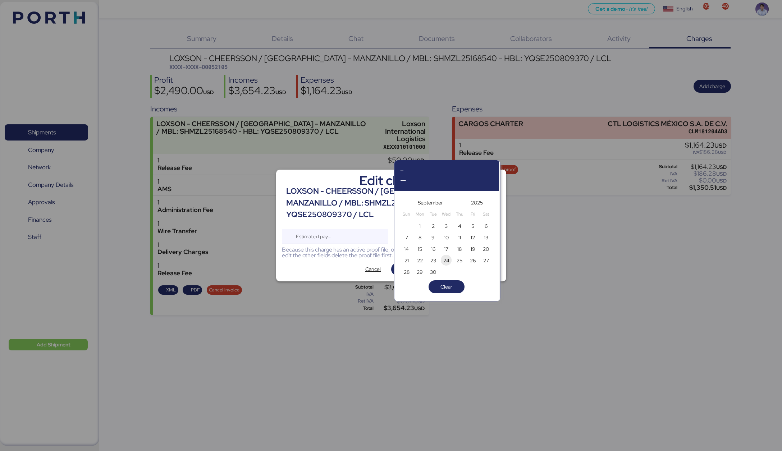
click at [447, 263] on span "24" at bounding box center [446, 260] width 6 height 9
type input "[DATE]"
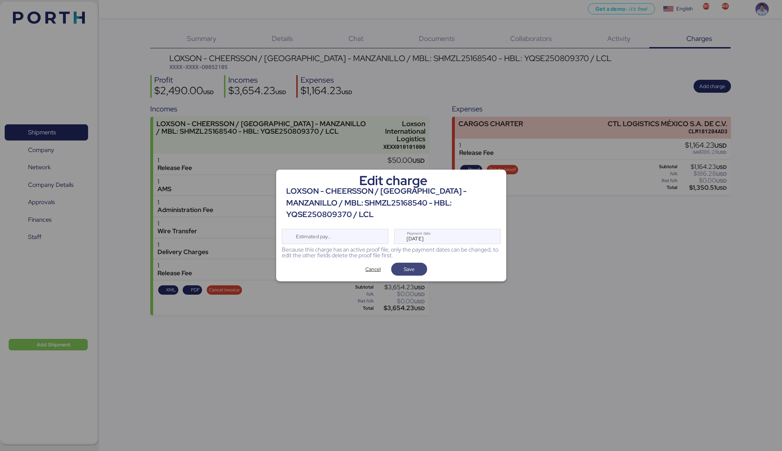
click at [418, 264] on span "Save" at bounding box center [409, 269] width 24 height 10
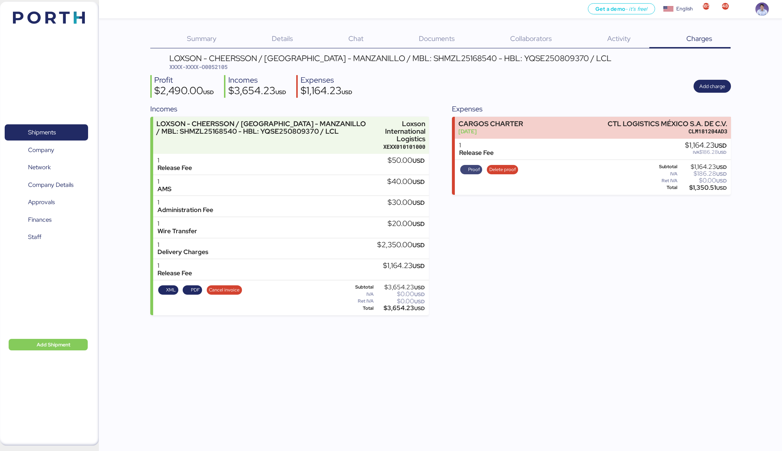
click at [471, 172] on span "Proof" at bounding box center [474, 170] width 12 height 8
click at [530, 291] on div "Expenses CARGOS CHARTER Sep 24, 2025 CTL LOGISTICS MÉXICO S.A. DE C.V. CLM18120…" at bounding box center [591, 210] width 279 height 212
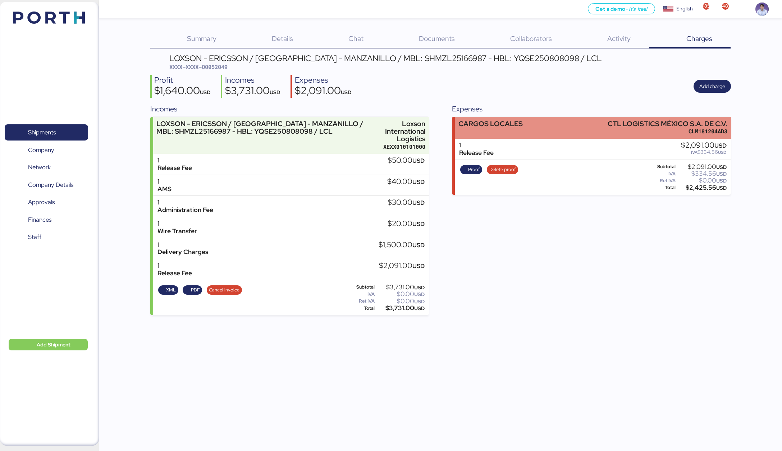
click at [540, 129] on div "CARGOS LOCALES CTL LOGISTICS MÉXICO S.A. DE C.V. CLM181204AD3" at bounding box center [593, 128] width 276 height 22
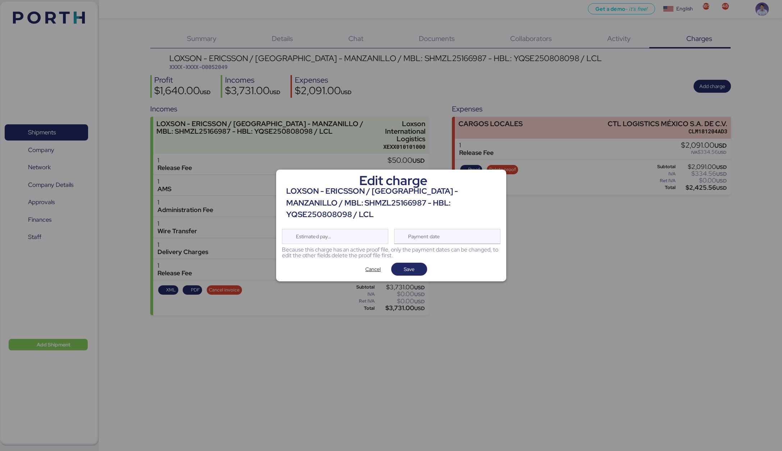
click at [471, 229] on div "Payment date" at bounding box center [447, 236] width 106 height 15
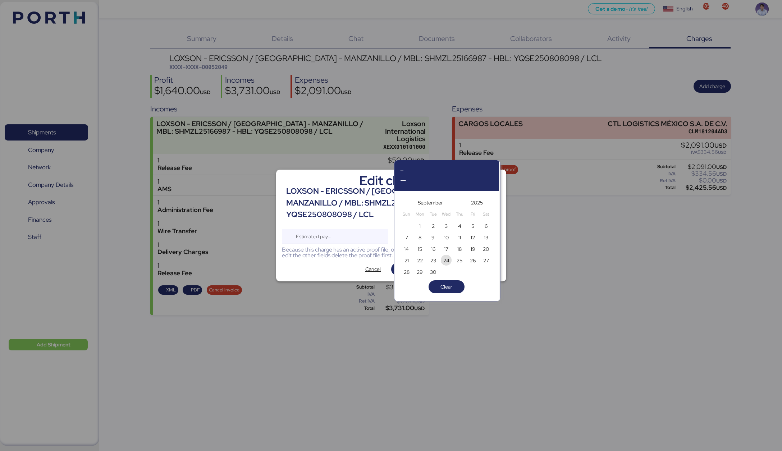
drag, startPoint x: 447, startPoint y: 263, endPoint x: 437, endPoint y: 265, distance: 10.5
click at [447, 264] on span "24" at bounding box center [446, 260] width 6 height 9
type input "[DATE]"
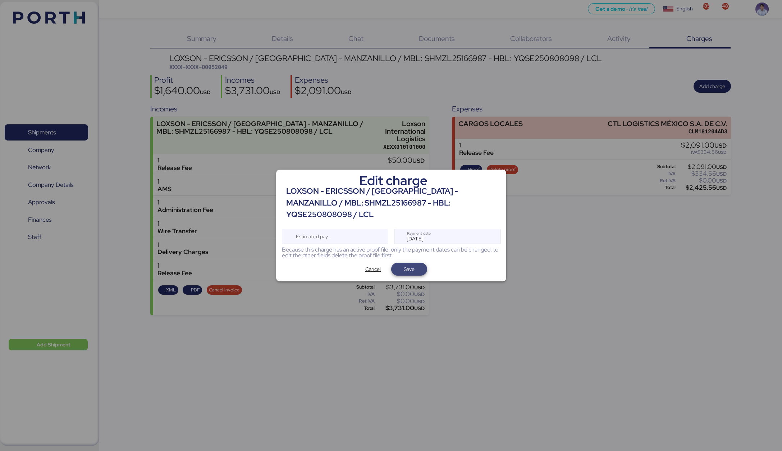
click at [419, 266] on span "Save" at bounding box center [409, 269] width 24 height 10
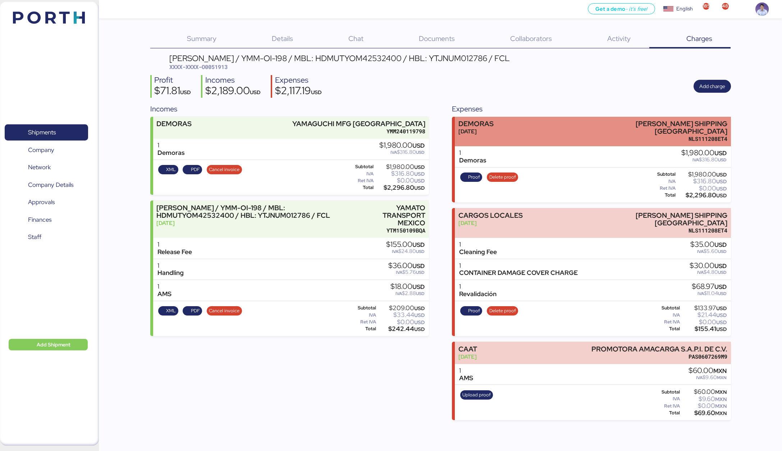
click at [526, 133] on div "DEMORAS [DATE] [PERSON_NAME] SHIPPING [GEOGRAPHIC_DATA] NLS111208ET4" at bounding box center [593, 132] width 276 height 30
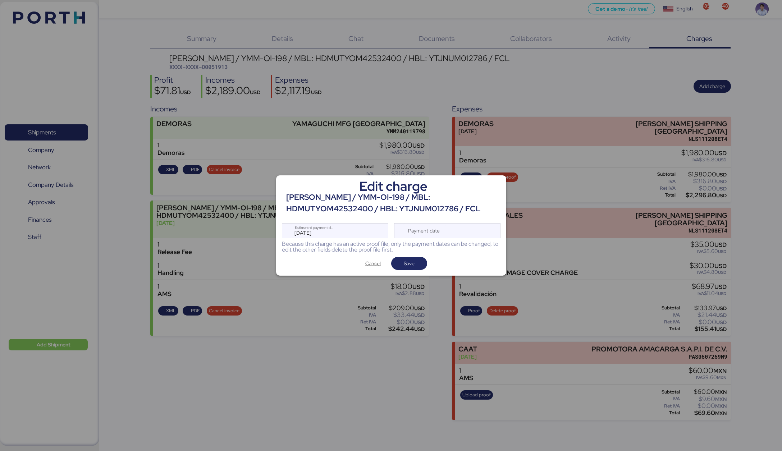
click at [430, 233] on div "Payment date" at bounding box center [424, 231] width 43 height 14
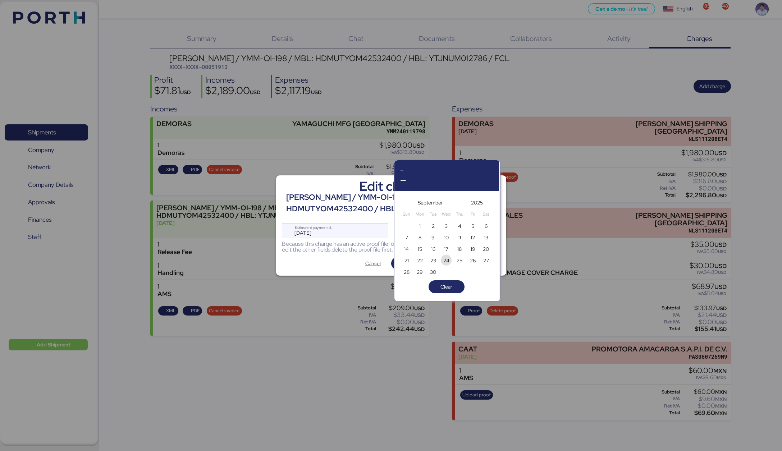
click at [448, 261] on span "24" at bounding box center [446, 260] width 6 height 9
type input "[DATE]"
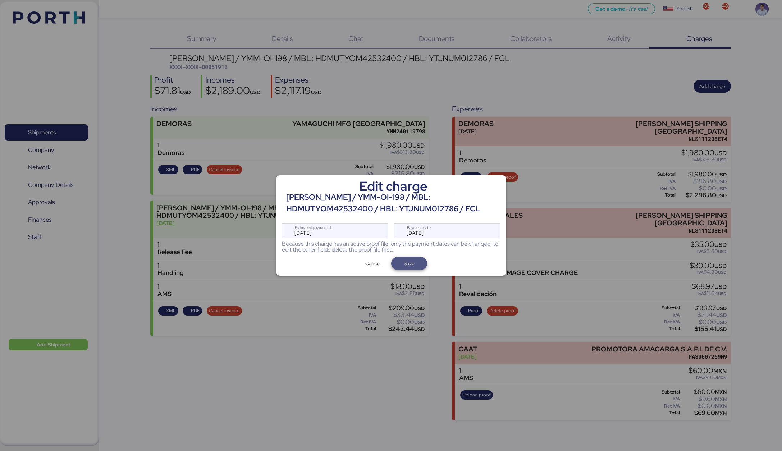
click at [415, 260] on span "Save" at bounding box center [409, 264] width 24 height 10
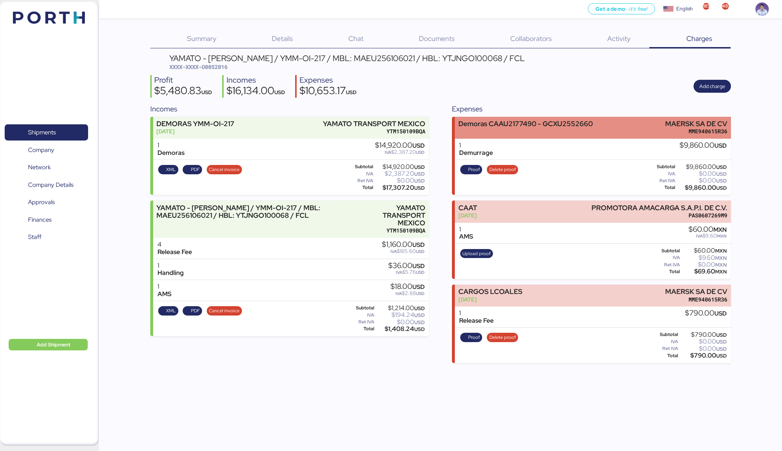
click at [502, 125] on div "Demoras CAAU2177490 - GCXU2552660" at bounding box center [525, 124] width 134 height 8
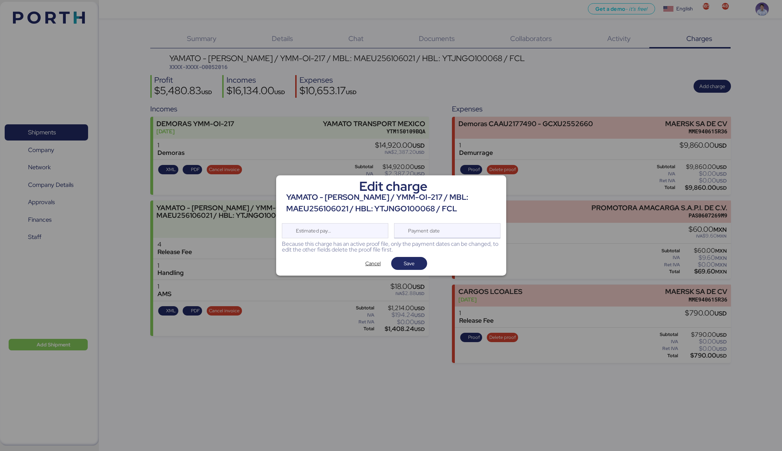
click at [435, 230] on div "Payment date" at bounding box center [424, 231] width 43 height 14
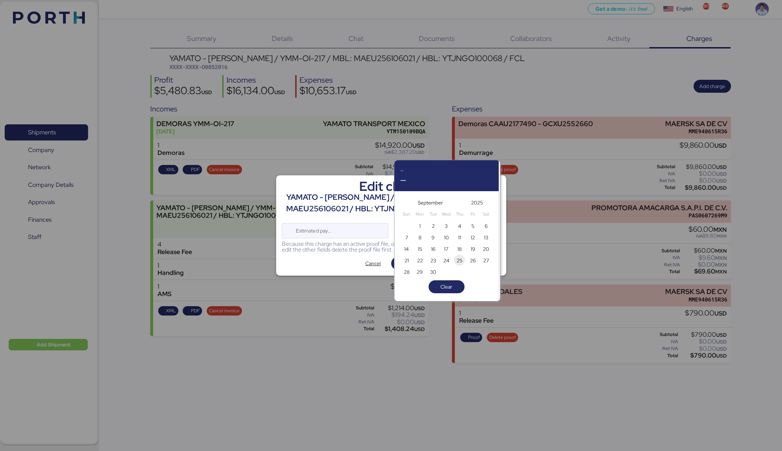
click at [461, 261] on span "25" at bounding box center [460, 260] width 6 height 9
type input "Sep 25, 2025"
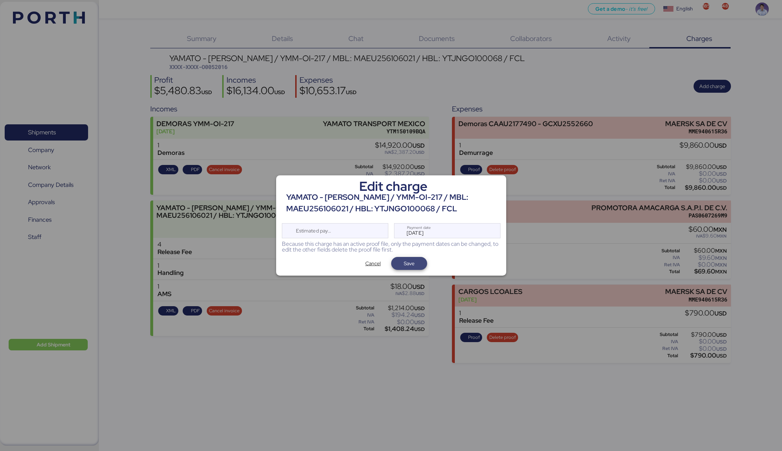
click at [418, 266] on span "Save" at bounding box center [409, 264] width 24 height 10
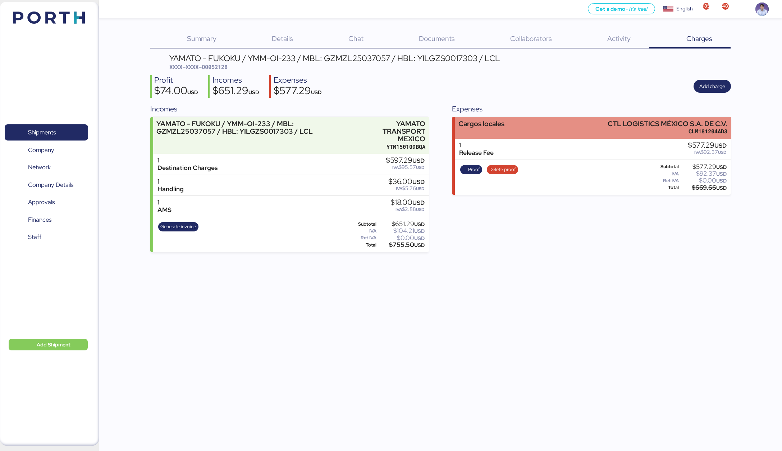
click at [501, 132] on div "Cargos locales" at bounding box center [481, 127] width 46 height 15
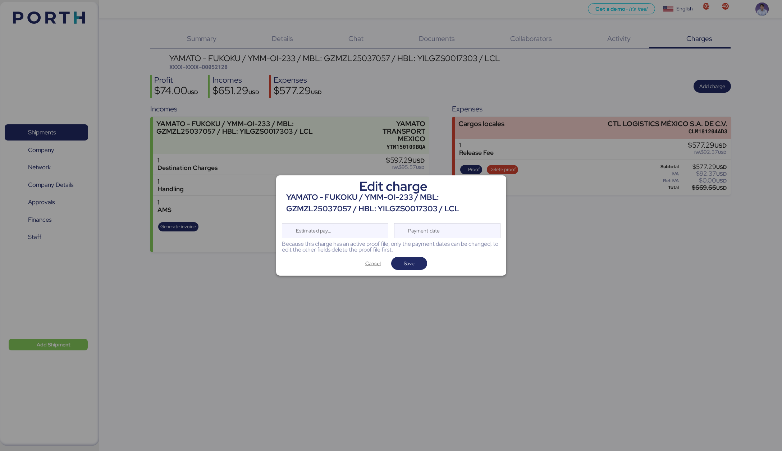
drag, startPoint x: 428, startPoint y: 230, endPoint x: 451, endPoint y: 241, distance: 25.3
click at [428, 230] on div "Payment date" at bounding box center [424, 231] width 43 height 14
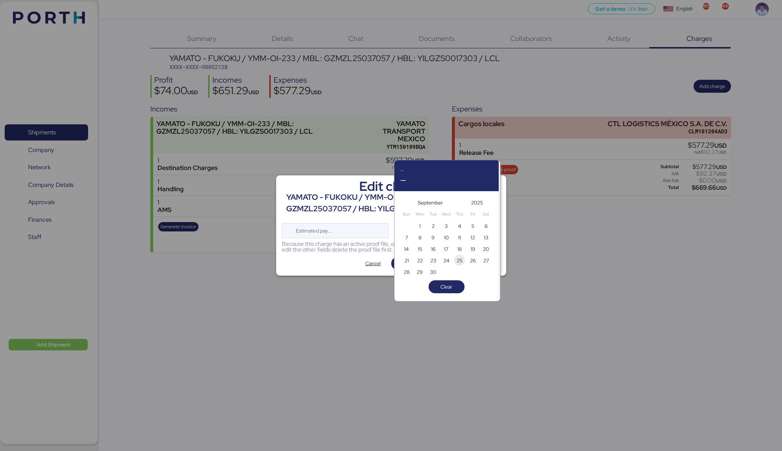
click at [458, 261] on span "25" at bounding box center [460, 260] width 6 height 9
type input "[DATE]"
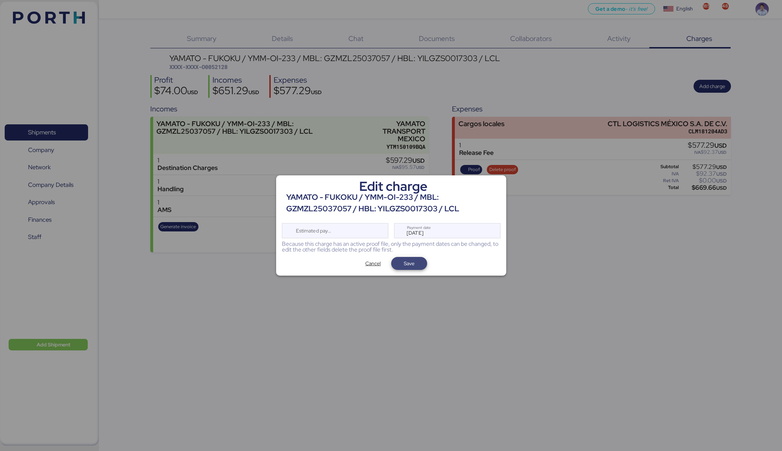
click at [417, 264] on span "Save" at bounding box center [409, 264] width 24 height 10
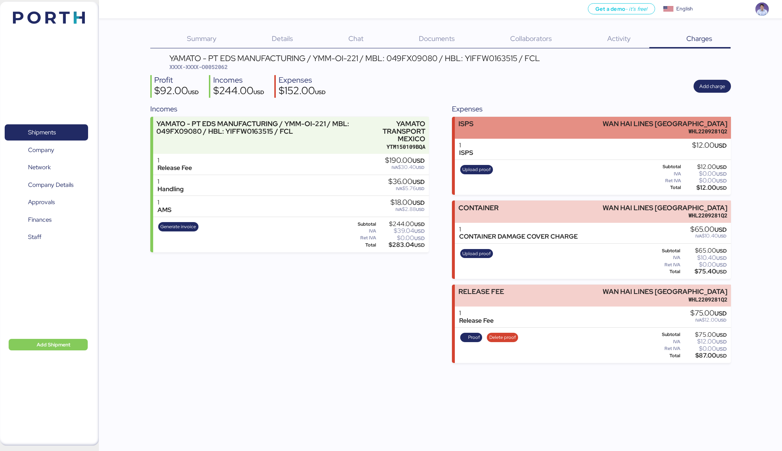
click at [519, 124] on div "ISPS WAN HAI LINES [GEOGRAPHIC_DATA] WHL2209281Q2" at bounding box center [593, 128] width 276 height 22
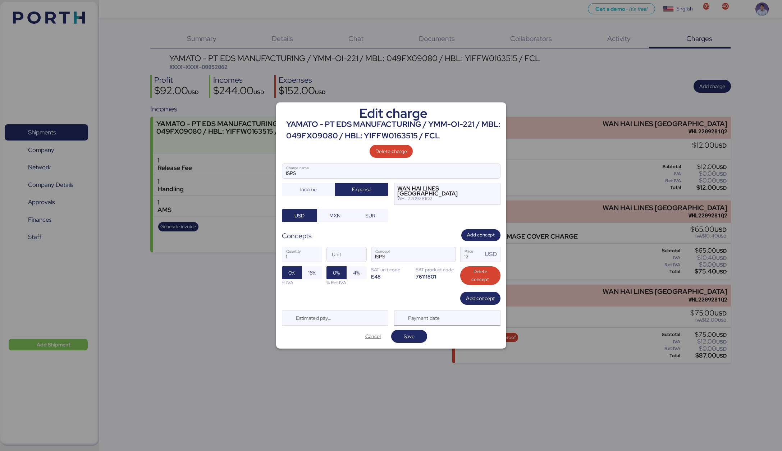
click at [441, 314] on div "Payment date" at bounding box center [424, 318] width 43 height 14
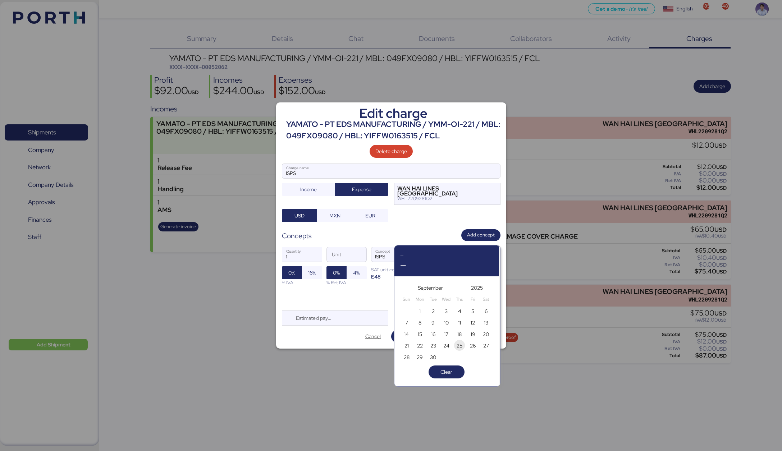
click at [456, 343] on span "25" at bounding box center [460, 346] width 8 height 9
type input "[DATE]"
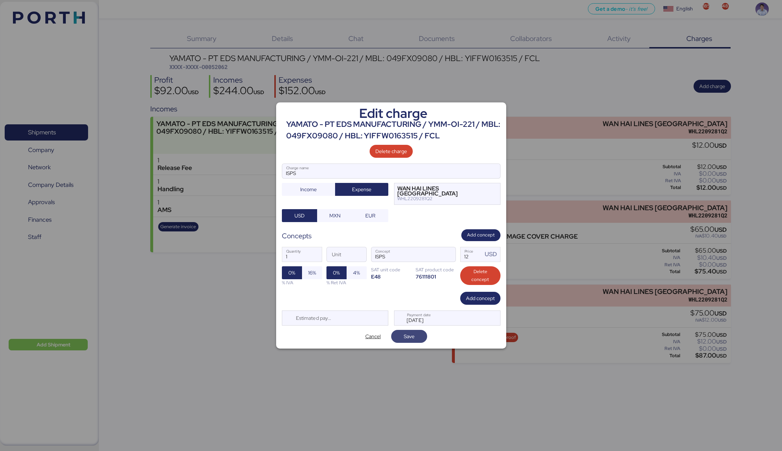
click at [413, 337] on span "Save" at bounding box center [409, 336] width 11 height 9
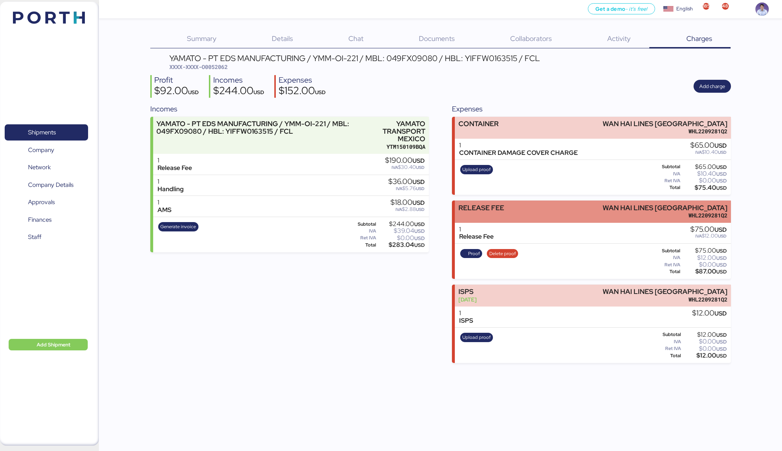
click at [519, 220] on div "RELEASE FEE WAN HAI LINES [GEOGRAPHIC_DATA] WHL2209281Q2" at bounding box center [593, 212] width 276 height 22
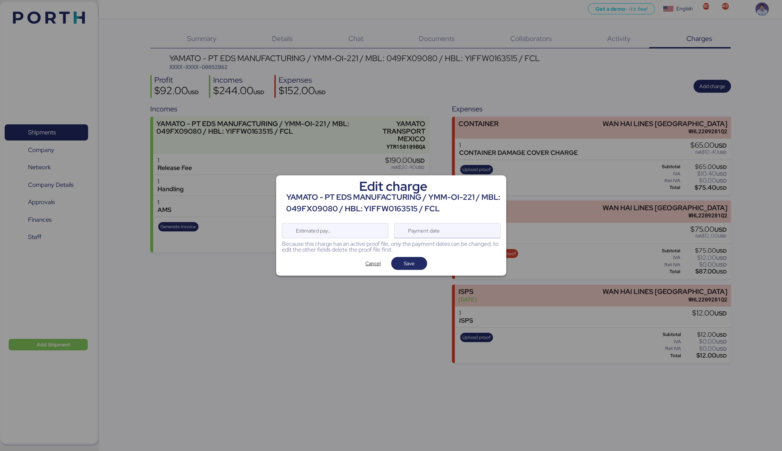
click at [447, 234] on div "Payment date" at bounding box center [447, 230] width 106 height 15
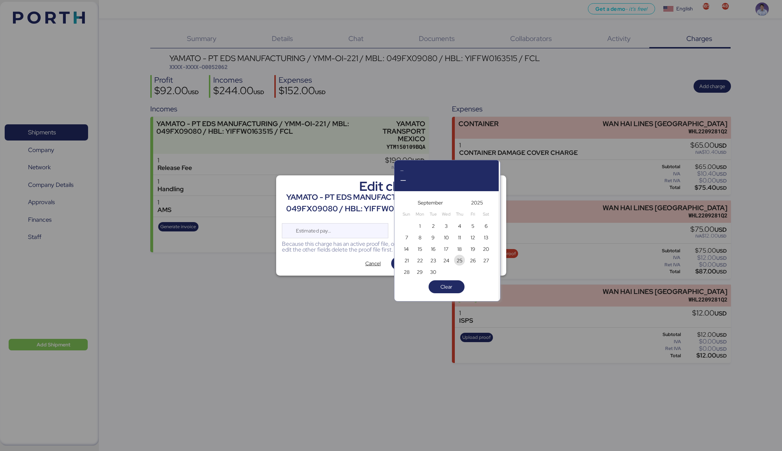
drag, startPoint x: 456, startPoint y: 261, endPoint x: 435, endPoint y: 264, distance: 21.8
click at [457, 261] on span "25" at bounding box center [460, 260] width 6 height 9
type input "[DATE]"
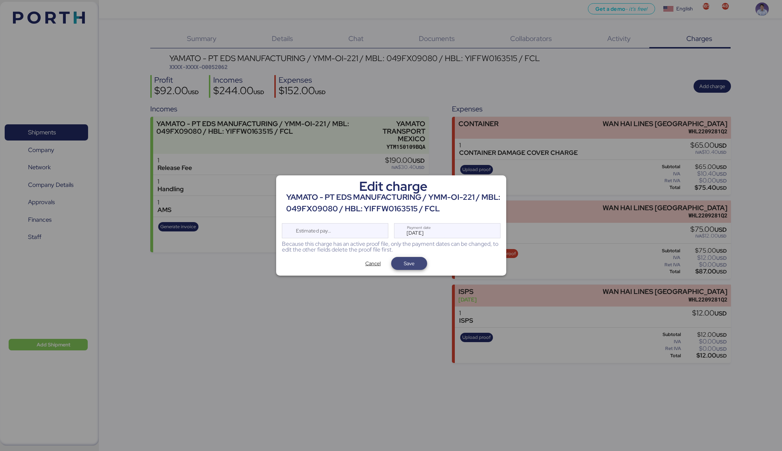
click at [419, 264] on span "Save" at bounding box center [409, 264] width 24 height 10
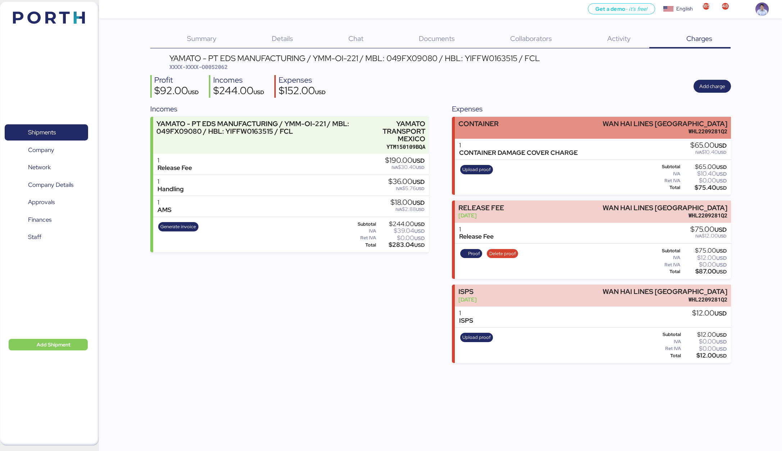
click at [508, 132] on div "CONTAINER WAN HAI LINES [GEOGRAPHIC_DATA] WHL2209281Q2" at bounding box center [593, 128] width 276 height 22
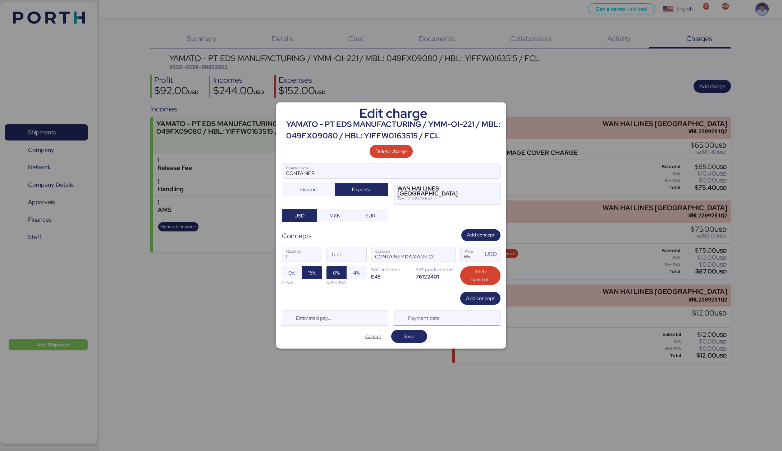
click at [439, 321] on div "Payment date" at bounding box center [424, 318] width 43 height 14
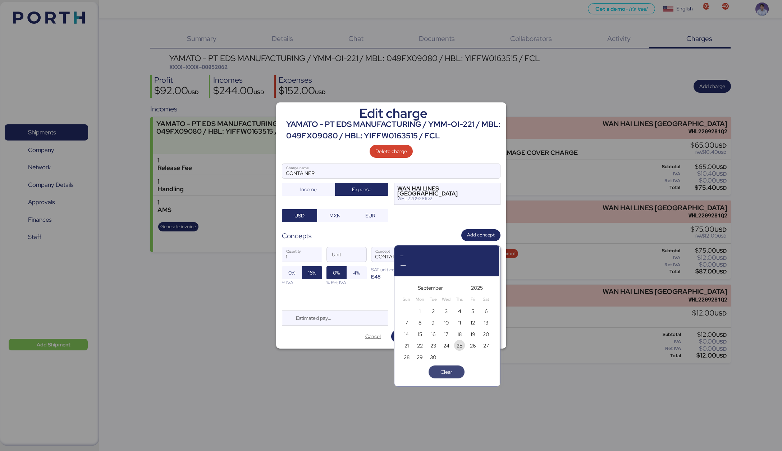
drag, startPoint x: 458, startPoint y: 343, endPoint x: 451, endPoint y: 343, distance: 7.2
click at [458, 343] on span "25" at bounding box center [460, 346] width 6 height 9
type input "Sep 25, 2025"
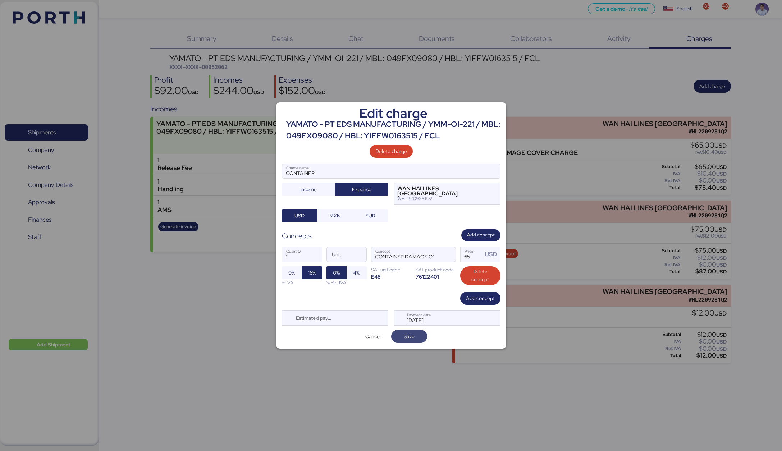
click at [414, 339] on span "Save" at bounding box center [409, 336] width 11 height 9
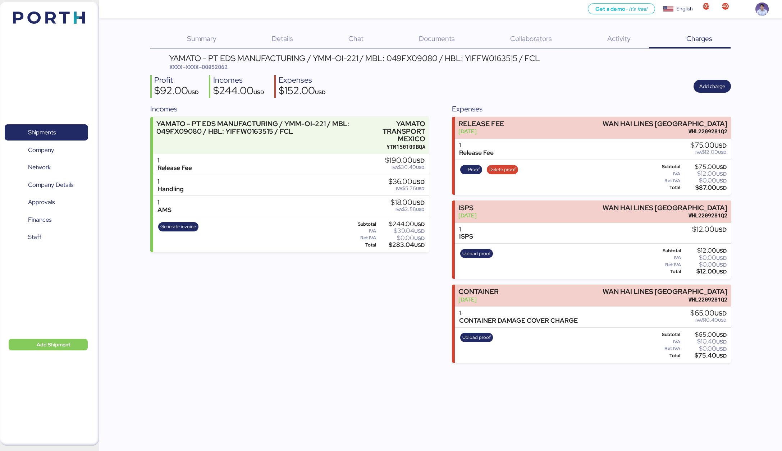
click at [452, 94] on div "Profit $92.00 USD Incomes $244.00 USD Expenses $152.00 USD Add charge" at bounding box center [440, 86] width 581 height 23
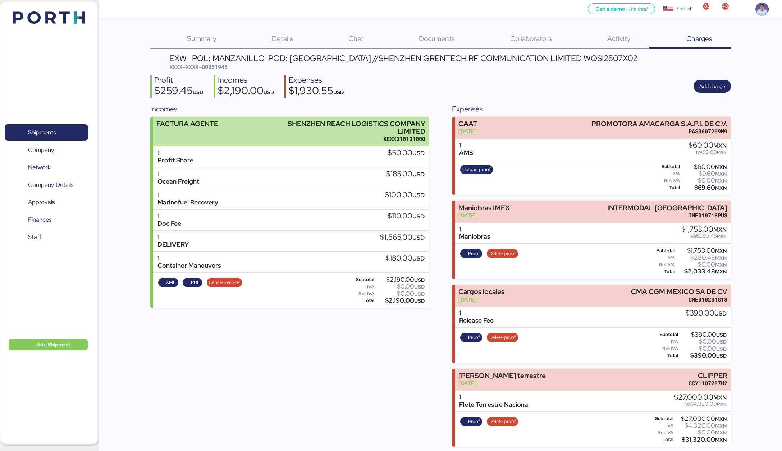
click at [383, 129] on div "SHENZHEN REACH LOGISTICS COMPANY LIMITED" at bounding box center [344, 127] width 161 height 15
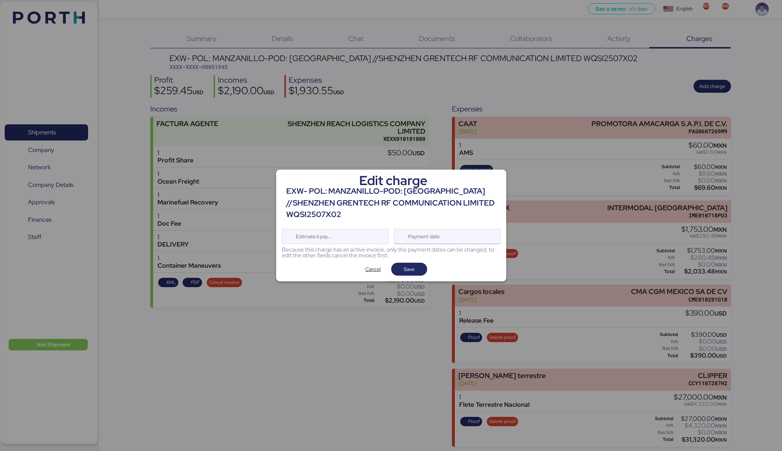
click at [413, 229] on div "Payment date" at bounding box center [424, 236] width 43 height 14
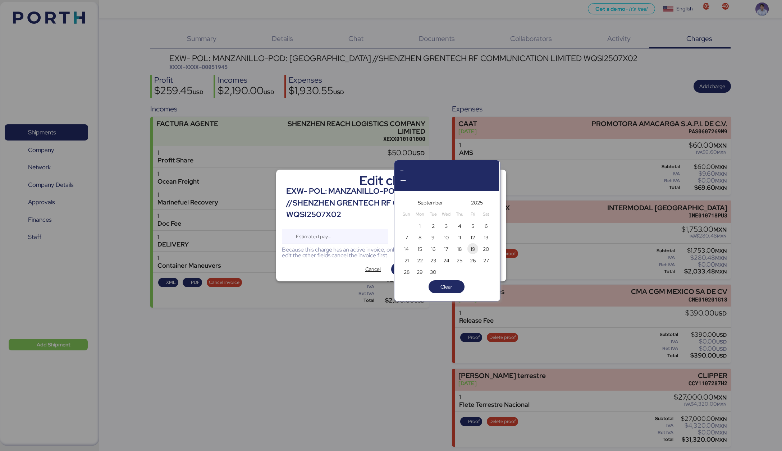
click at [468, 250] on span "19" at bounding box center [472, 248] width 11 height 11
type input "[DATE]"
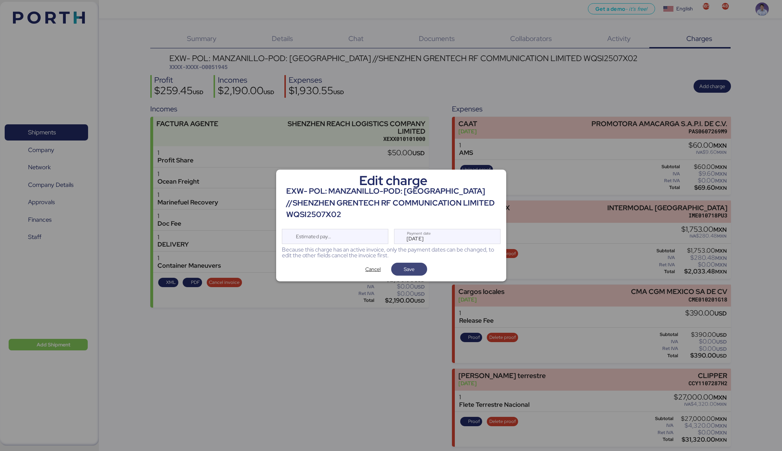
click at [406, 265] on span "Save" at bounding box center [409, 269] width 11 height 9
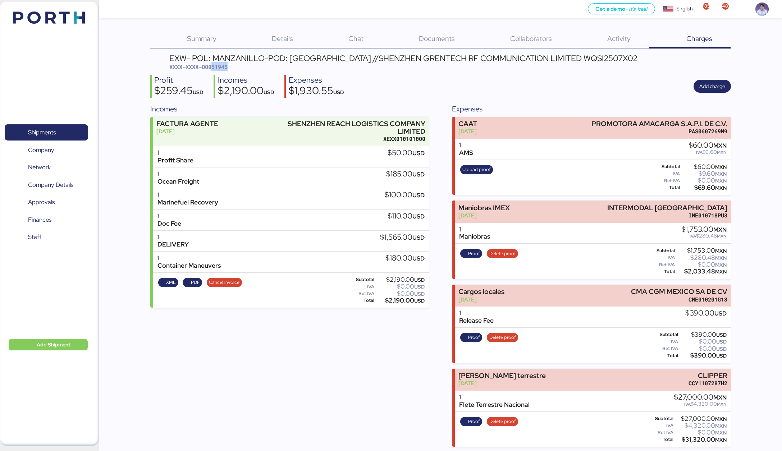
drag, startPoint x: 213, startPoint y: 67, endPoint x: 239, endPoint y: 65, distance: 25.9
click at [239, 65] on div "EXW- POL: MANZANILLO-POD: [GEOGRAPHIC_DATA] //SHENZHEN GRENTECH RF COMMUNICATIO…" at bounding box center [403, 62] width 468 height 17
copy span "51945"
click at [331, 91] on div "$1,930.55 USD" at bounding box center [316, 92] width 55 height 12
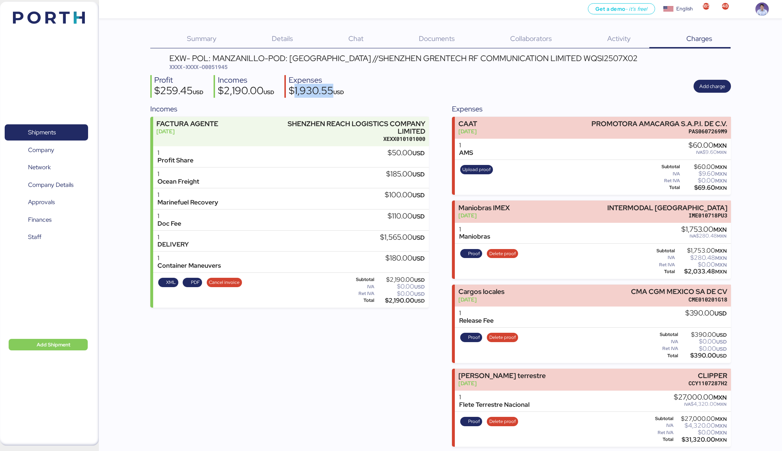
copy div "1,930.55"
click at [250, 87] on div "$2,190.00 USD" at bounding box center [246, 92] width 56 height 12
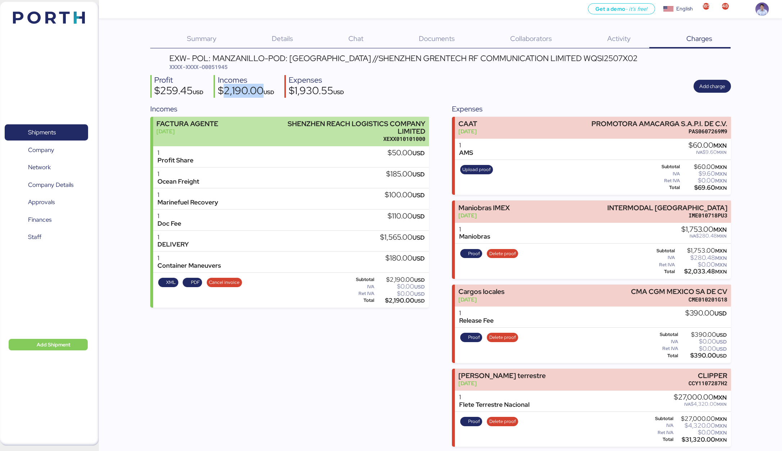
copy div "2,190.00"
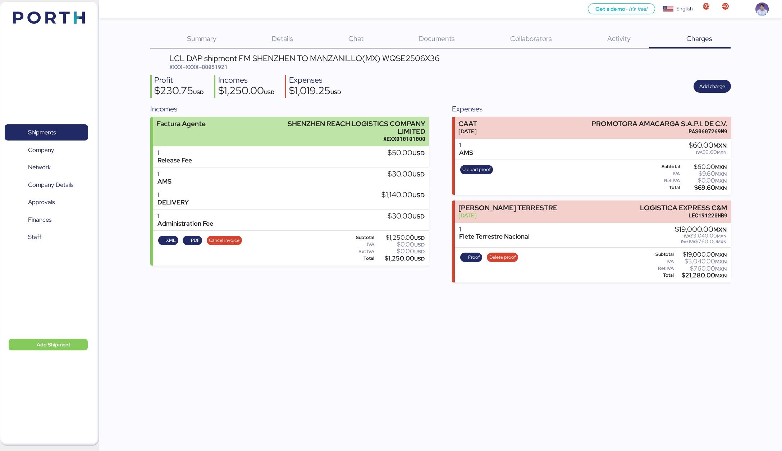
click at [381, 140] on div "XEXX010101000" at bounding box center [344, 139] width 161 height 8
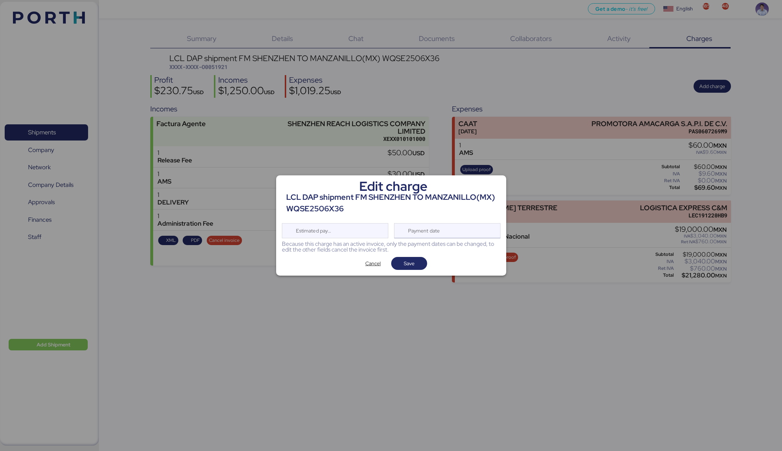
click at [442, 230] on div "Payment date" at bounding box center [424, 231] width 43 height 14
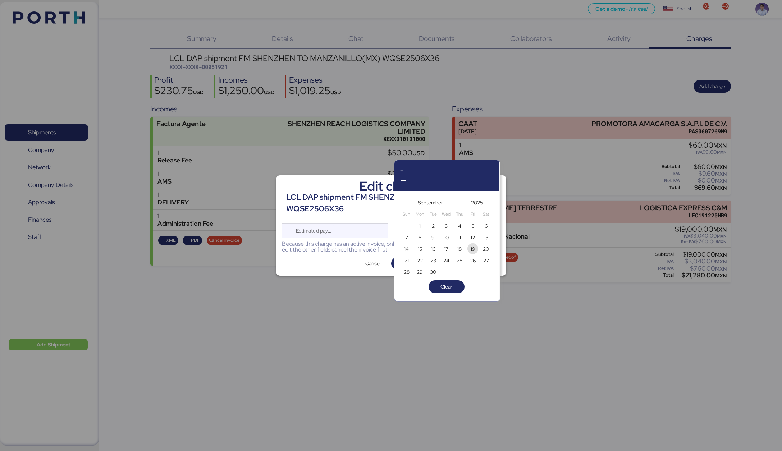
drag, startPoint x: 469, startPoint y: 249, endPoint x: 457, endPoint y: 251, distance: 12.8
click at [469, 249] on span "19" at bounding box center [473, 249] width 8 height 9
type input "[DATE]"
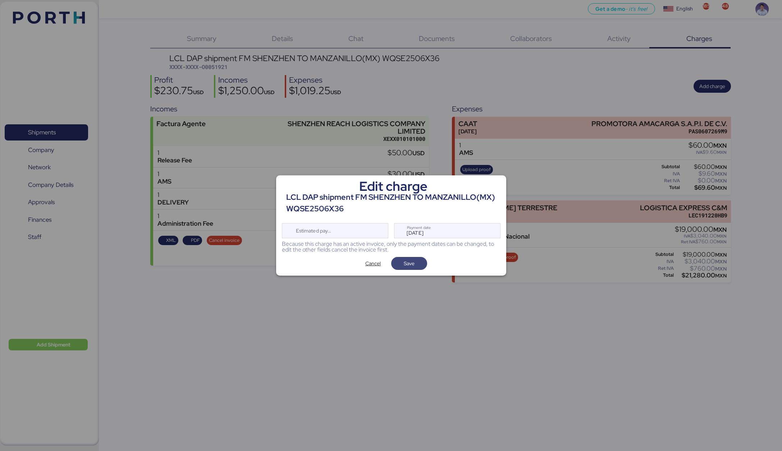
click at [416, 265] on span "Save" at bounding box center [409, 264] width 24 height 10
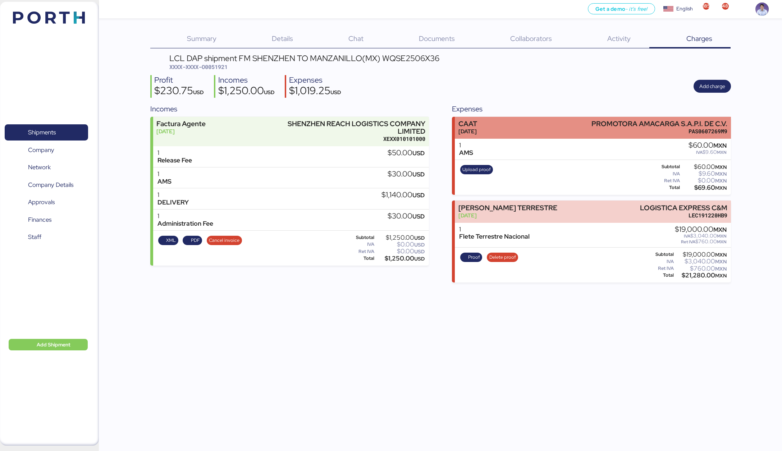
click at [532, 127] on div "CAAT Jul 31, 2025 PROMOTORA AMACARGA S.A.P.I. DE C.V. PAS0607269M9" at bounding box center [593, 128] width 276 height 22
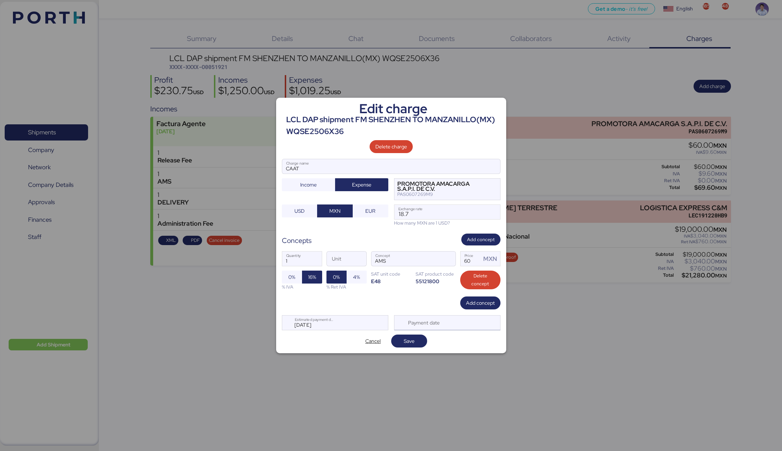
click at [456, 325] on div "Payment date" at bounding box center [447, 322] width 106 height 15
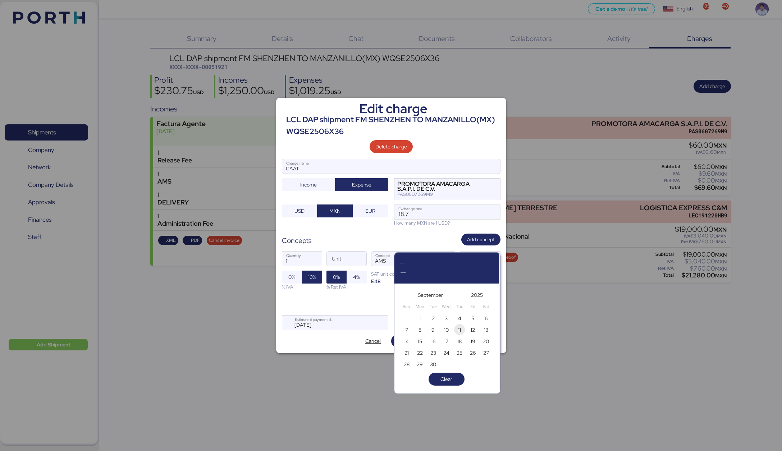
click at [458, 334] on span "11" at bounding box center [459, 330] width 3 height 9
type input "Sep 11, 2025"
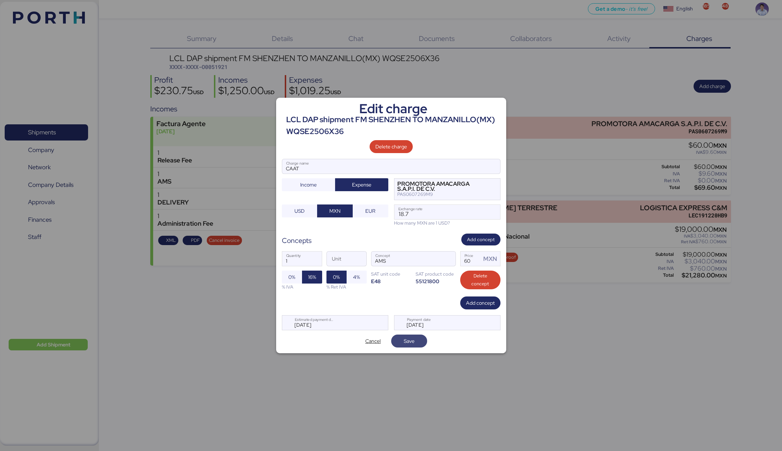
click at [409, 340] on span "Save" at bounding box center [409, 341] width 11 height 9
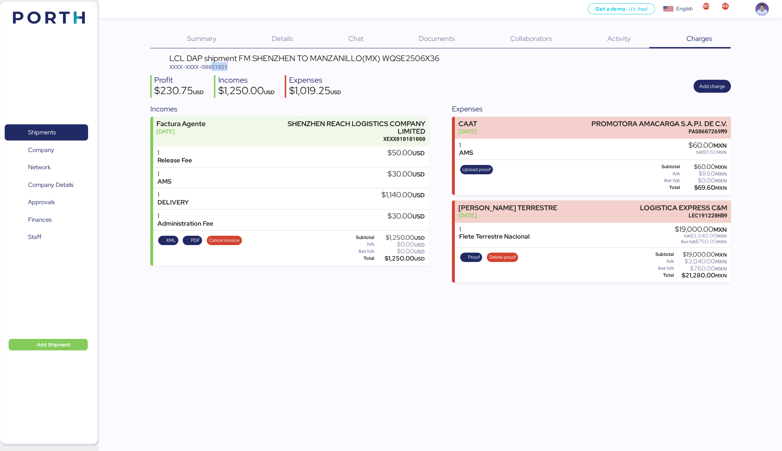
drag, startPoint x: 214, startPoint y: 68, endPoint x: 241, endPoint y: 67, distance: 27.3
click at [241, 67] on div "LCL DAP shipment FM SHENZHEN TO MANZANILLO(MX) WQSE2506X36 XXXX-XXXX-O0051921" at bounding box center [304, 62] width 270 height 17
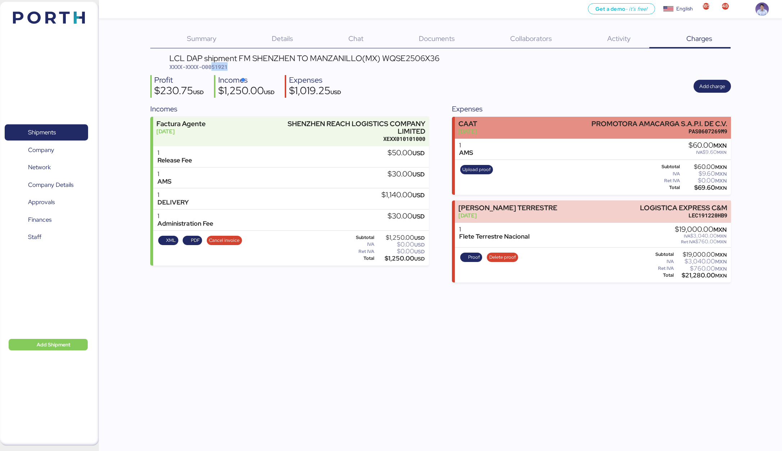
copy span "51921"
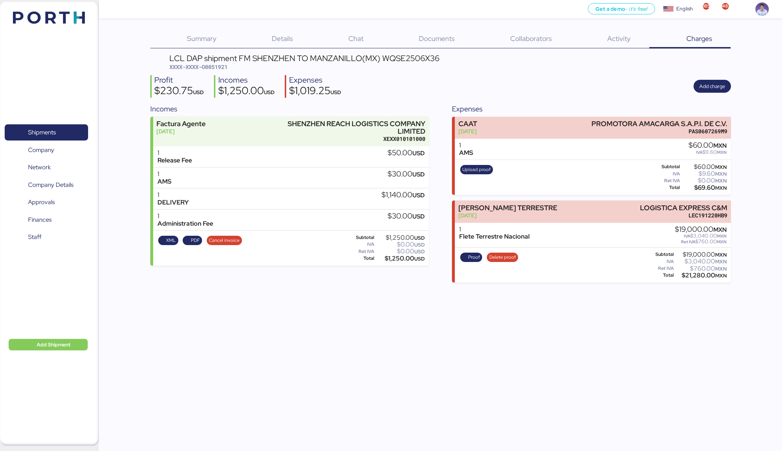
click at [318, 92] on div "$1,019.25 USD" at bounding box center [315, 92] width 52 height 12
copy div "1,019.25"
click at [242, 94] on div "$1,250.00 USD" at bounding box center [246, 92] width 56 height 12
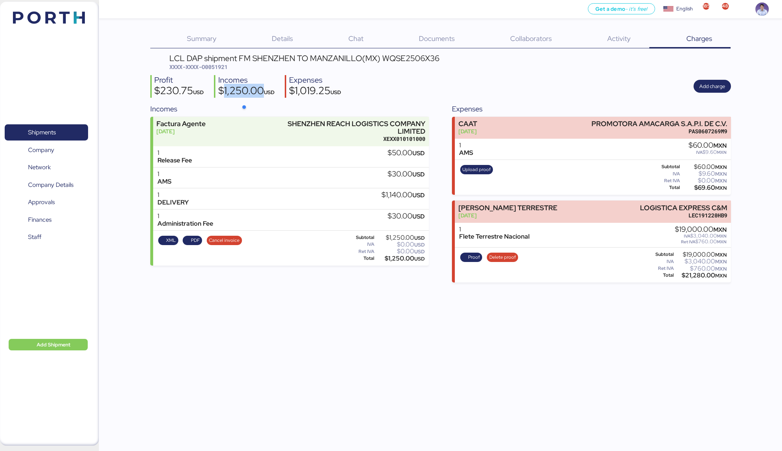
copy div "1,250.00"
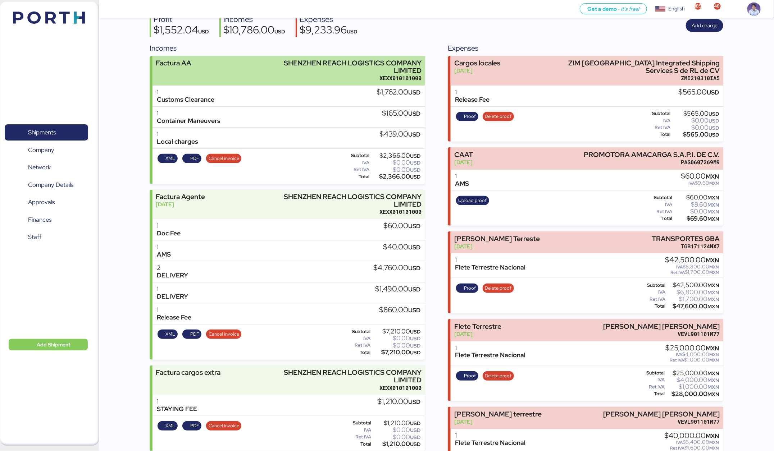
scroll to position [60, 0]
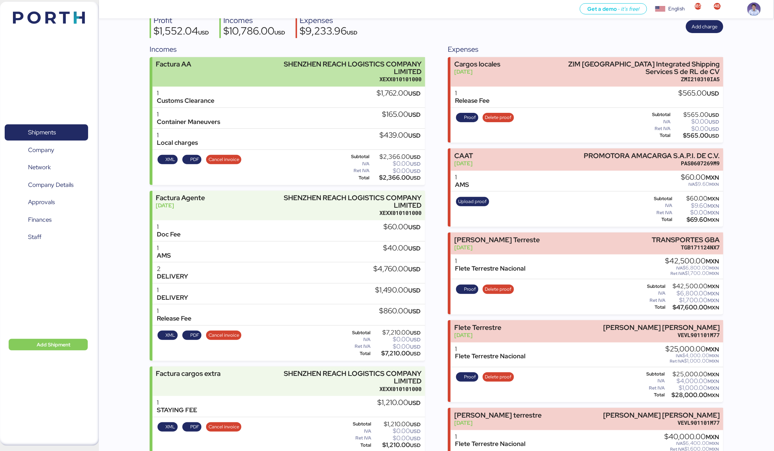
click at [404, 77] on div "XEXX010101000" at bounding box center [341, 80] width 159 height 8
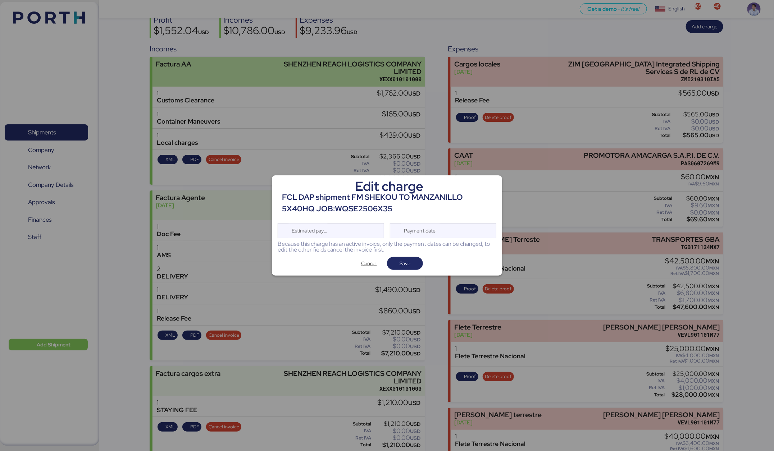
scroll to position [0, 0]
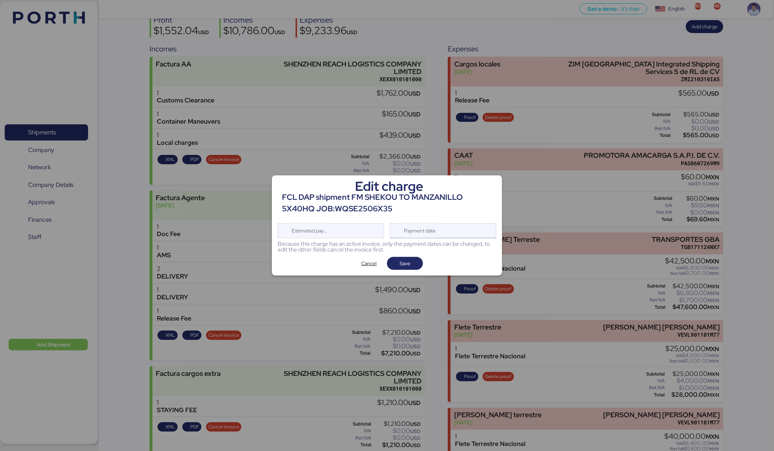
click at [461, 232] on div "Payment date" at bounding box center [443, 230] width 106 height 15
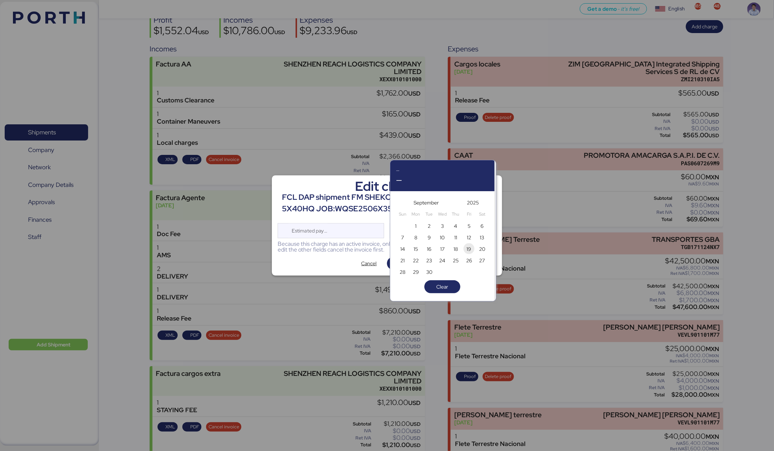
click at [467, 247] on span "19" at bounding box center [468, 249] width 5 height 9
type input "[DATE]"
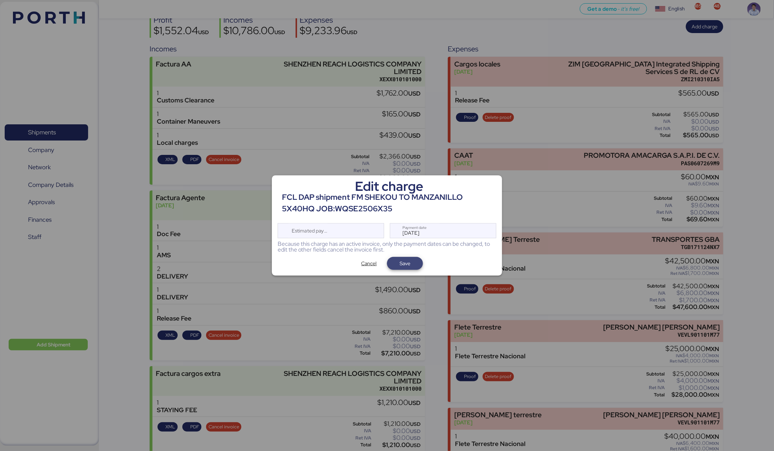
click at [409, 264] on span "Save" at bounding box center [404, 263] width 11 height 9
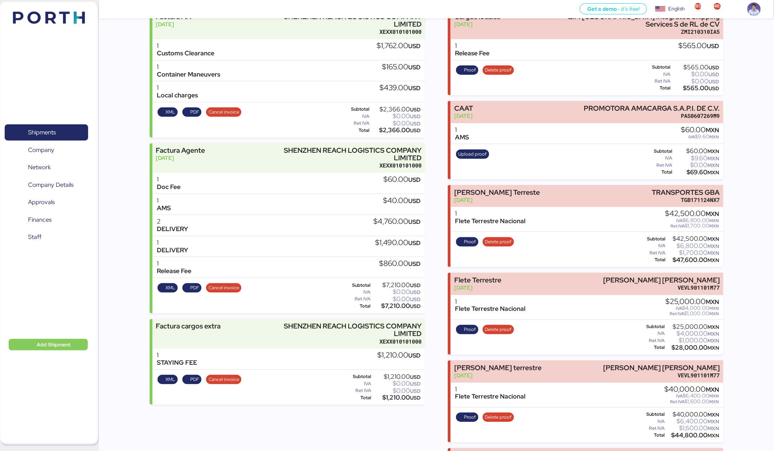
scroll to position [116, 0]
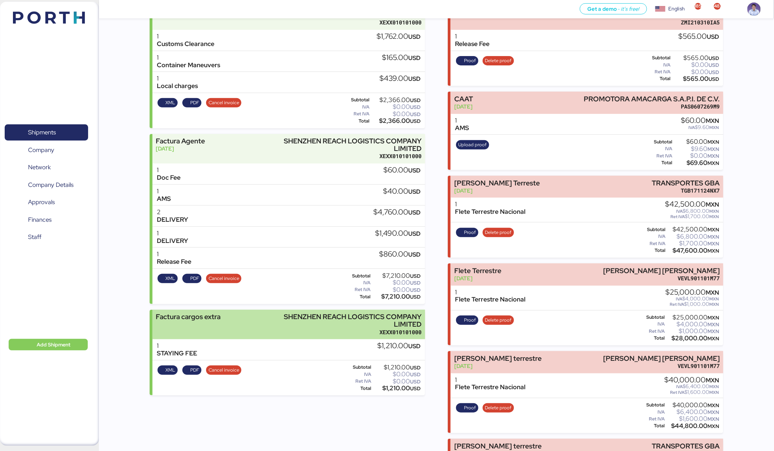
click at [393, 301] on div "SHENZHEN REACH LOGISTICS COMPANY LIMITED" at bounding box center [341, 320] width 159 height 15
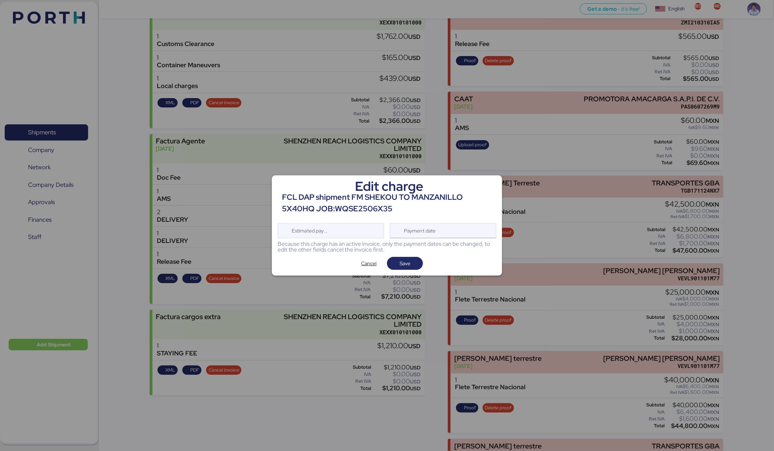
click at [431, 231] on div "Payment date" at bounding box center [420, 231] width 43 height 14
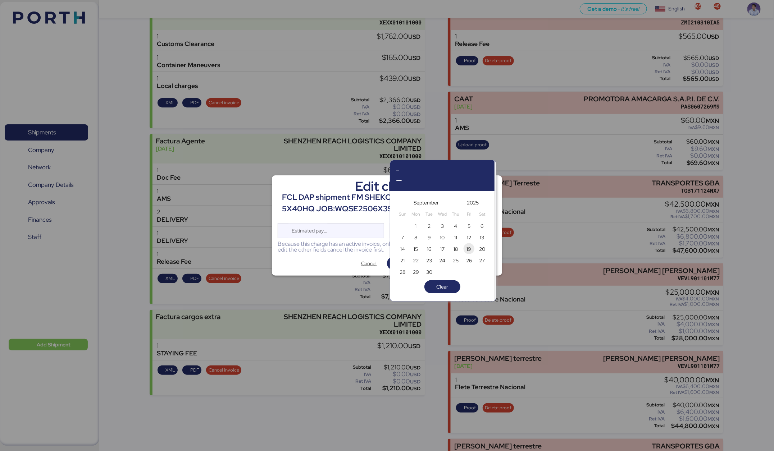
click at [466, 250] on span "19" at bounding box center [468, 249] width 5 height 9
type input "[DATE]"
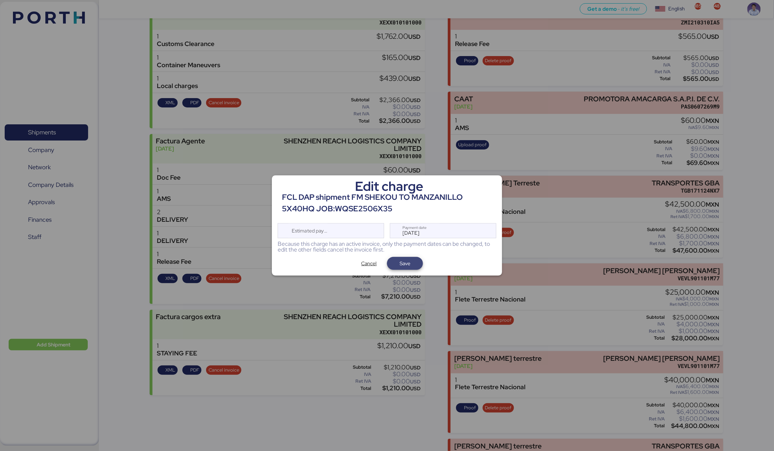
click at [409, 259] on span "Save" at bounding box center [404, 263] width 11 height 9
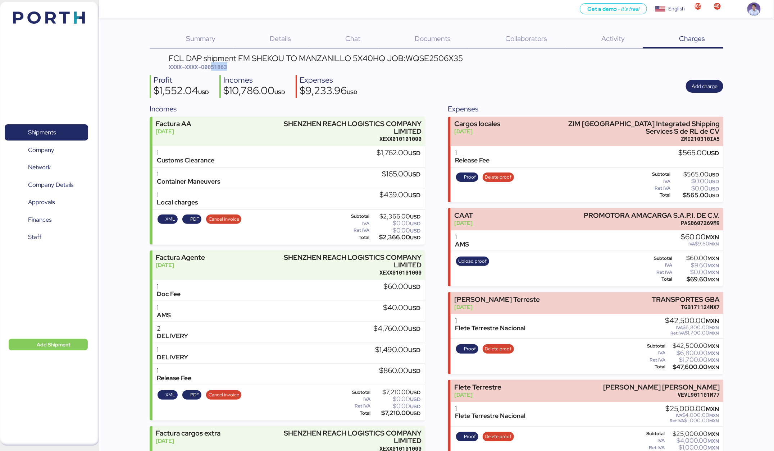
drag, startPoint x: 213, startPoint y: 65, endPoint x: 241, endPoint y: 67, distance: 28.4
click at [241, 67] on div "FCL DAP shipment FM SHEKOU TO MANZANILLO 5X40HQ JOB:WQSE2506X35 XXXX-XXXX-O0051…" at bounding box center [316, 62] width 294 height 17
copy span "51863"
click at [326, 92] on div "$9,233.96 USD" at bounding box center [329, 92] width 58 height 12
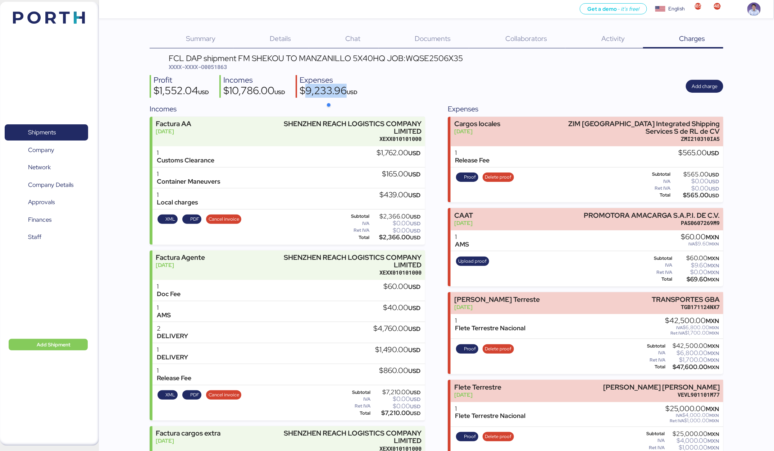
copy div "9,233.96"
click at [247, 86] on div "$10,786.00 USD" at bounding box center [254, 92] width 62 height 12
copy div "10,786.00"
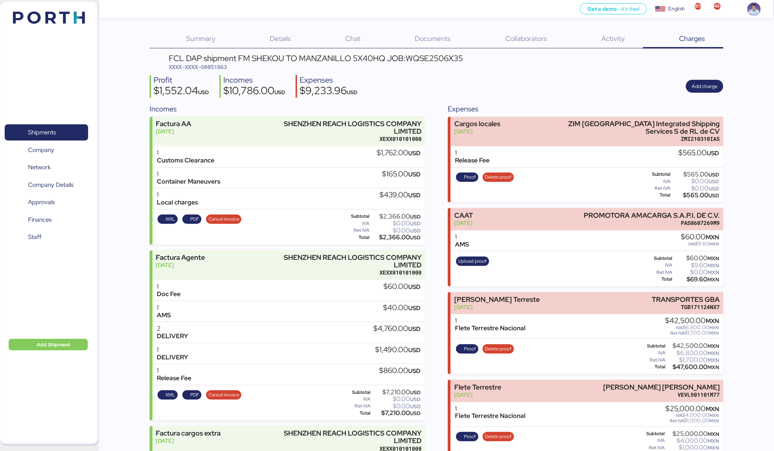
click at [419, 67] on div "FCL DAP shipment FM SHEKOU TO MANZANILLO 5X40HQ JOB:WQSE2506X35 XXXX-XXXX-O0051…" at bounding box center [316, 62] width 294 height 17
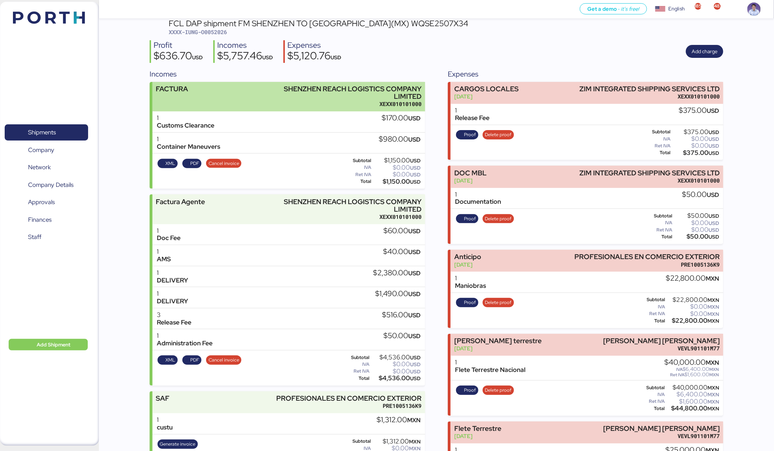
scroll to position [36, 0]
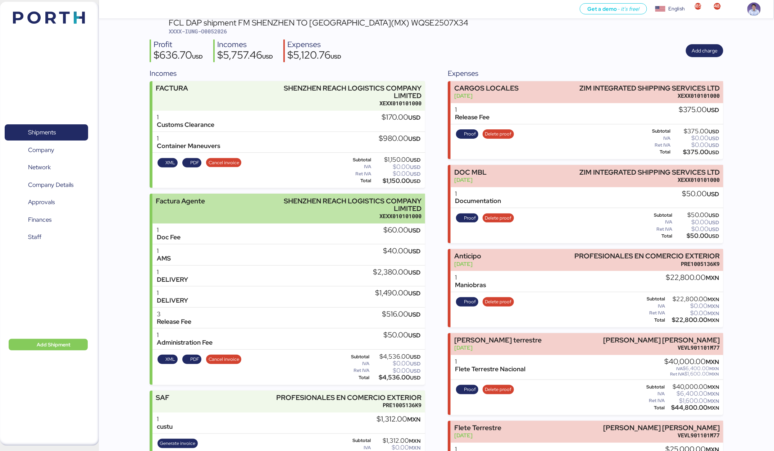
click at [400, 203] on div "SHENZHEN REACH LOGISTICS COMPANY LIMITED" at bounding box center [341, 204] width 159 height 15
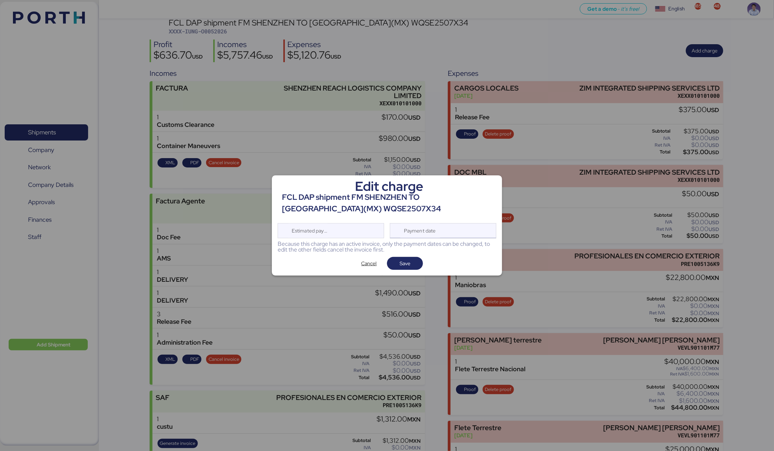
click at [447, 230] on div "Payment date" at bounding box center [443, 230] width 106 height 15
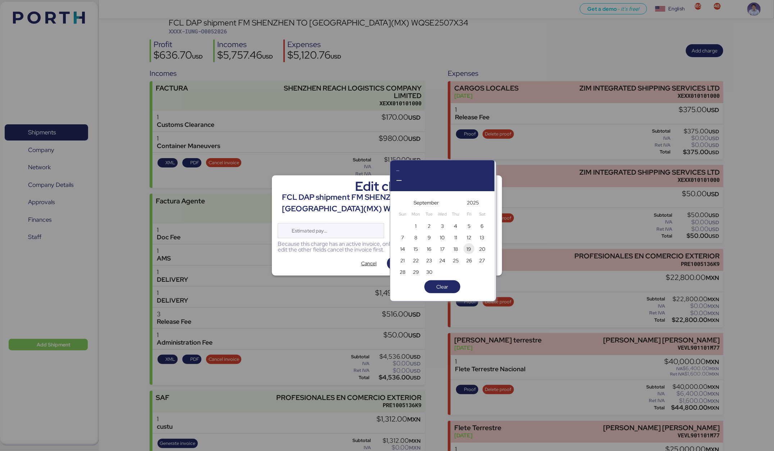
click at [466, 249] on span "19" at bounding box center [469, 249] width 8 height 9
type input "[DATE]"
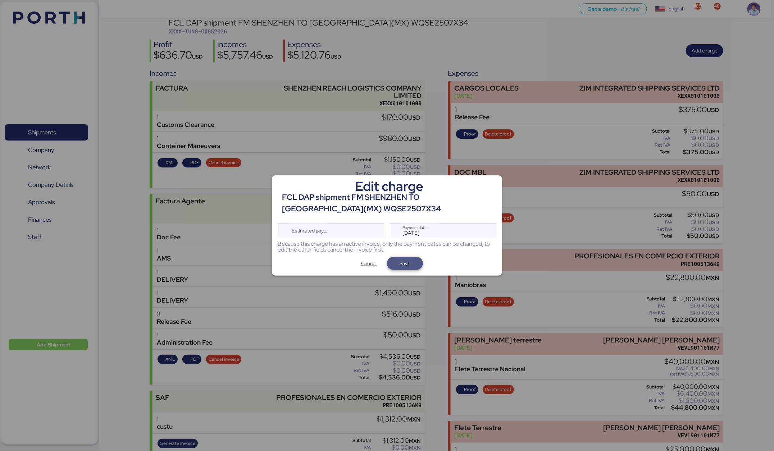
click at [408, 264] on span "Save" at bounding box center [404, 263] width 11 height 9
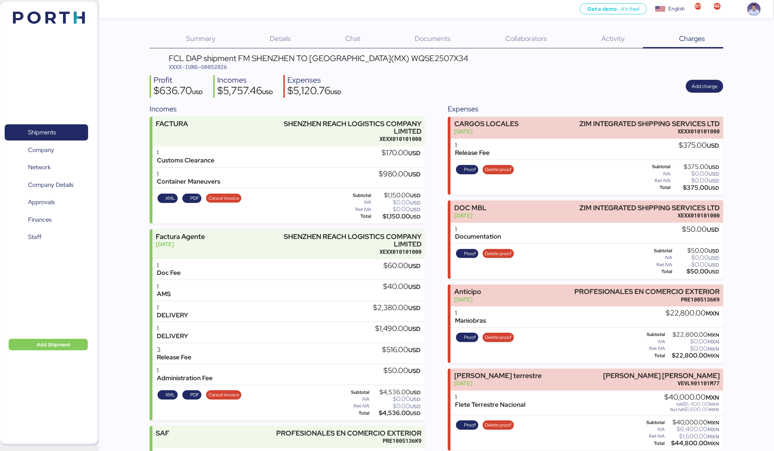
click at [399, 95] on div "Profit $636.70 USD Incomes $5,757.46 USD Expenses $5,120.76 USD Add charge" at bounding box center [436, 86] width 573 height 23
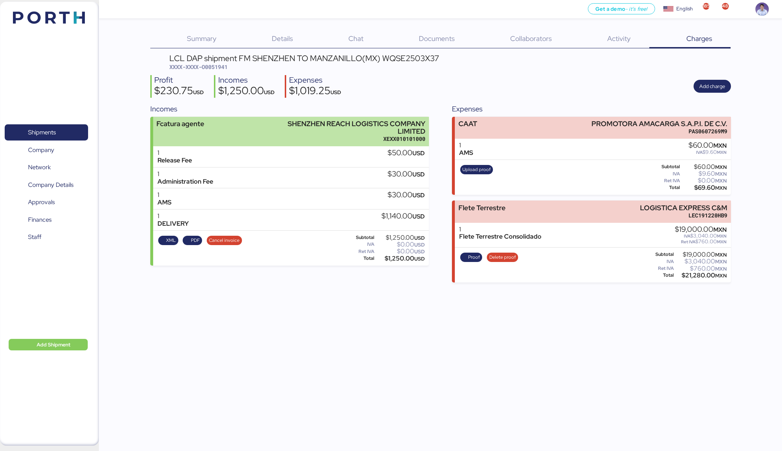
click at [396, 129] on div "SHENZHEN REACH LOGISTICS COMPANY LIMITED" at bounding box center [344, 127] width 161 height 15
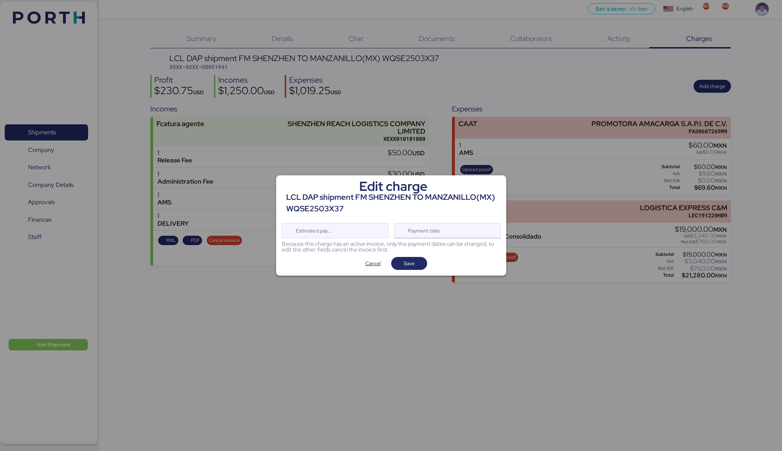
drag, startPoint x: 431, startPoint y: 229, endPoint x: 441, endPoint y: 233, distance: 10.5
click at [431, 229] on div "Payment date" at bounding box center [424, 231] width 43 height 14
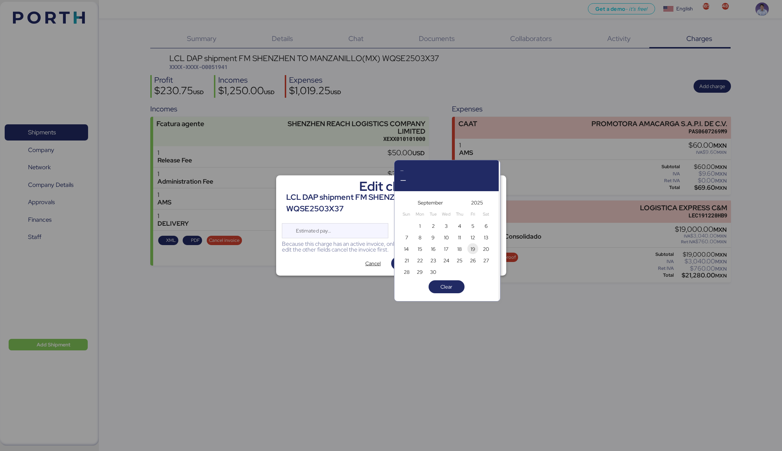
click at [472, 246] on span "19" at bounding box center [473, 249] width 5 height 9
type input "[DATE]"
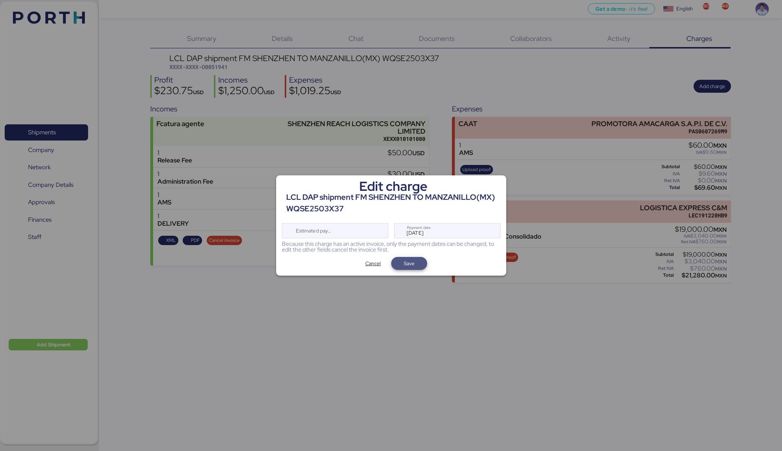
click at [426, 262] on span "Save" at bounding box center [409, 263] width 36 height 13
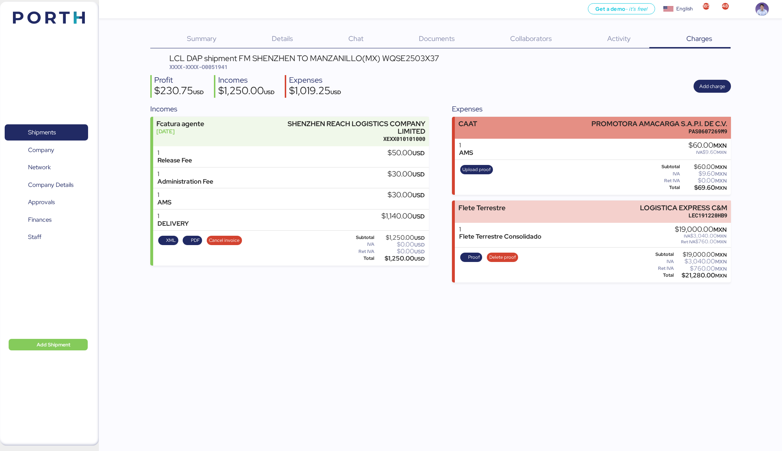
click at [560, 131] on div "CAAT PROMOTORA AMACARGA S.A.P.I. DE C.V. PAS0607269M9" at bounding box center [593, 128] width 276 height 22
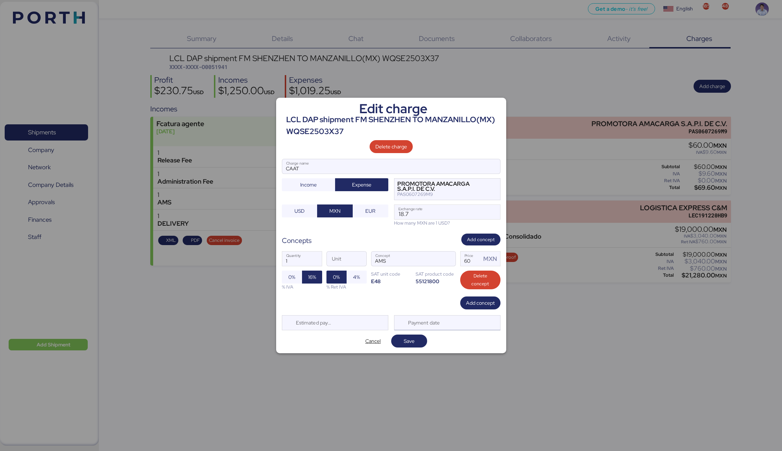
click at [466, 324] on div "Payment date" at bounding box center [447, 322] width 106 height 15
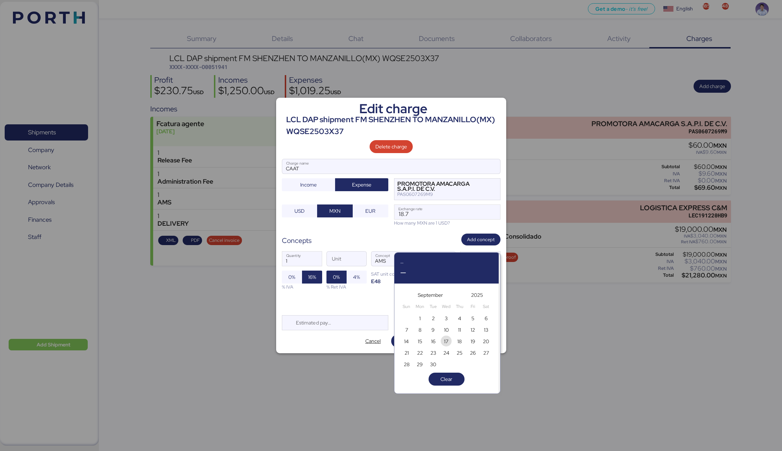
click at [451, 340] on span "17" at bounding box center [446, 341] width 11 height 11
type input "Sep 17, 2025"
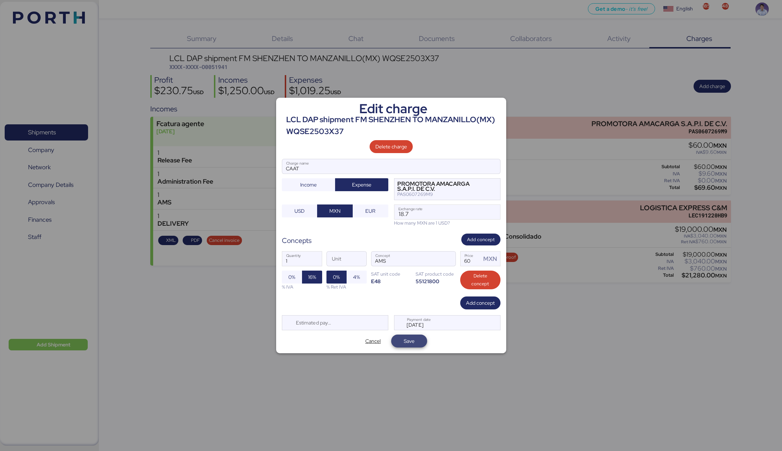
click at [417, 344] on span "Save" at bounding box center [409, 341] width 24 height 10
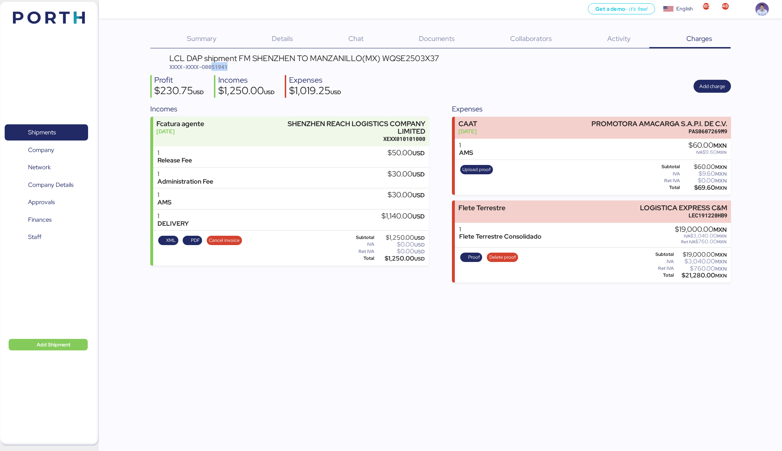
drag, startPoint x: 214, startPoint y: 69, endPoint x: 238, endPoint y: 68, distance: 24.1
click at [238, 68] on div "LCL DAP shipment FM SHENZHEN TO MANZANILLO(MX) WQSE2503X37 XXXX-XXXX-O0051941" at bounding box center [304, 62] width 270 height 17
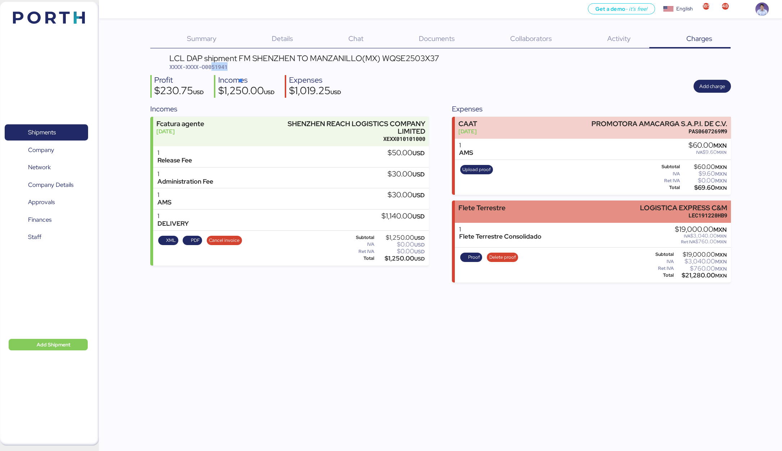
copy span "51941"
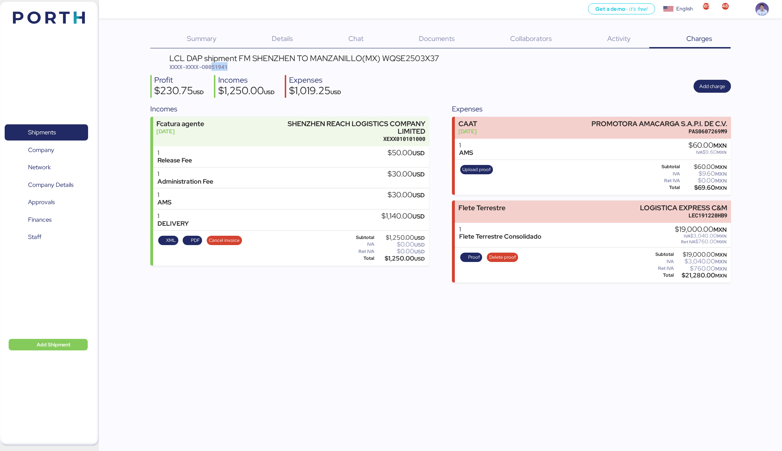
click at [303, 86] on div "$1,019.25 USD" at bounding box center [315, 92] width 52 height 12
copy div "1,019.25"
click at [247, 87] on div "$1,250.00 USD" at bounding box center [246, 92] width 56 height 12
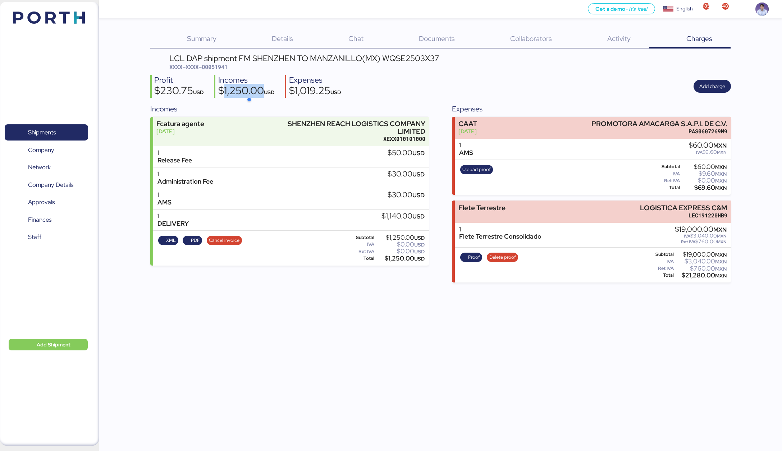
copy div "1,250.00"
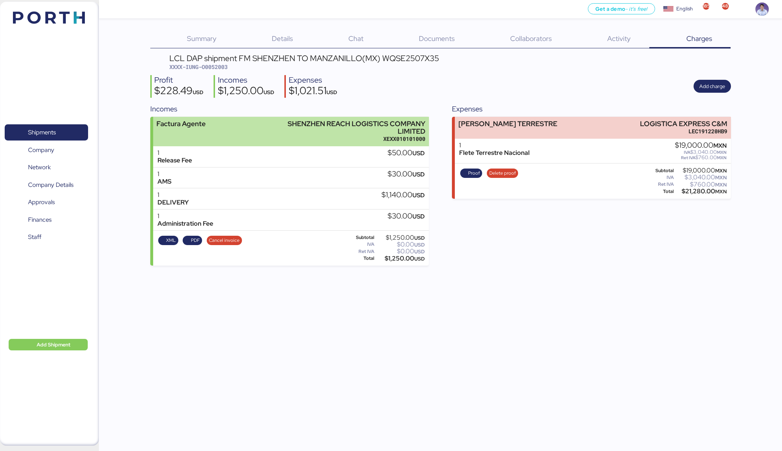
click at [395, 135] on div "XEXX010101000" at bounding box center [344, 139] width 161 height 8
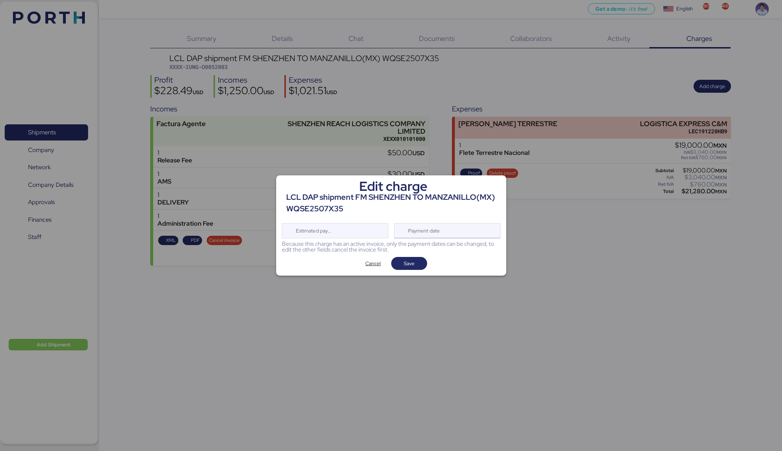
click at [451, 233] on div "Payment date" at bounding box center [447, 230] width 106 height 15
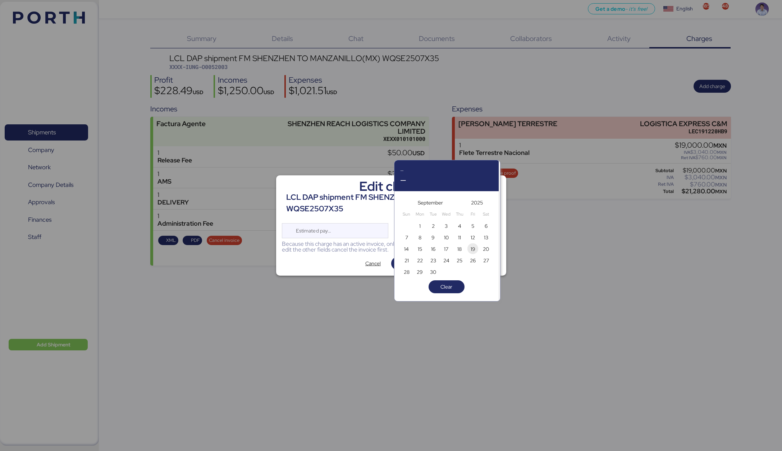
click at [476, 250] on span "19" at bounding box center [473, 249] width 8 height 9
type input "[DATE]"
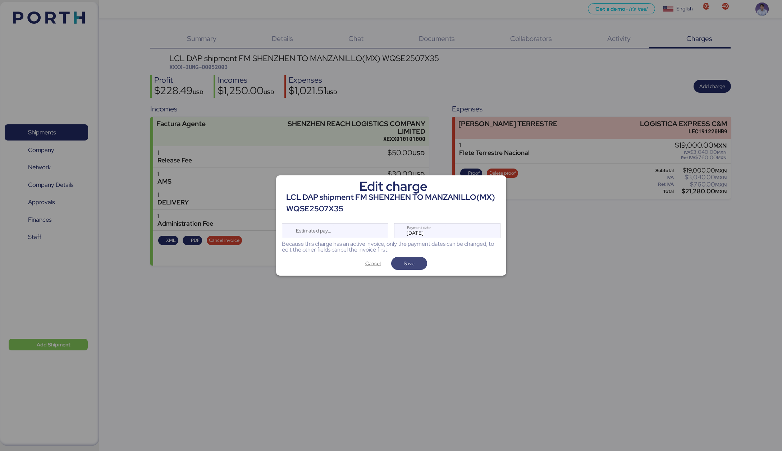
click at [414, 266] on span "Save" at bounding box center [409, 263] width 11 height 9
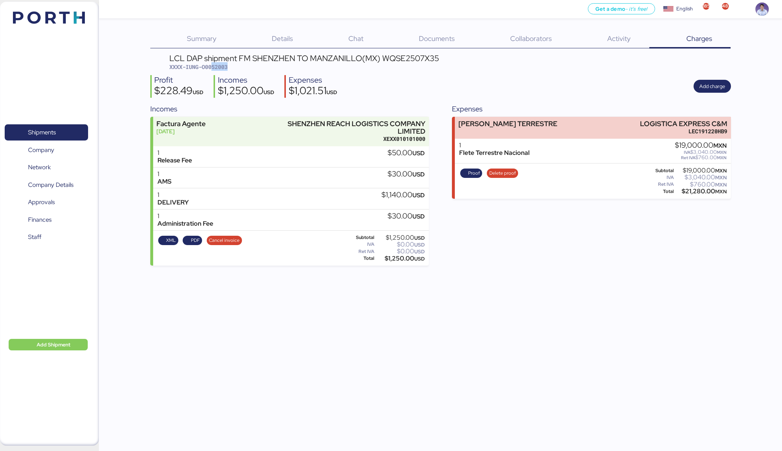
drag, startPoint x: 214, startPoint y: 65, endPoint x: 237, endPoint y: 67, distance: 23.0
click at [237, 67] on div "LCL DAP shipment FM SHENZHEN TO MANZANILLO(MX) WQSE2507X35 XXXX-IUNG-O0052003" at bounding box center [304, 62] width 270 height 17
copy span "52003"
click at [306, 86] on div "$1,021.51 USD" at bounding box center [313, 92] width 49 height 12
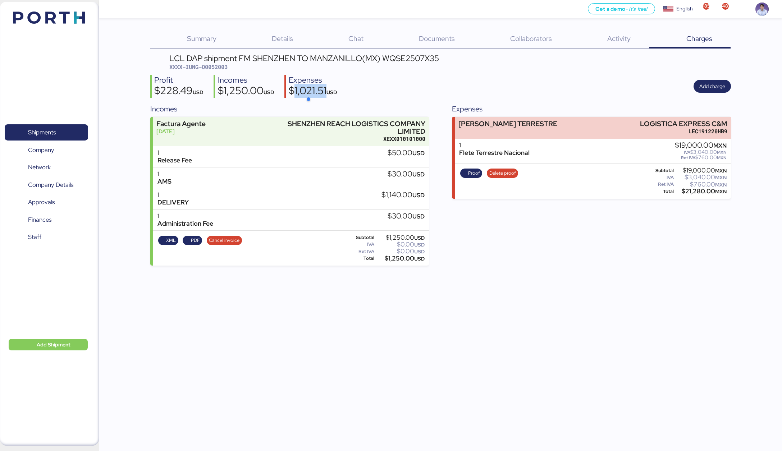
copy div "1,021.51"
click at [244, 92] on div "$1,250.00 USD" at bounding box center [246, 92] width 56 height 12
copy div "1,250.00"
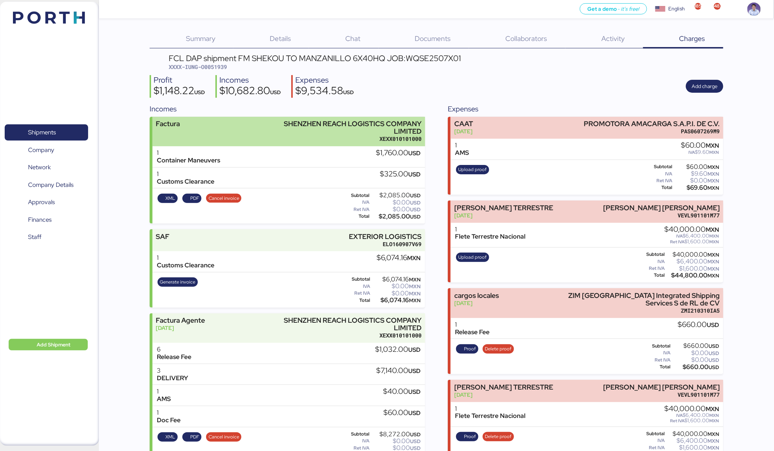
click at [401, 138] on div "XEXX010101000" at bounding box center [341, 139] width 159 height 8
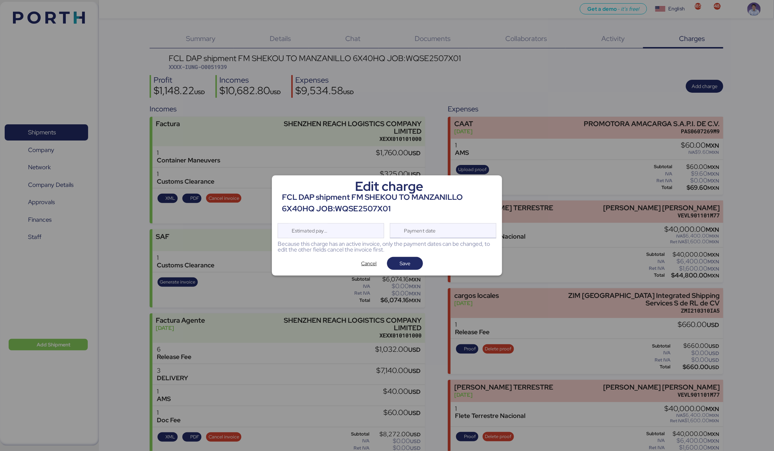
click at [436, 233] on div "Payment date" at bounding box center [420, 231] width 43 height 14
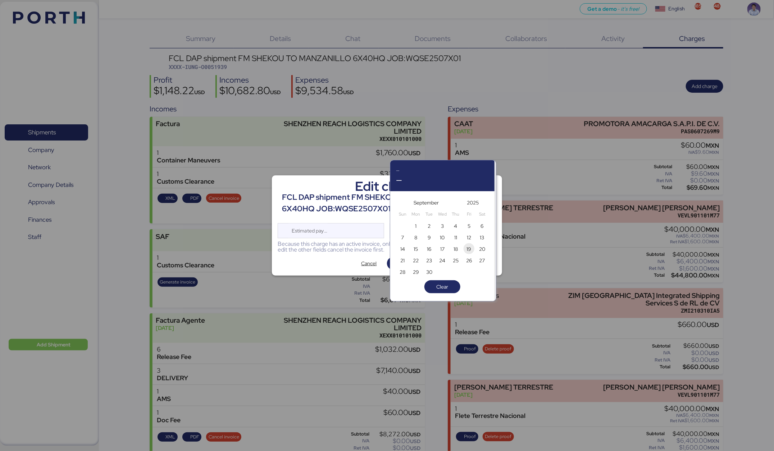
click at [470, 244] on span "19" at bounding box center [468, 248] width 11 height 11
type input "[DATE]"
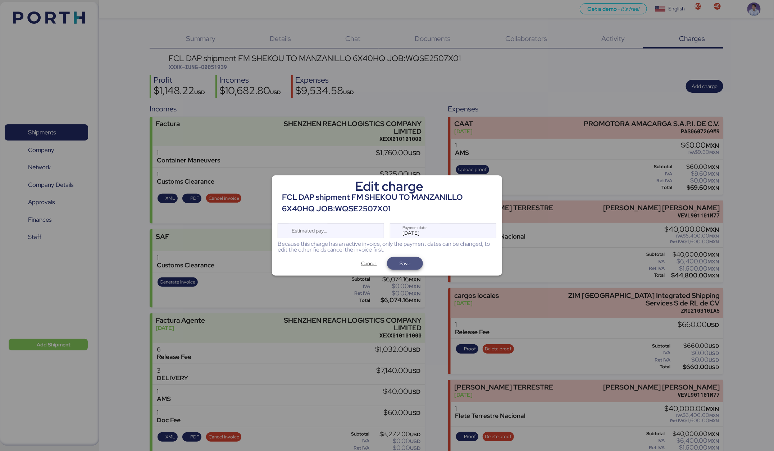
click at [413, 266] on span "Save" at bounding box center [405, 264] width 24 height 10
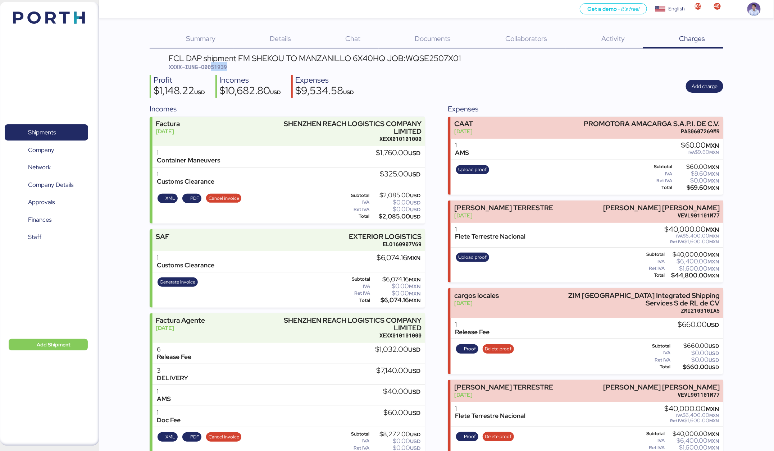
drag, startPoint x: 212, startPoint y: 65, endPoint x: 246, endPoint y: 69, distance: 34.5
click at [246, 69] on div "FCL DAP shipment FM SHEKOU TO MANZANILLO 6X40HQ JOB:WQSE2507X01 XXXX-IUNG-O0051…" at bounding box center [315, 62] width 292 height 17
copy span "51939"
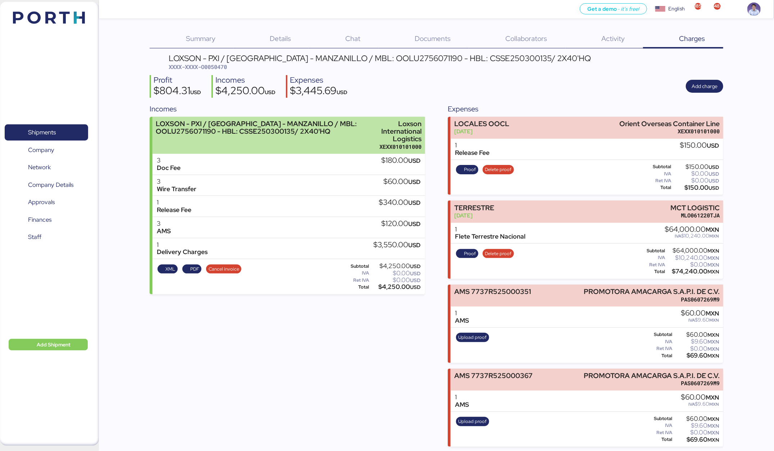
click at [416, 125] on div "Loxson International Logistics" at bounding box center [395, 131] width 53 height 23
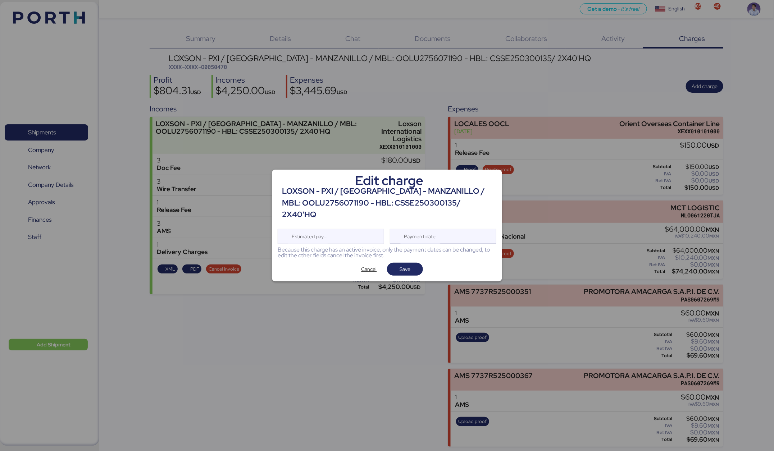
click at [426, 229] on div "Payment date" at bounding box center [420, 236] width 43 height 14
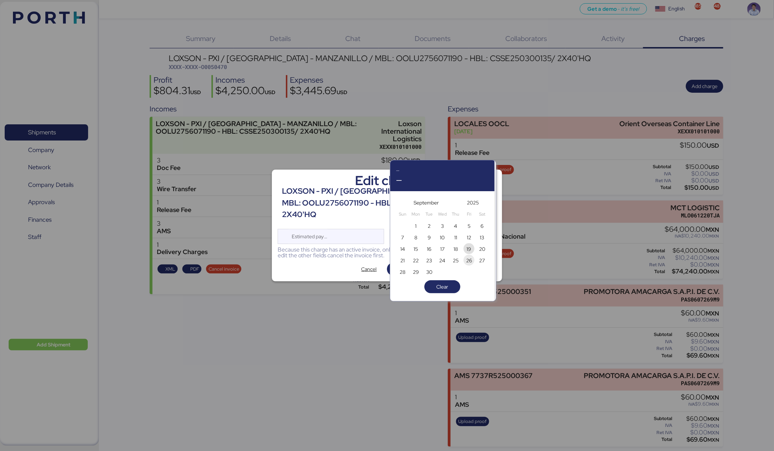
click at [468, 250] on span "19" at bounding box center [468, 249] width 5 height 9
type input "[DATE]"
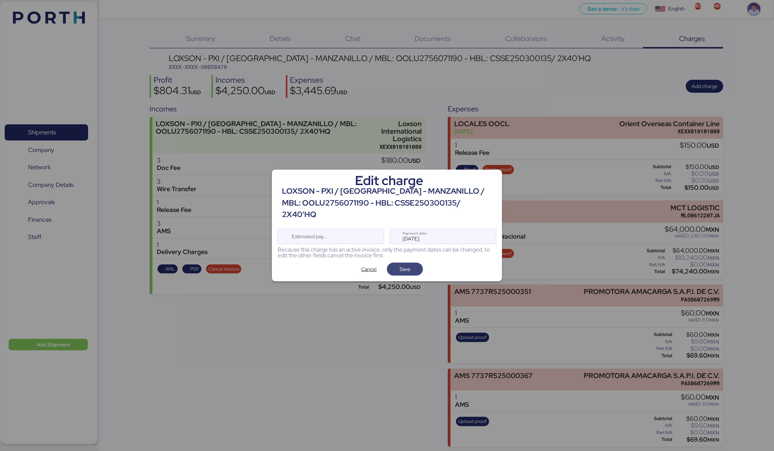
click at [417, 264] on span "Save" at bounding box center [405, 269] width 36 height 13
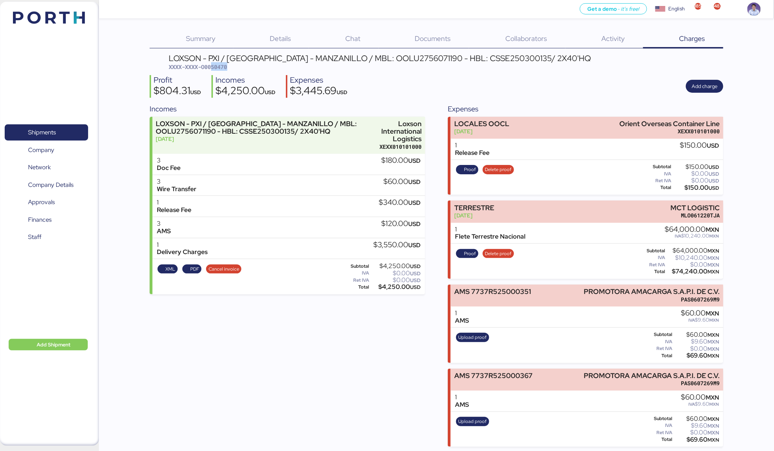
click at [251, 68] on div "LOXSON - PXI / SHANGHAI - MANZANILLO / MBL: OOLU2756071190 - HBL: CSSE250300135…" at bounding box center [380, 62] width 422 height 17
copy span "50470"
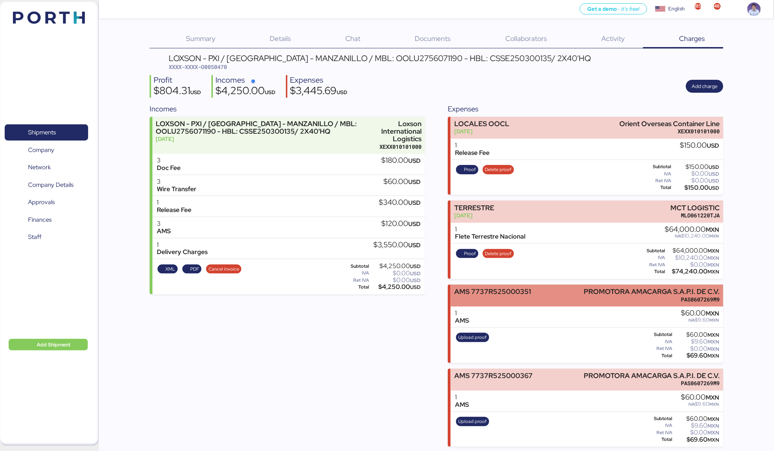
click at [517, 288] on div "AMS 7737R525000351" at bounding box center [492, 292] width 77 height 8
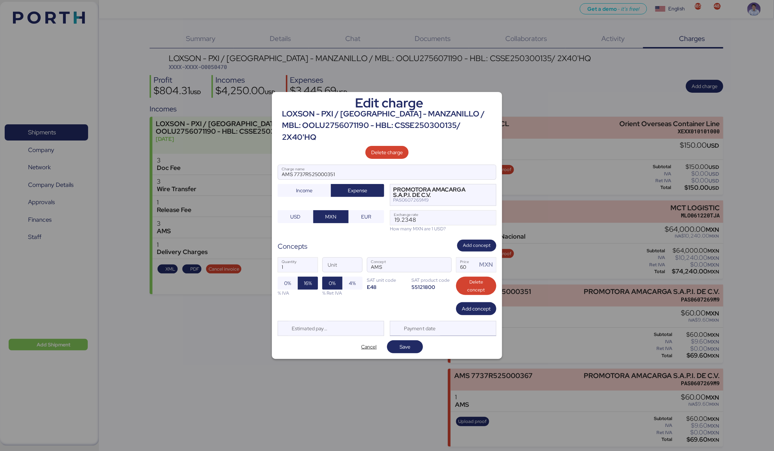
click at [450, 301] on div "Payment date" at bounding box center [443, 328] width 106 height 15
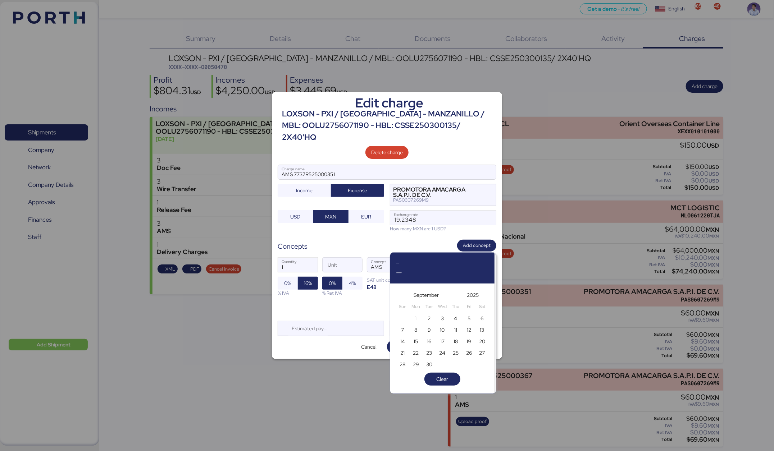
click at [448, 301] on div "10" at bounding box center [442, 330] width 13 height 12
click at [452, 301] on span "11" at bounding box center [456, 330] width 8 height 9
type input "[DATE]"
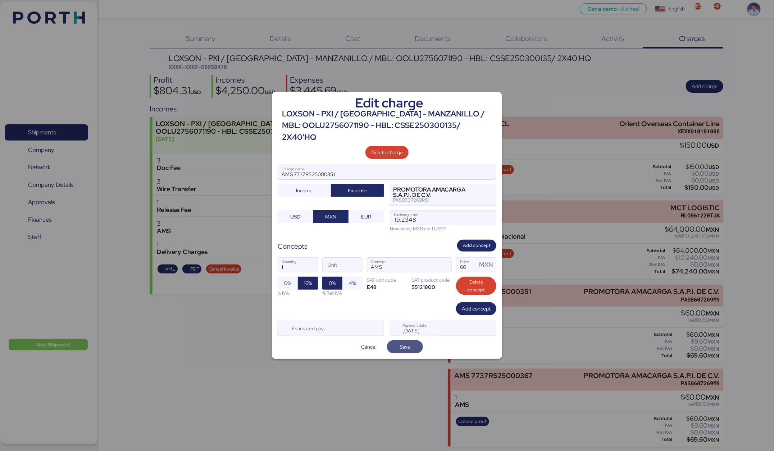
click at [415, 301] on span "Save" at bounding box center [405, 347] width 24 height 10
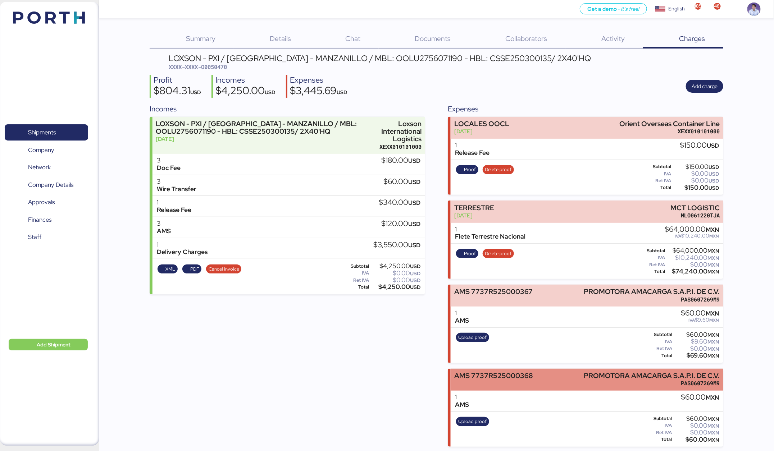
click at [481, 301] on div "AMS 7737R525000368" at bounding box center [493, 379] width 79 height 15
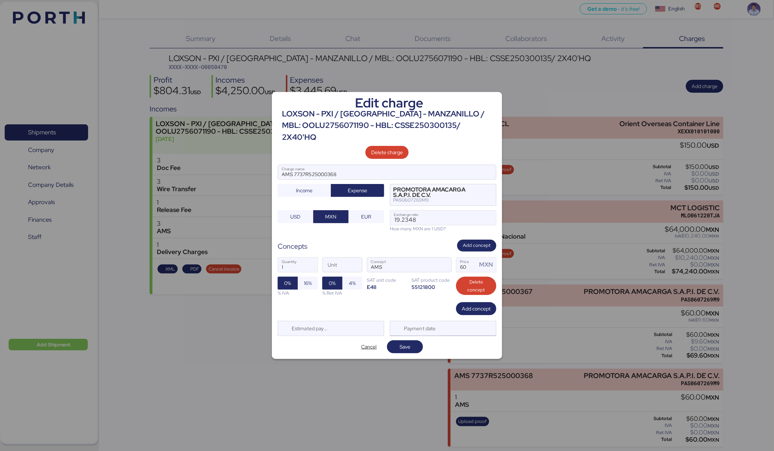
click at [433, 301] on div "Payment date" at bounding box center [420, 328] width 43 height 14
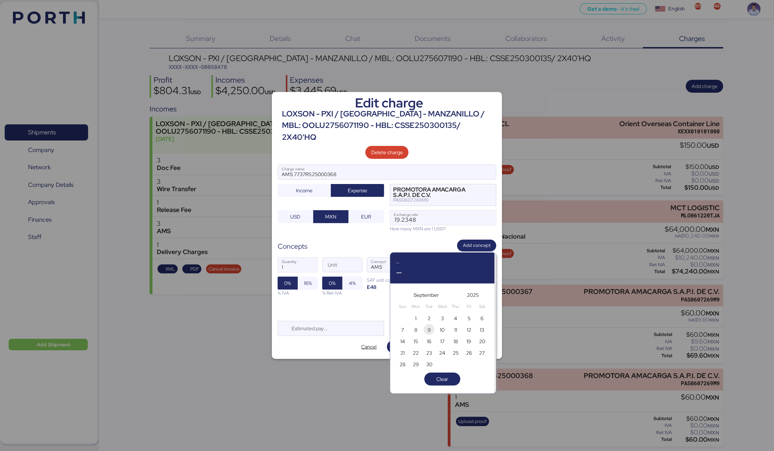
click at [430, 301] on span "9" at bounding box center [429, 330] width 3 height 9
type input "Sep 9, 2025"
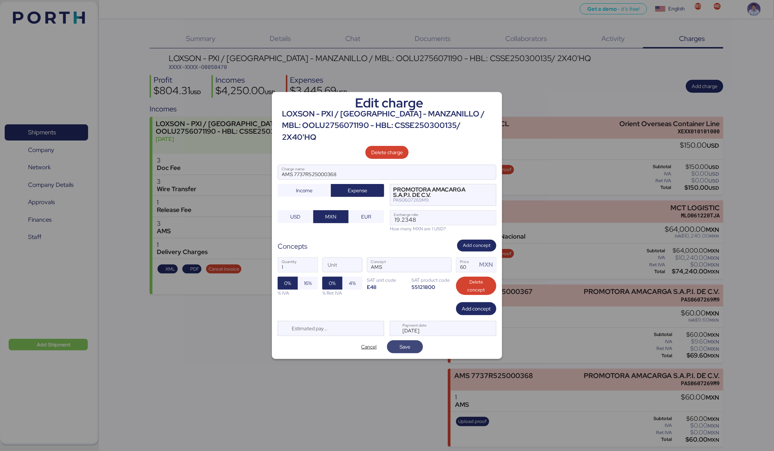
click at [413, 301] on span "Save" at bounding box center [405, 347] width 24 height 10
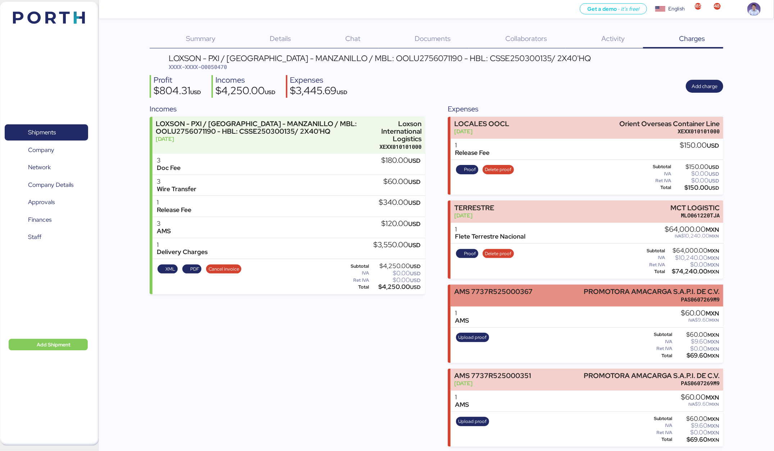
click at [505, 296] on div "AMS 7737R525000367" at bounding box center [493, 295] width 78 height 15
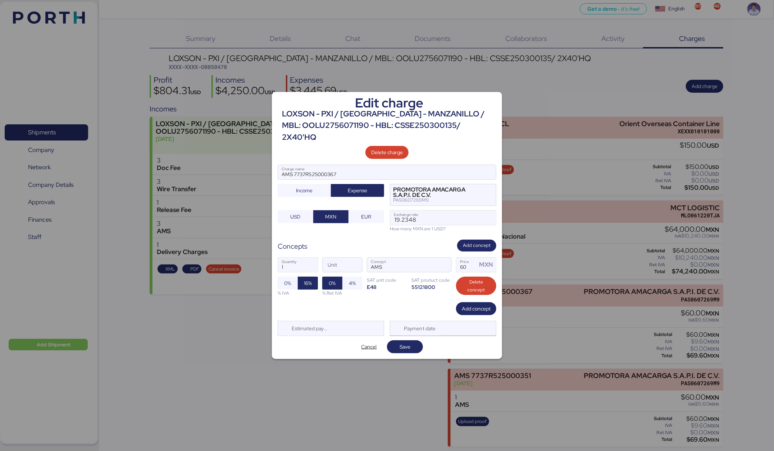
click at [434, 301] on div "Payment date" at bounding box center [420, 328] width 43 height 14
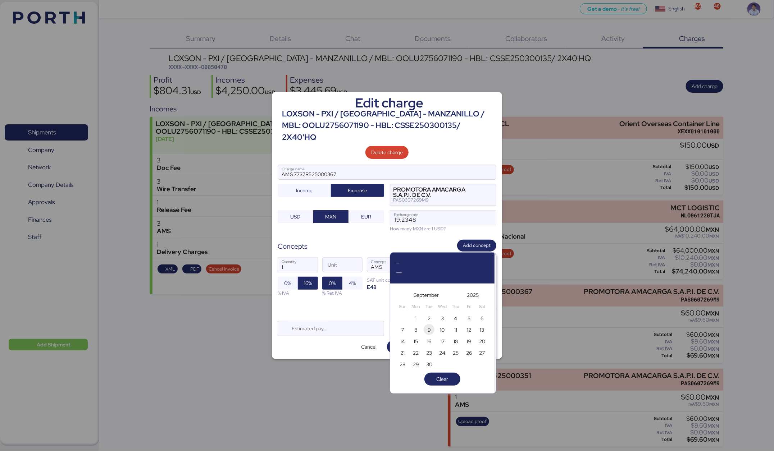
click at [431, 301] on span "9" at bounding box center [429, 330] width 8 height 9
type input "Sep 9, 2025"
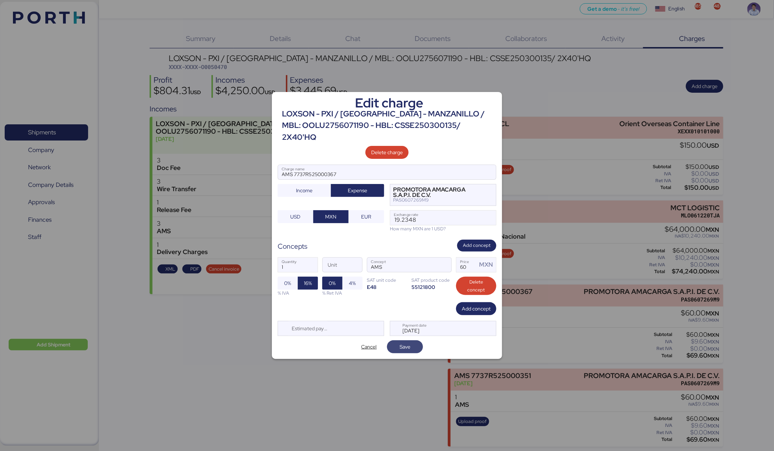
click at [416, 301] on span "Save" at bounding box center [405, 347] width 24 height 10
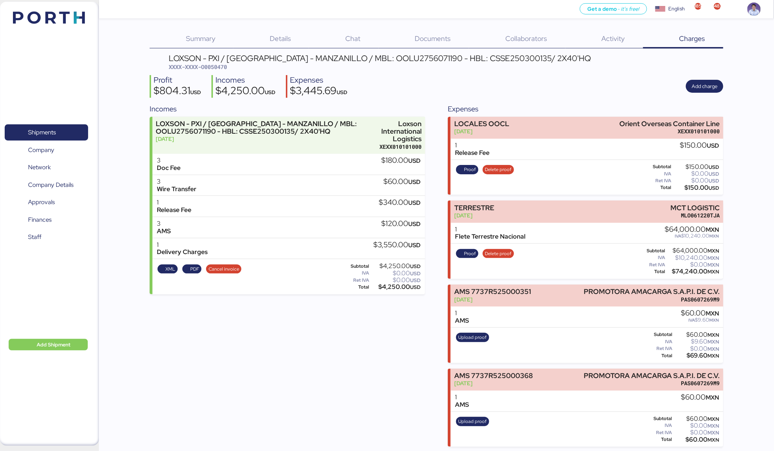
click at [317, 86] on div "$3,445.69 USD" at bounding box center [319, 92] width 58 height 12
copy div "3,445.69"
click at [243, 90] on div "$4,250.00 USD" at bounding box center [245, 92] width 60 height 12
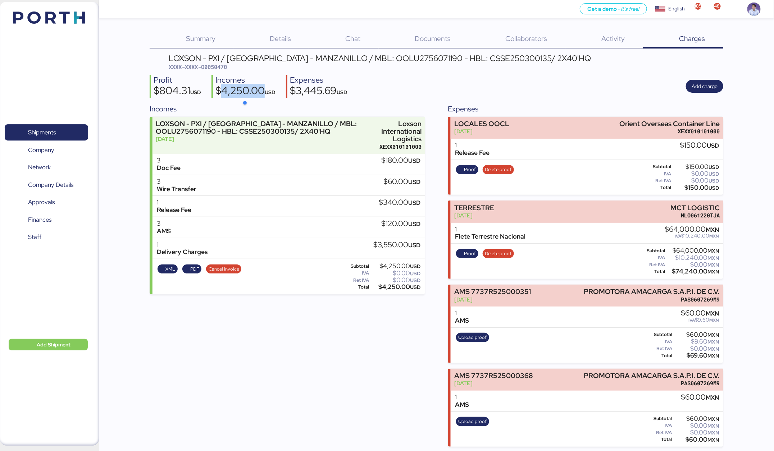
copy div "4,250.00"
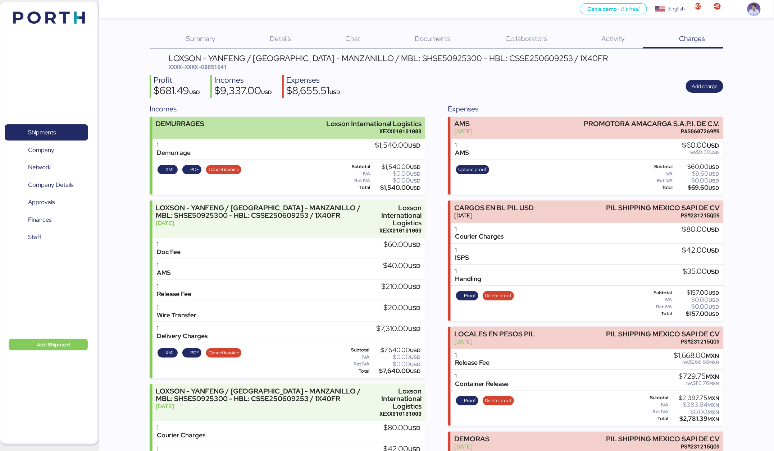
click at [374, 131] on div "XEXX010101000" at bounding box center [373, 132] width 95 height 8
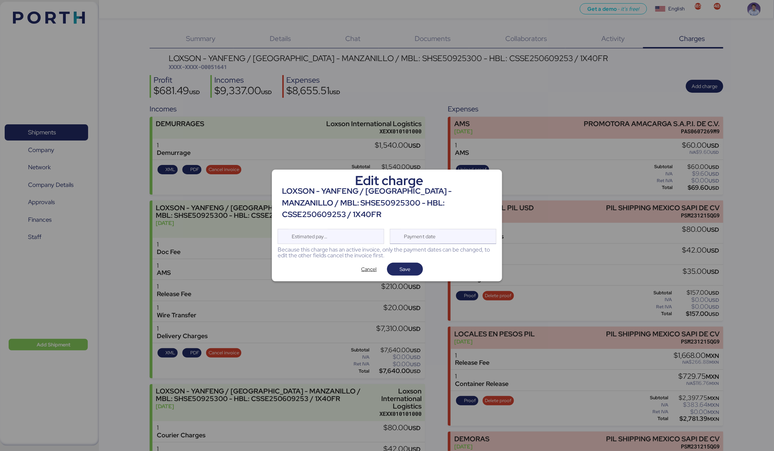
click at [448, 230] on div "Payment date" at bounding box center [443, 236] width 106 height 15
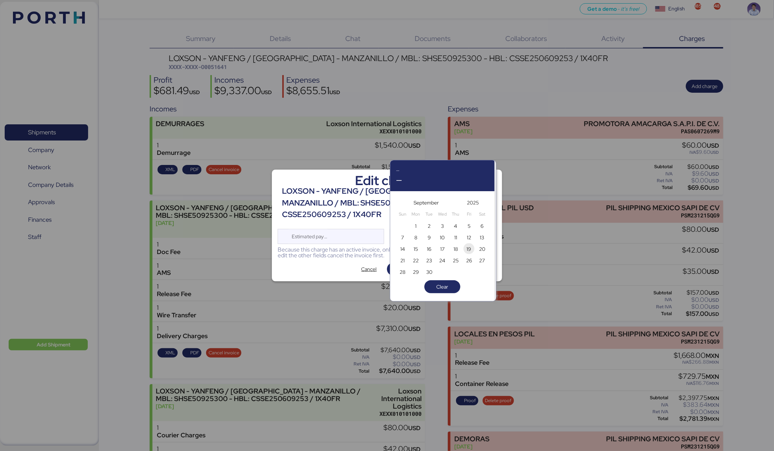
click at [472, 247] on span "19" at bounding box center [469, 249] width 8 height 9
type input "[DATE]"
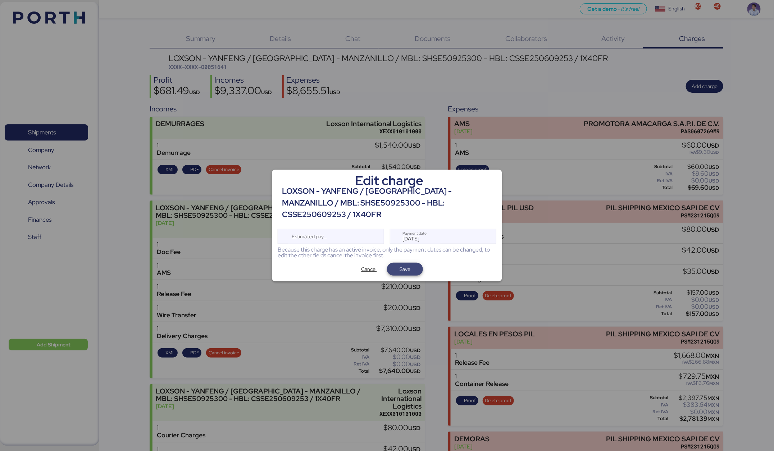
click at [407, 265] on span "Save" at bounding box center [404, 269] width 11 height 9
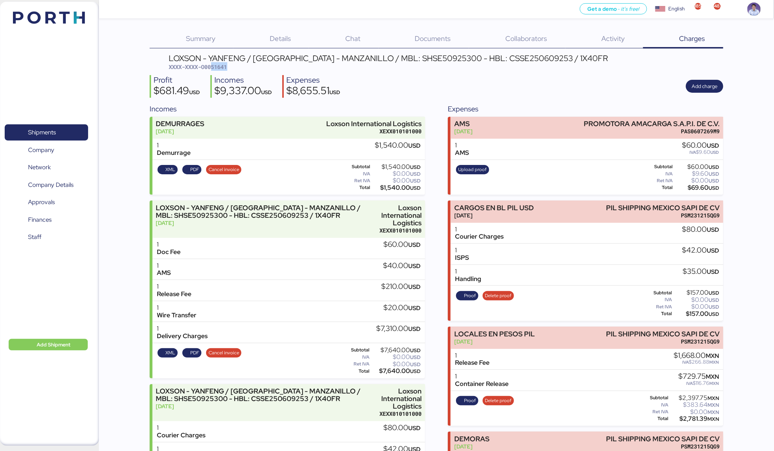
drag, startPoint x: 213, startPoint y: 63, endPoint x: 262, endPoint y: 68, distance: 49.6
click at [262, 68] on div "LOXSON - YANFENG / [GEOGRAPHIC_DATA] - MANZANILLO / MBL: SHSE50925300 - HBL: CS…" at bounding box center [388, 62] width 439 height 17
copy span "51641"
click at [443, 138] on div "Incomes DEMURRAGES [DATE] Loxson International Logistics XEXX010101000 1 Demurr…" at bounding box center [436, 349] width 573 height 491
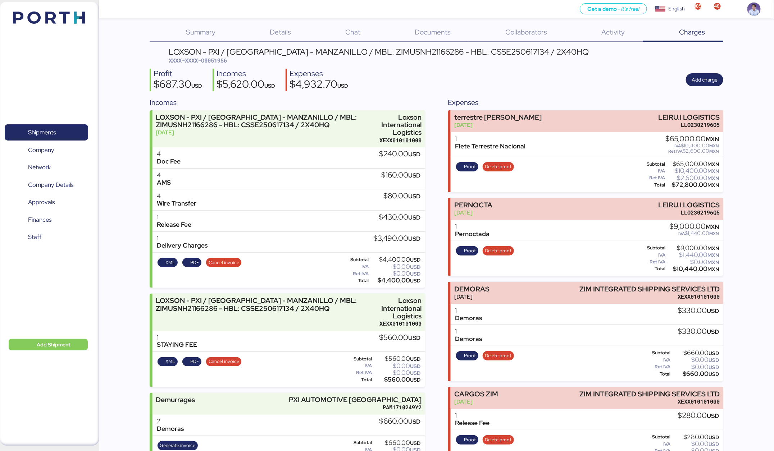
scroll to position [8, 0]
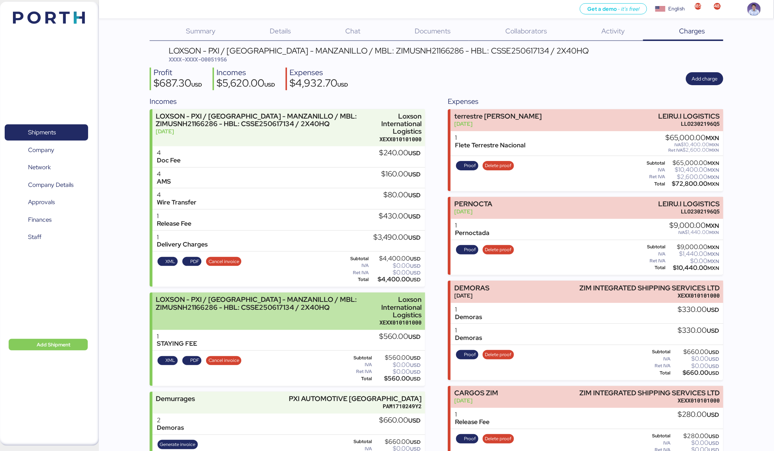
click at [378, 304] on div "Loxson International Logistics" at bounding box center [395, 307] width 53 height 23
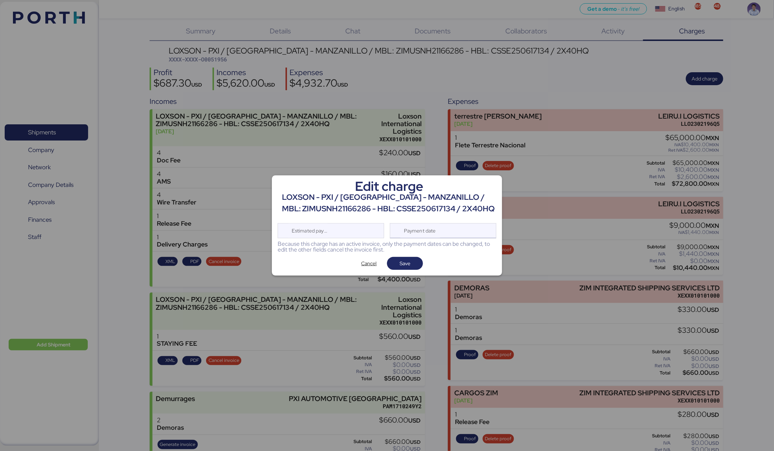
click at [461, 233] on div "Payment date" at bounding box center [443, 230] width 106 height 15
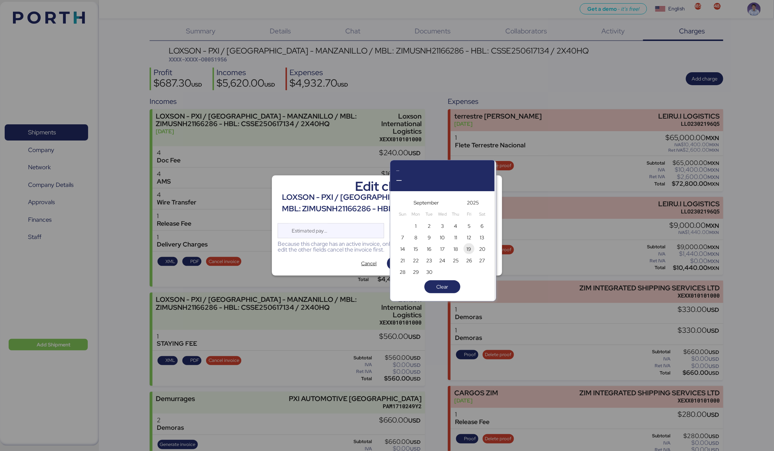
click at [469, 250] on span "19" at bounding box center [468, 249] width 5 height 9
type input "[DATE]"
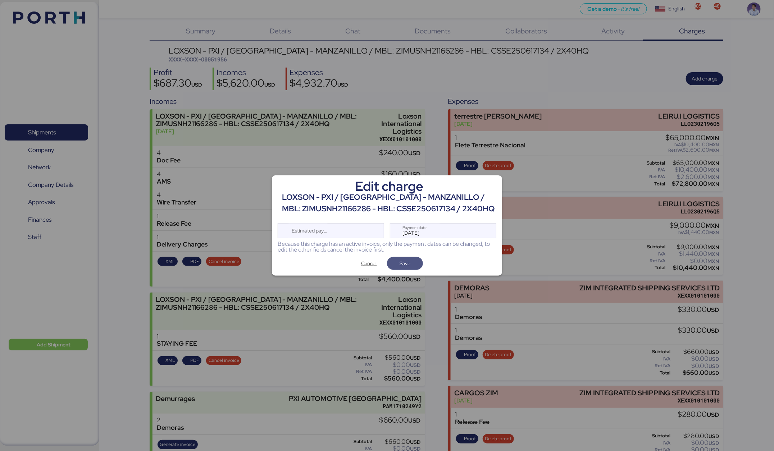
click at [411, 264] on span "Save" at bounding box center [405, 264] width 24 height 10
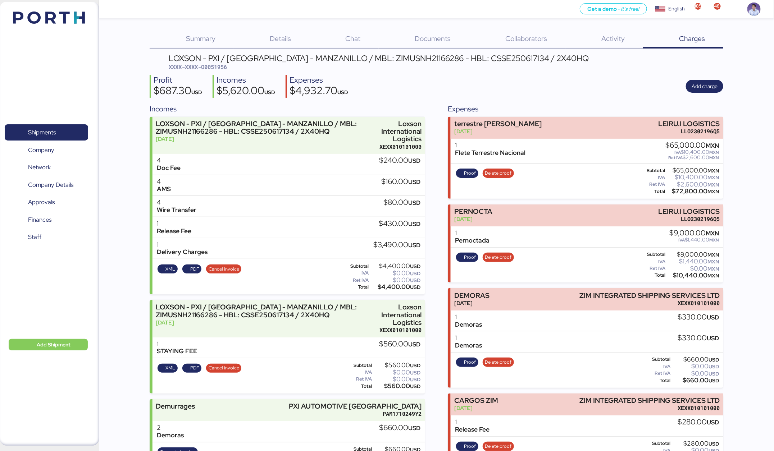
click at [357, 95] on div "Profit $687.30 USD Incomes $5,620.00 USD Expenses $4,932.70 USD Add charge" at bounding box center [436, 86] width 573 height 23
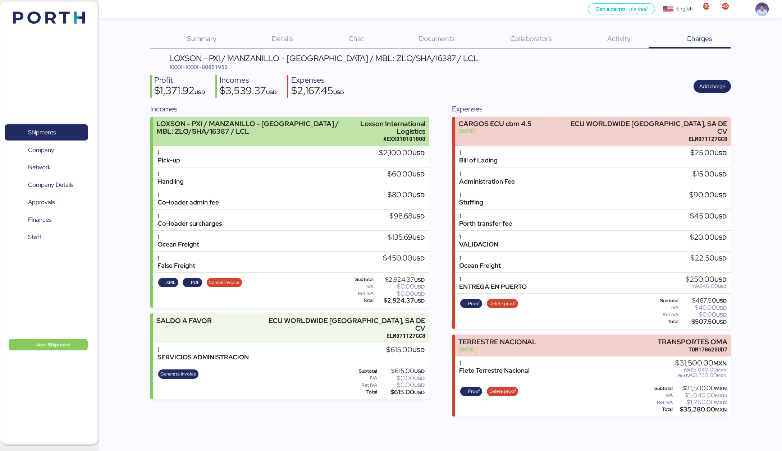
click at [378, 140] on div "XEXX010101000" at bounding box center [391, 139] width 68 height 8
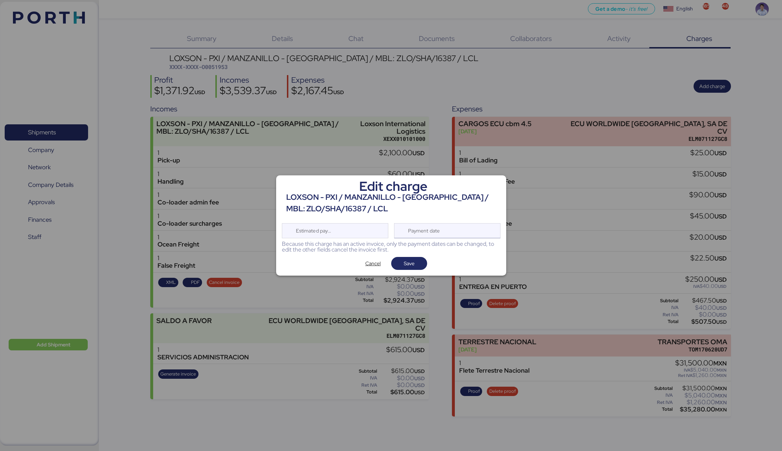
click at [433, 227] on div "Payment date" at bounding box center [424, 231] width 43 height 14
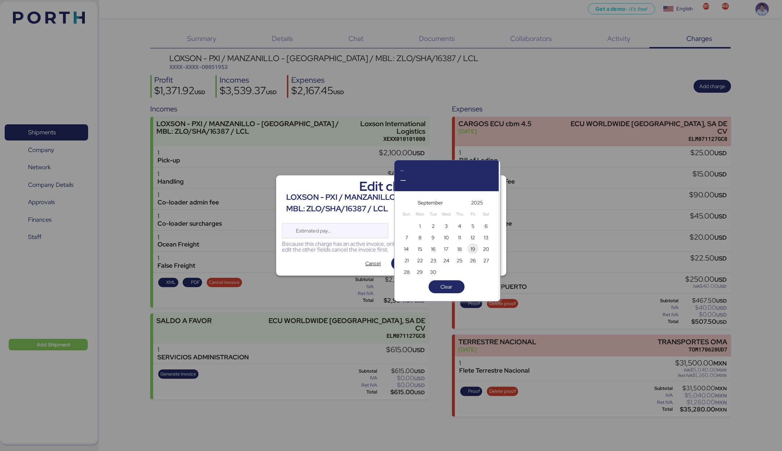
click at [469, 249] on span "19" at bounding box center [473, 249] width 8 height 9
type input "[DATE]"
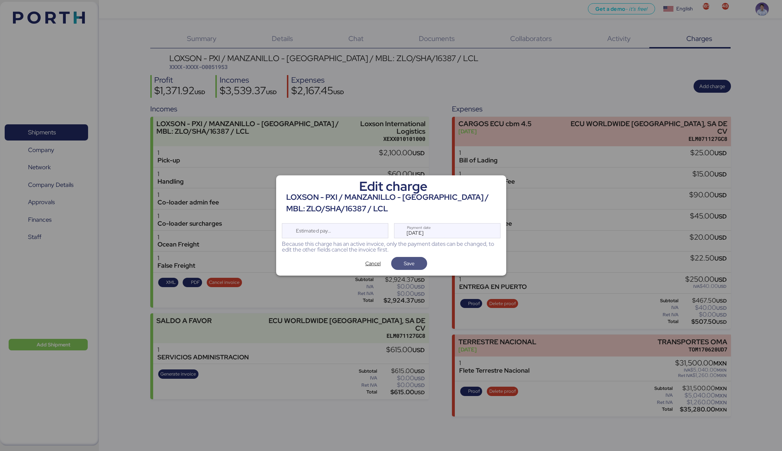
click at [419, 264] on span "Save" at bounding box center [409, 264] width 24 height 10
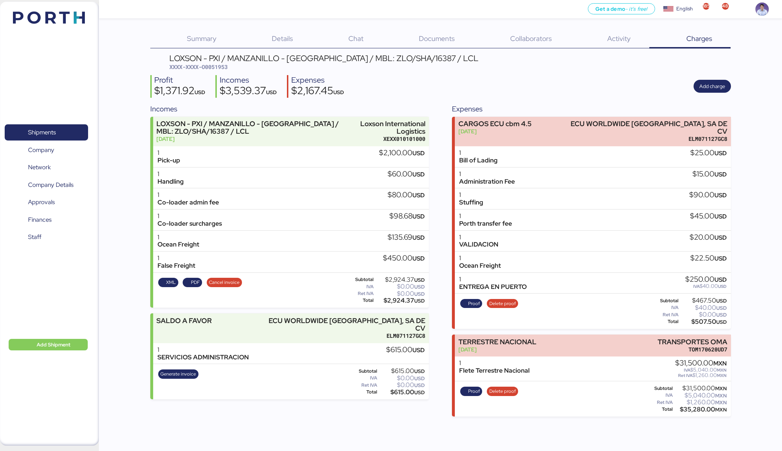
click at [435, 104] on div "Incomes LOXSON - PXI / MANZANILLO - [GEOGRAPHIC_DATA] / MBL: ZLO/SHA/16387 / LC…" at bounding box center [440, 260] width 581 height 313
drag, startPoint x: 212, startPoint y: 67, endPoint x: 240, endPoint y: 63, distance: 28.6
click at [240, 63] on div "LOXSON - PXI / MANZANILLO - [GEOGRAPHIC_DATA] / MBL: ZLO/SHA/16387 / LCL XXXX-X…" at bounding box center [323, 62] width 309 height 17
drag, startPoint x: 212, startPoint y: 65, endPoint x: 238, endPoint y: 68, distance: 25.3
click at [238, 68] on div "LOXSON - PXI / MANZANILLO - SHANGHAI / MBL: ZLO/SHA/16387 / LCL XXXX-XXXX-O0051…" at bounding box center [323, 62] width 309 height 17
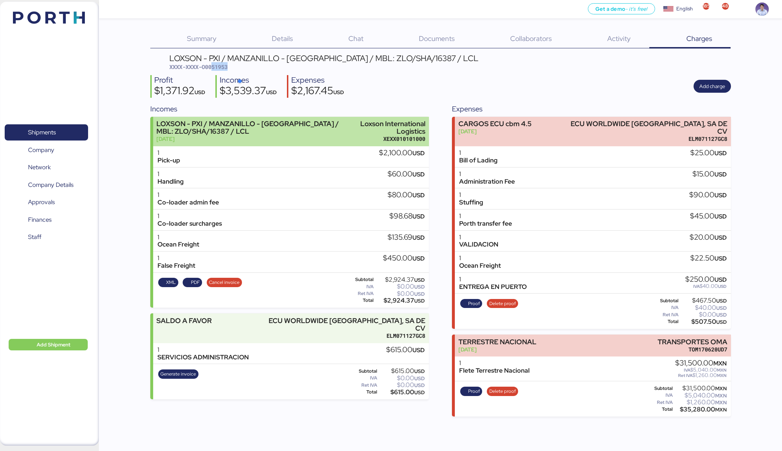
copy span "51953"
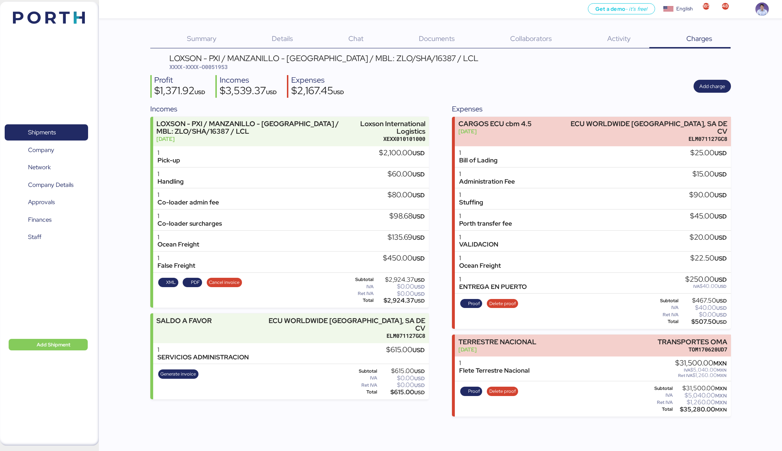
click at [310, 92] on div "$2,167.45 USD" at bounding box center [317, 92] width 53 height 12
copy div "2,167.45"
click at [246, 94] on div "$3,539.37 USD" at bounding box center [248, 92] width 57 height 12
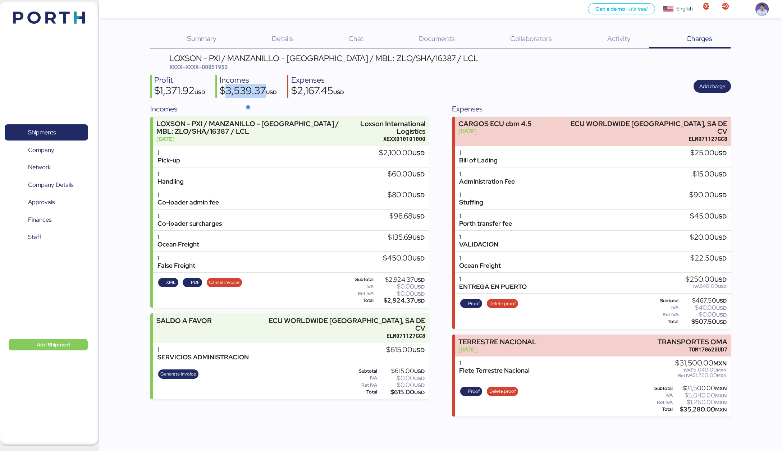
copy div "3,539.37"
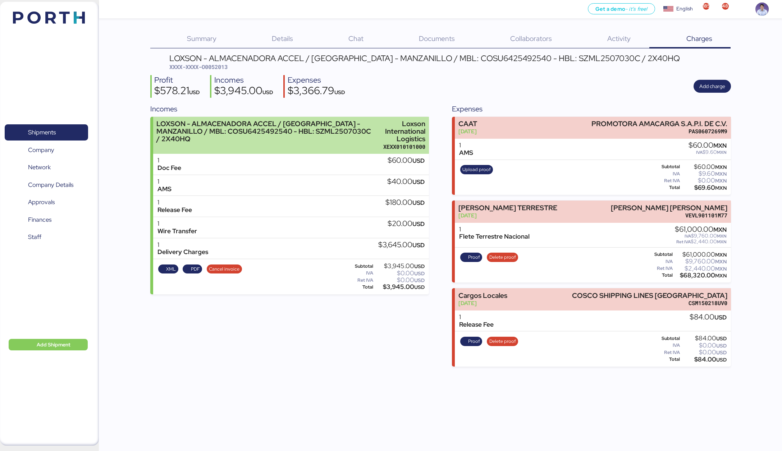
click at [358, 140] on div "LOXSON - ALMACENADORA ACCEL / SHANGHAI - MANZANILLO / MBL: COSU6425492540 - HBL…" at bounding box center [266, 135] width 220 height 31
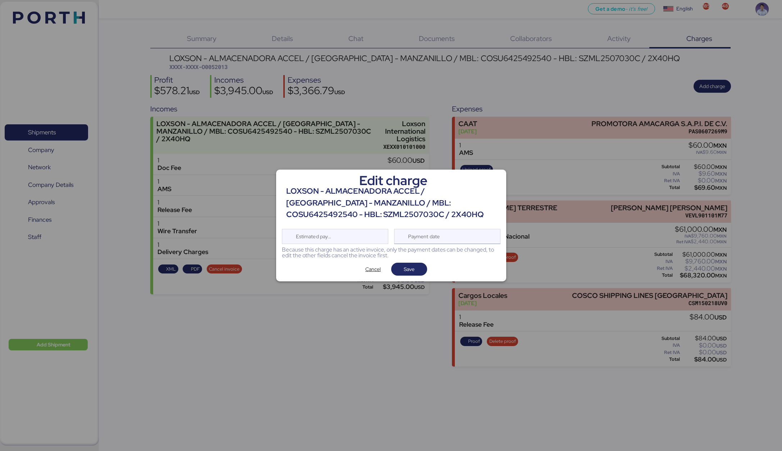
click at [426, 236] on div "Payment date" at bounding box center [424, 236] width 43 height 14
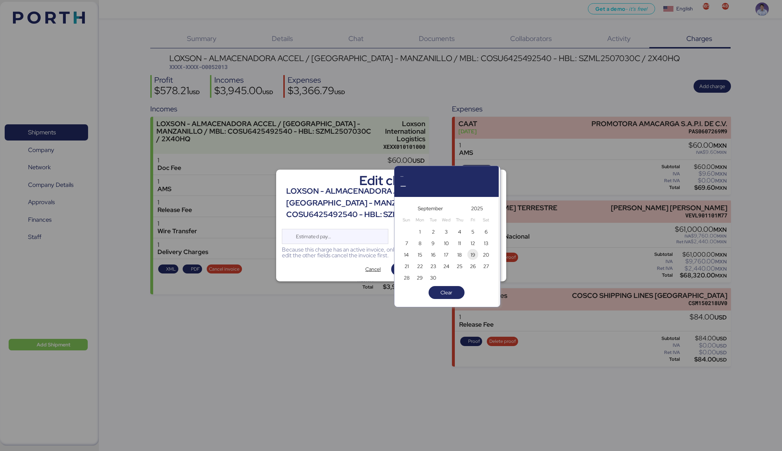
click at [474, 255] on span "19" at bounding box center [473, 255] width 5 height 9
type input "[DATE]"
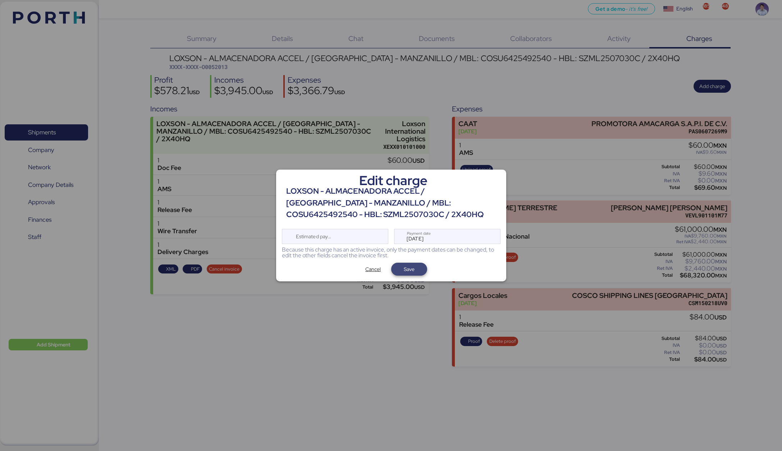
click at [420, 266] on span "Save" at bounding box center [409, 269] width 24 height 10
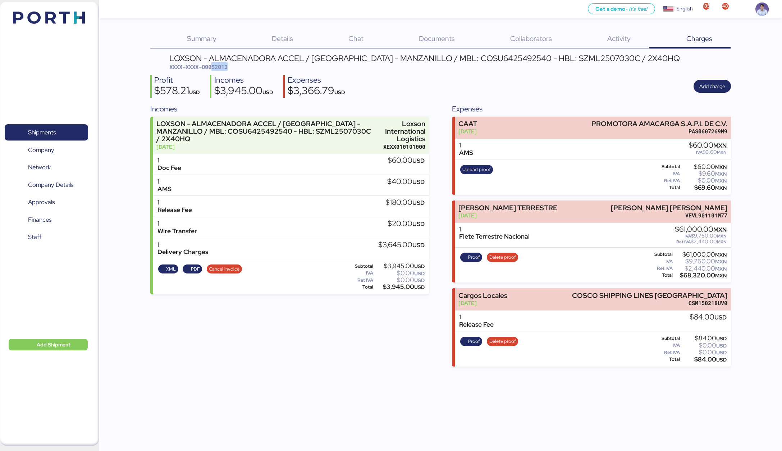
drag, startPoint x: 213, startPoint y: 66, endPoint x: 234, endPoint y: 66, distance: 20.9
click at [234, 66] on div "LOXSON - ALMACENADORA ACCEL / SHANGHAI - MANZANILLO / MBL: COSU6425492540 - HBL…" at bounding box center [424, 62] width 511 height 17
copy span "52013"
click at [307, 92] on div "$3,366.79 USD" at bounding box center [317, 92] width 58 height 12
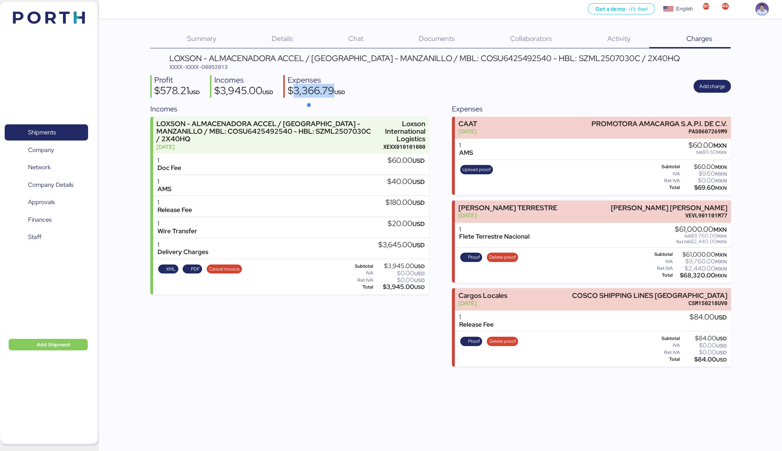
copy div "3,366.79"
click at [244, 91] on div "$3,945.00 USD" at bounding box center [243, 92] width 59 height 12
drag, startPoint x: 244, startPoint y: 91, endPoint x: 272, endPoint y: 96, distance: 28.1
click at [246, 91] on div "$3,945.00 USD" at bounding box center [243, 92] width 59 height 12
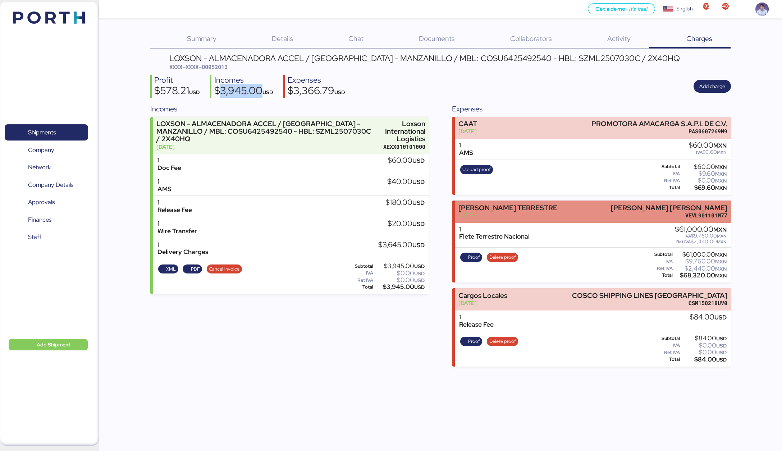
copy div "3,945.00"
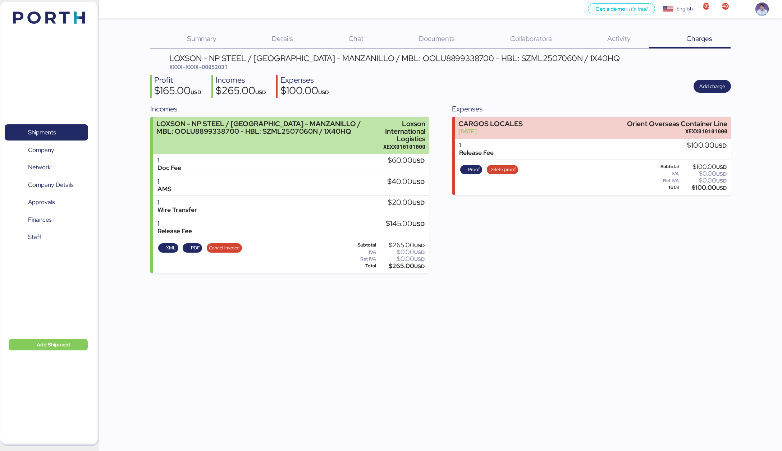
click at [361, 124] on div "LOXSON - NP STEEL / [GEOGRAPHIC_DATA] - MANZANILLO / MBL: OOLU8899338700 - HBL:…" at bounding box center [263, 127] width 215 height 15
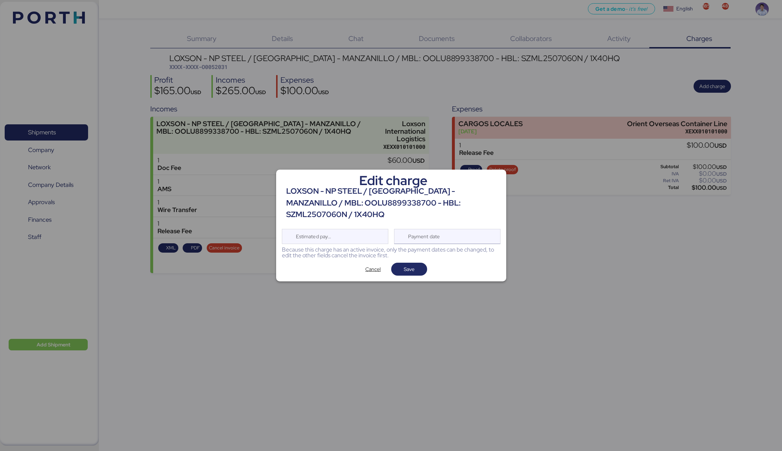
click at [472, 236] on div "Payment date" at bounding box center [447, 236] width 106 height 15
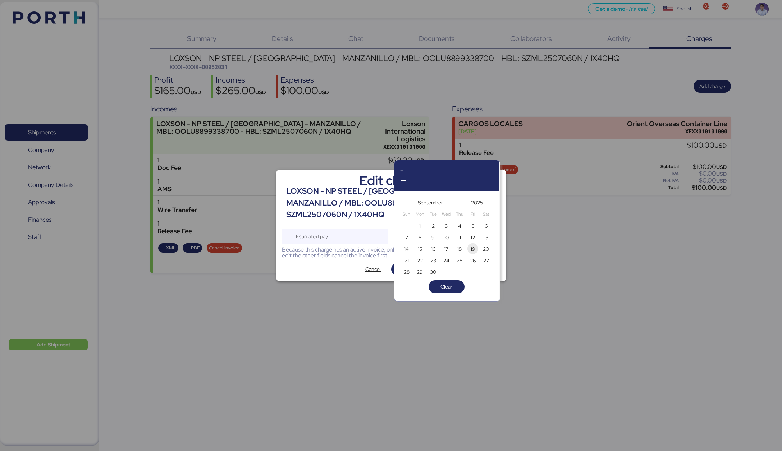
click at [473, 251] on span "19" at bounding box center [473, 249] width 5 height 9
type input "[DATE]"
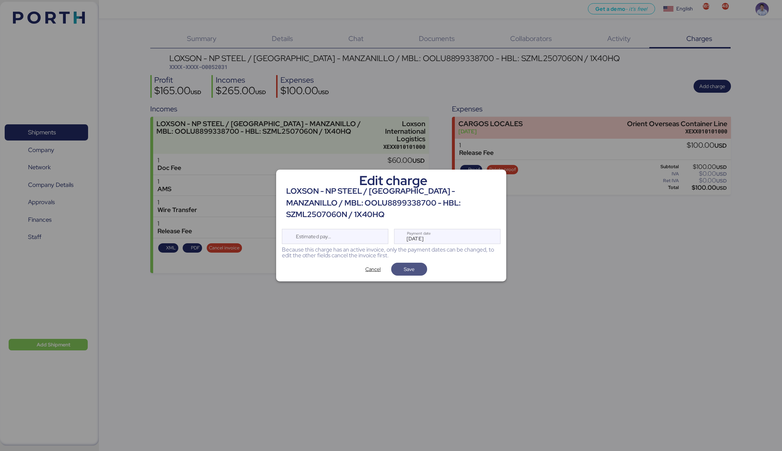
click at [417, 264] on span "Save" at bounding box center [409, 269] width 24 height 10
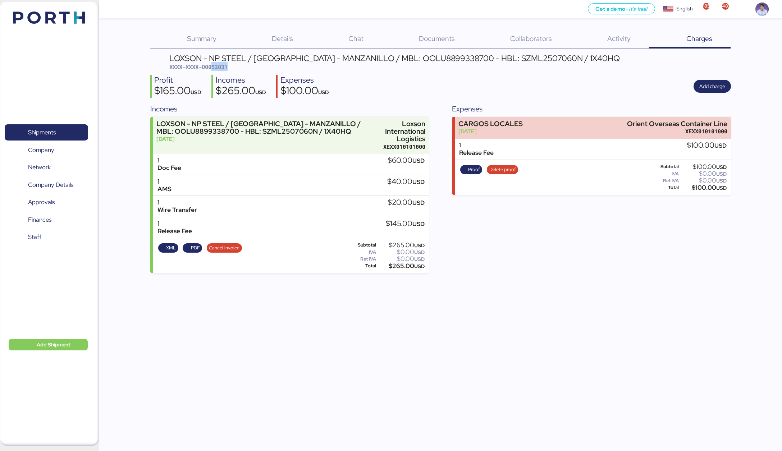
drag, startPoint x: 213, startPoint y: 69, endPoint x: 241, endPoint y: 65, distance: 27.9
click at [241, 65] on div "LOXSON - NP STEEL / [GEOGRAPHIC_DATA] - MANZANILLO / MBL: OOLU8899338700 - HBL:…" at bounding box center [394, 62] width 451 height 17
copy span "52031"
click at [304, 90] on div "$100.00 USD" at bounding box center [304, 92] width 49 height 12
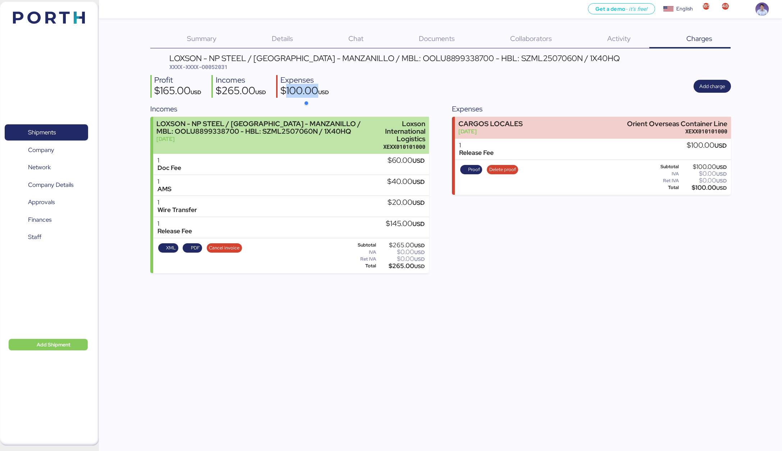
copy div "100.00"
